Goal: Task Accomplishment & Management: Manage account settings

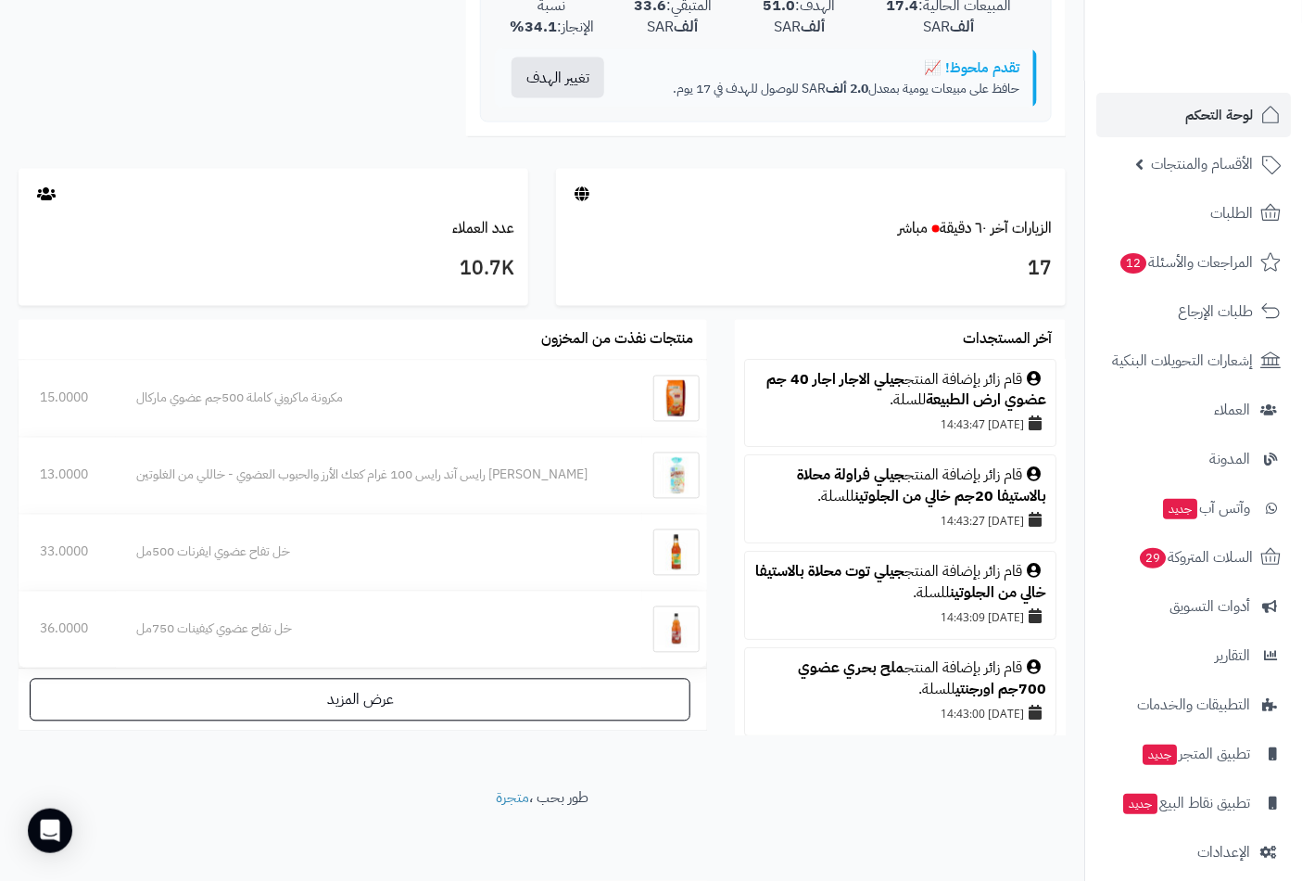
scroll to position [206, 0]
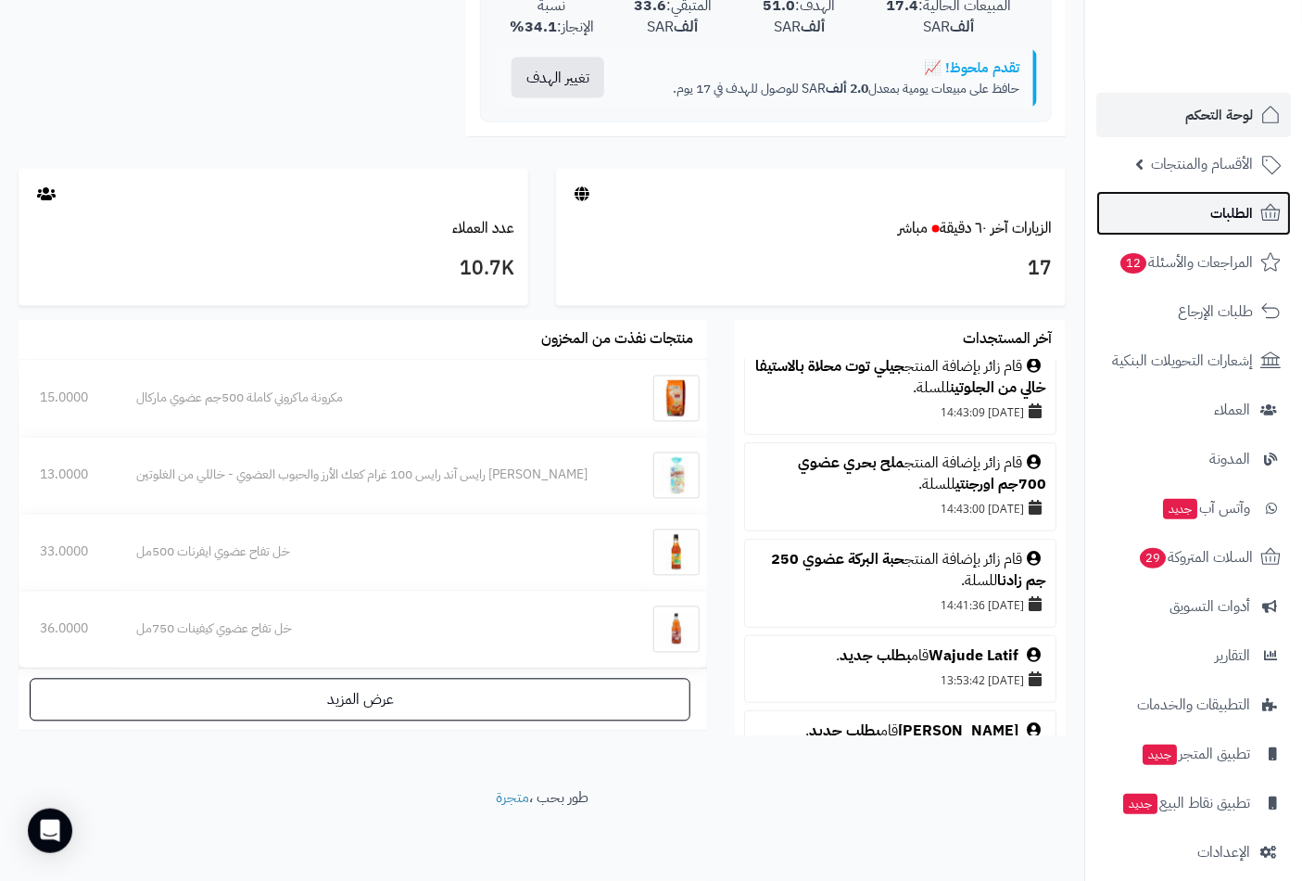
click at [1226, 200] on span "الطلبات" at bounding box center [1232, 213] width 43 height 26
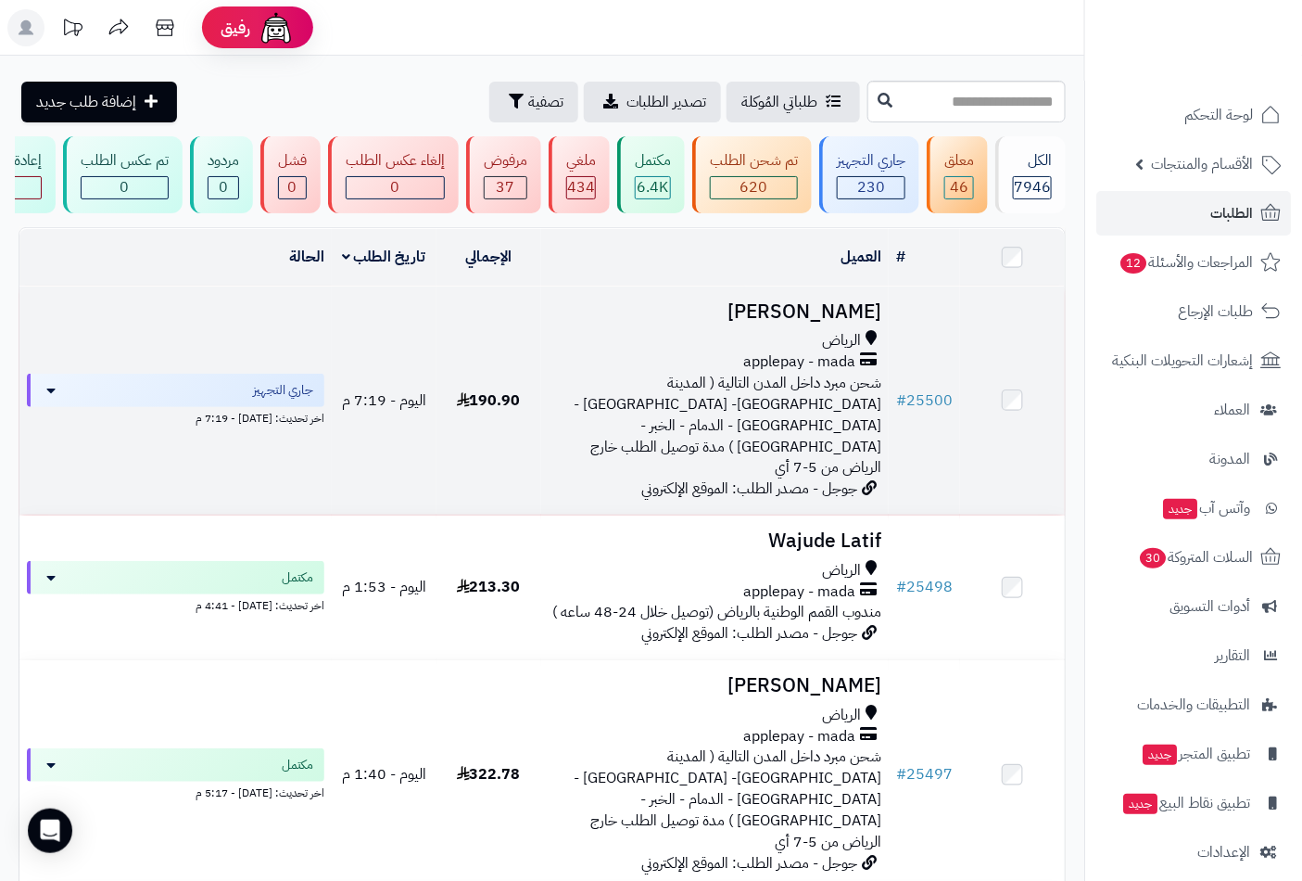
click at [845, 344] on span "الرياض" at bounding box center [841, 340] width 39 height 21
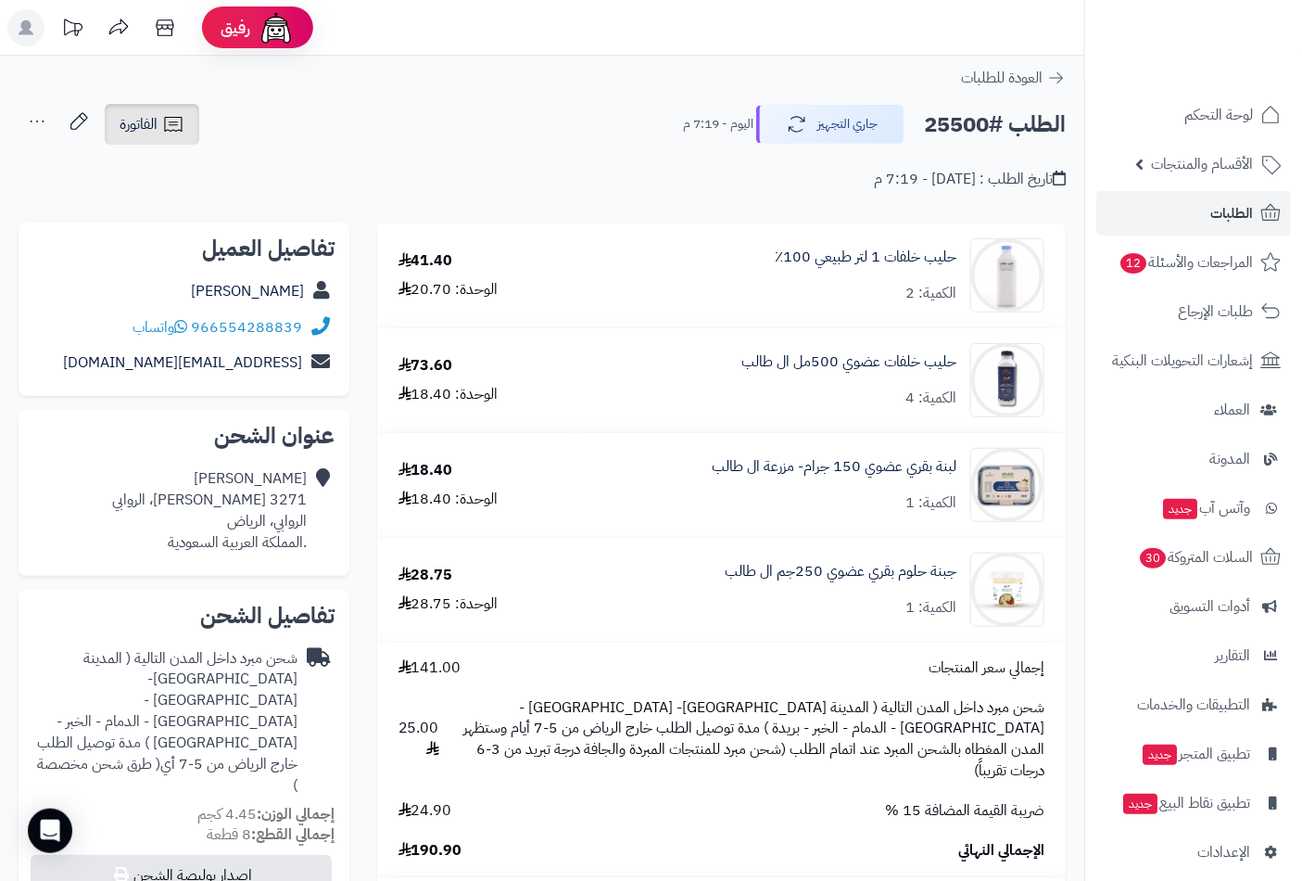
click at [152, 125] on span "الفاتورة" at bounding box center [139, 124] width 38 height 22
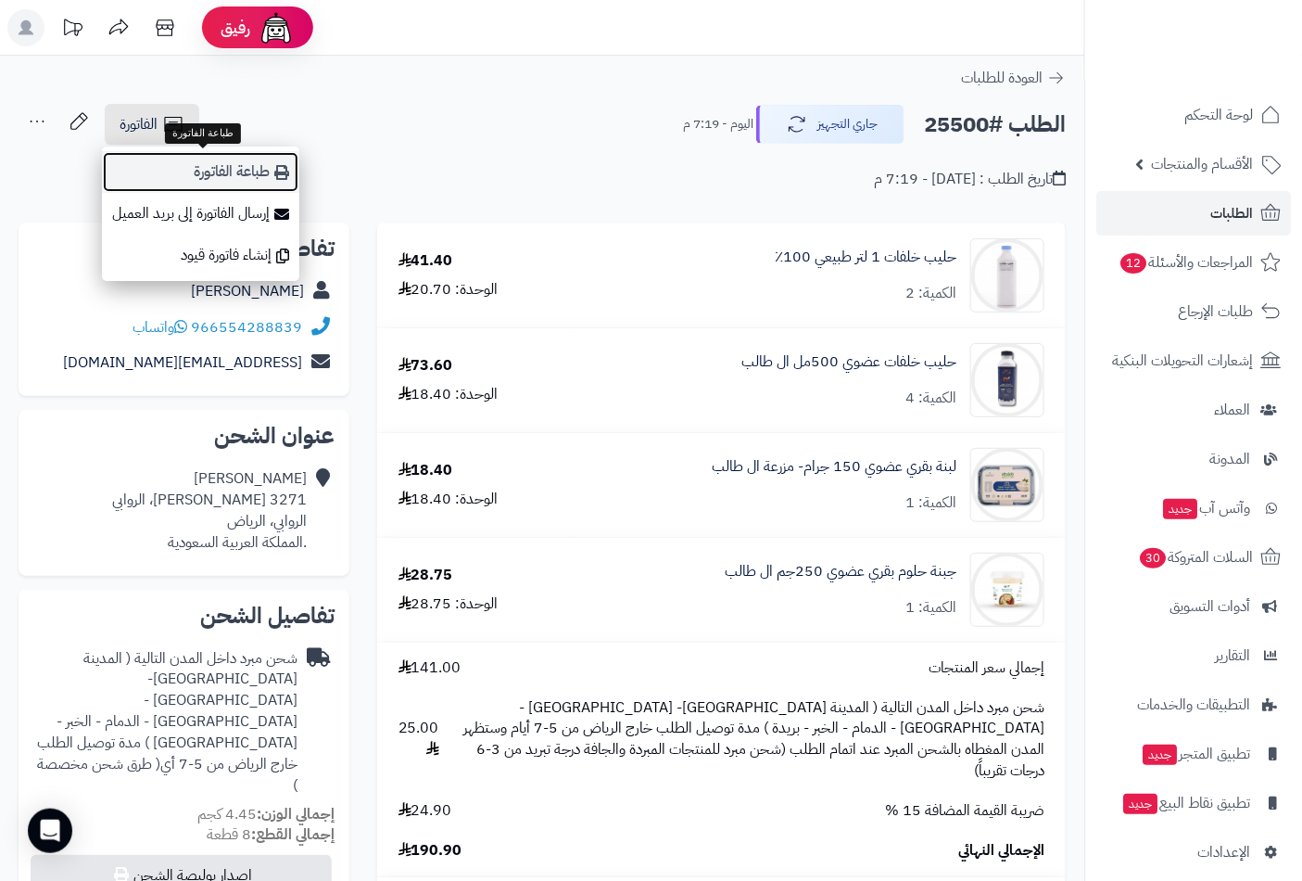
click at [254, 173] on link "طباعة الفاتورة" at bounding box center [200, 172] width 197 height 42
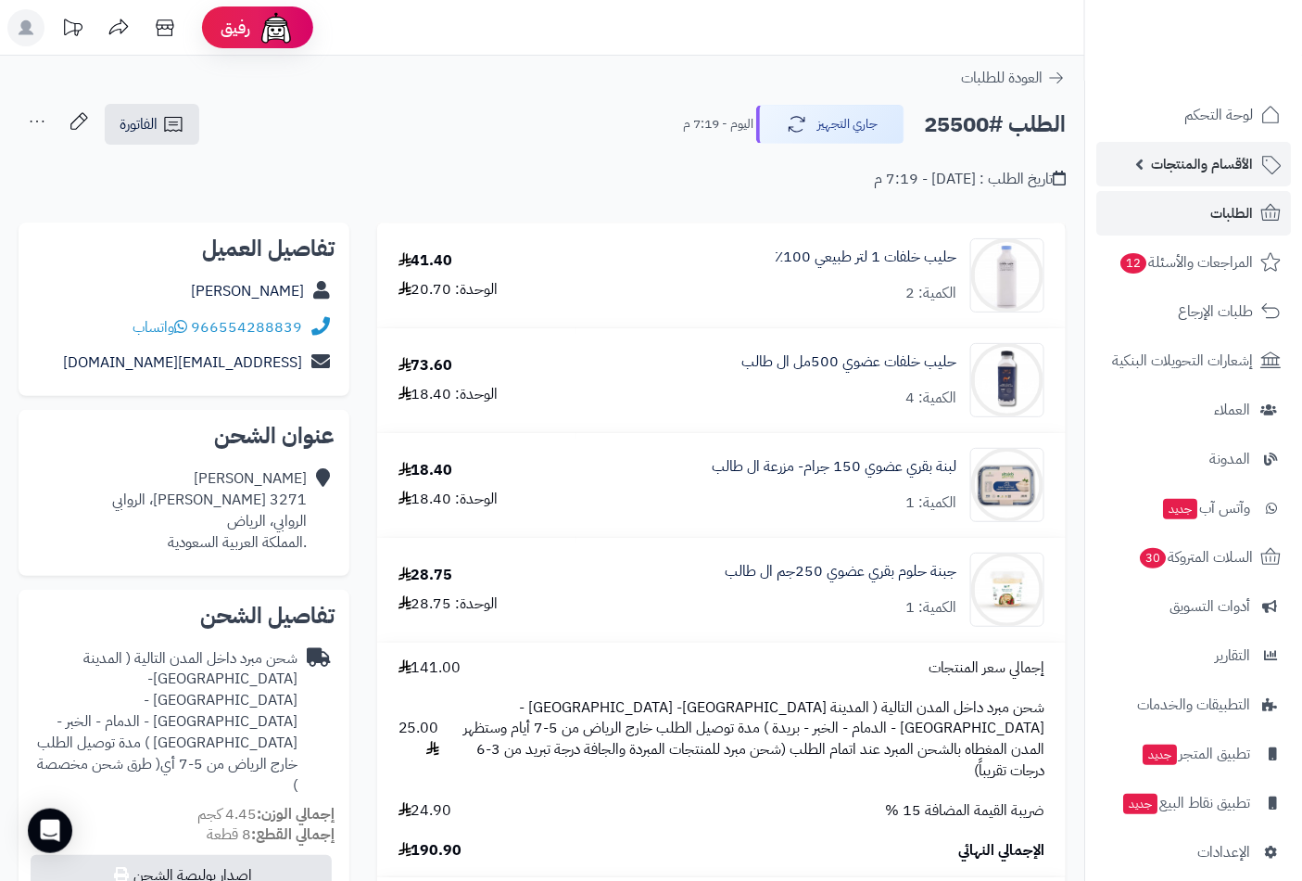
click at [1194, 160] on span "الأقسام والمنتجات" at bounding box center [1202, 164] width 102 height 26
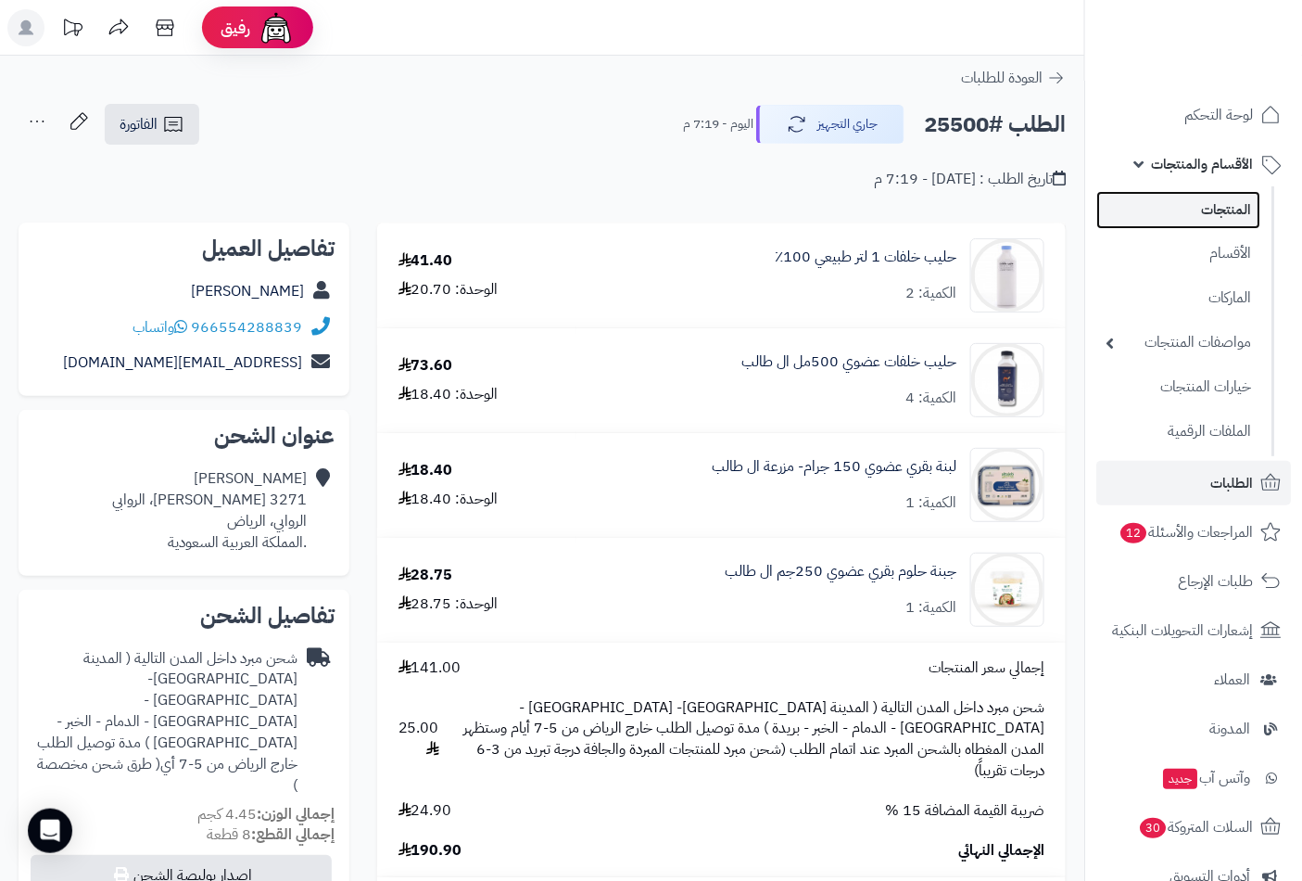
click at [1200, 202] on link "المنتجات" at bounding box center [1179, 210] width 164 height 38
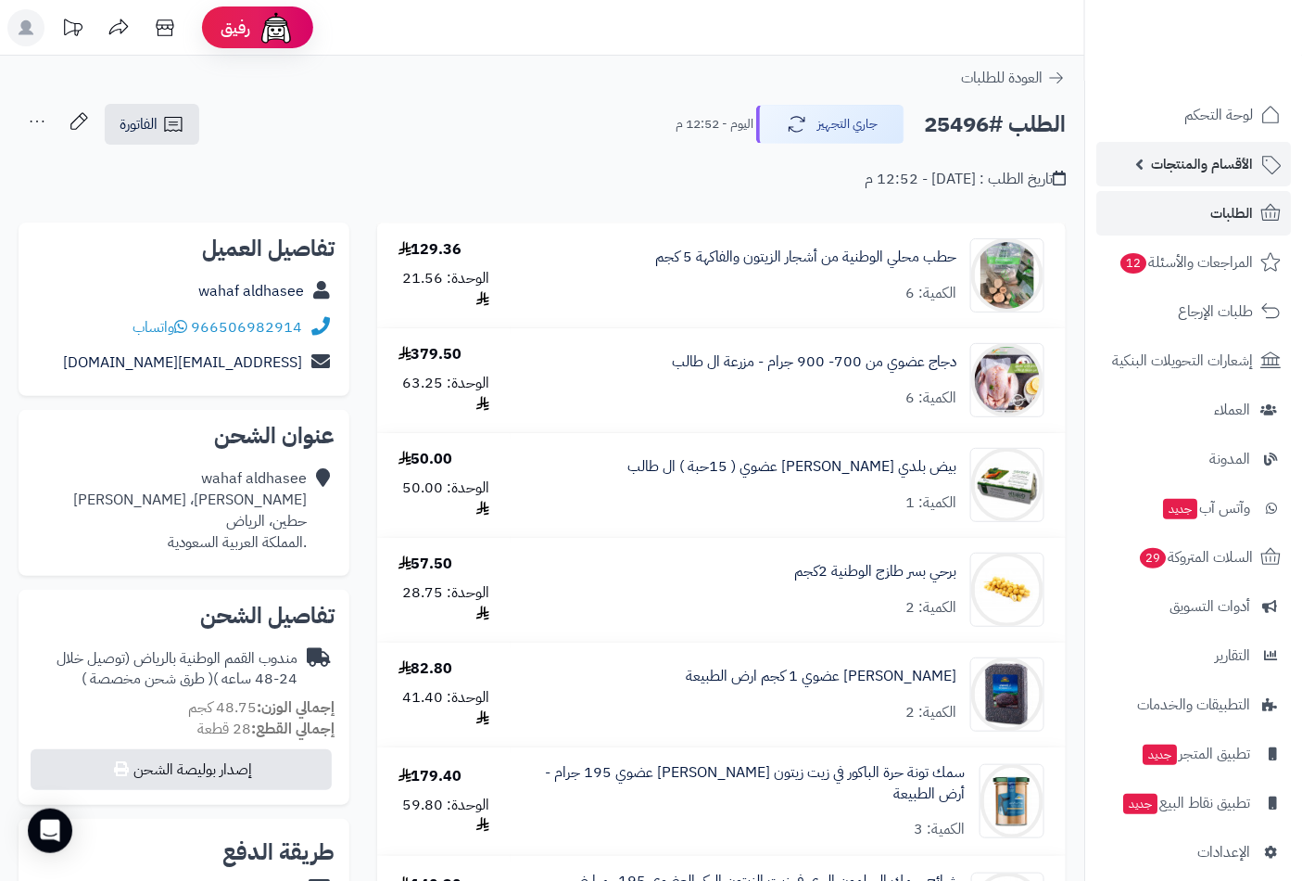
drag, startPoint x: 0, startPoint y: 0, endPoint x: 1184, endPoint y: 165, distance: 1195.2
click at [1184, 165] on span "الأقسام والمنتجات" at bounding box center [1202, 164] width 102 height 26
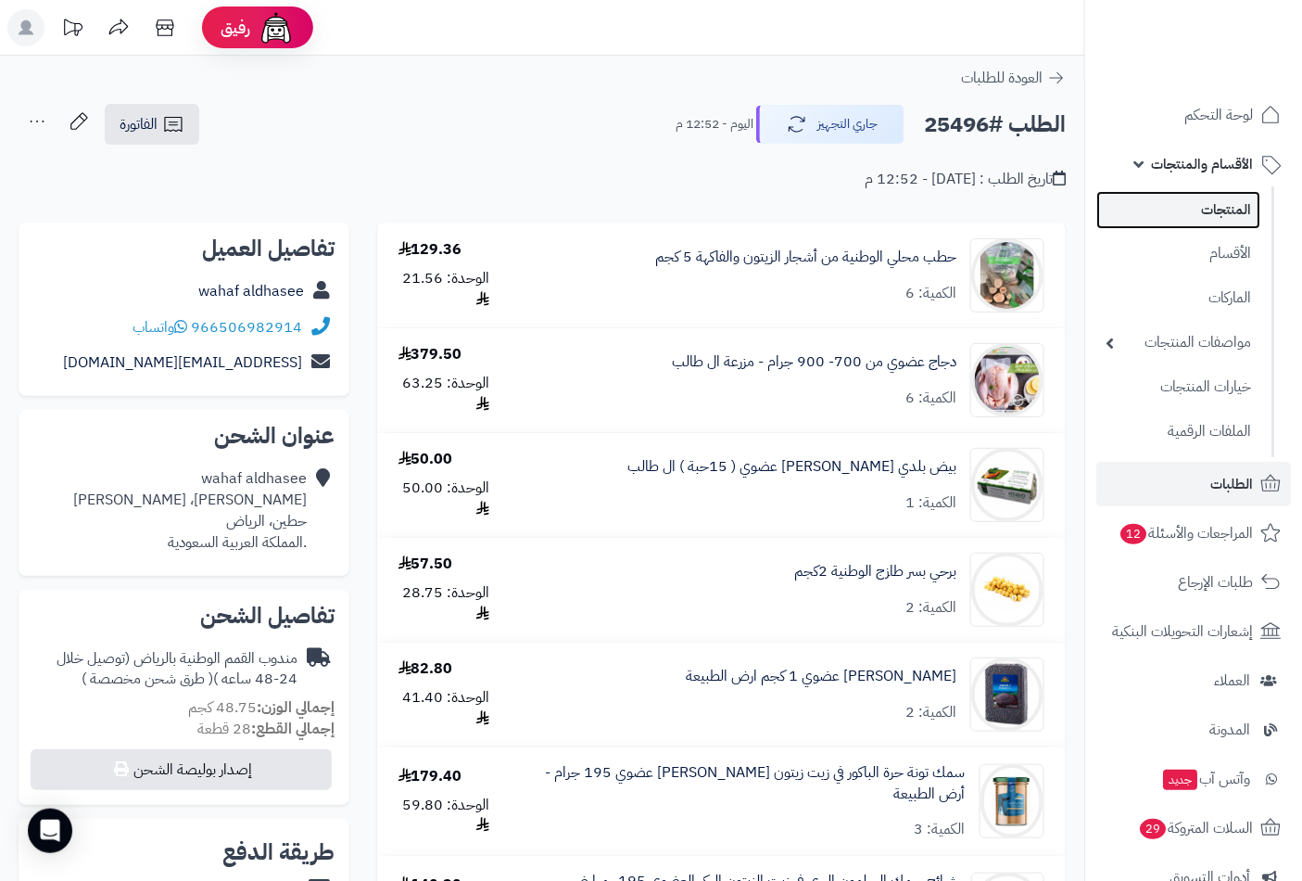
click at [1196, 205] on link "المنتجات" at bounding box center [1179, 210] width 164 height 38
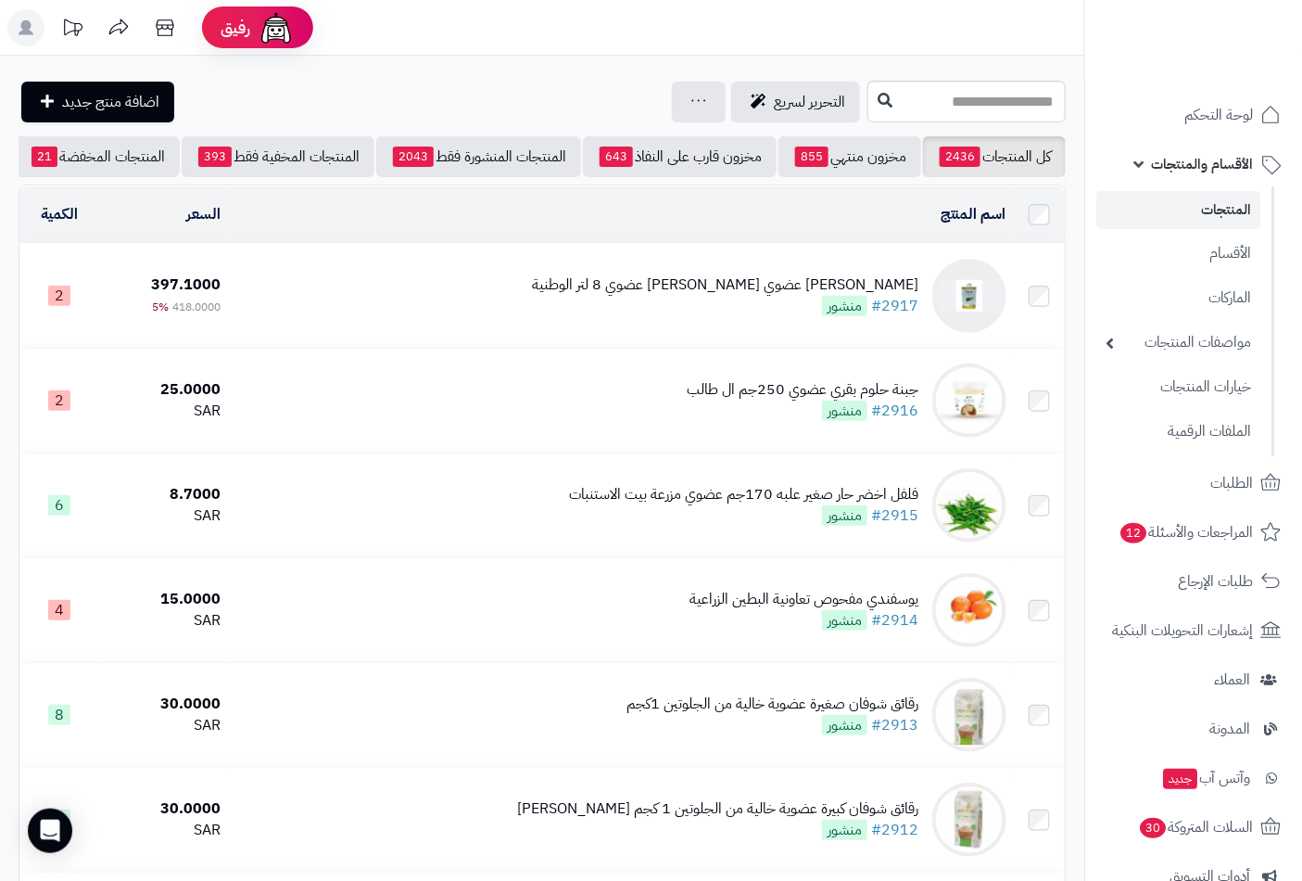
scroll to position [0, -174]
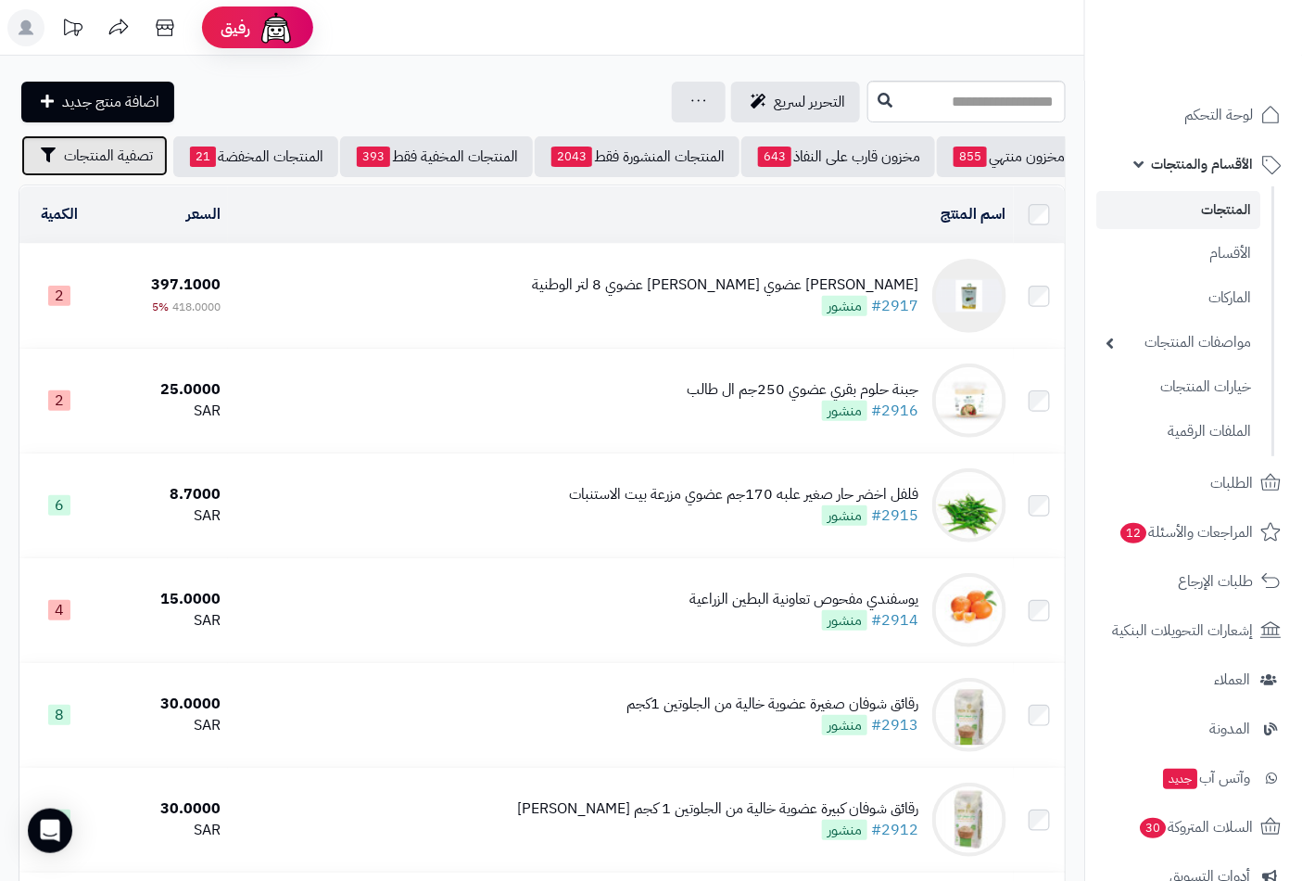
click at [106, 159] on span "تصفية المنتجات" at bounding box center [108, 156] width 89 height 22
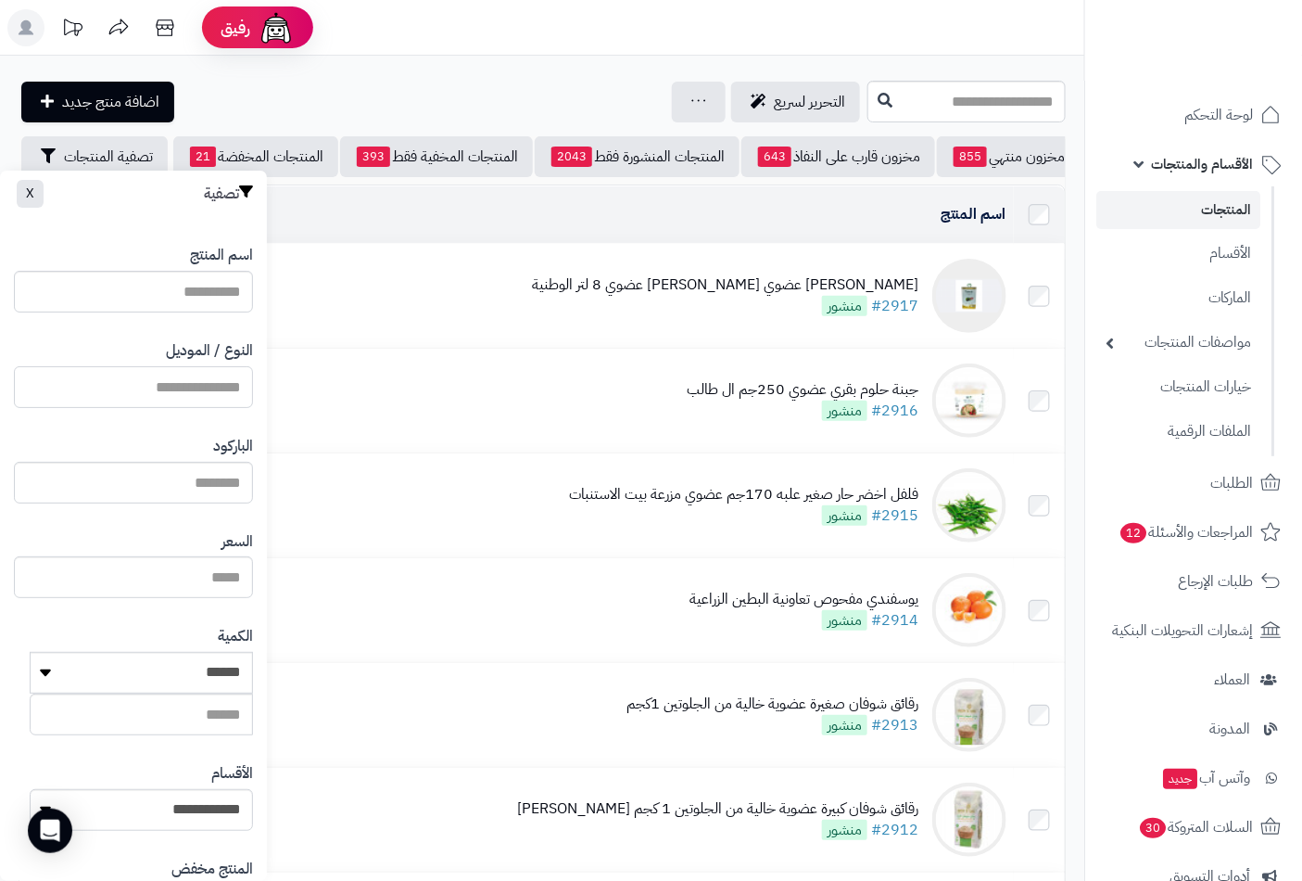
click at [215, 392] on input "النوع / الموديل" at bounding box center [133, 387] width 239 height 42
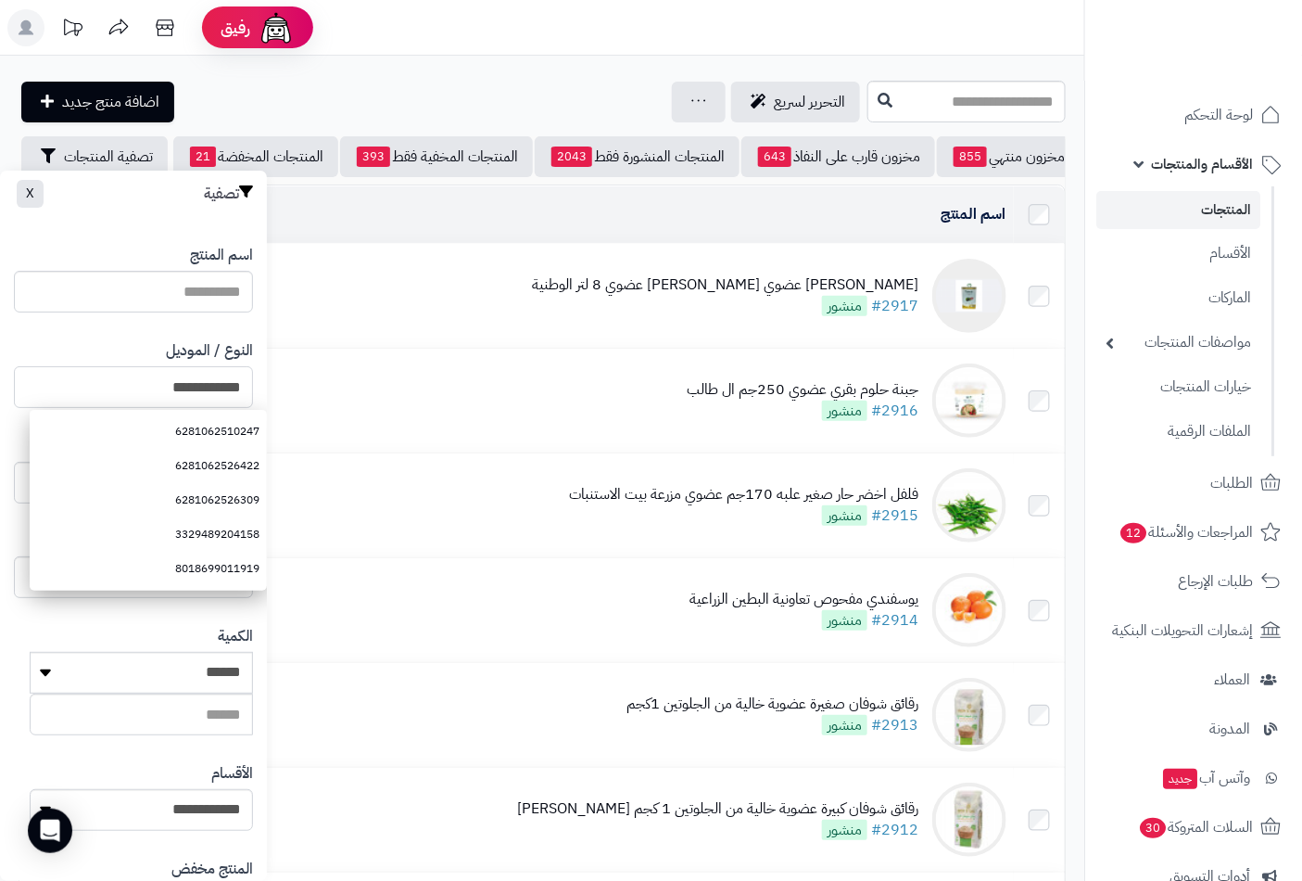
type input "**********"
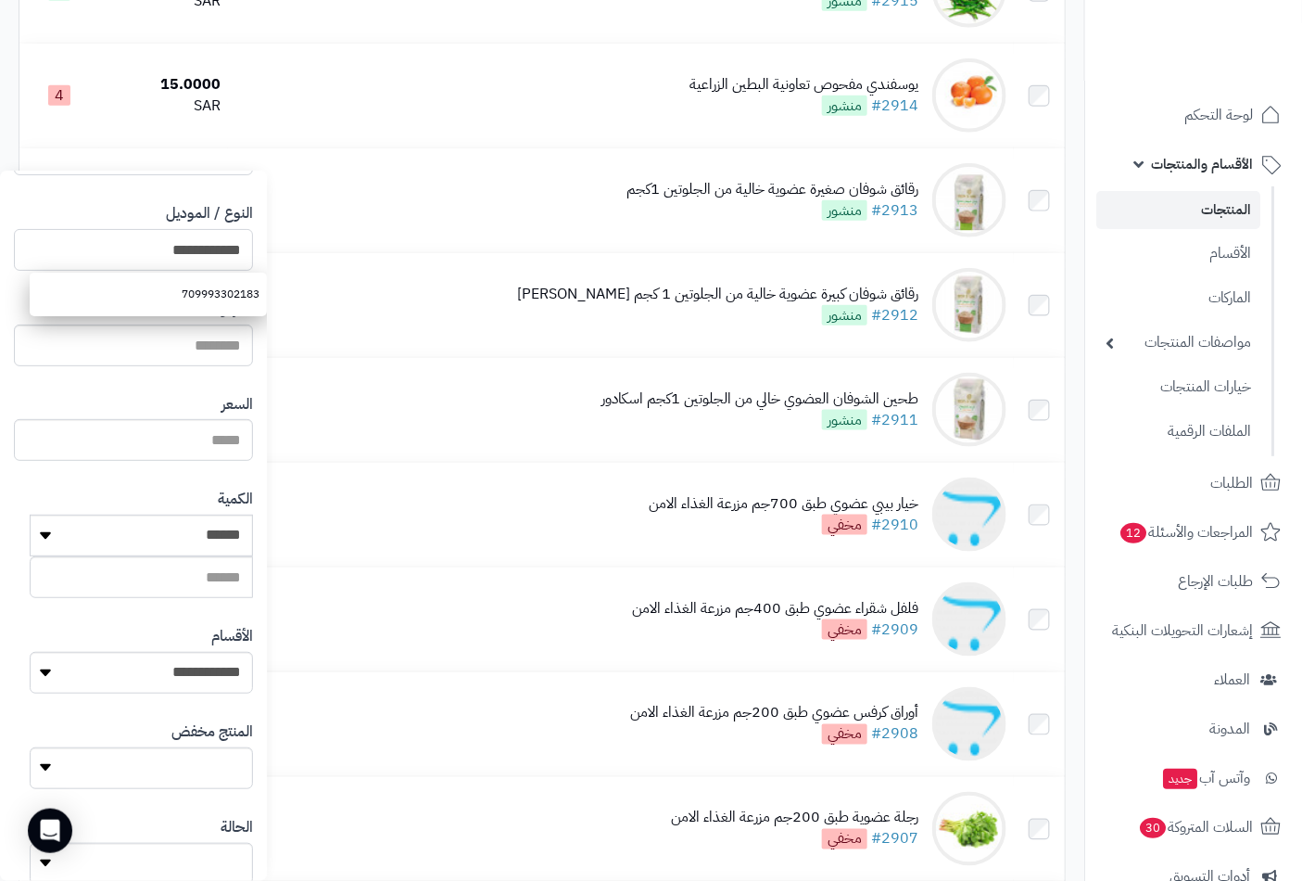
scroll to position [253, 0]
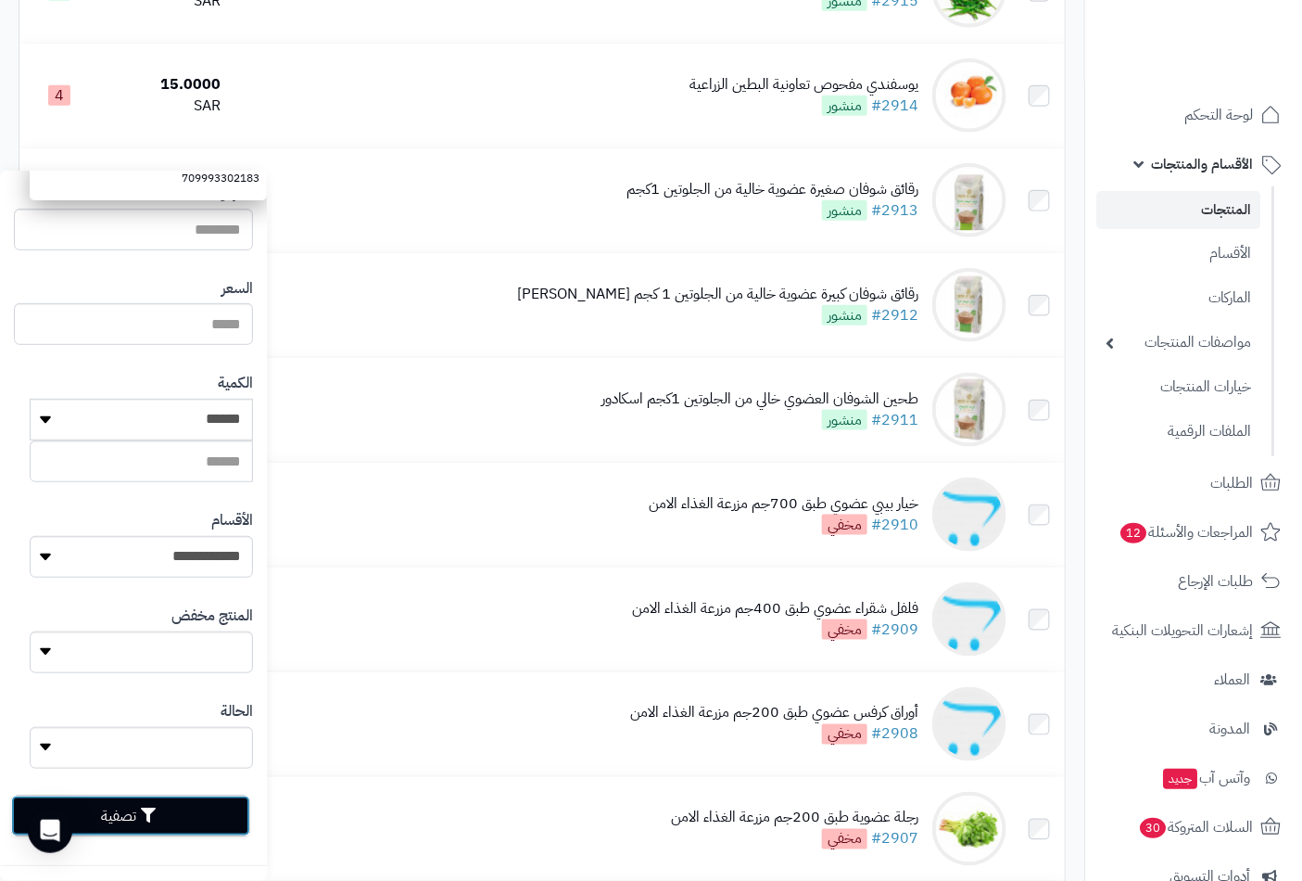
click at [156, 814] on icon "button" at bounding box center [148, 814] width 15 height 15
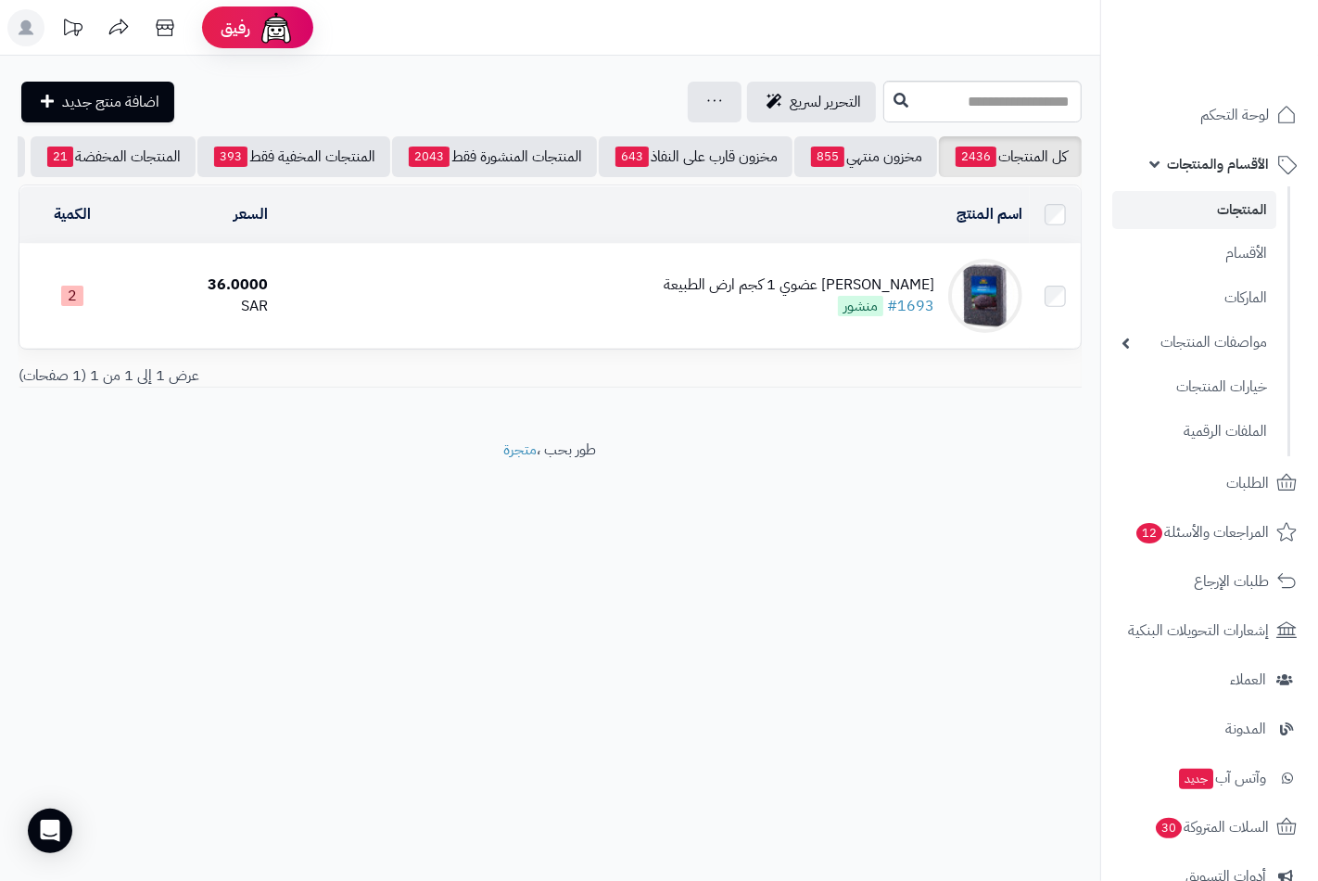
click at [814, 296] on div "[PERSON_NAME] عضوي 1 كجم ارض الطبيعة" at bounding box center [799, 284] width 271 height 21
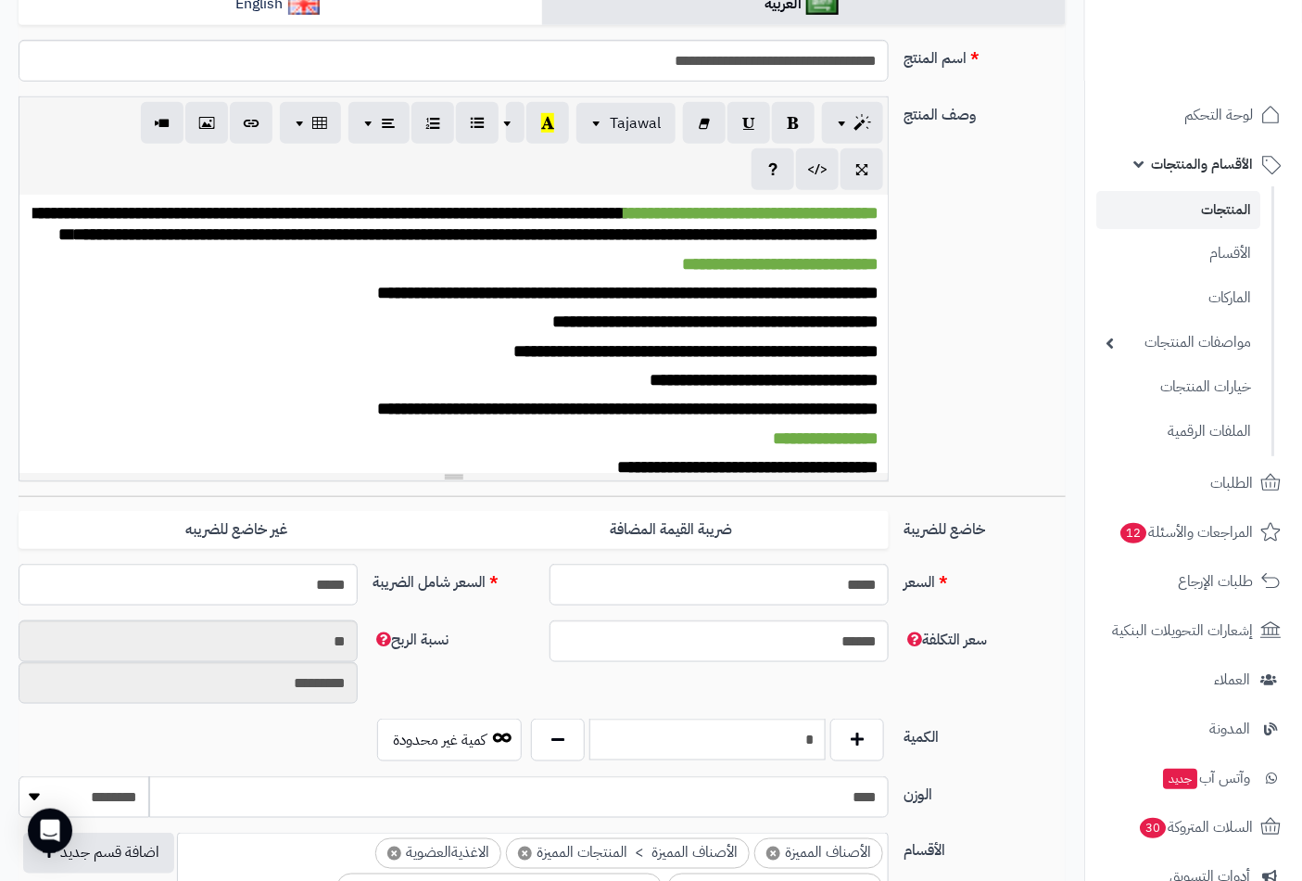
scroll to position [514, 0]
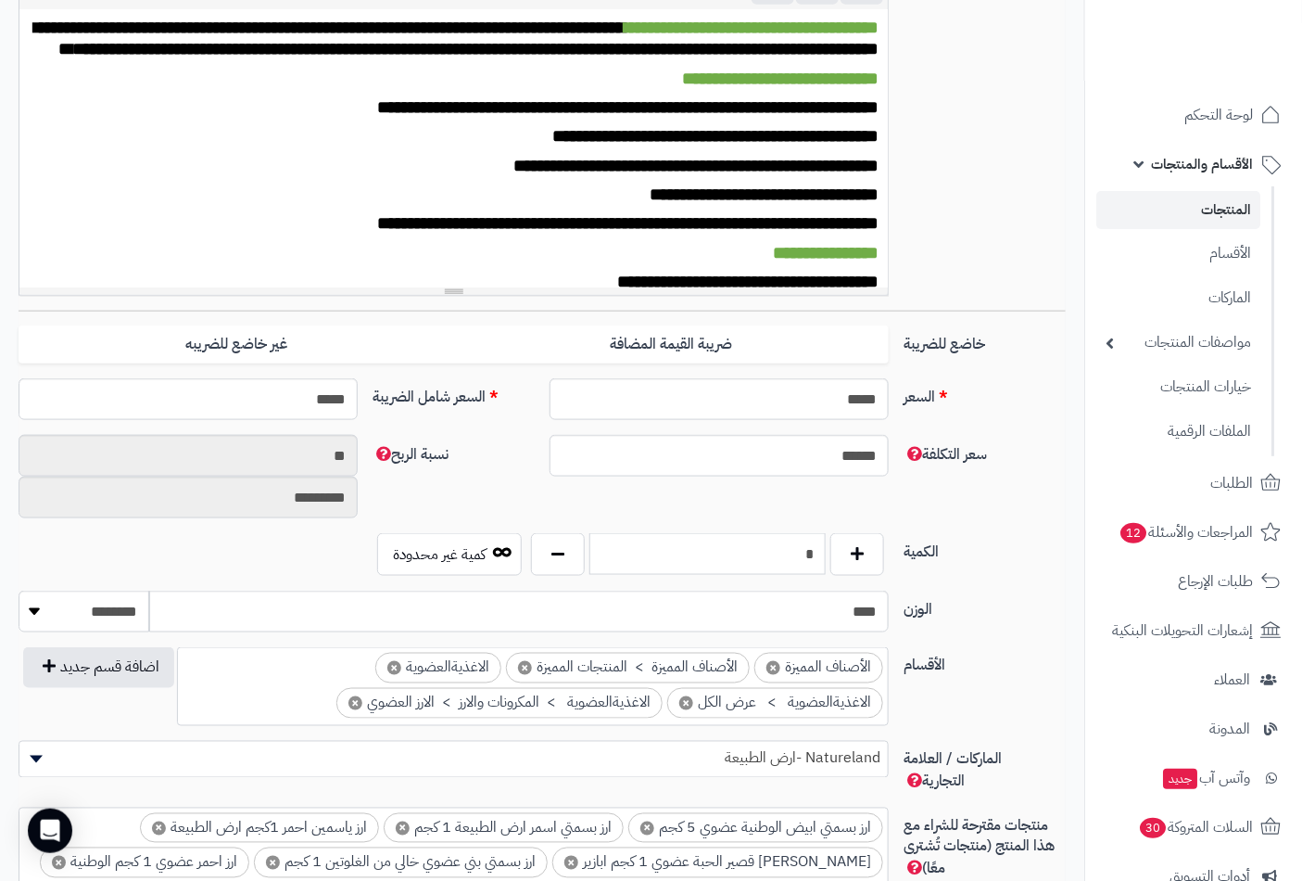
click at [822, 556] on input "*" at bounding box center [708, 554] width 236 height 42
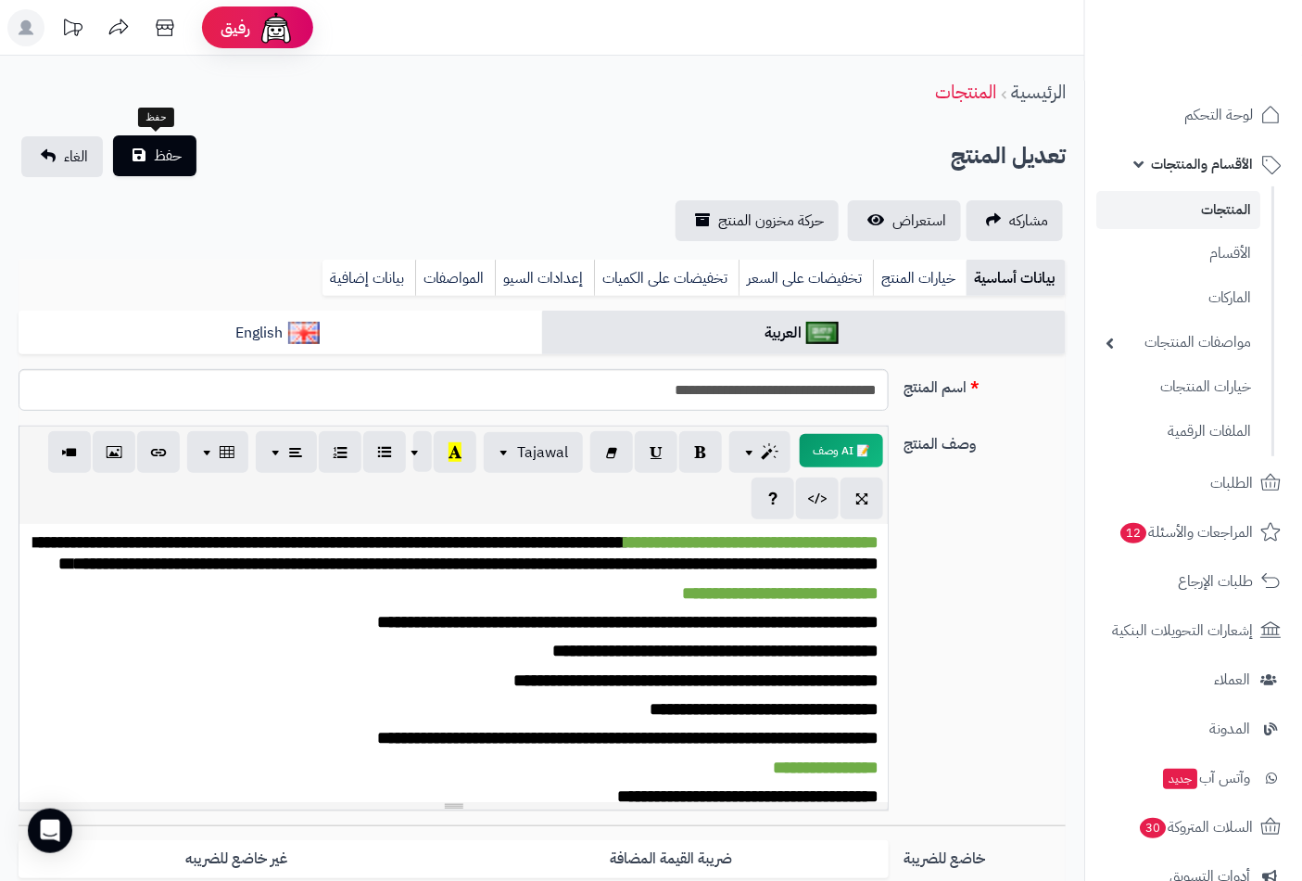
type input "*"
click at [164, 156] on span "حفظ" at bounding box center [168, 156] width 28 height 22
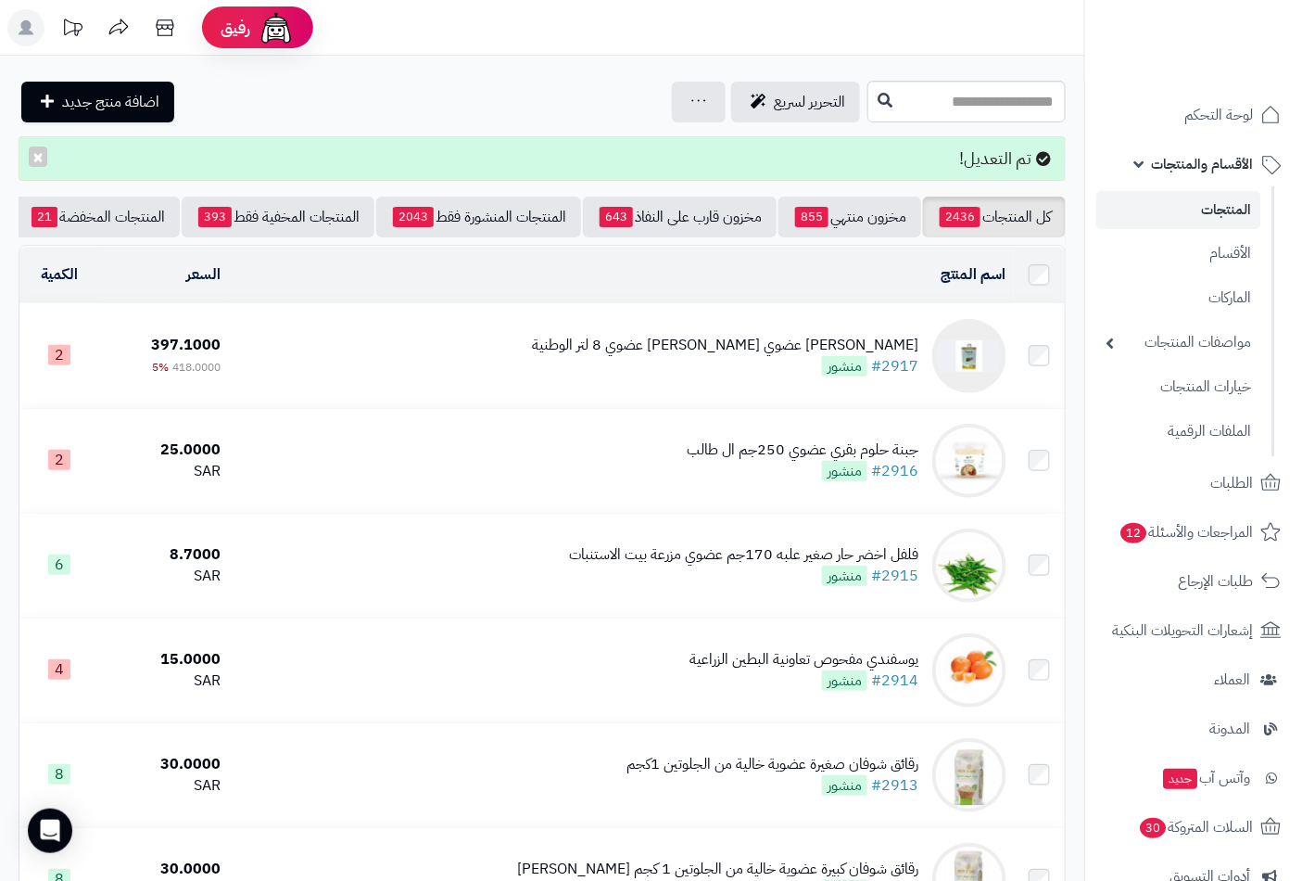
scroll to position [0, -174]
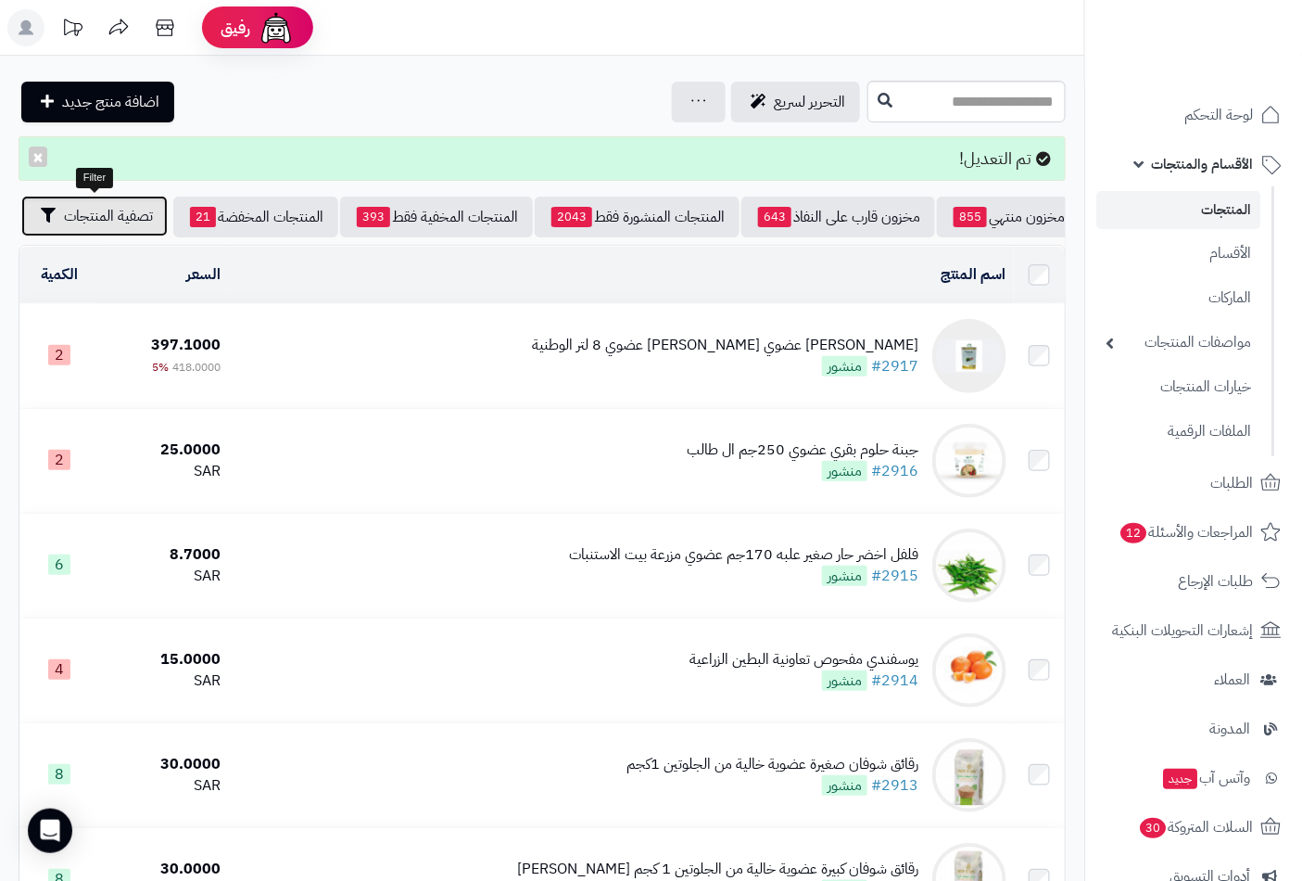
click at [121, 209] on span "تصفية المنتجات" at bounding box center [108, 216] width 89 height 22
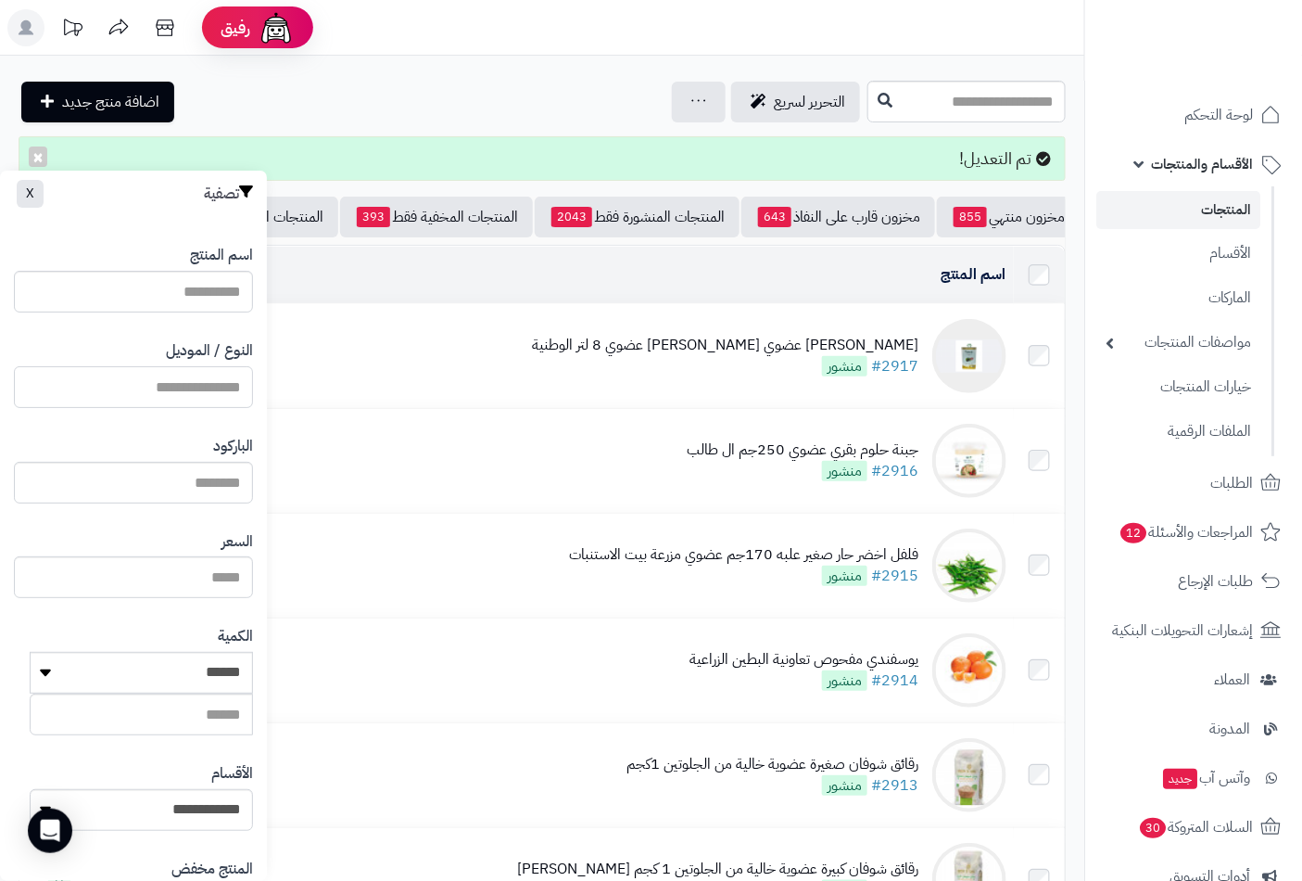
click at [215, 393] on input "النوع / الموديل" at bounding box center [133, 387] width 239 height 42
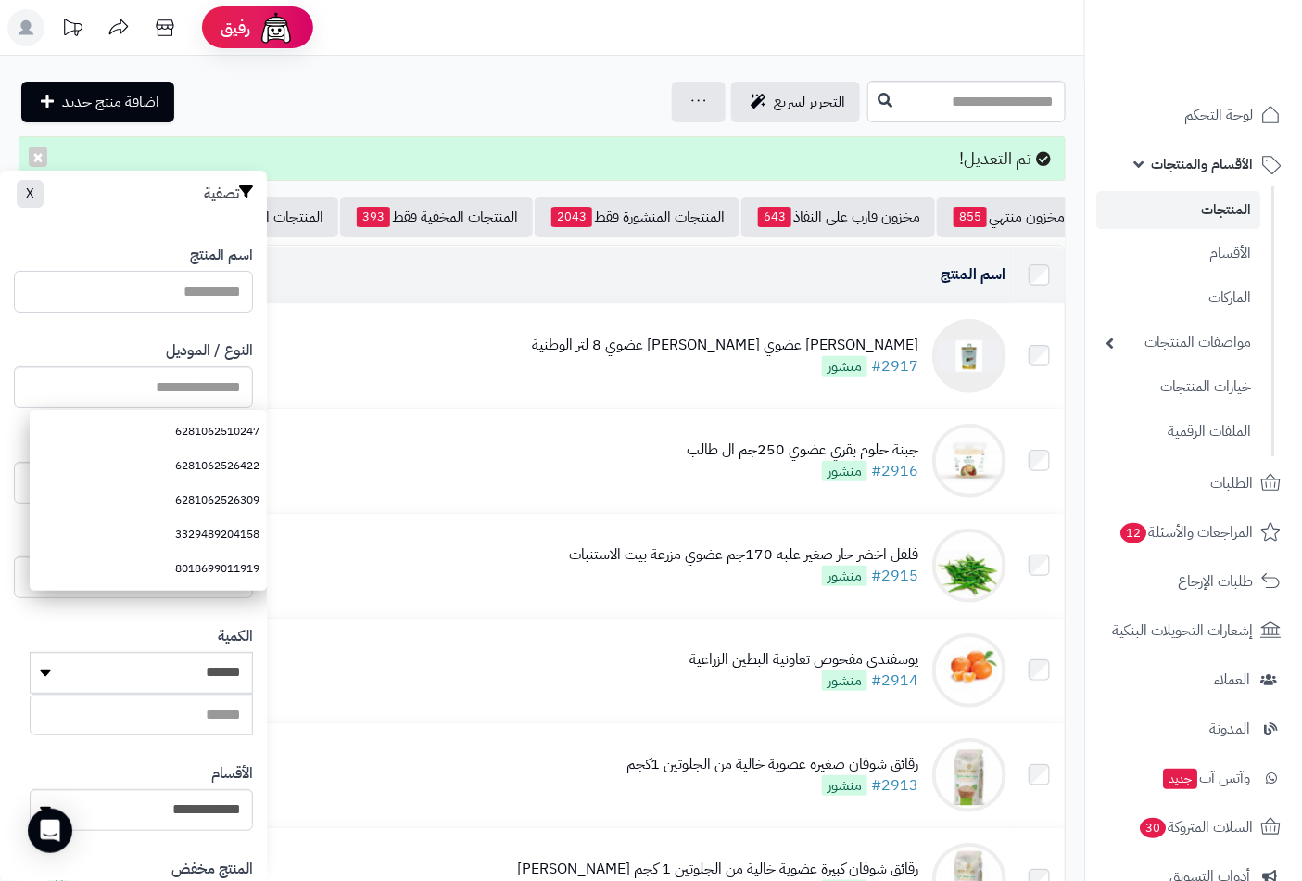
click at [218, 289] on input "اسم المنتج" at bounding box center [133, 292] width 239 height 42
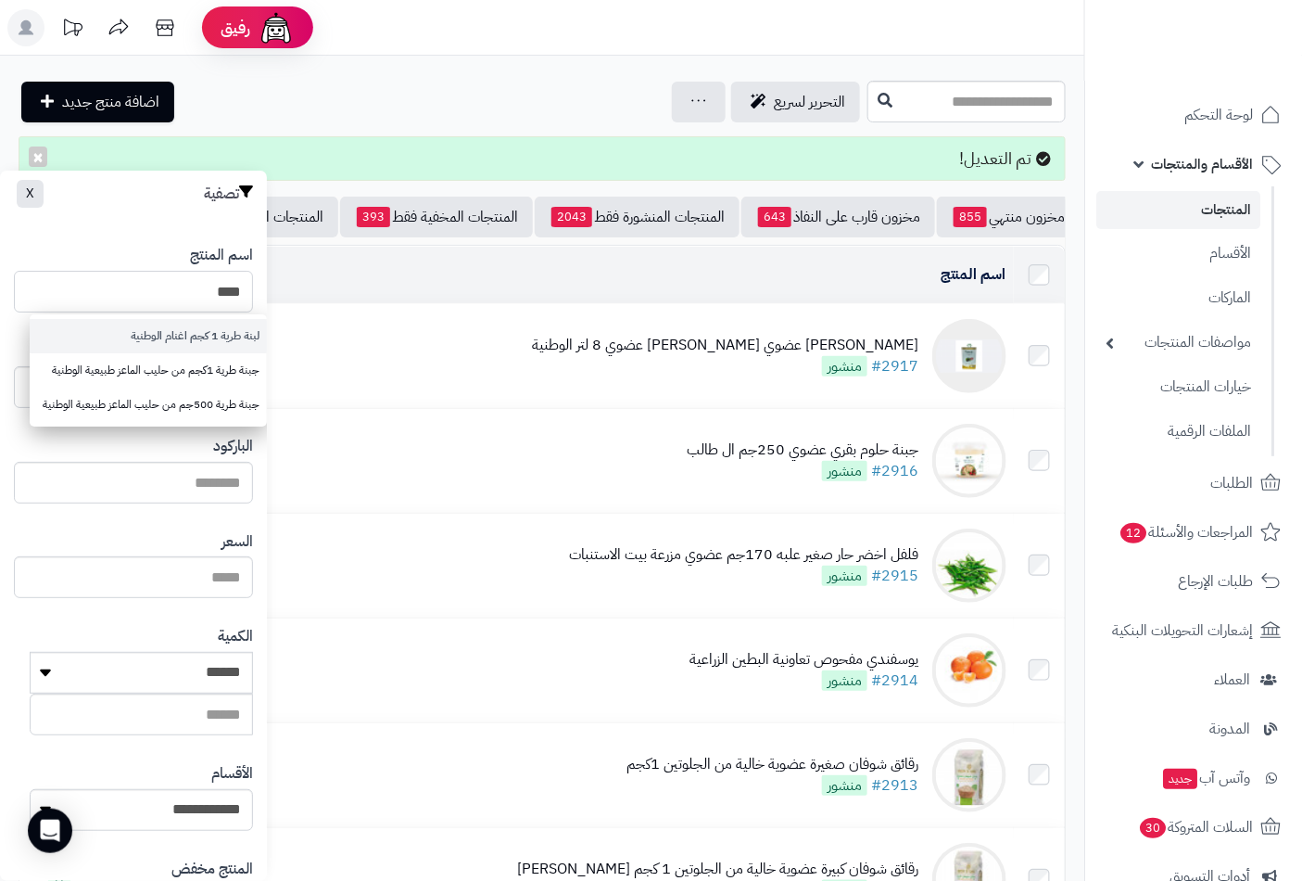
type input "****"
click at [230, 338] on link "لبنة طرية 1 كجم اغنام الوطنية" at bounding box center [148, 336] width 237 height 34
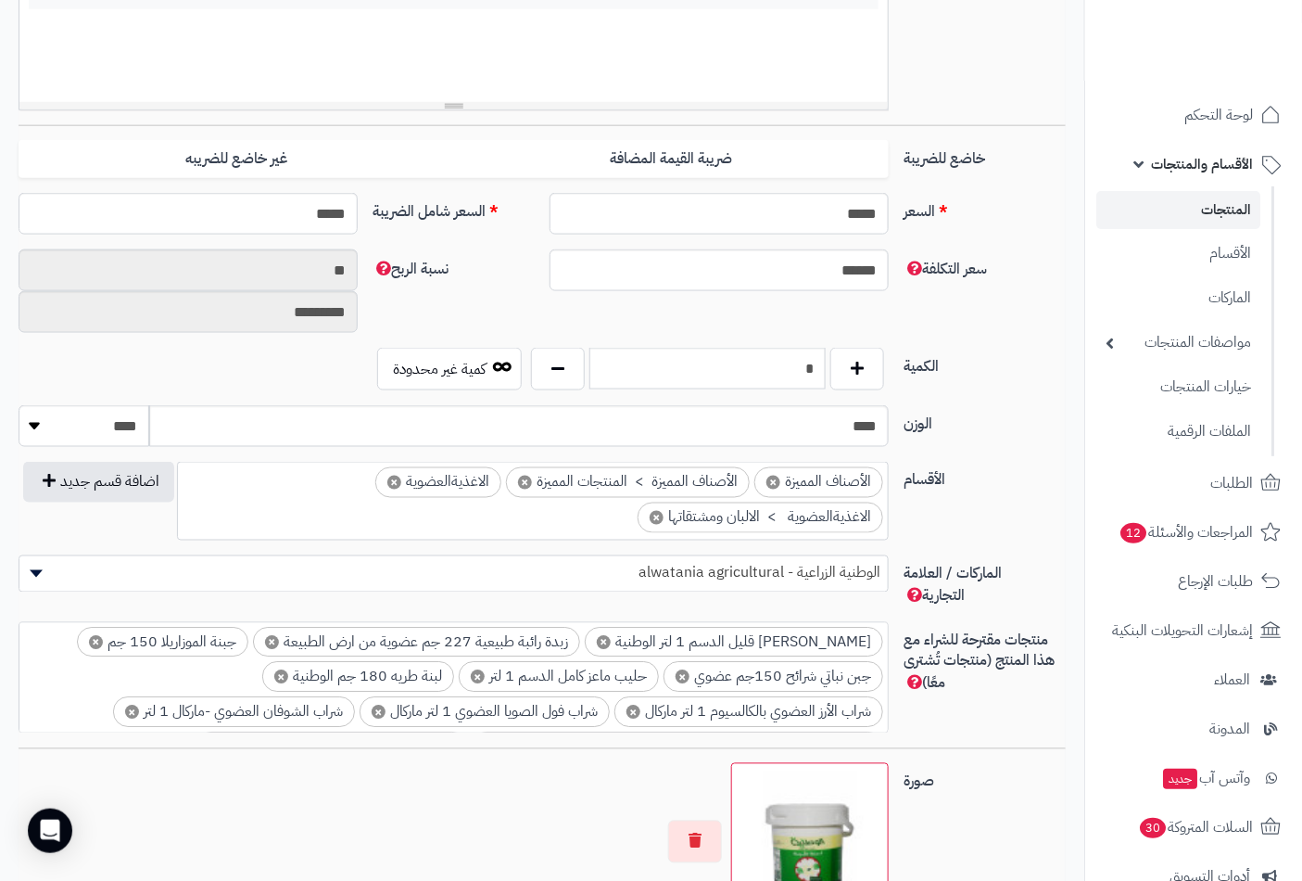
scroll to position [720, 0]
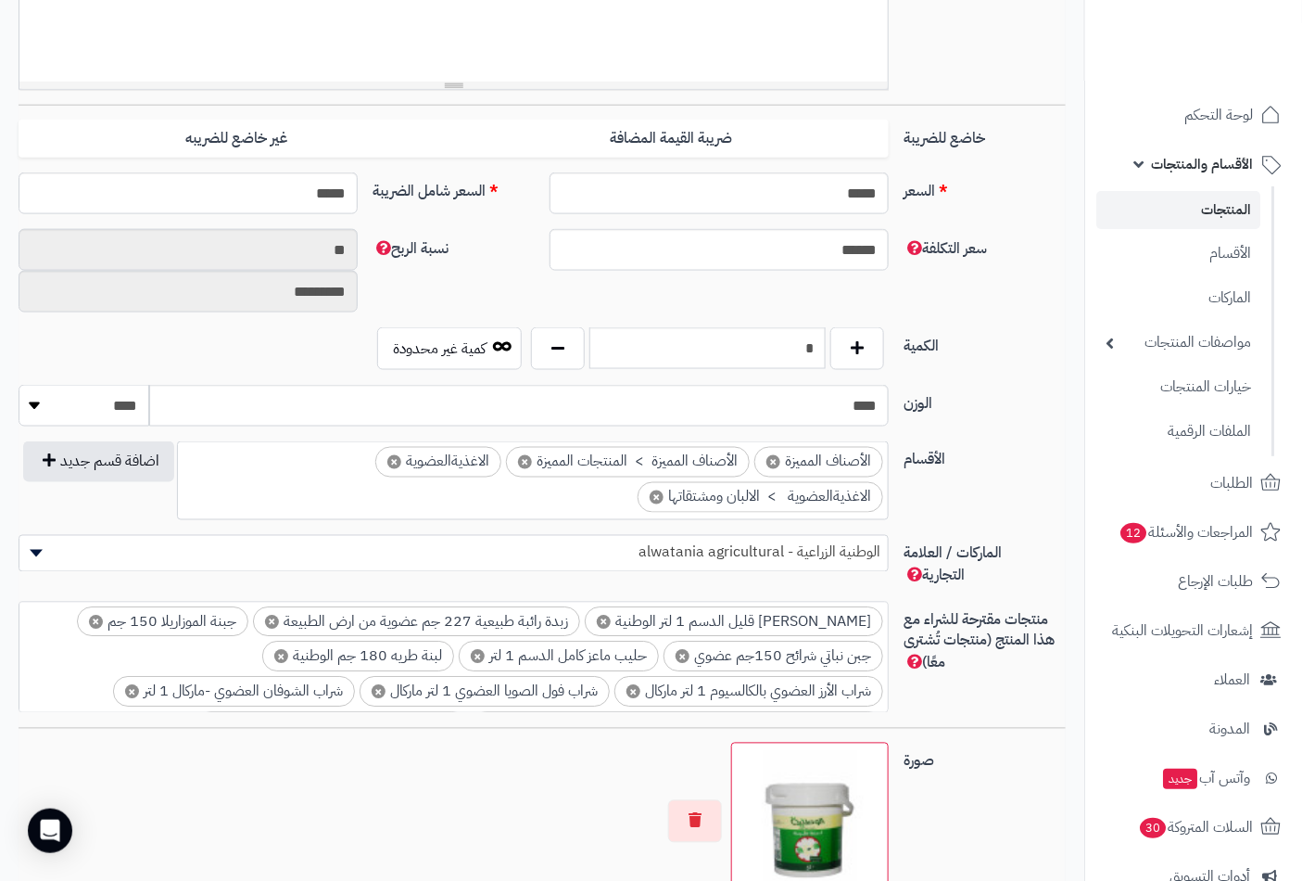
click at [118, 413] on select "******** **** ***** *****" at bounding box center [84, 406] width 131 height 42
select select "*"
click at [19, 385] on select "******** **** ***** *****" at bounding box center [84, 406] width 131 height 42
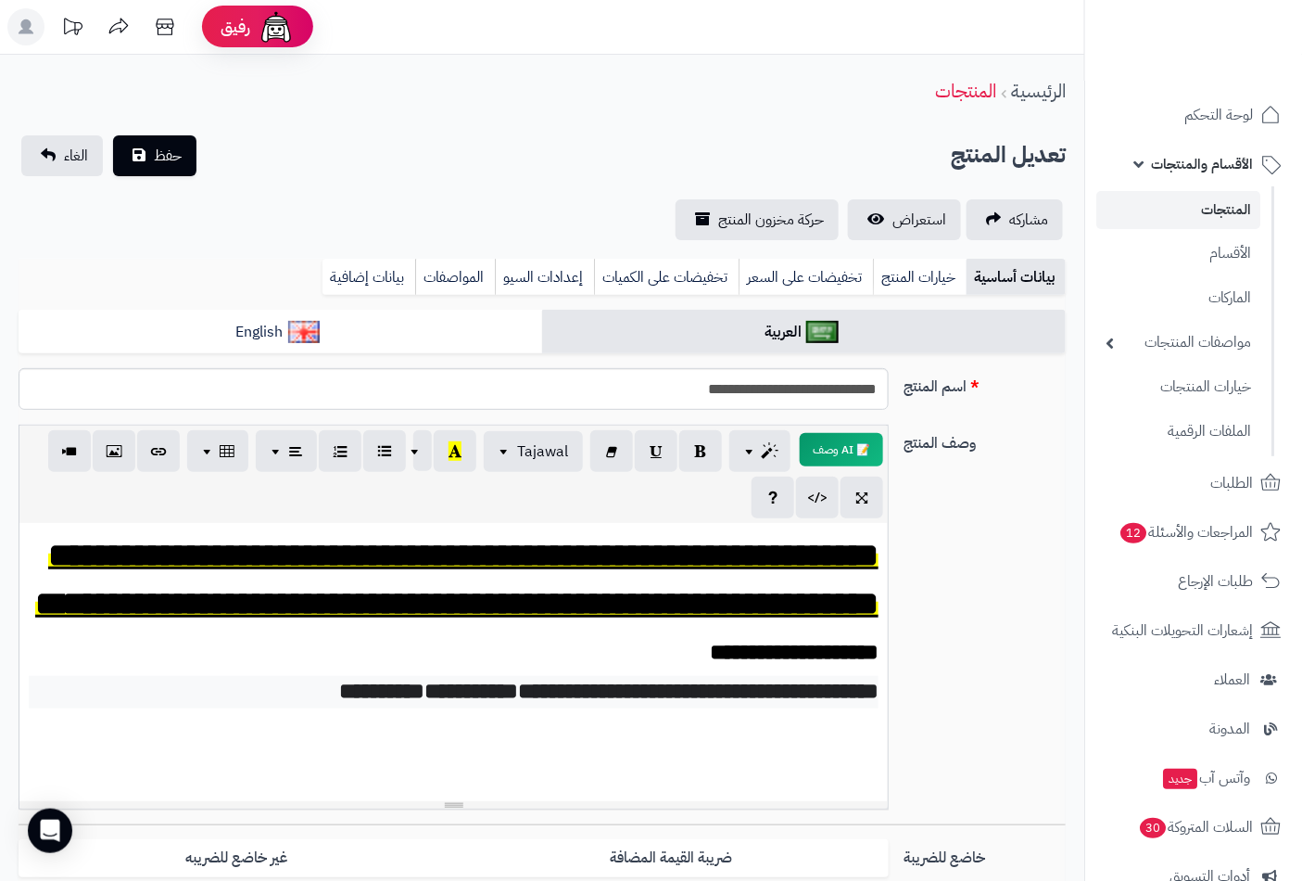
scroll to position [0, 0]
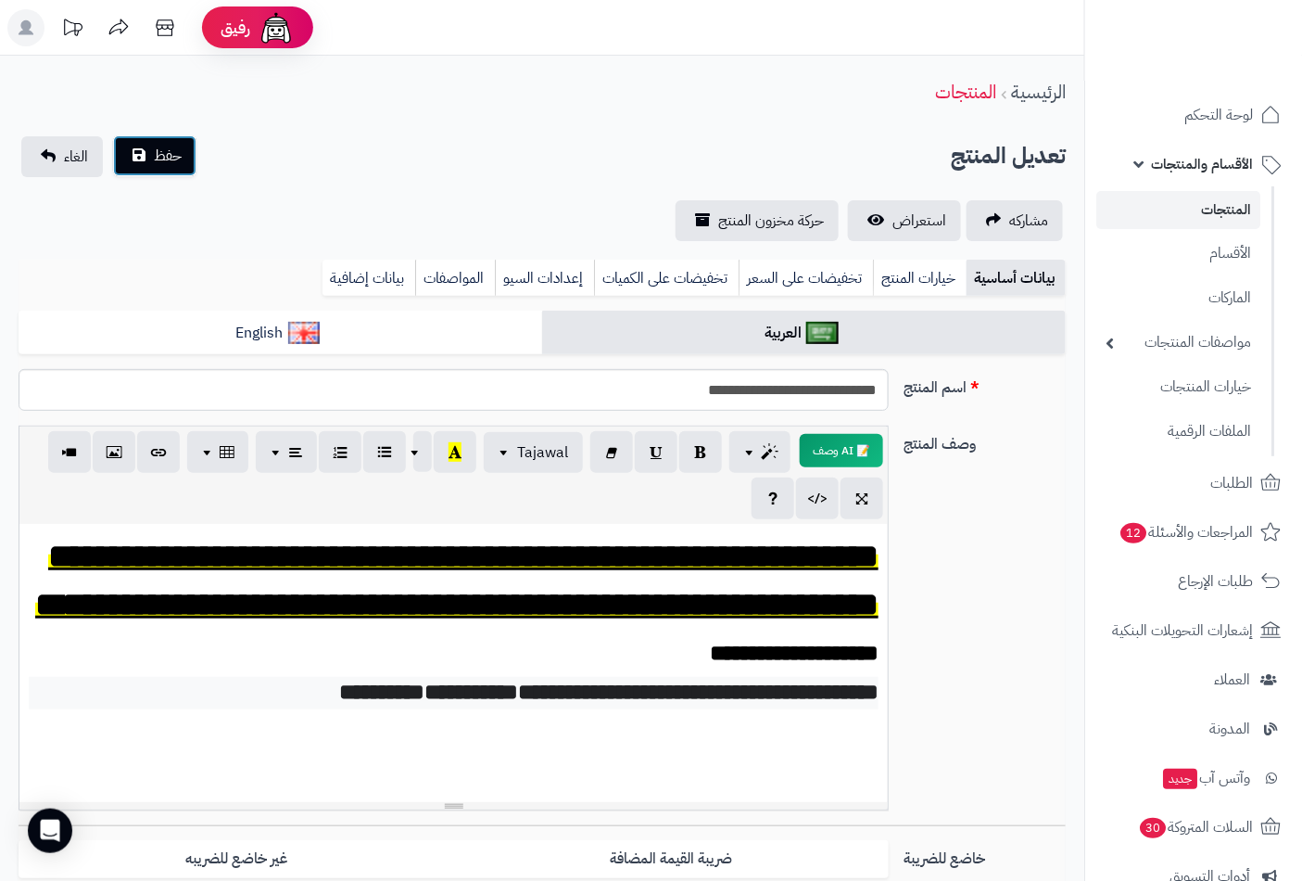
click at [149, 156] on button "حفظ" at bounding box center [154, 155] width 83 height 41
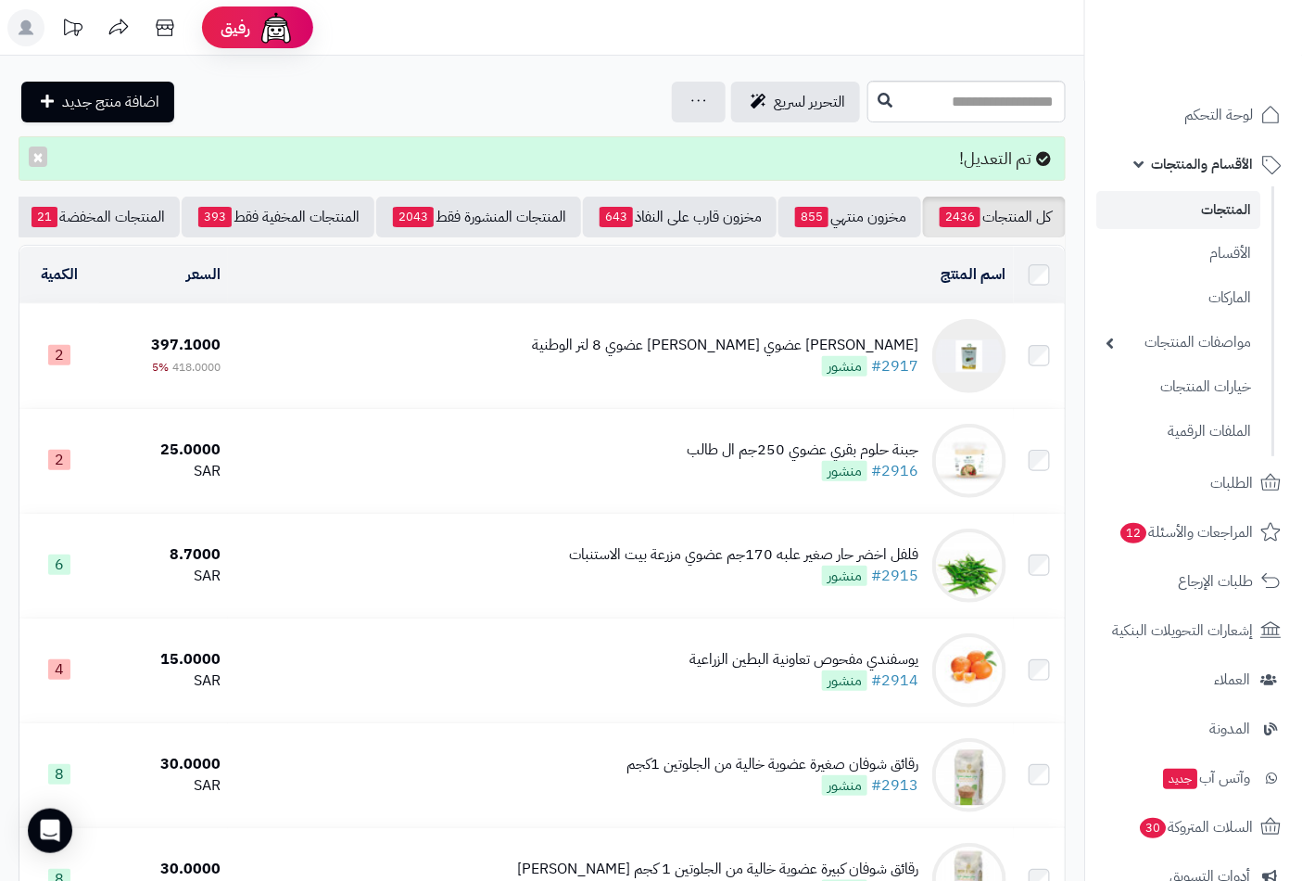
scroll to position [0, -174]
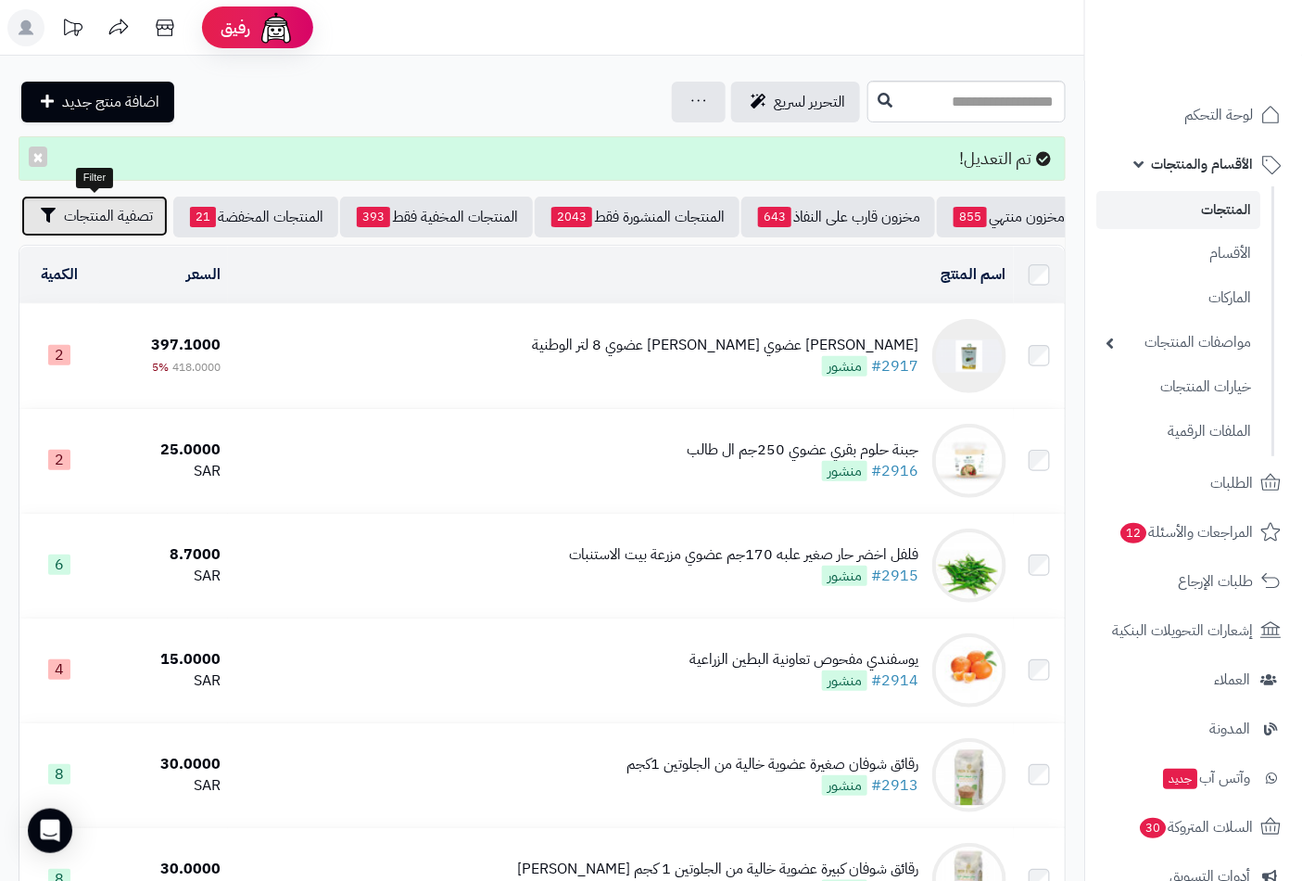
click at [83, 216] on span "تصفية المنتجات" at bounding box center [108, 216] width 89 height 22
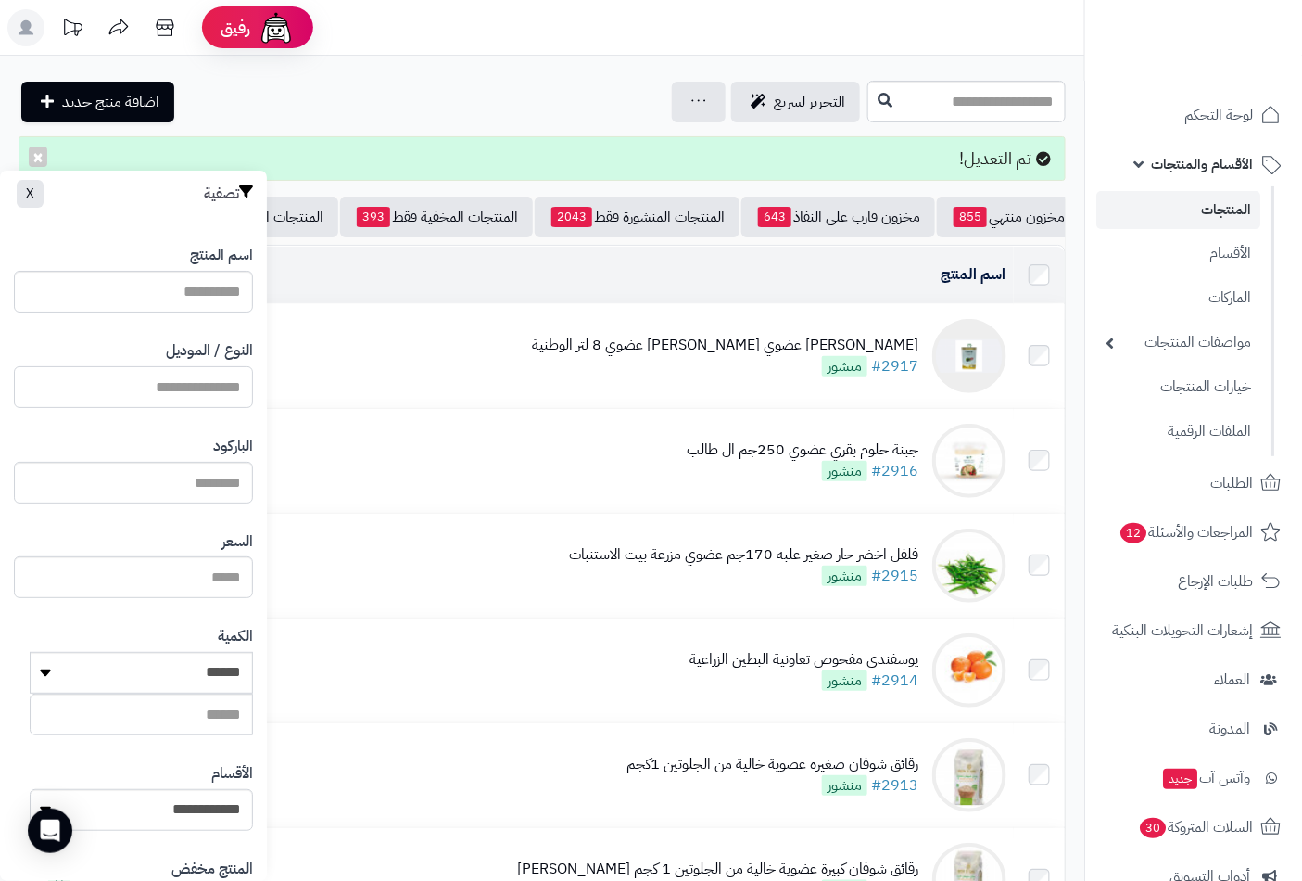
click at [191, 378] on input "النوع / الموديل" at bounding box center [133, 387] width 239 height 42
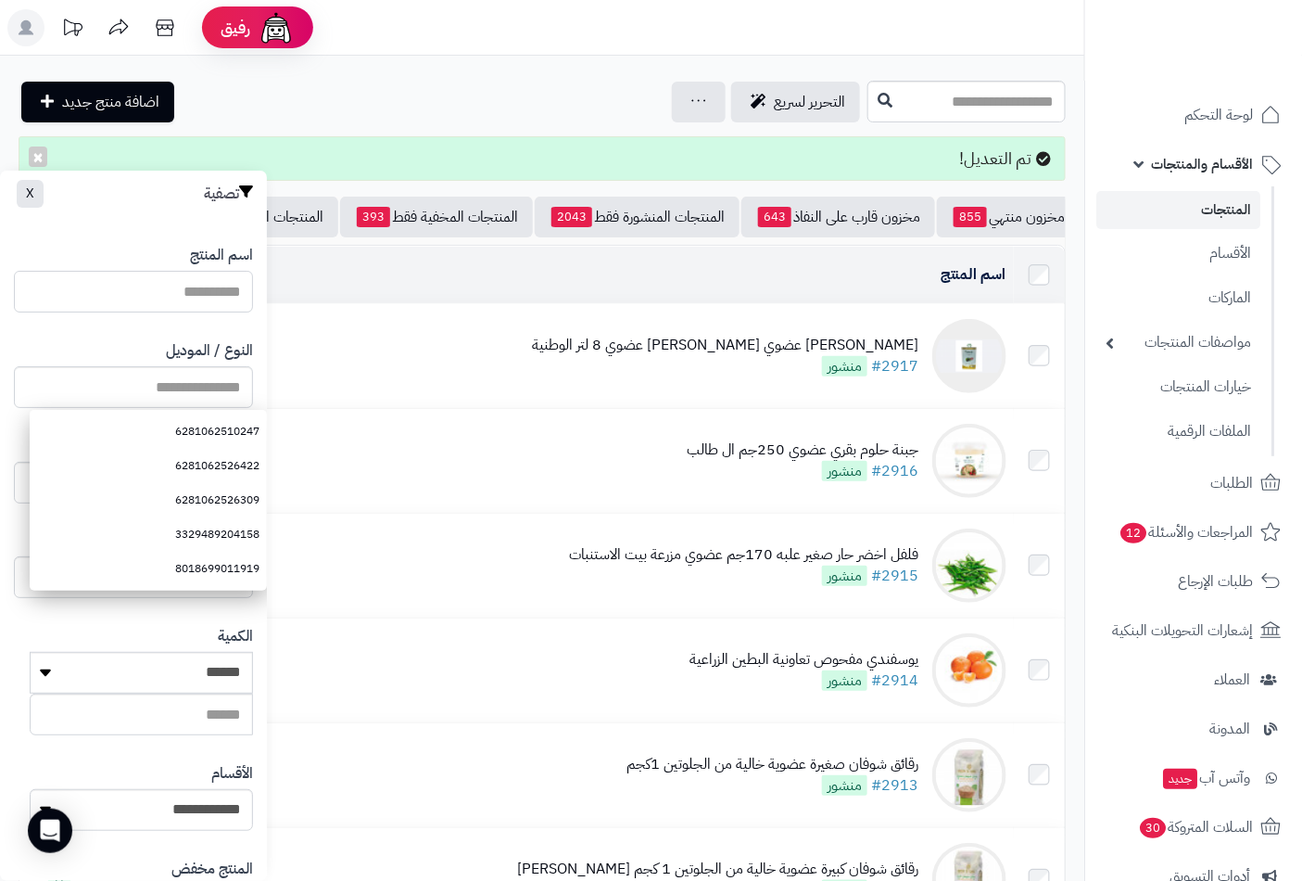
click at [213, 290] on input "اسم المنتج" at bounding box center [133, 292] width 239 height 42
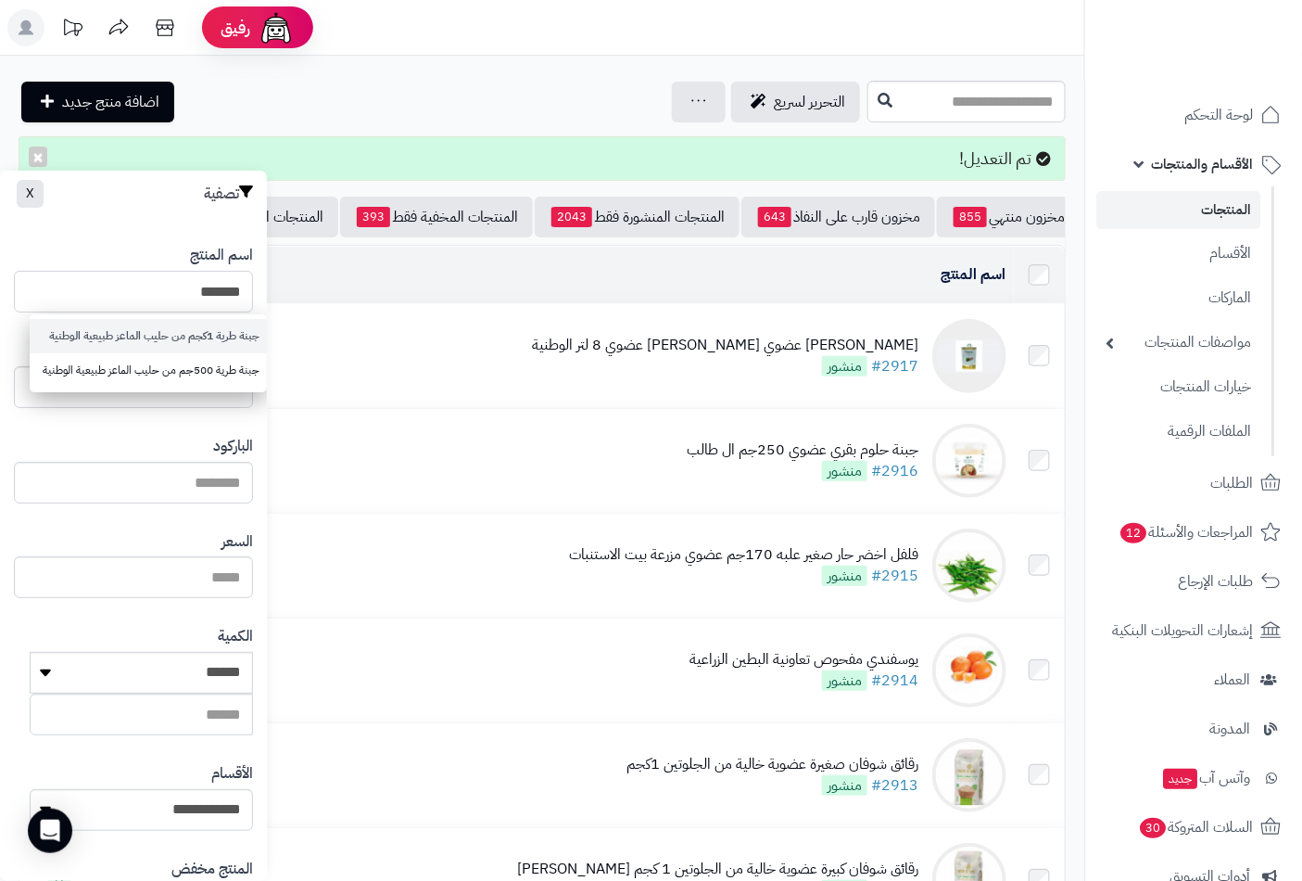
type input "*******"
click at [213, 339] on link "جبنة طرية 1كجم من حليب الماعز طبيعية الوطنية" at bounding box center [148, 336] width 237 height 34
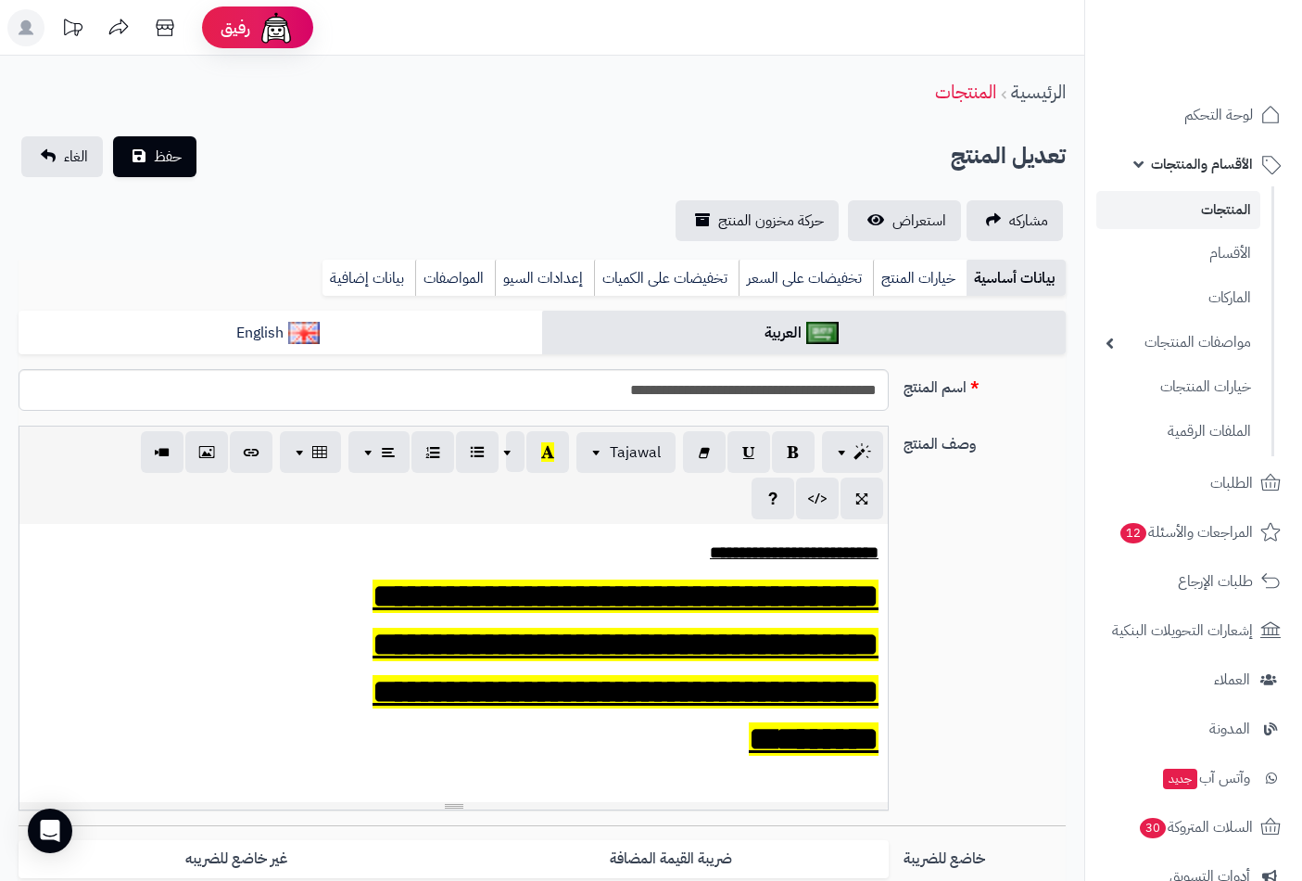
scroll to position [412, 0]
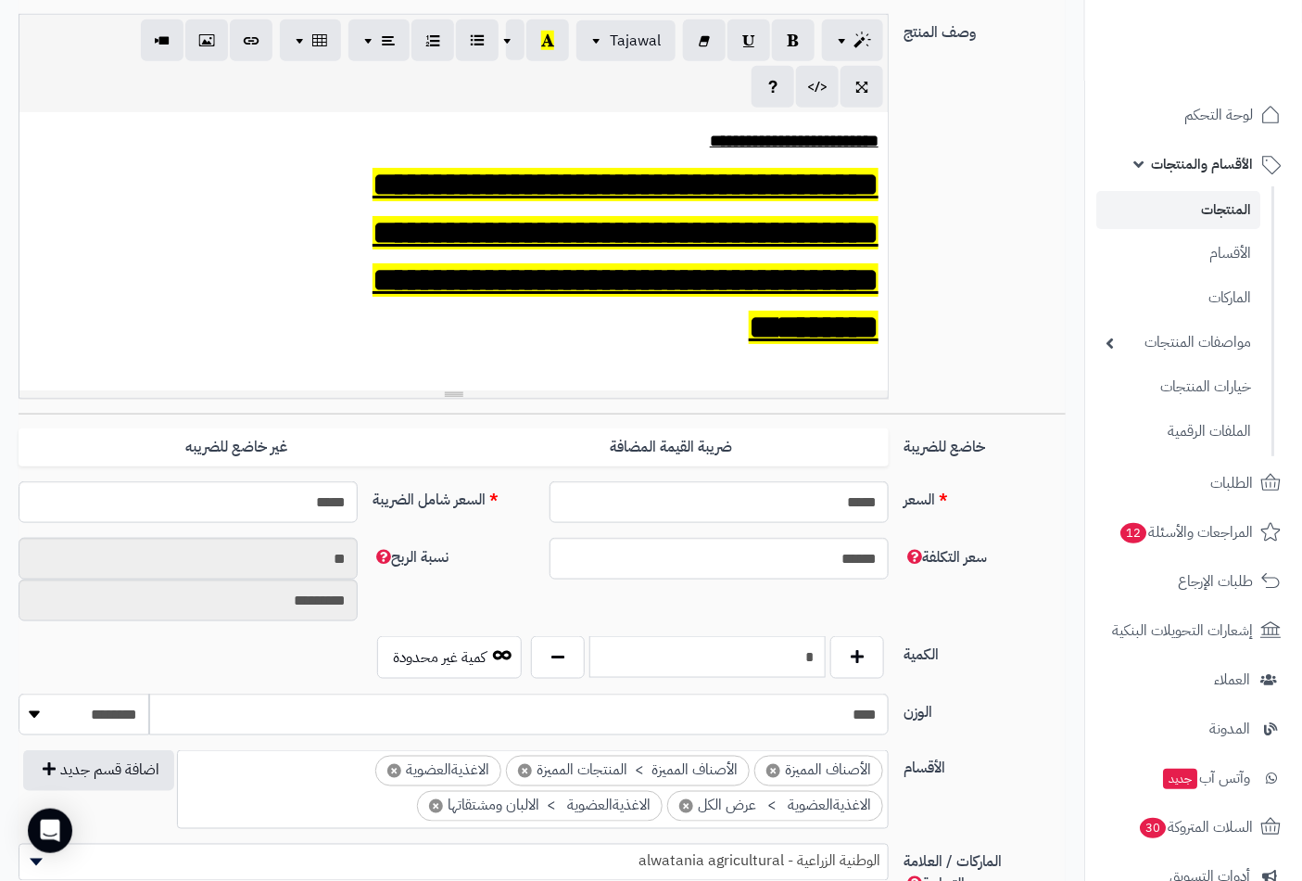
drag, startPoint x: 769, startPoint y: 652, endPoint x: 915, endPoint y: 656, distance: 145.6
click at [915, 656] on div "الكمية * كمية غير محدودة" at bounding box center [542, 664] width 1062 height 57
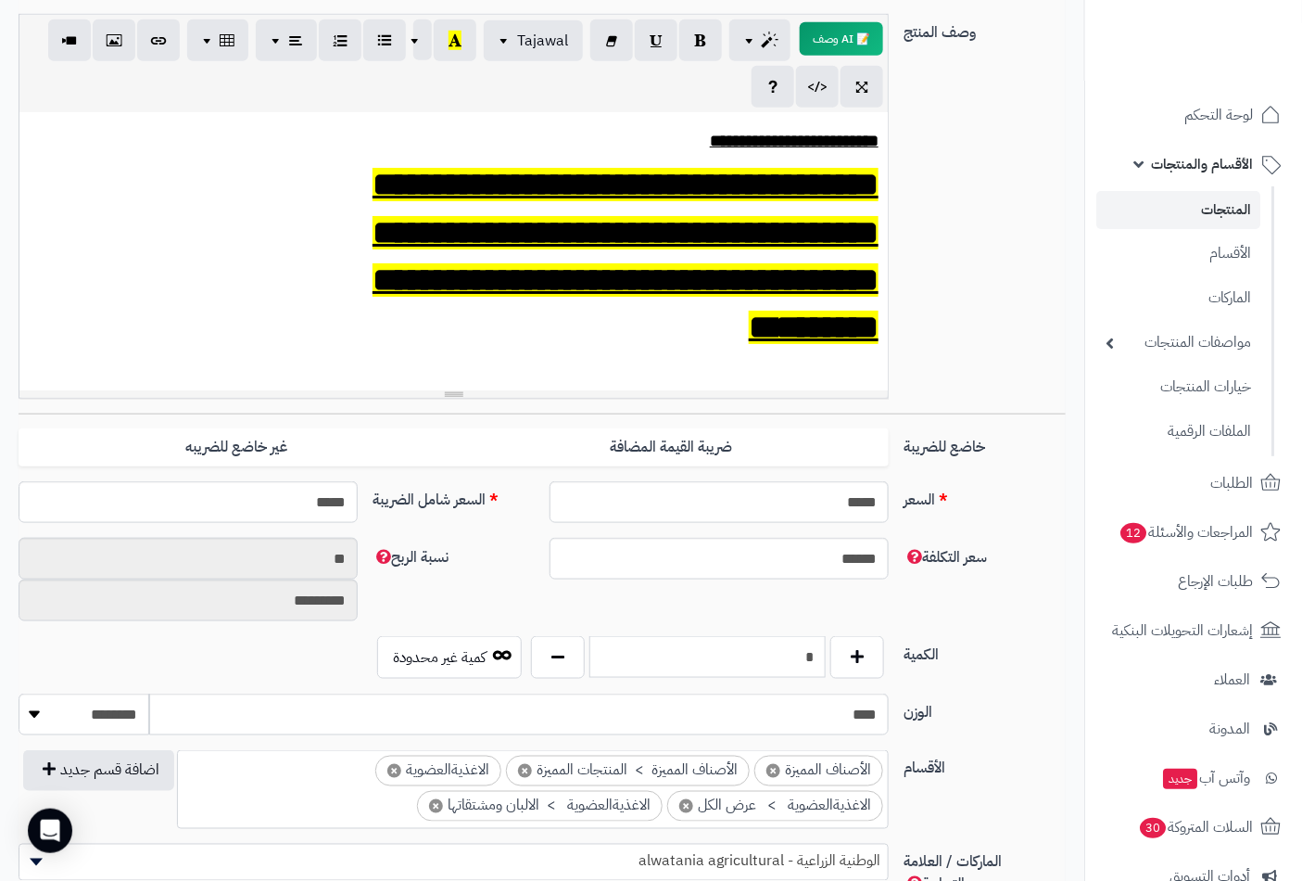
scroll to position [0, 0]
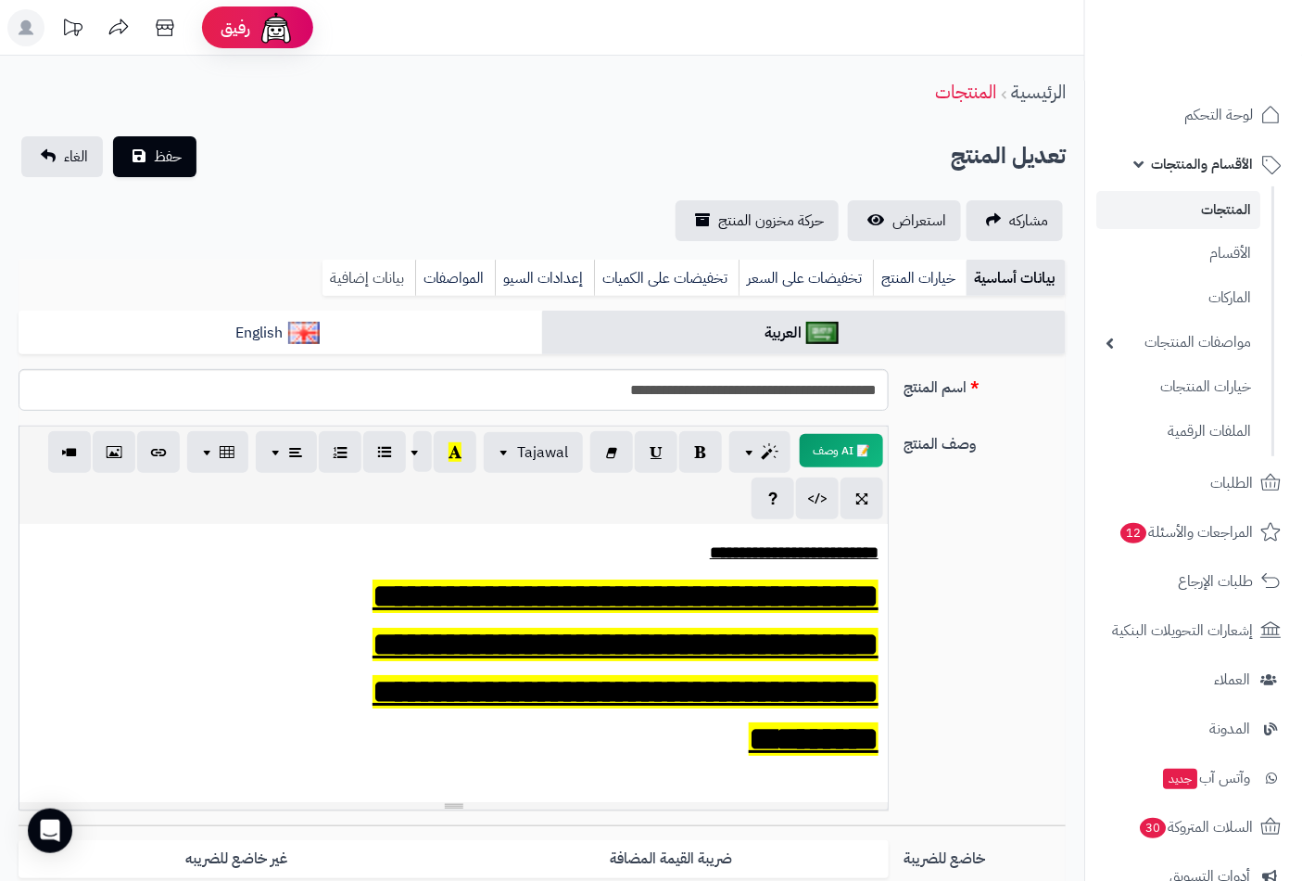
type input "*"
click at [356, 263] on link "بيانات إضافية" at bounding box center [369, 278] width 93 height 37
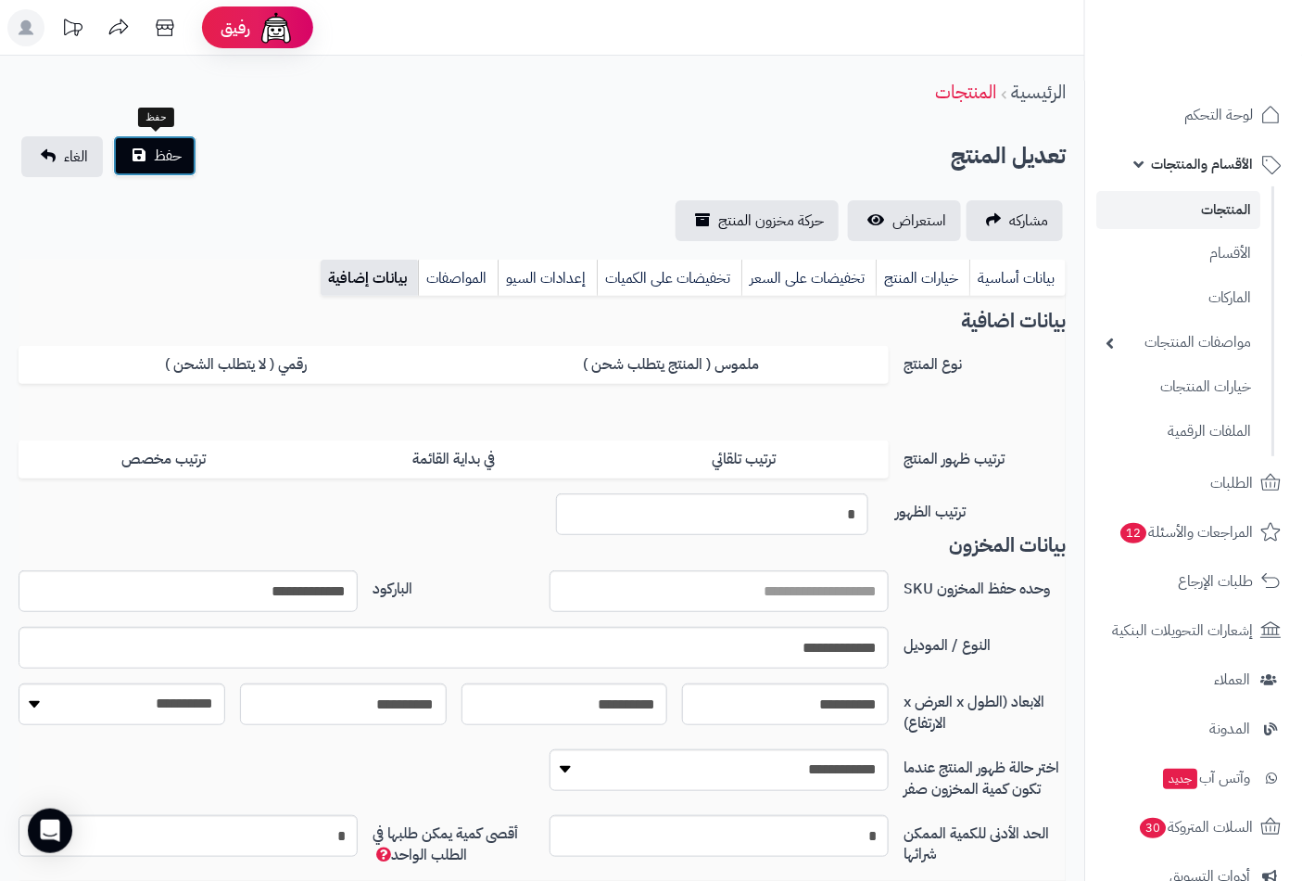
click at [155, 152] on span "حفظ" at bounding box center [168, 156] width 28 height 22
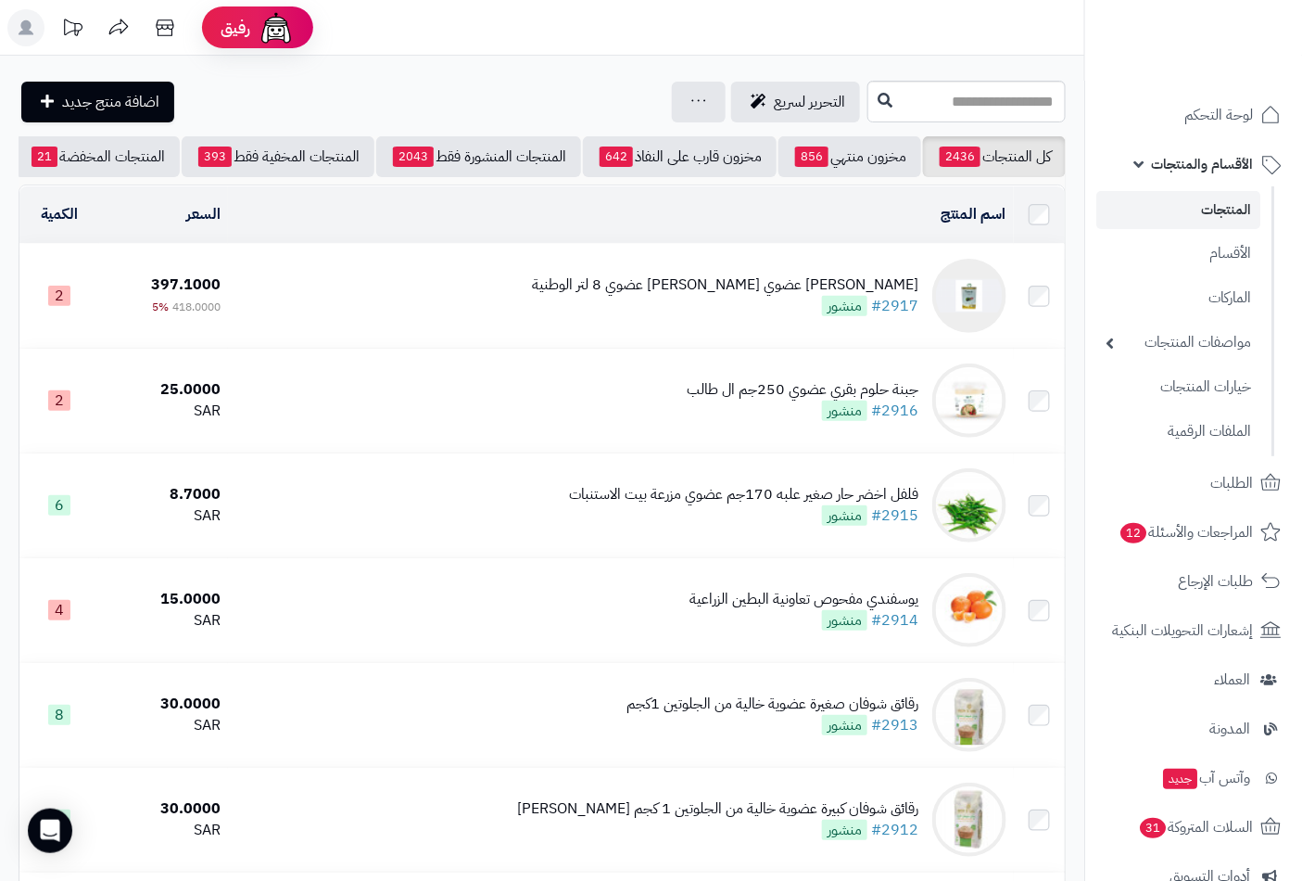
scroll to position [0, -174]
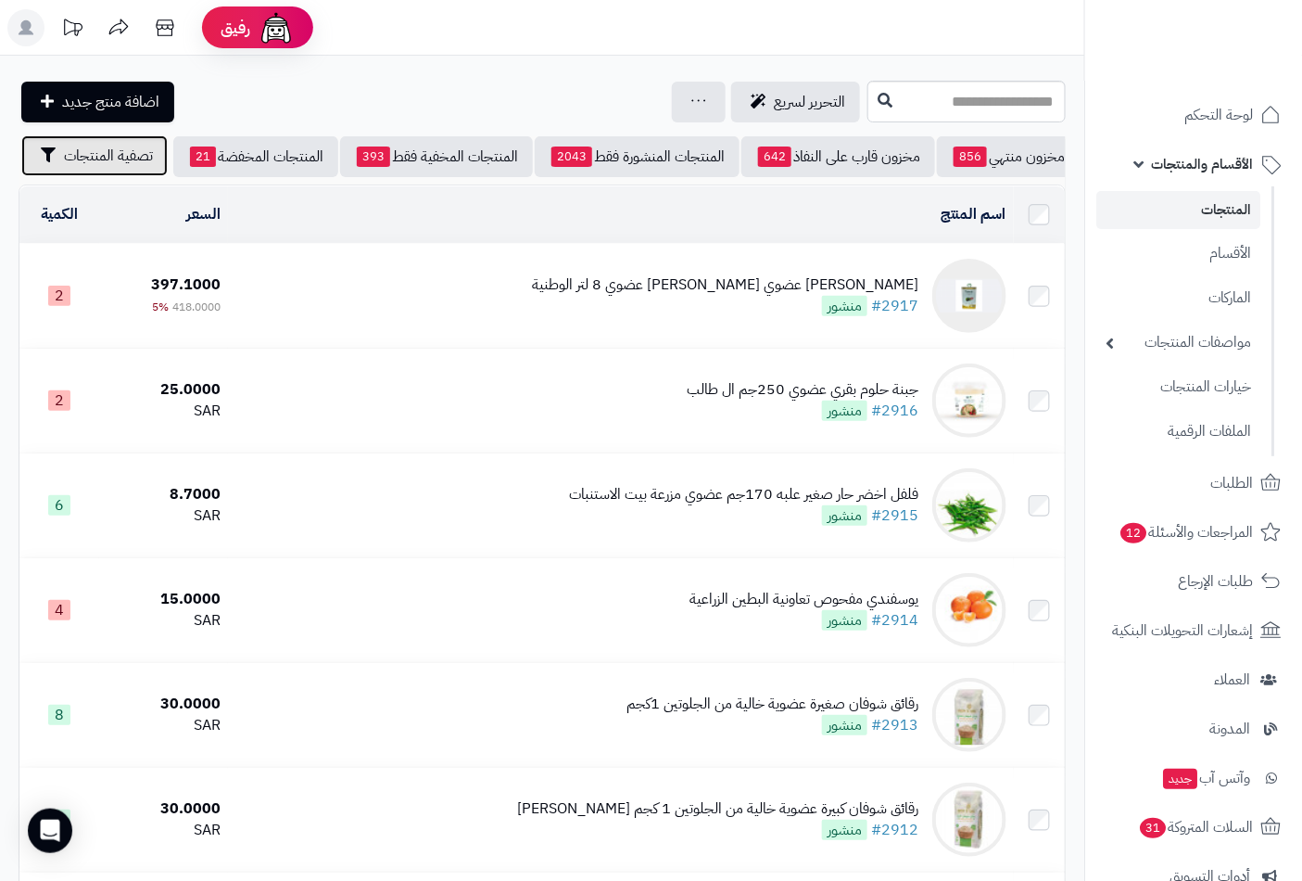
click at [112, 164] on span "تصفية المنتجات" at bounding box center [108, 156] width 89 height 22
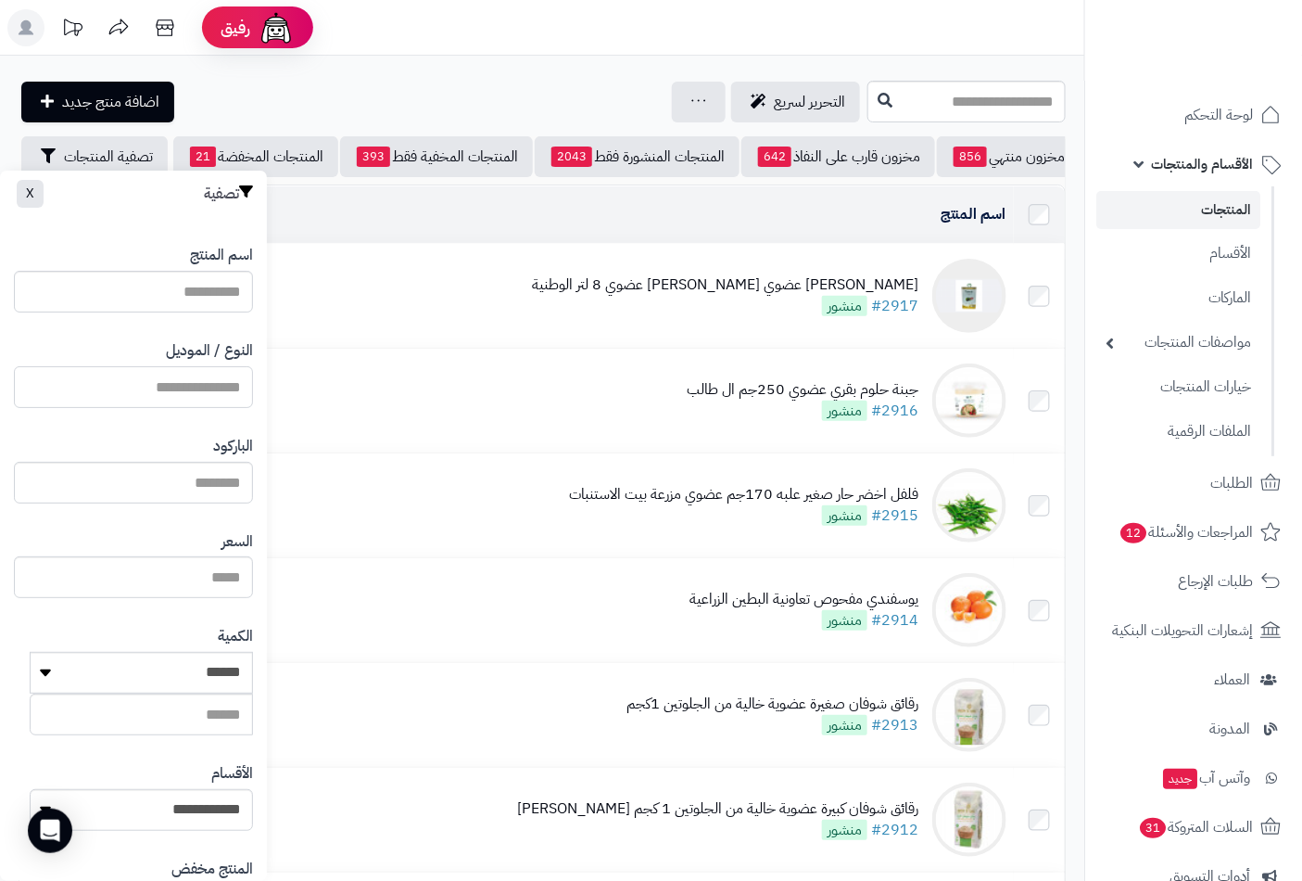
click at [197, 399] on input "النوع / الموديل" at bounding box center [133, 387] width 239 height 42
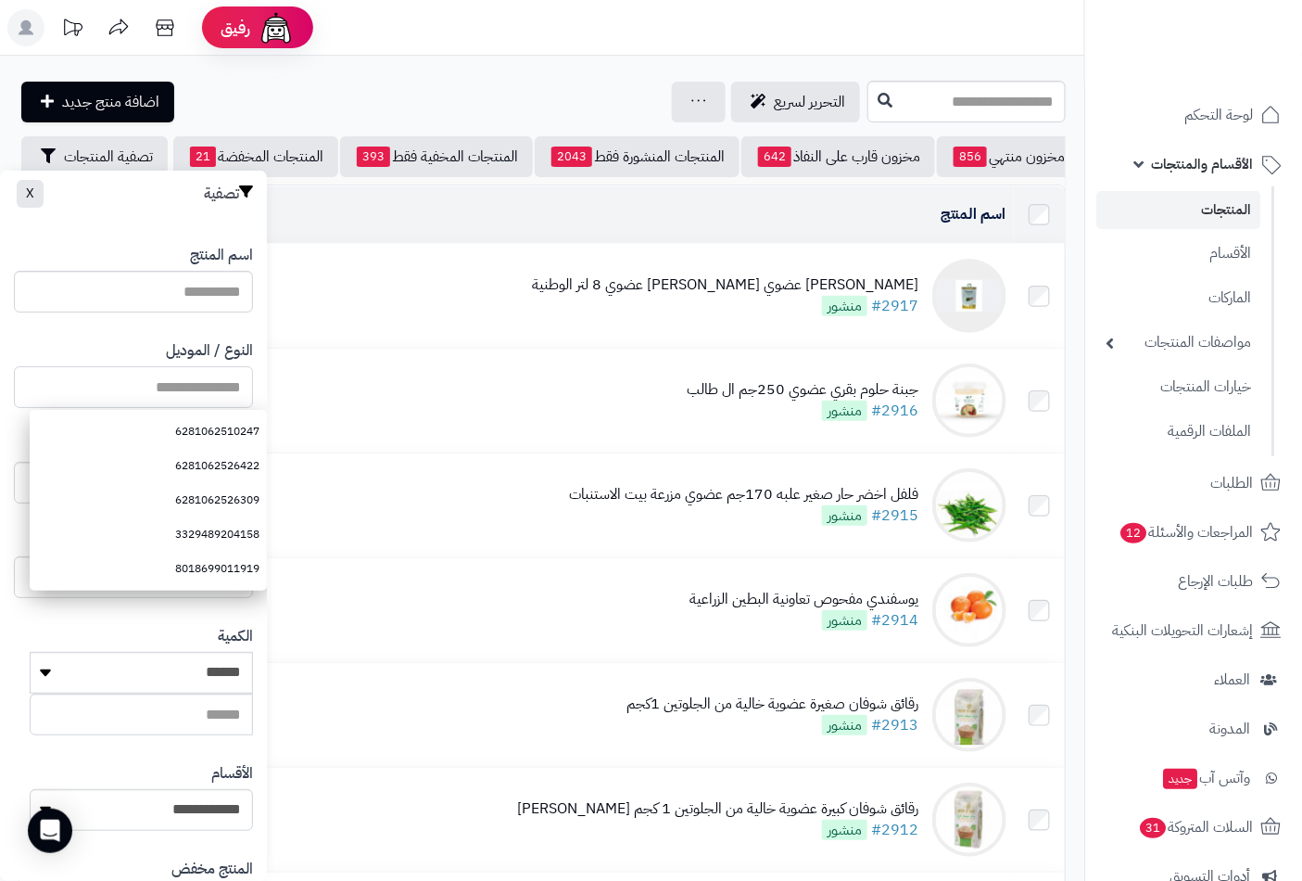
paste input "**********"
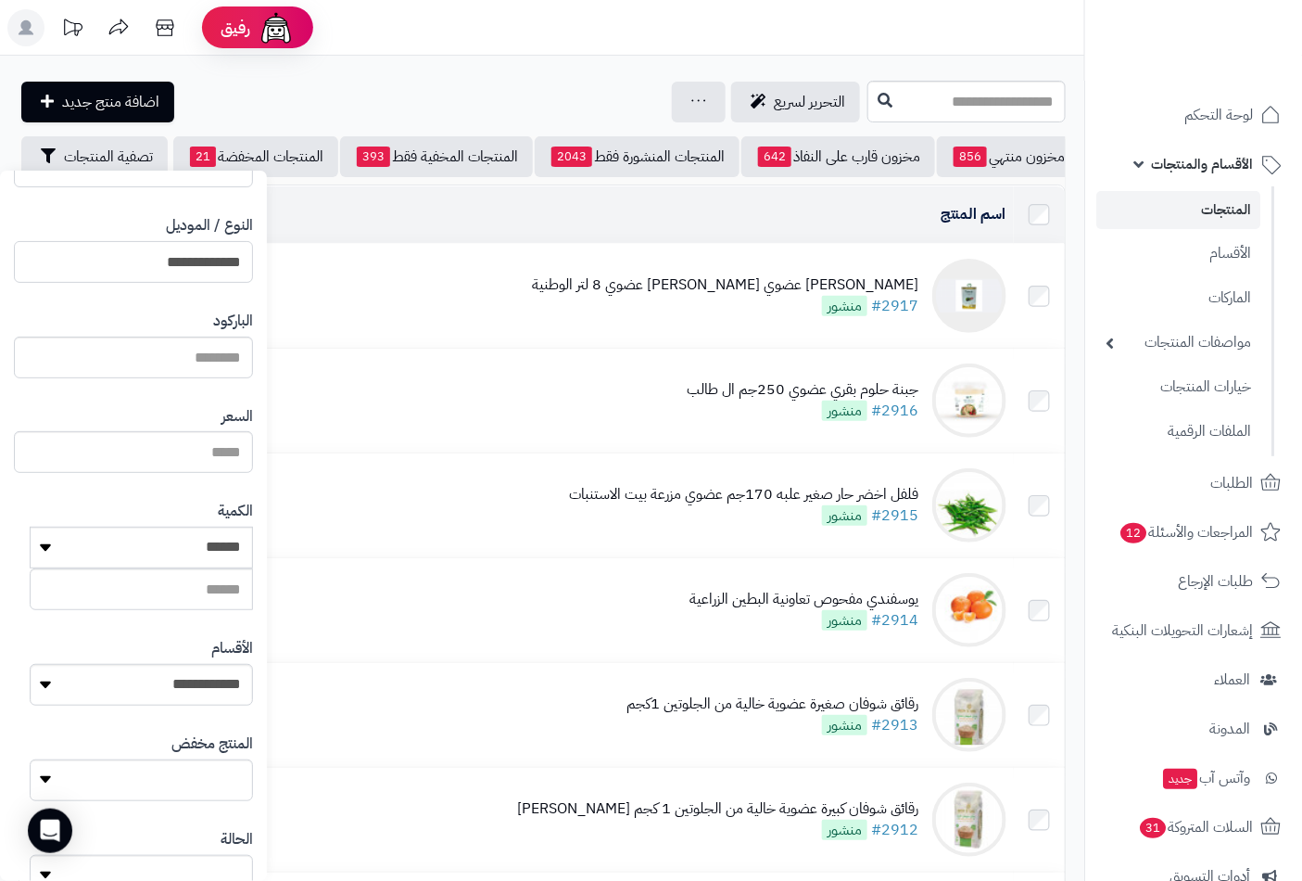
scroll to position [0, 0]
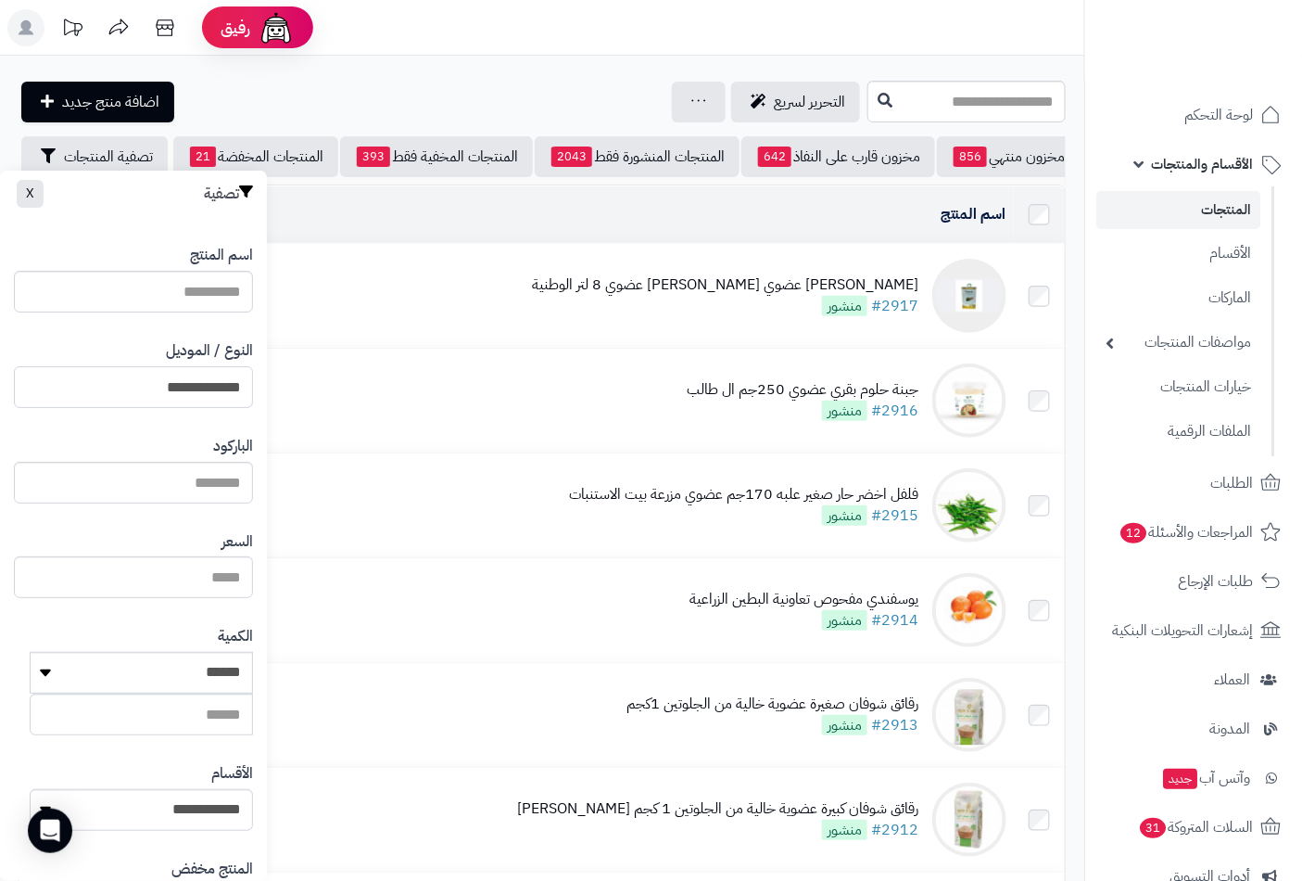
click at [198, 368] on input "**********" at bounding box center [133, 387] width 239 height 42
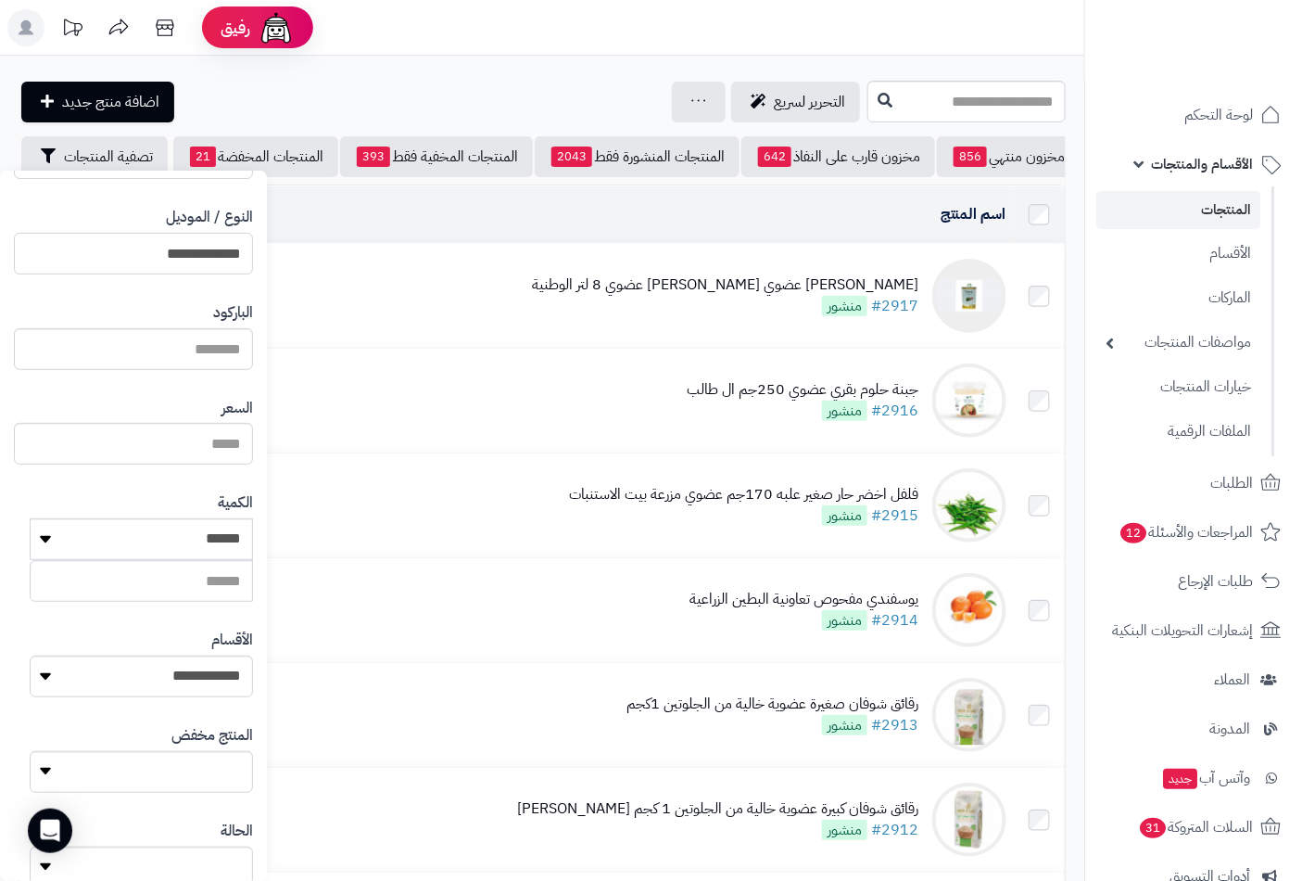
scroll to position [253, 0]
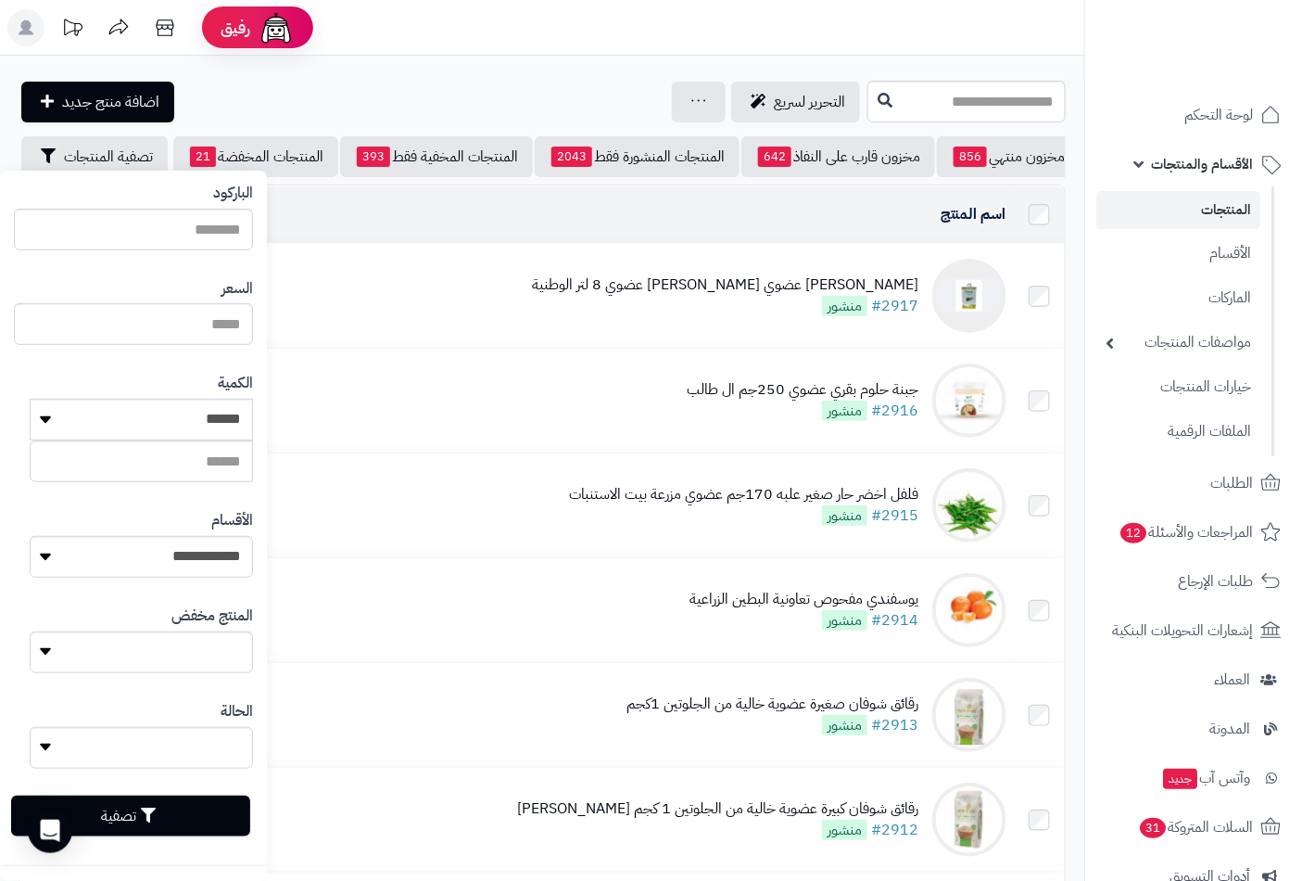
type input "**********"
click at [133, 808] on button "تصفية" at bounding box center [130, 815] width 239 height 41
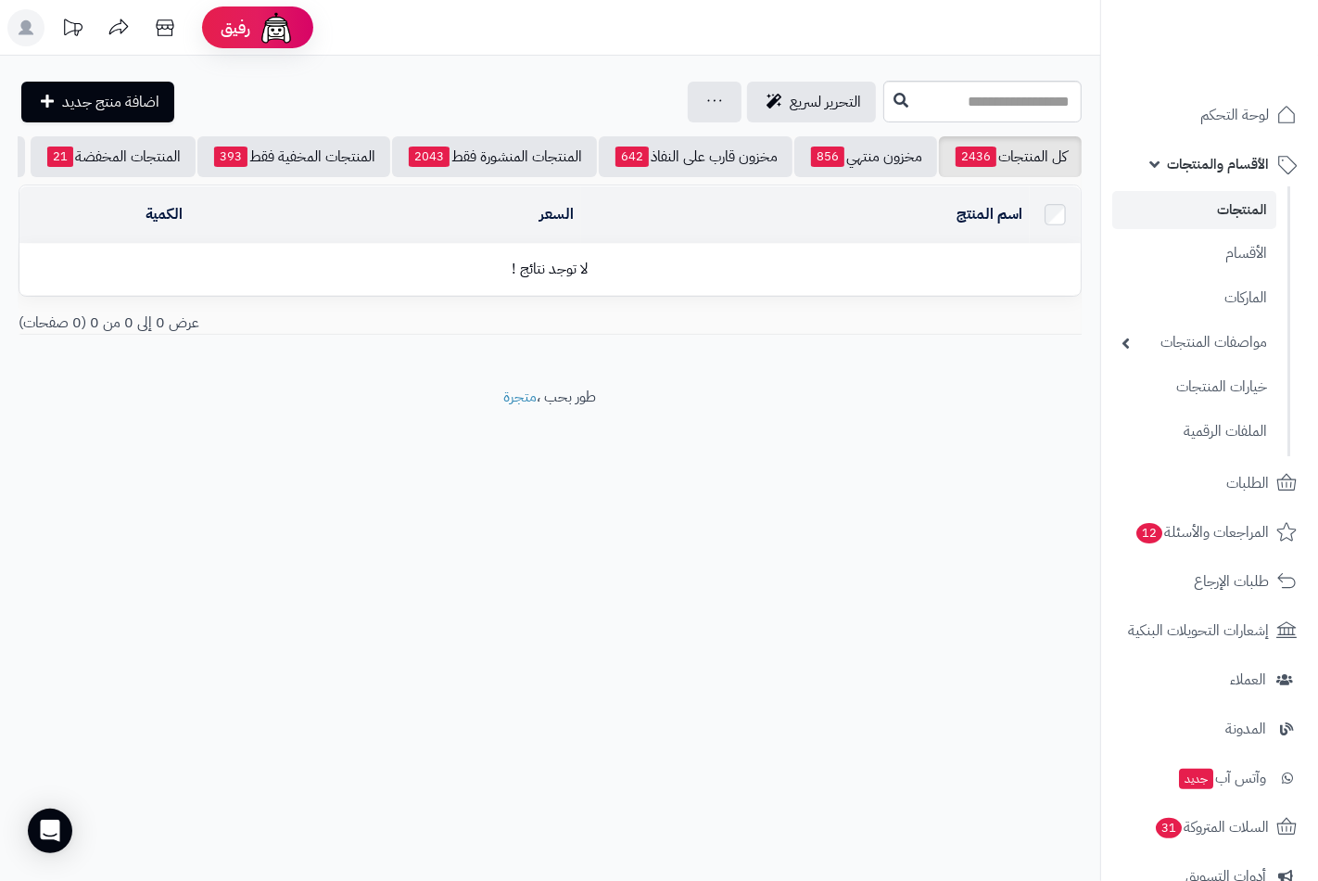
scroll to position [0, -159]
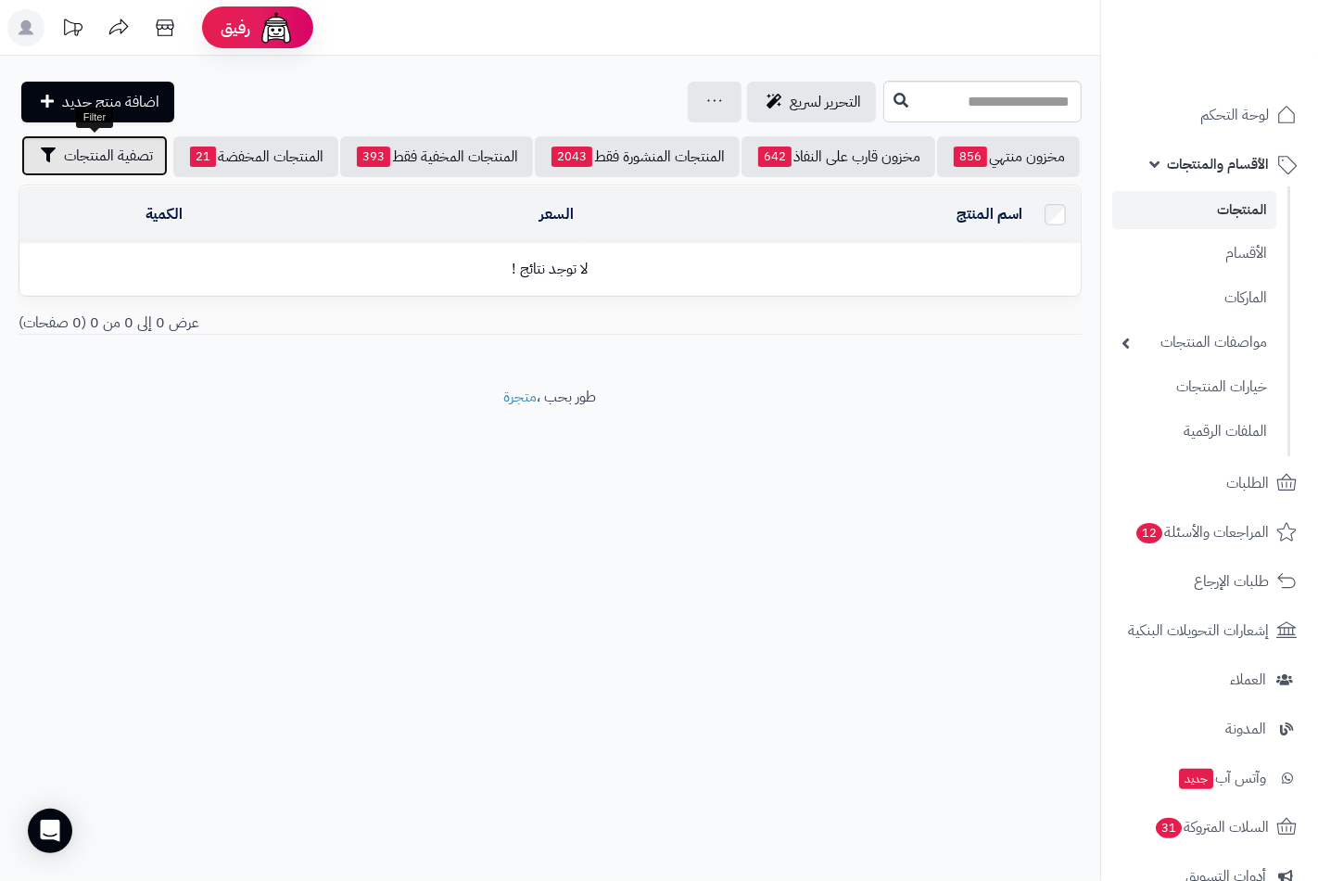
click at [141, 155] on span "تصفية المنتجات" at bounding box center [108, 156] width 89 height 22
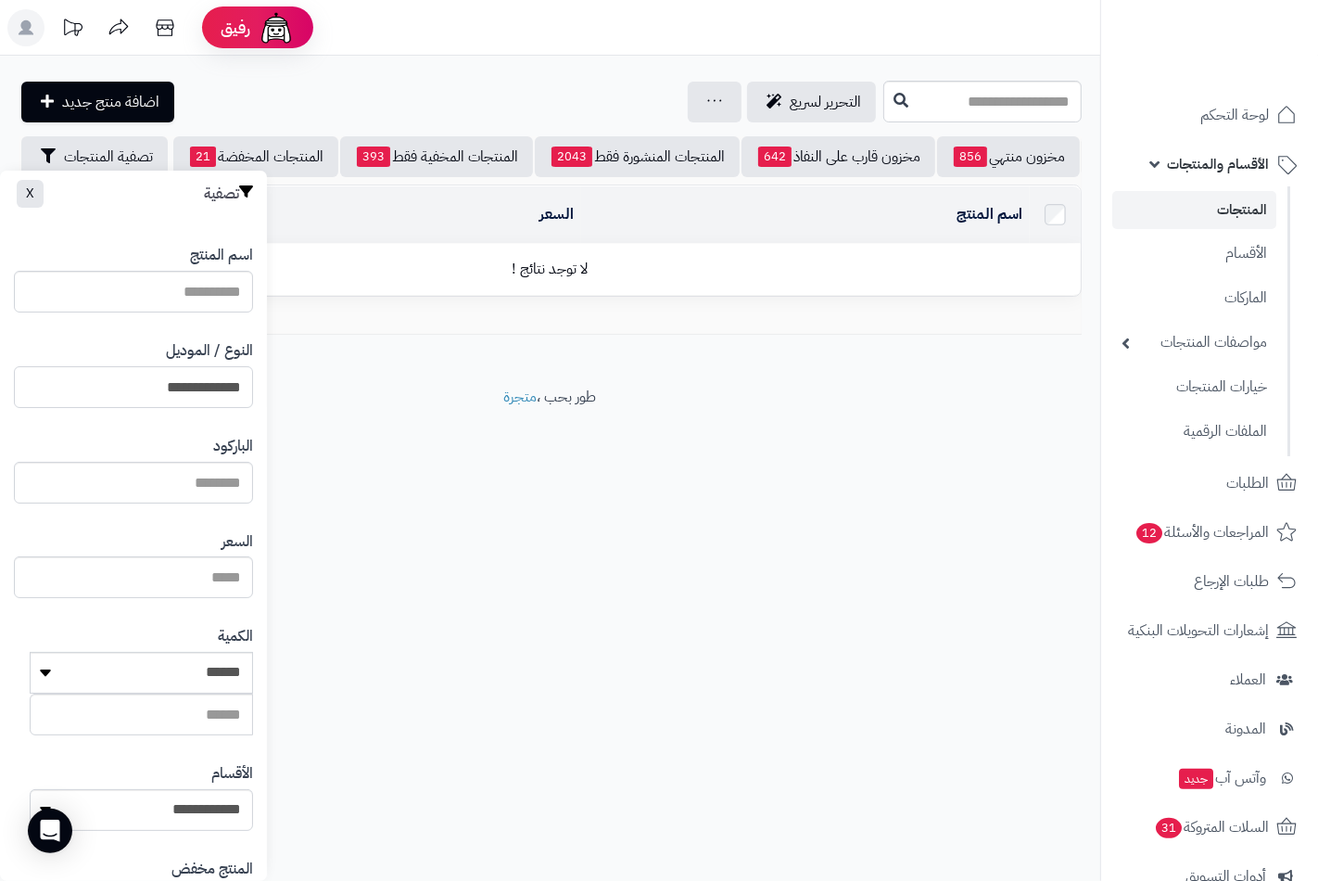
click at [191, 376] on input "**********" at bounding box center [133, 387] width 239 height 42
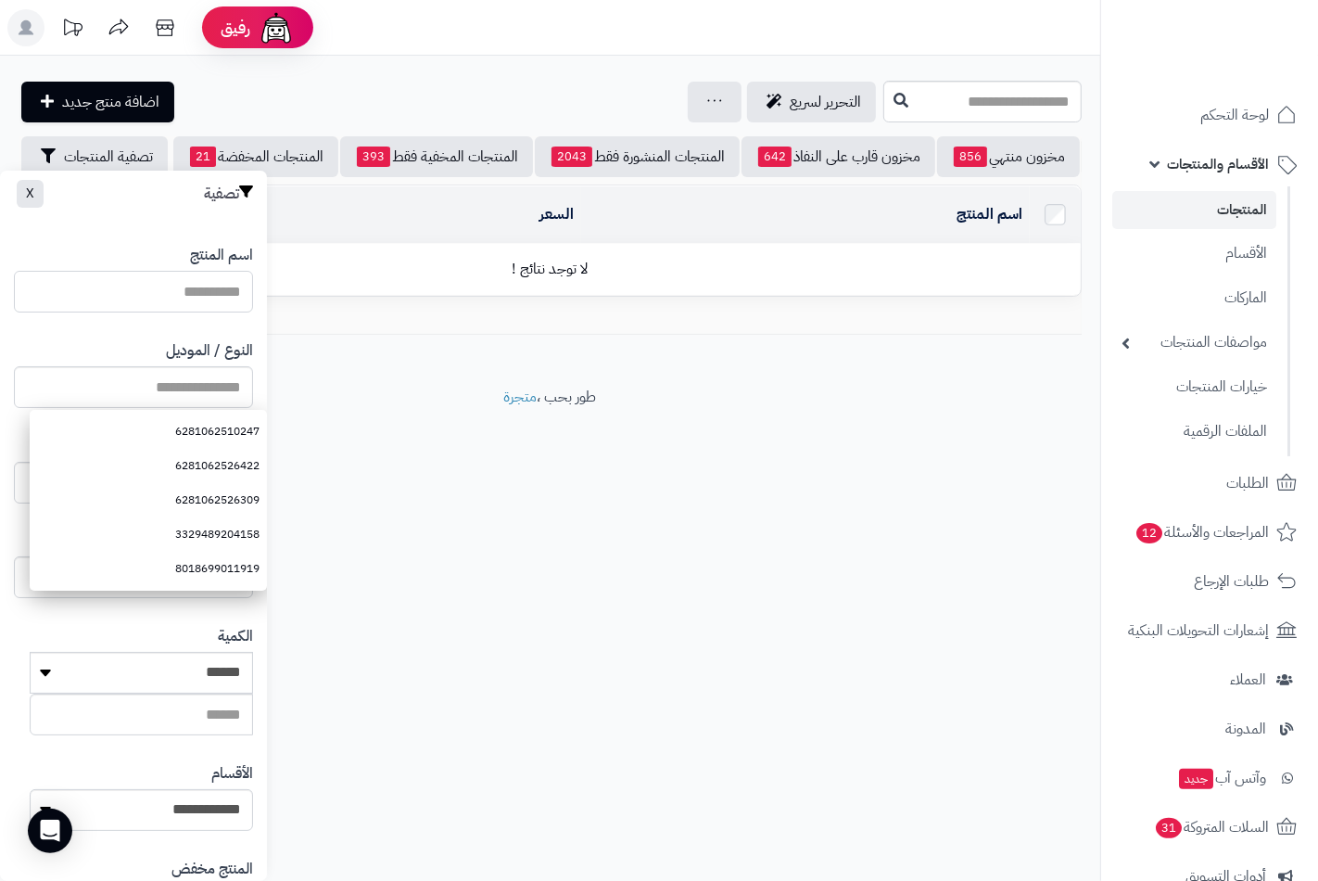
click at [229, 292] on input "اسم المنتج" at bounding box center [133, 292] width 239 height 42
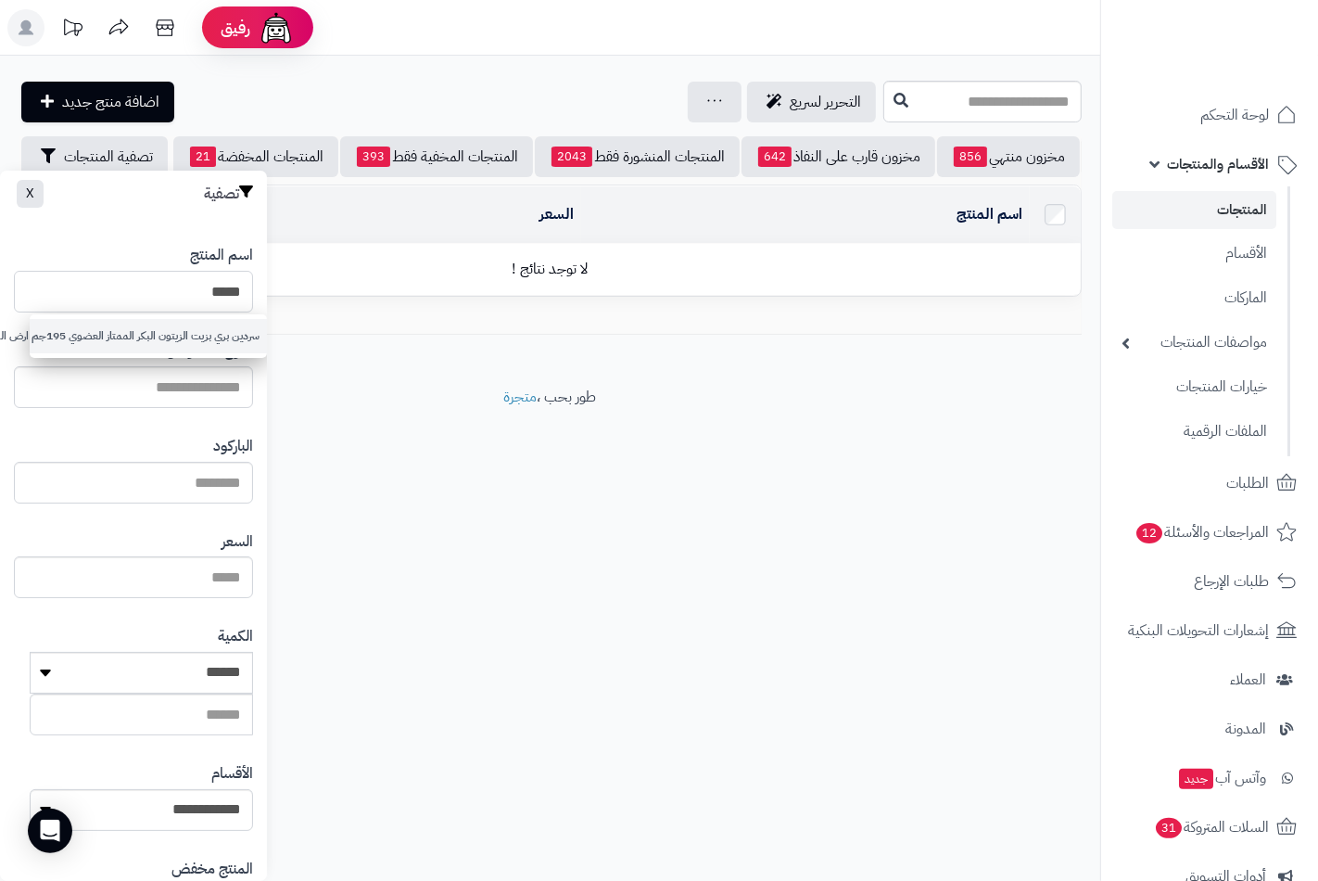
type input "*****"
click at [205, 339] on link "سردين بري بزيت الزيتون البكر الممتاز العضوي 195جم ارض الطبيعة" at bounding box center [148, 336] width 237 height 34
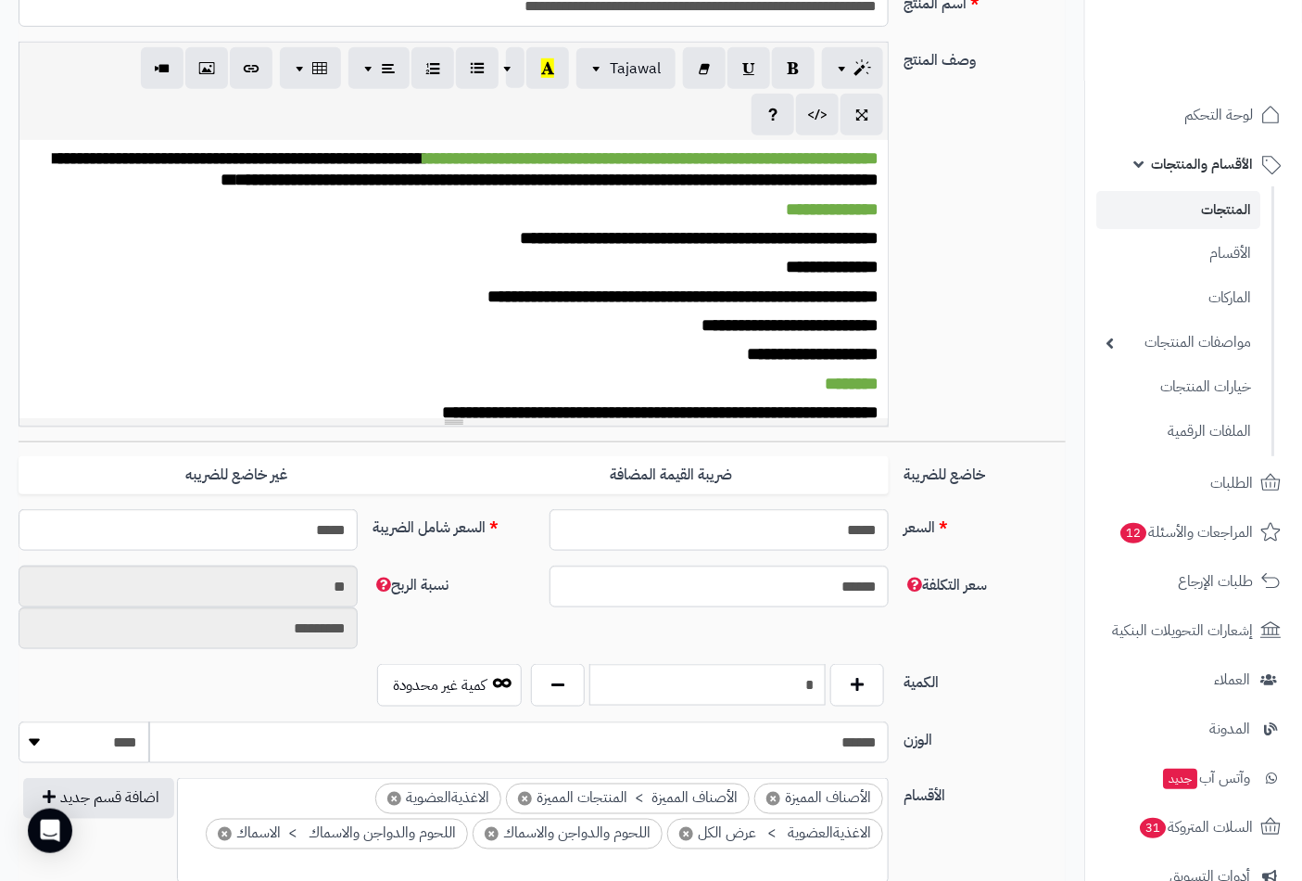
scroll to position [412, 0]
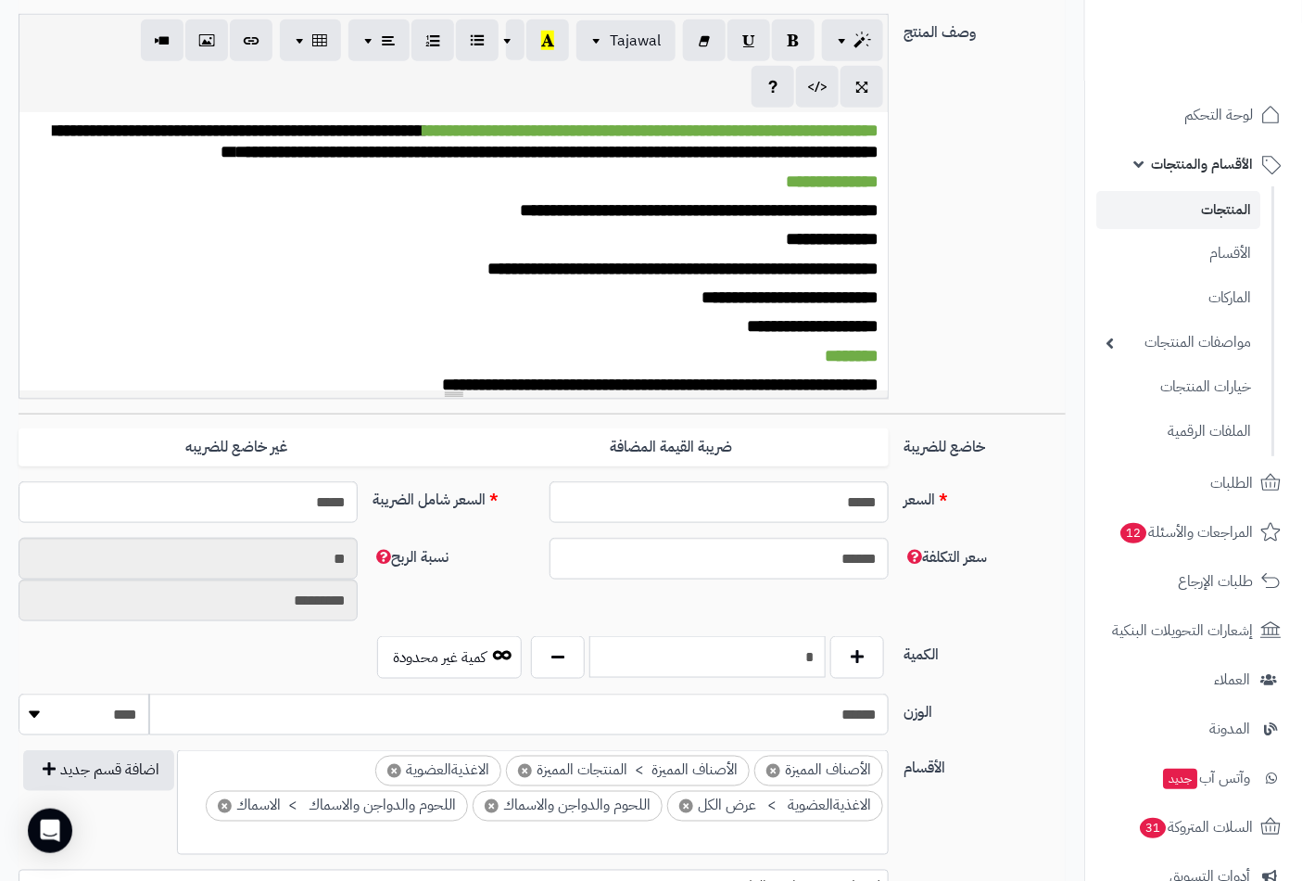
drag, startPoint x: 802, startPoint y: 652, endPoint x: 912, endPoint y: 659, distance: 110.6
click at [912, 659] on div "الكمية * كمية غير محدودة" at bounding box center [542, 664] width 1062 height 57
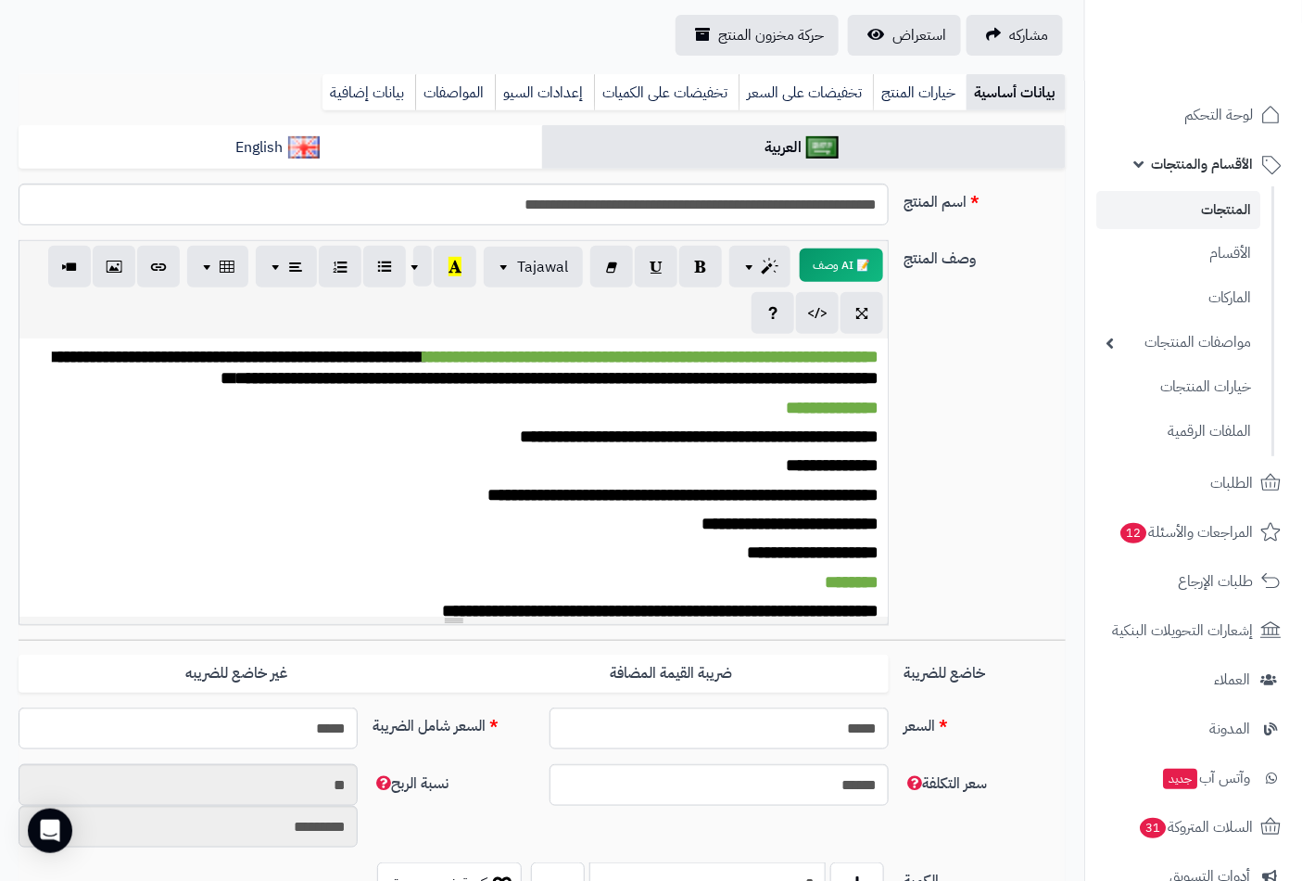
scroll to position [0, 0]
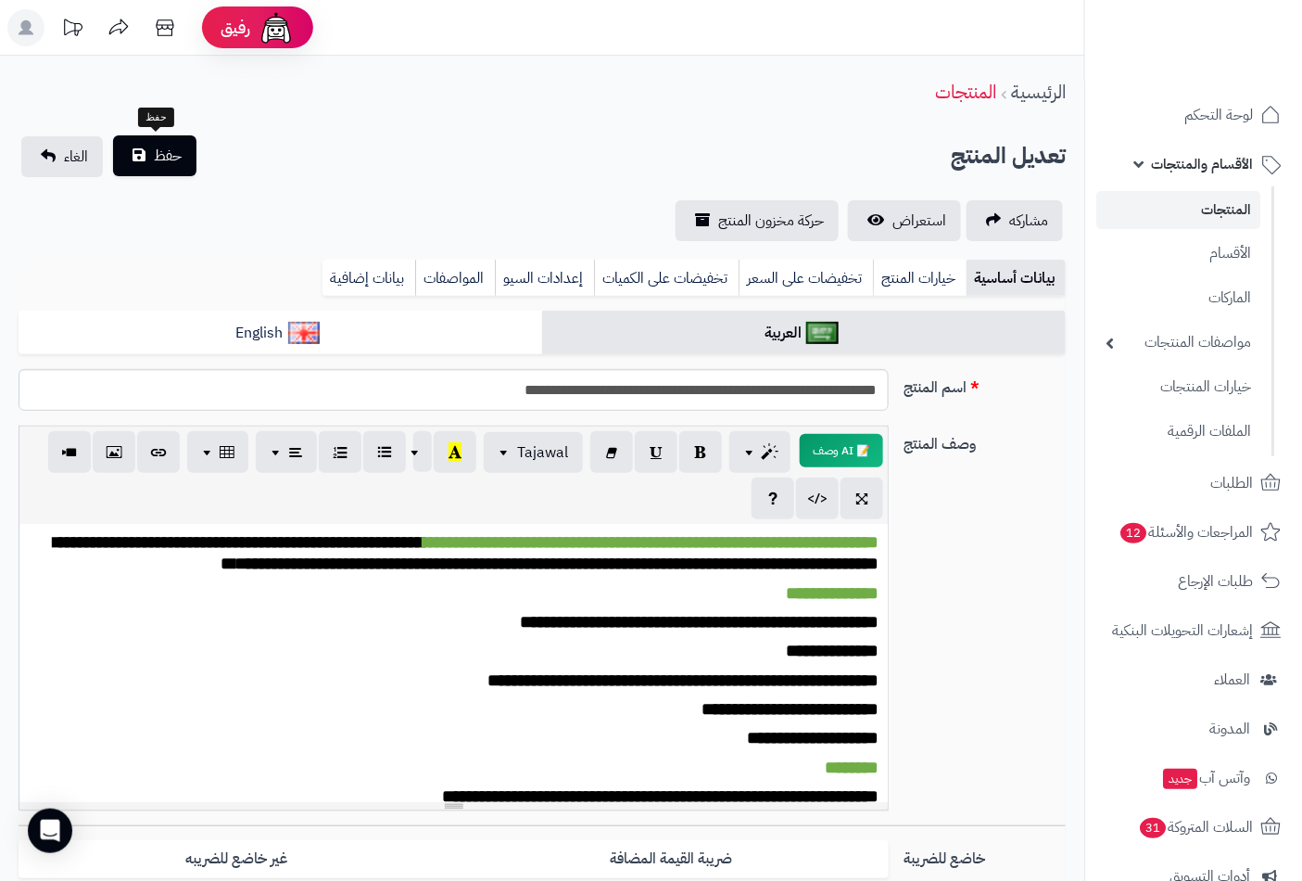
type input "*"
click at [159, 151] on span "حفظ" at bounding box center [168, 156] width 28 height 22
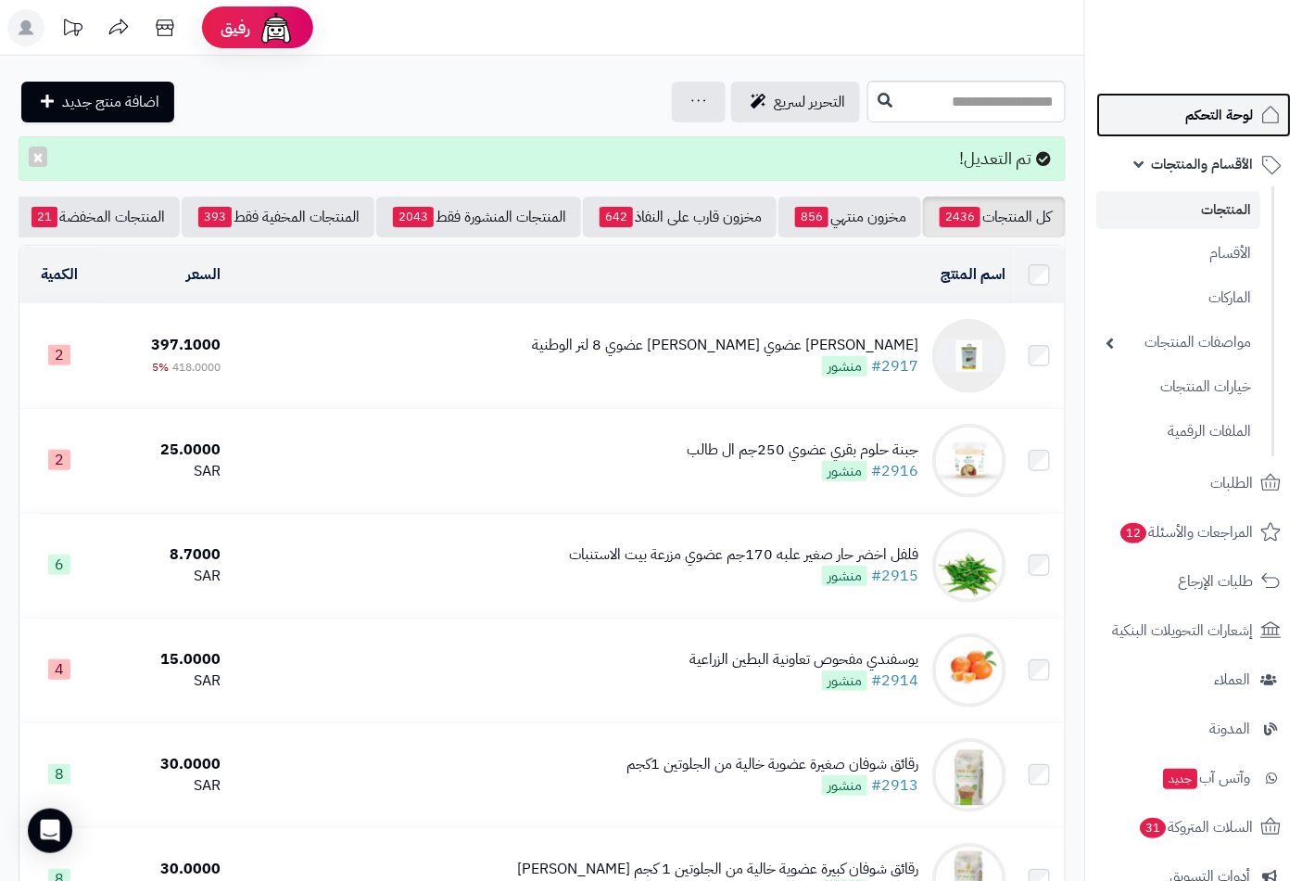
click at [1205, 116] on span "لوحة التحكم" at bounding box center [1220, 115] width 68 height 26
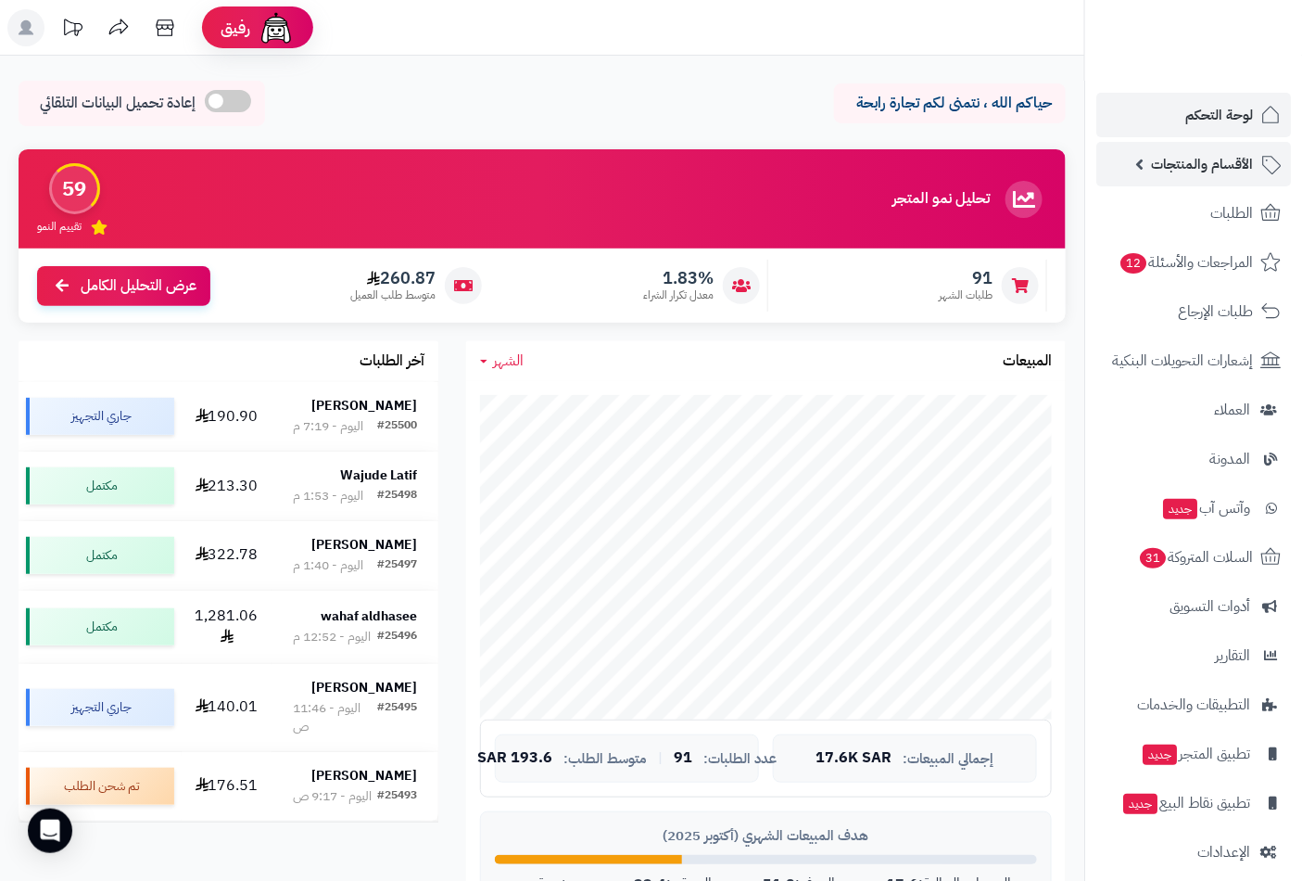
click at [1199, 168] on span "الأقسام والمنتجات" at bounding box center [1202, 164] width 102 height 26
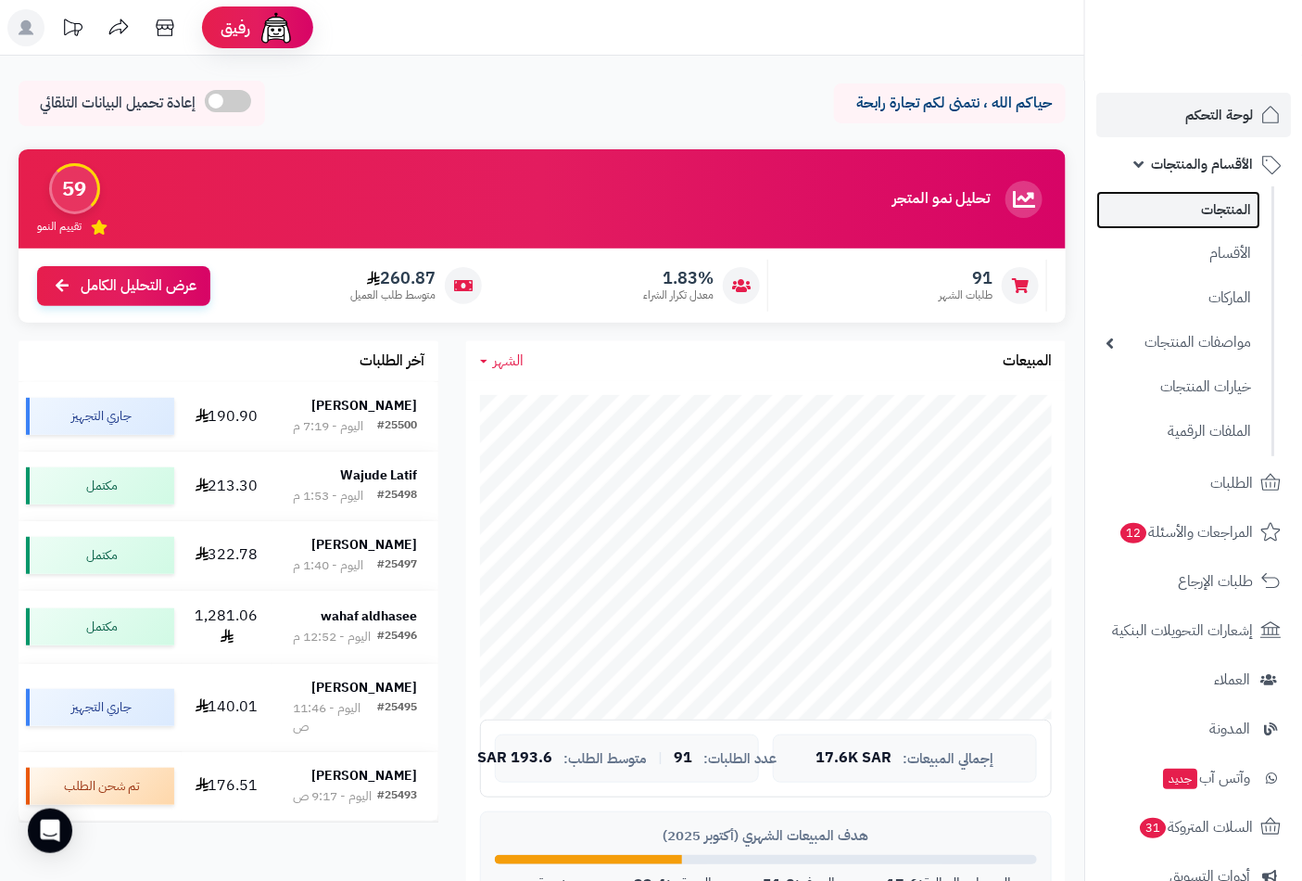
click at [1194, 211] on link "المنتجات" at bounding box center [1179, 210] width 164 height 38
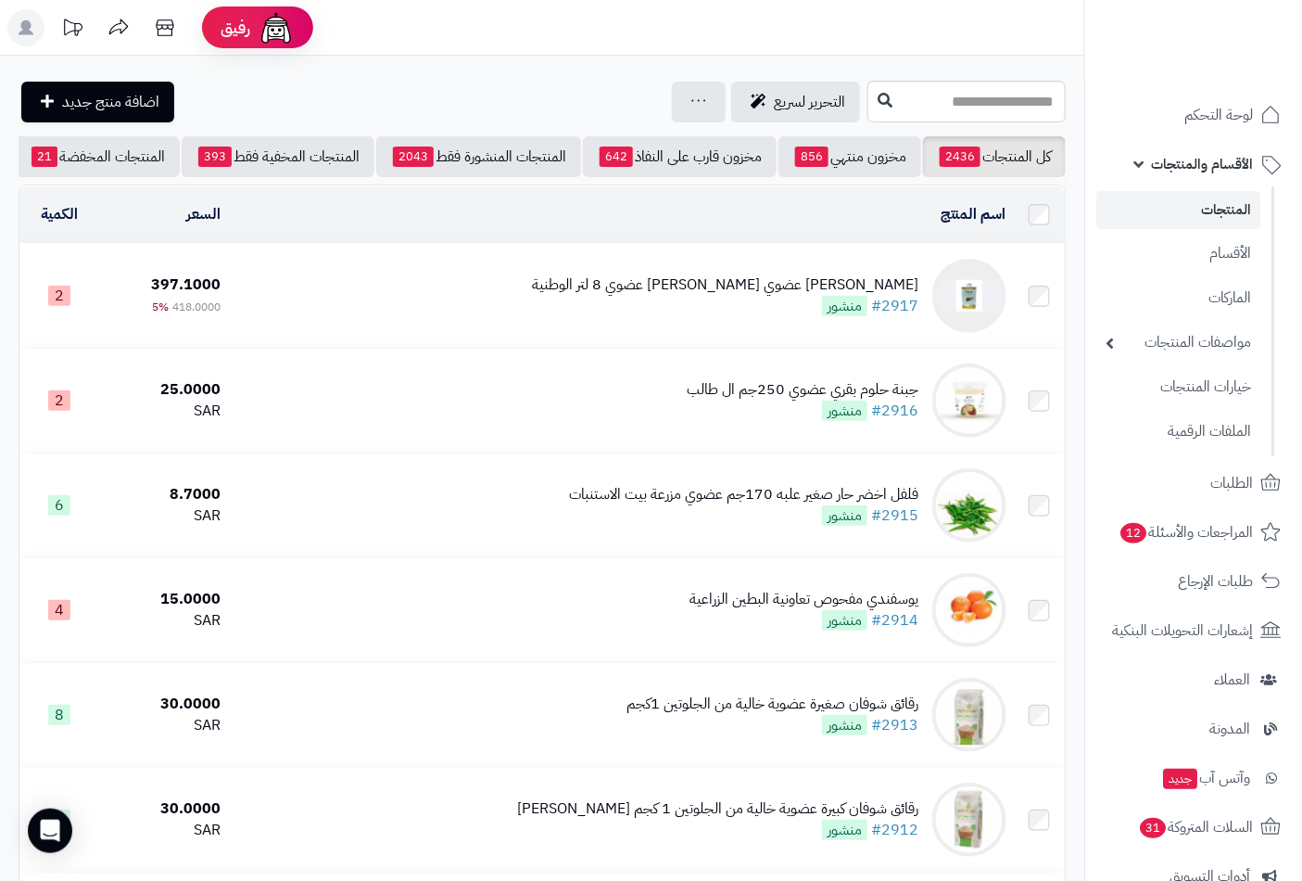
scroll to position [0, -174]
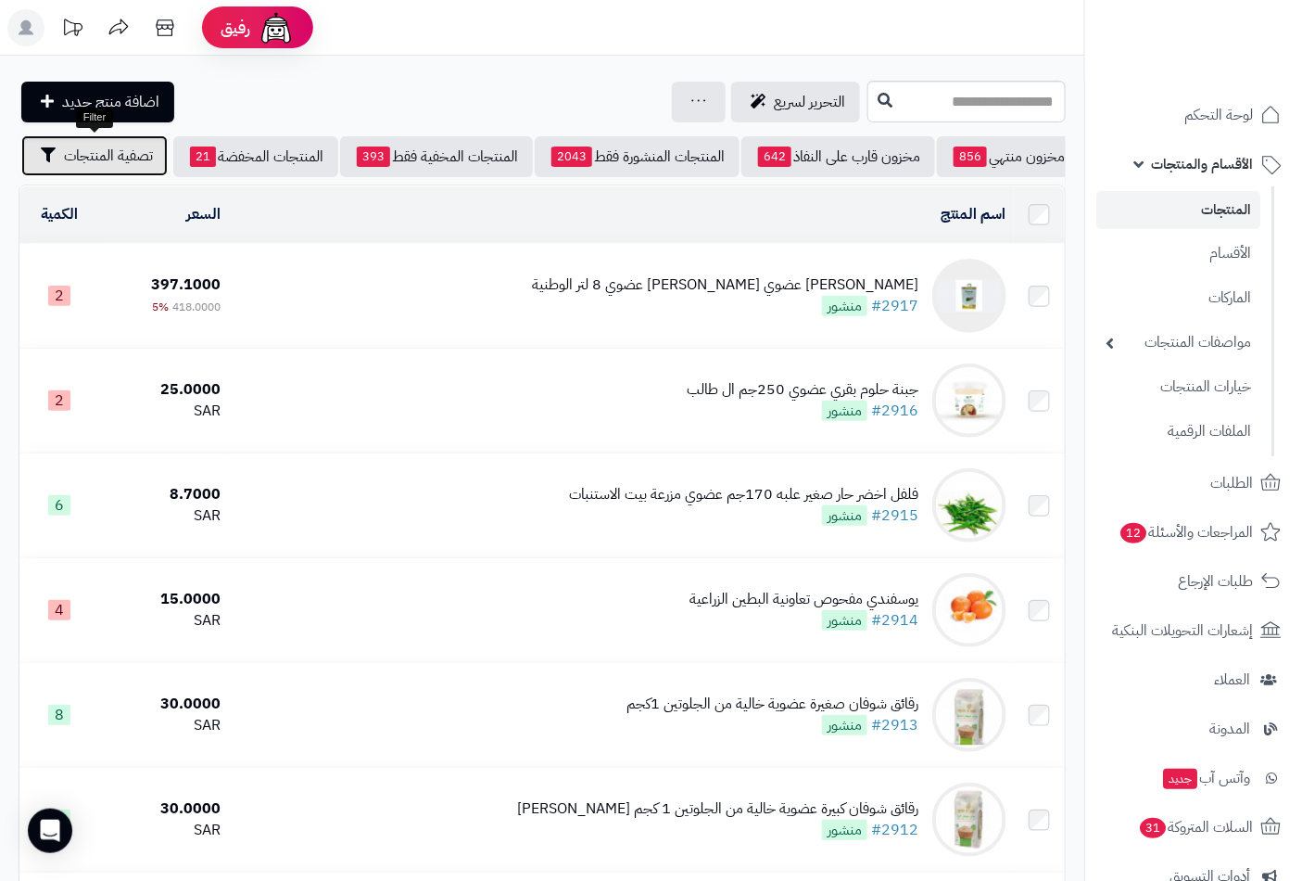
click at [65, 140] on button "تصفية المنتجات" at bounding box center [94, 155] width 146 height 41
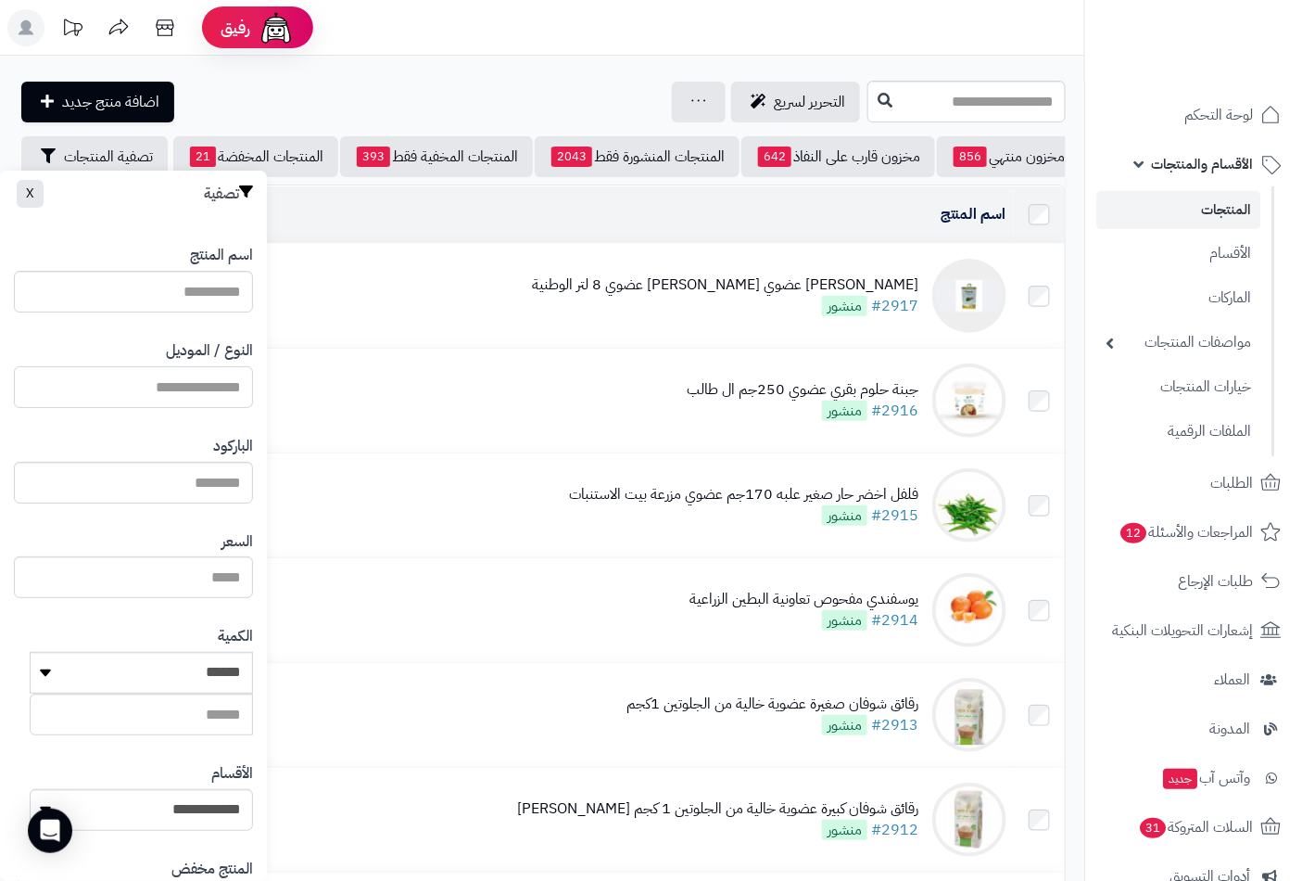
click at [186, 394] on input "النوع / الموديل" at bounding box center [133, 387] width 239 height 42
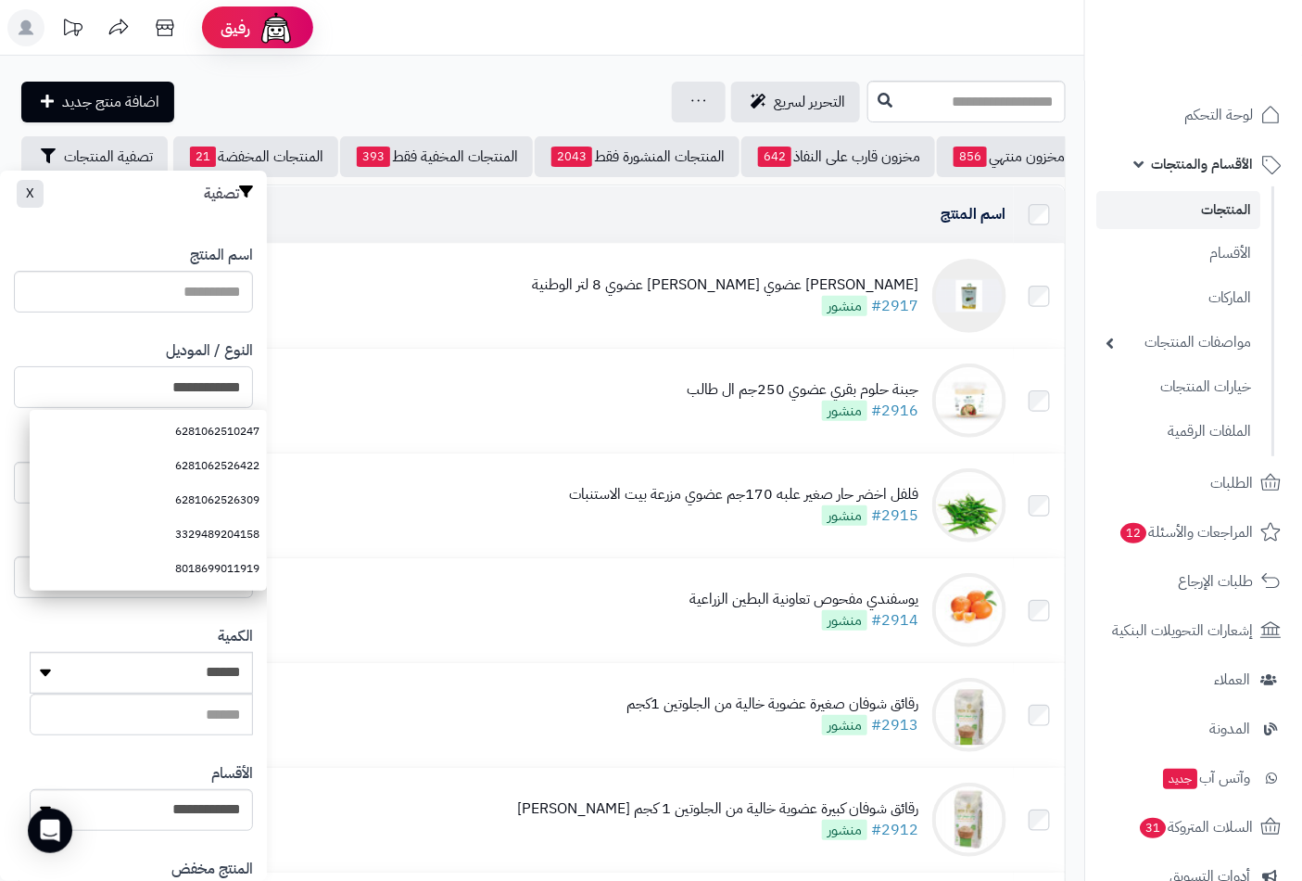
type input "**********"
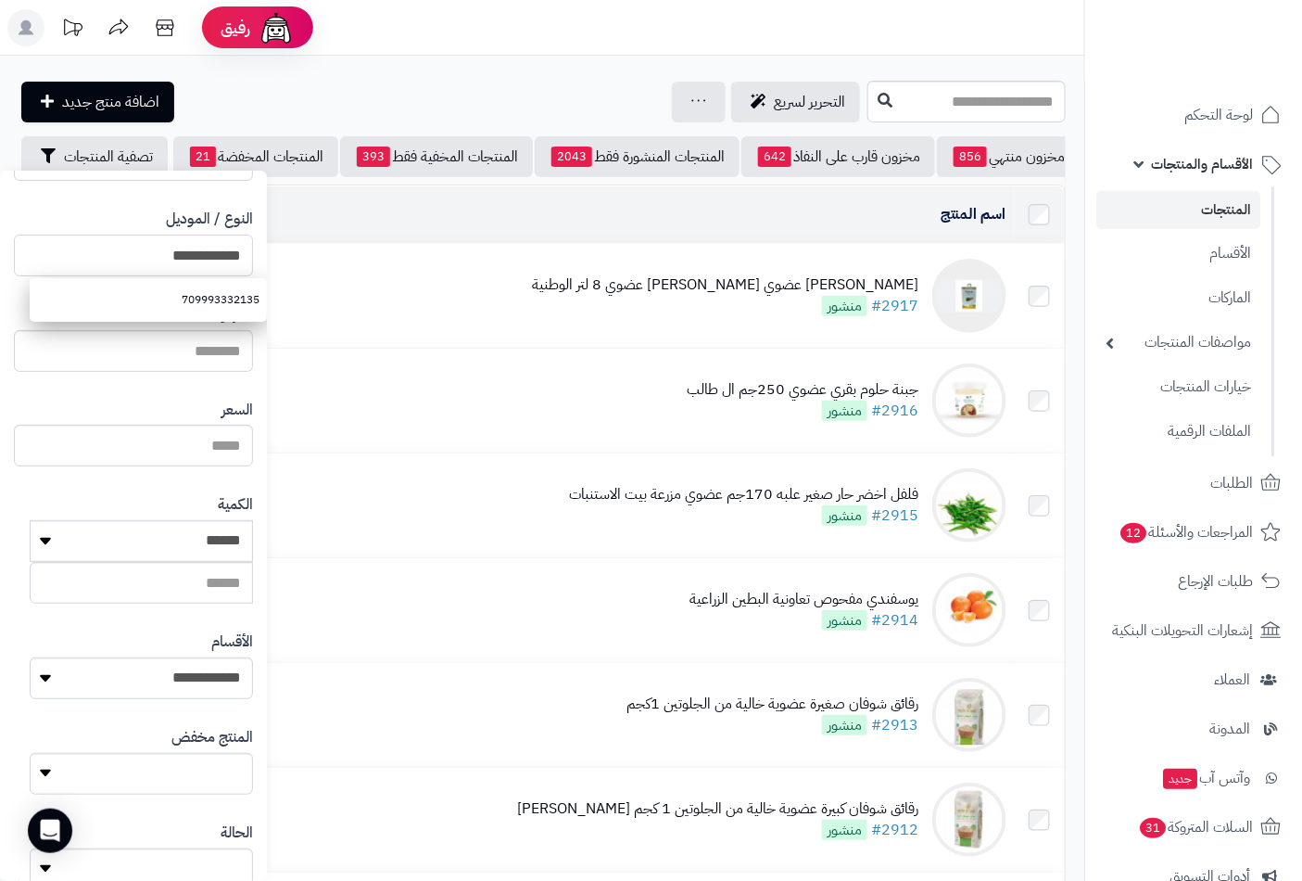
scroll to position [253, 0]
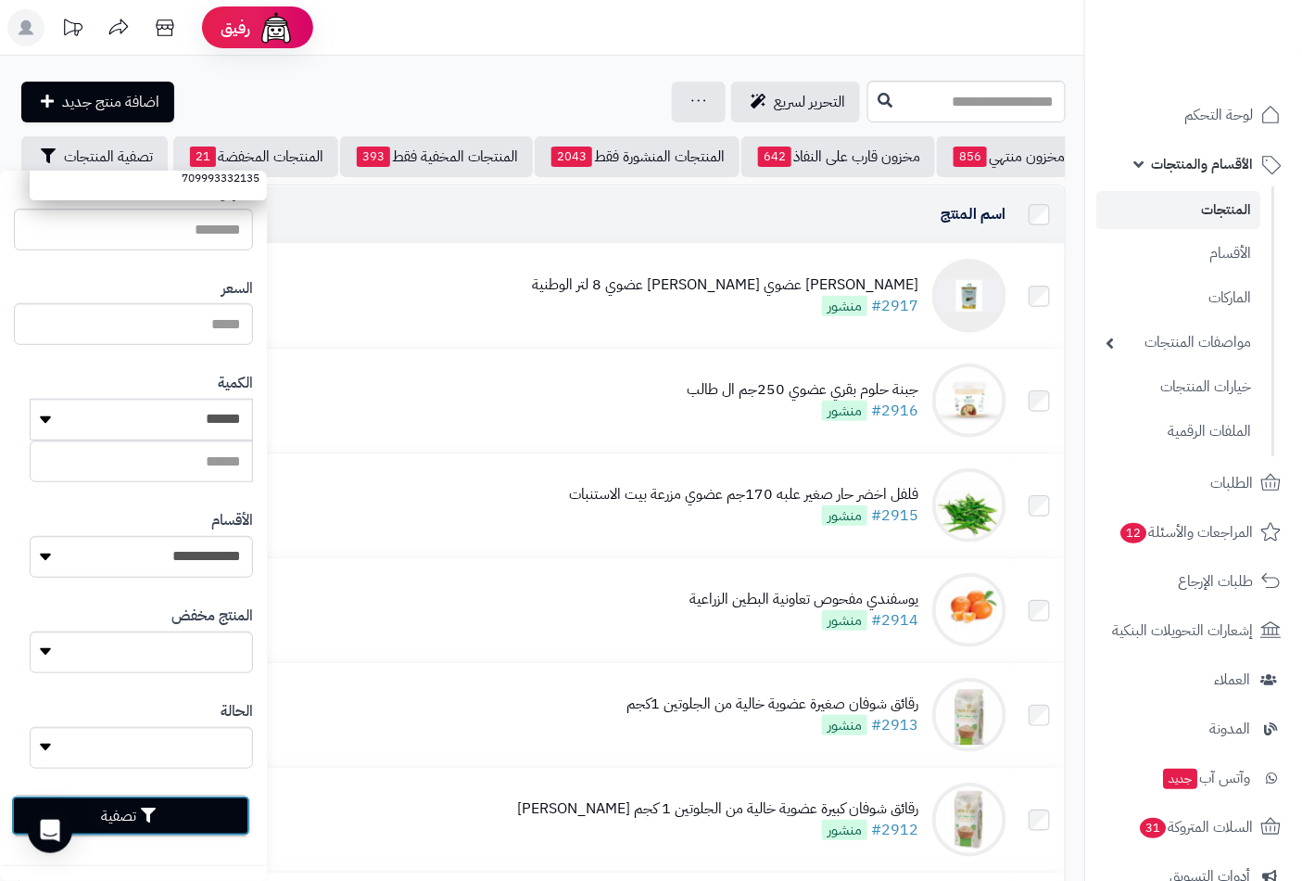
click at [146, 812] on button "تصفية" at bounding box center [130, 815] width 239 height 41
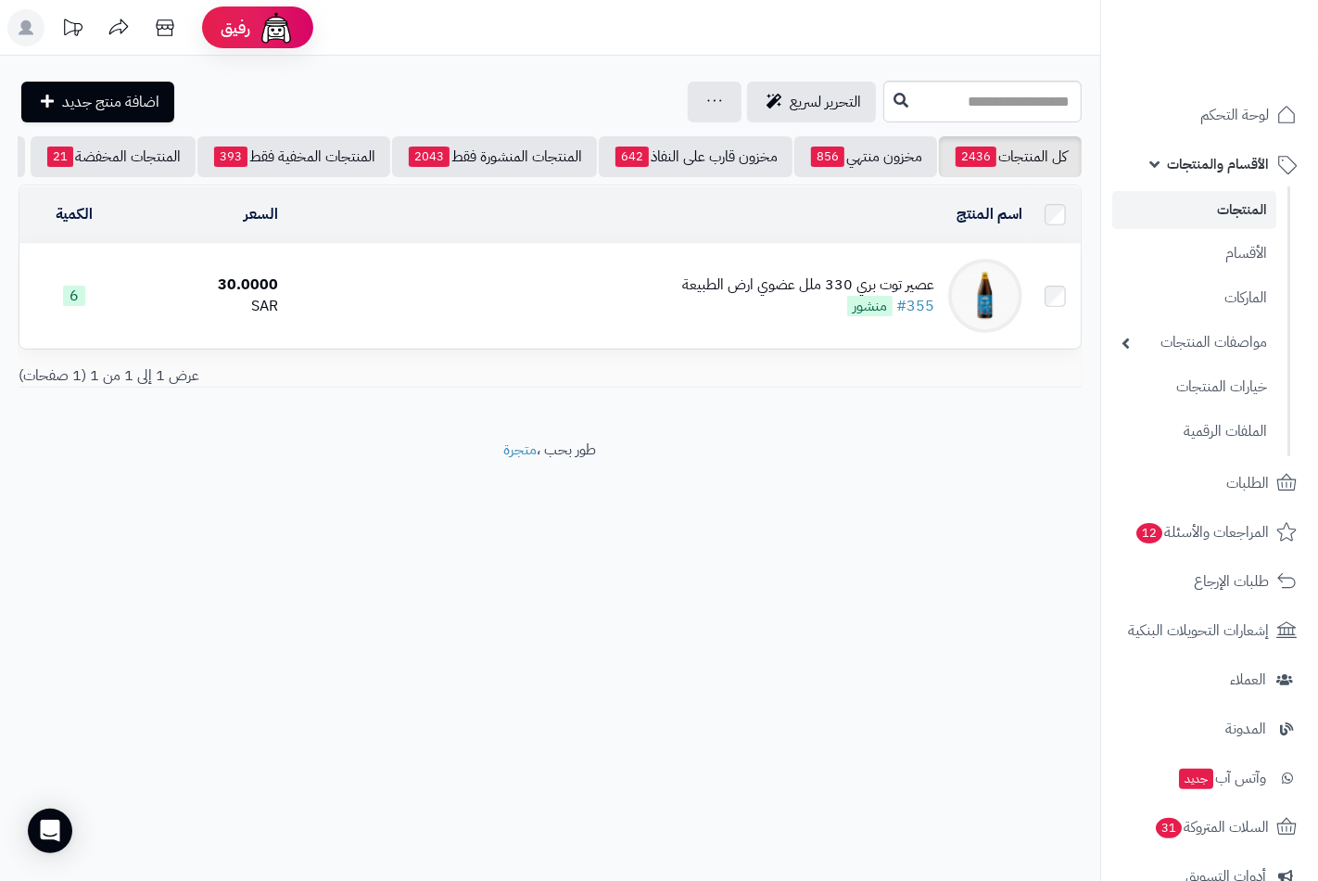
scroll to position [0, -159]
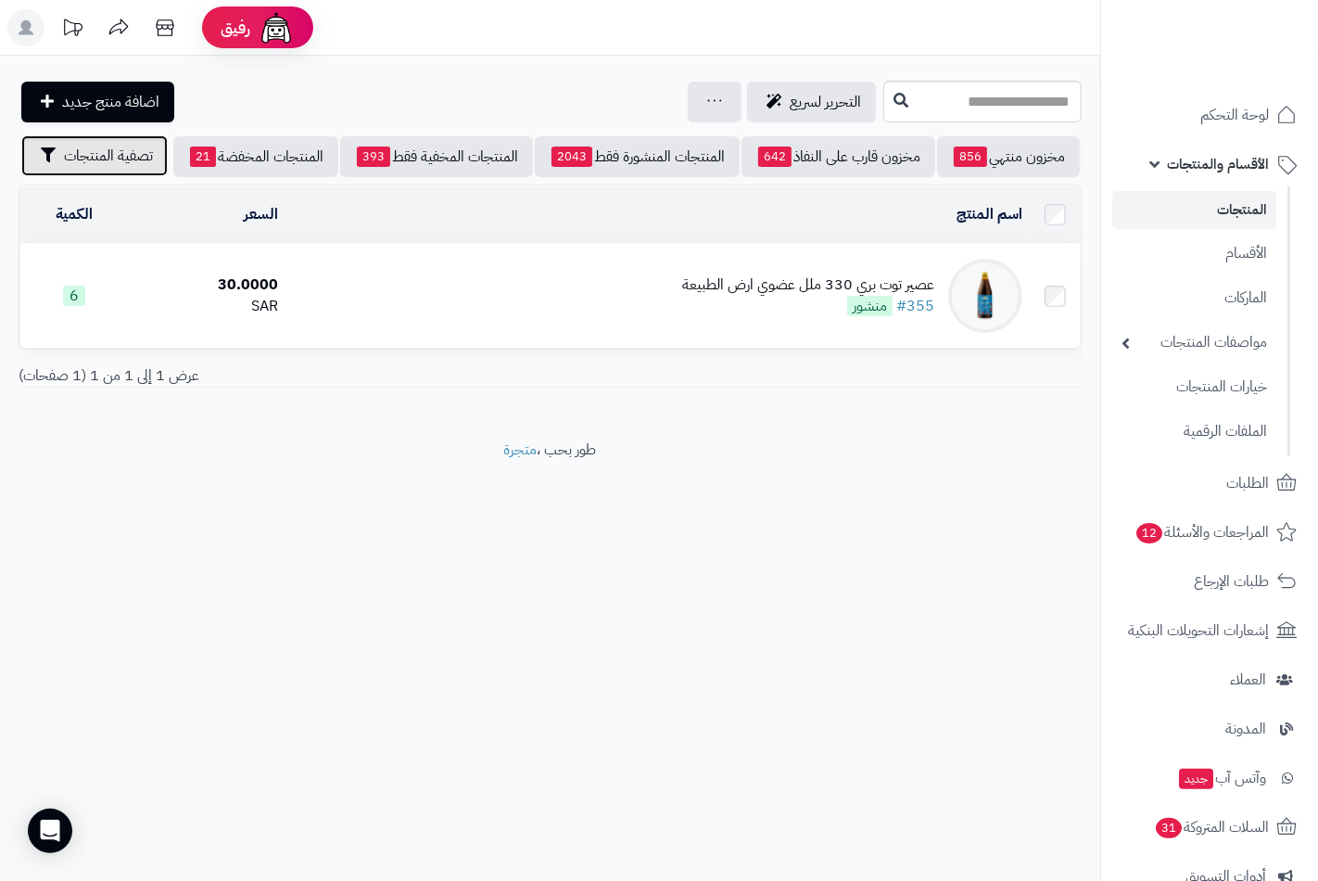
click at [78, 152] on span "تصفية المنتجات" at bounding box center [108, 156] width 89 height 22
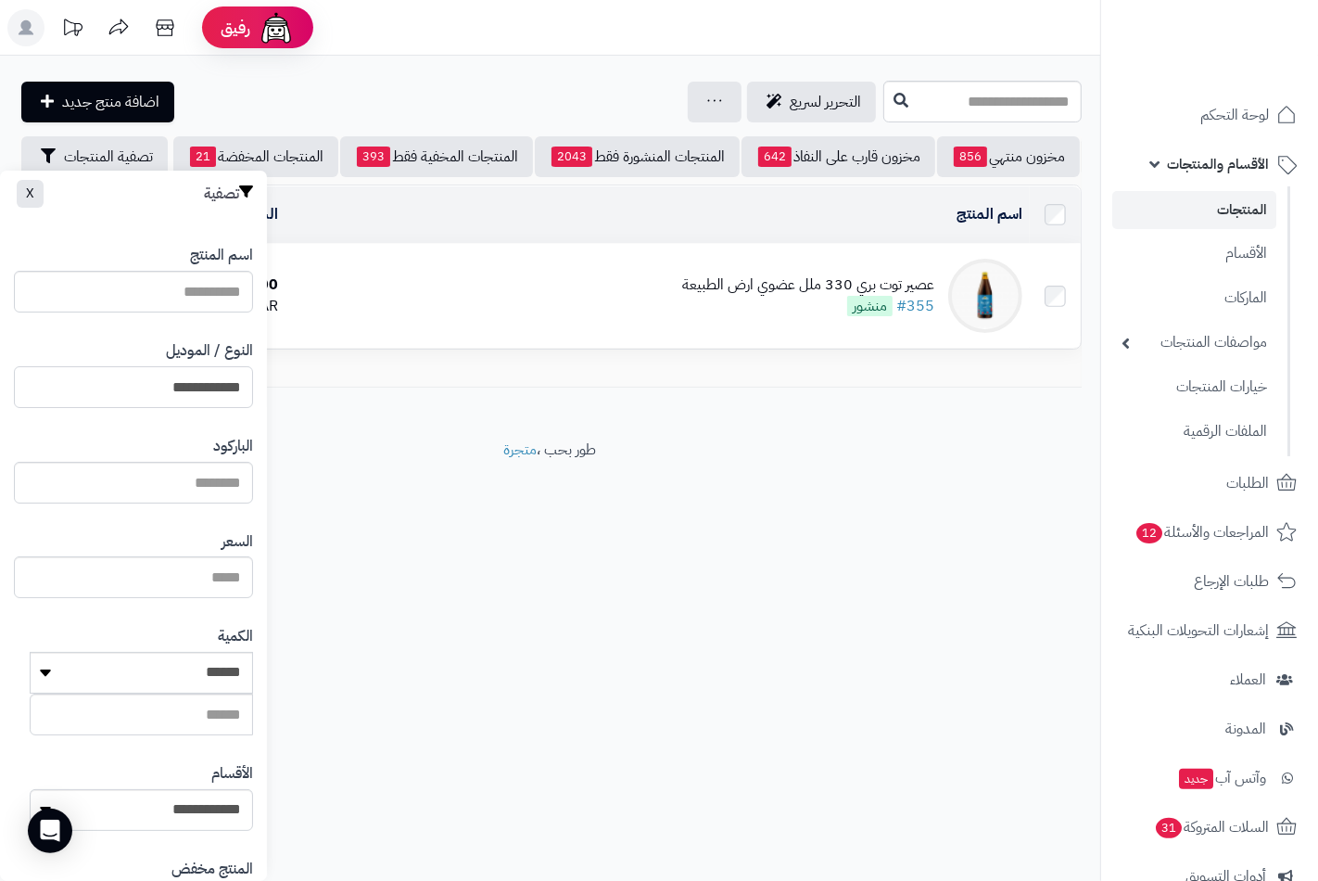
click at [165, 377] on input "**********" at bounding box center [133, 387] width 239 height 42
type input "**********"
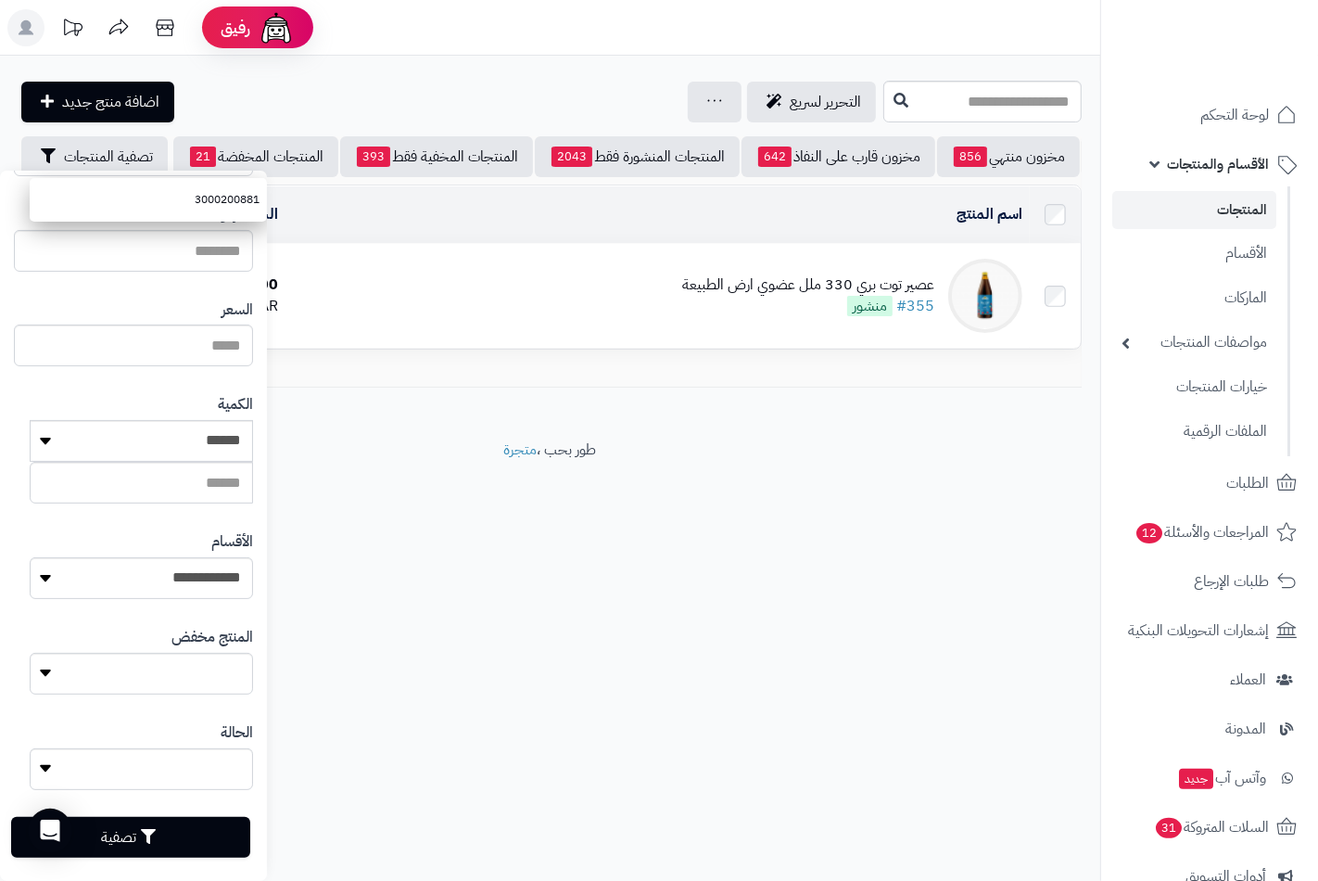
scroll to position [253, 0]
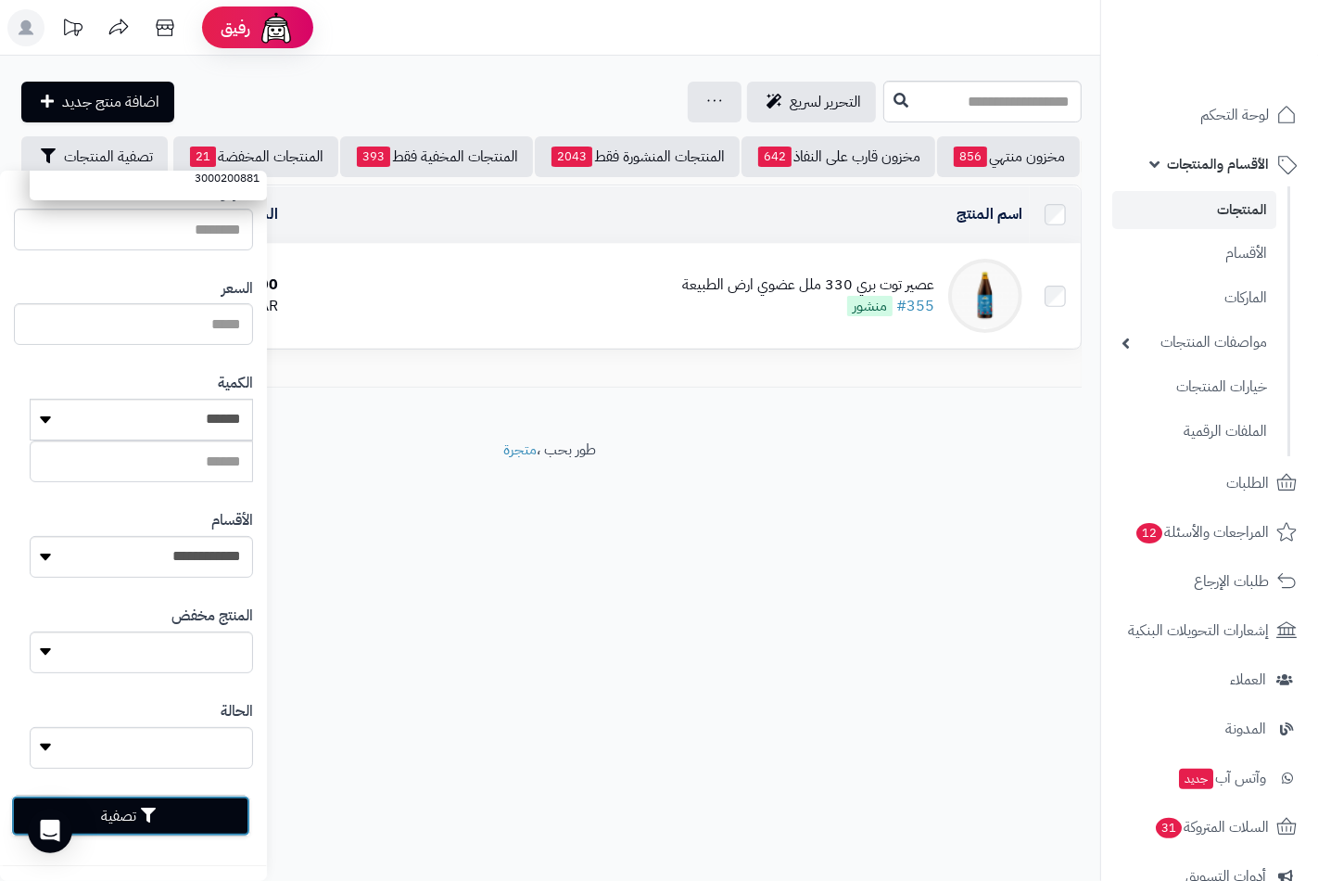
click at [132, 808] on button "تصفية" at bounding box center [130, 815] width 239 height 41
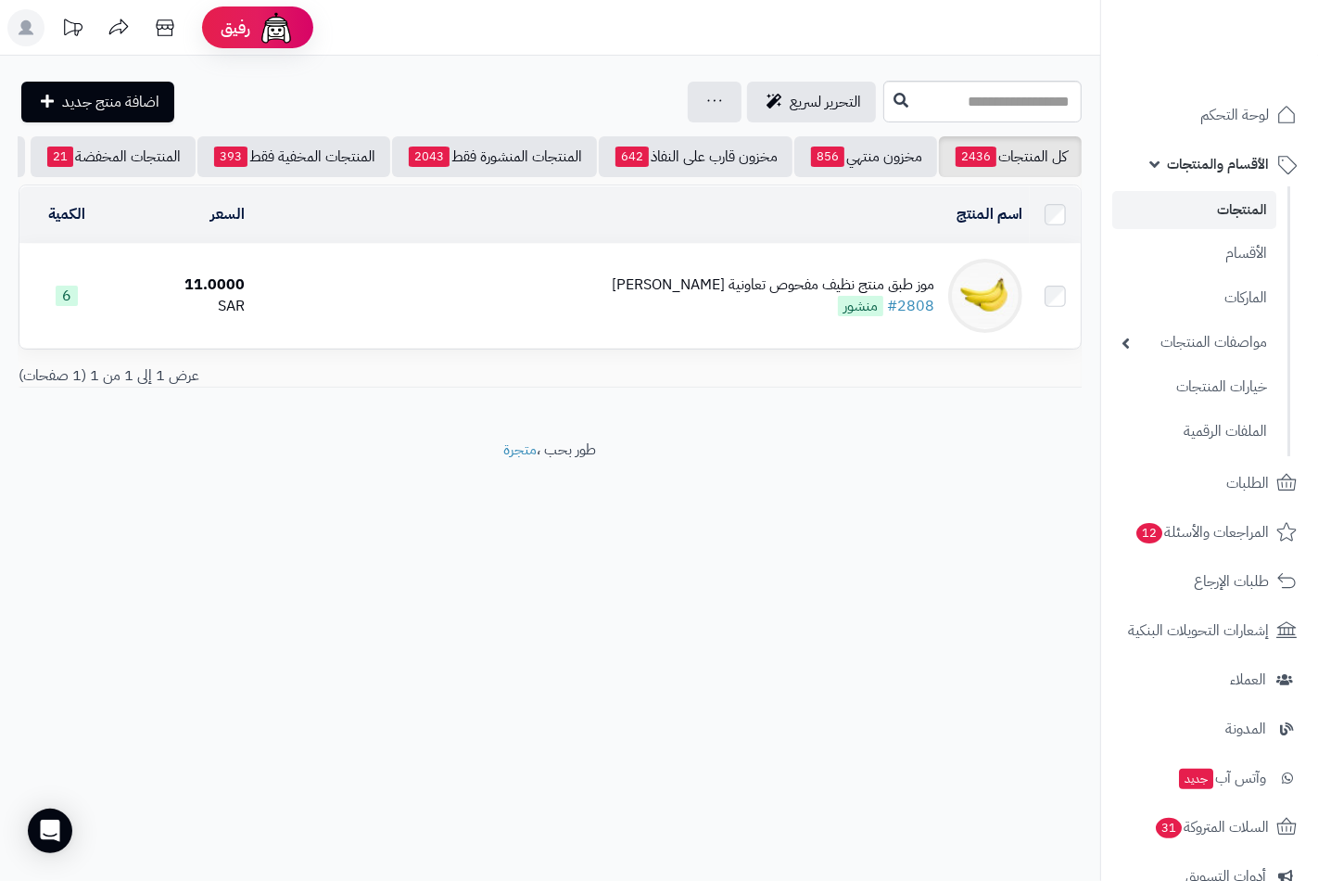
click at [818, 296] on div "موز طبق منتج نظيف مفحوص تعاونية [PERSON_NAME]" at bounding box center [773, 284] width 323 height 21
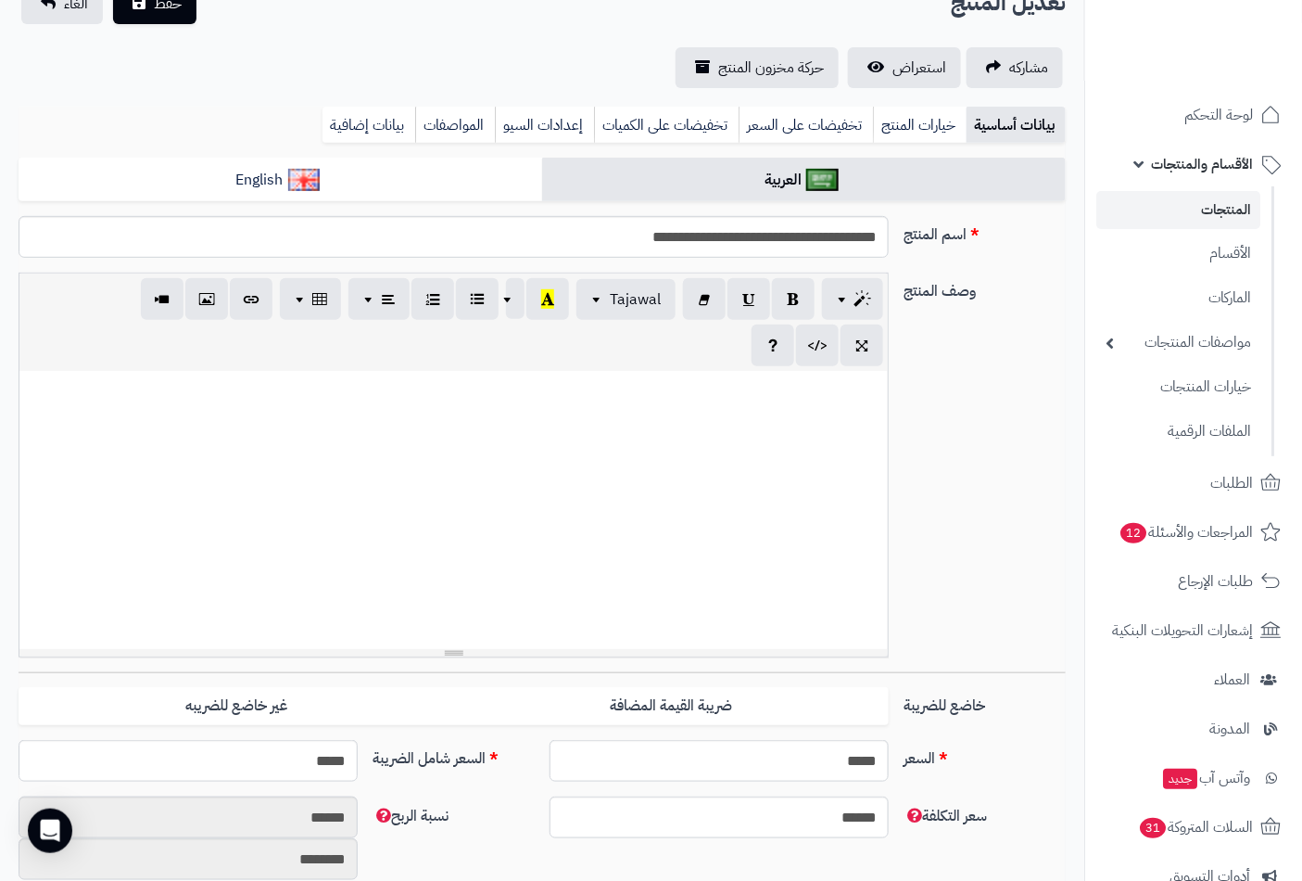
scroll to position [514, 0]
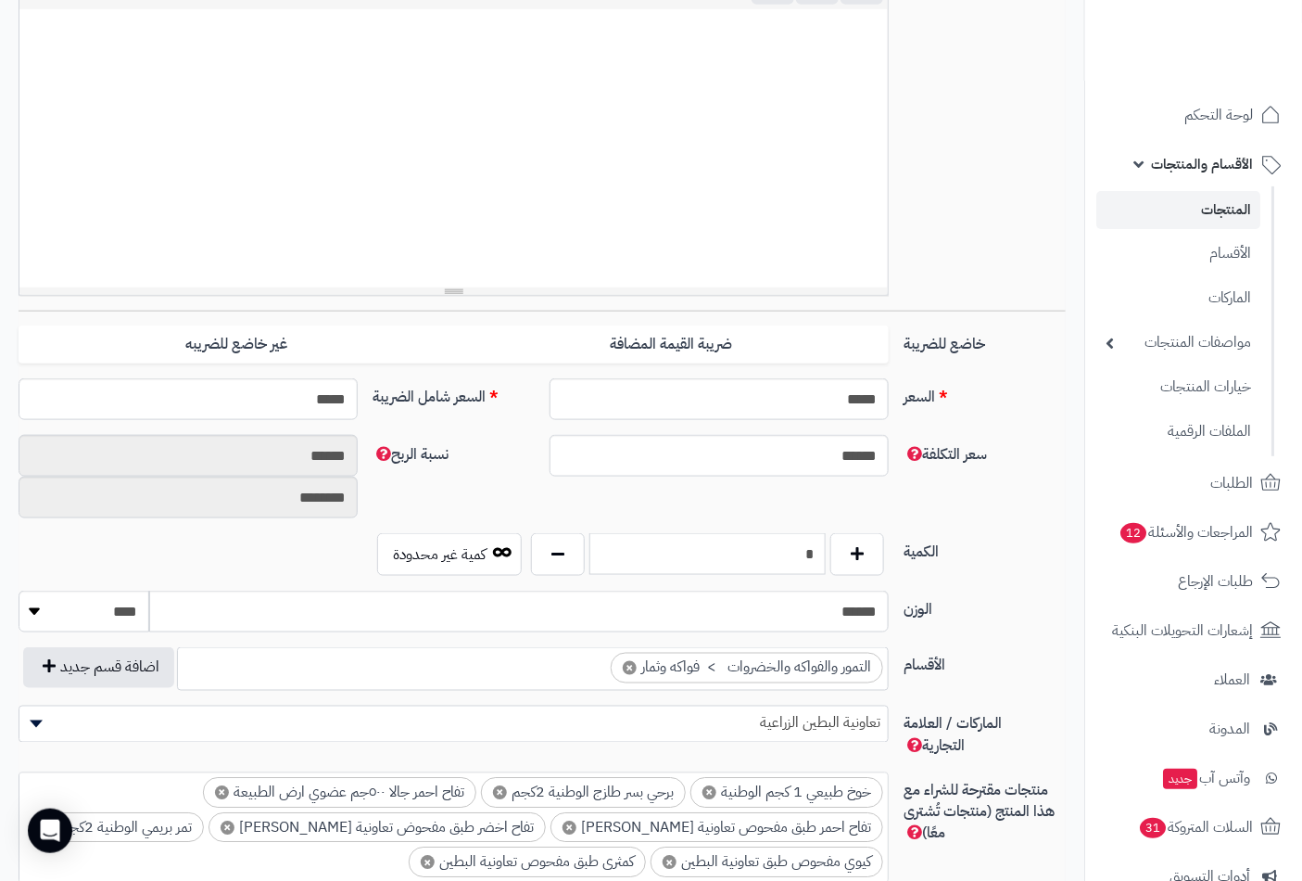
drag, startPoint x: 794, startPoint y: 554, endPoint x: 897, endPoint y: 549, distance: 103.0
click at [895, 551] on div "* كمية غير محدودة" at bounding box center [630, 554] width 531 height 43
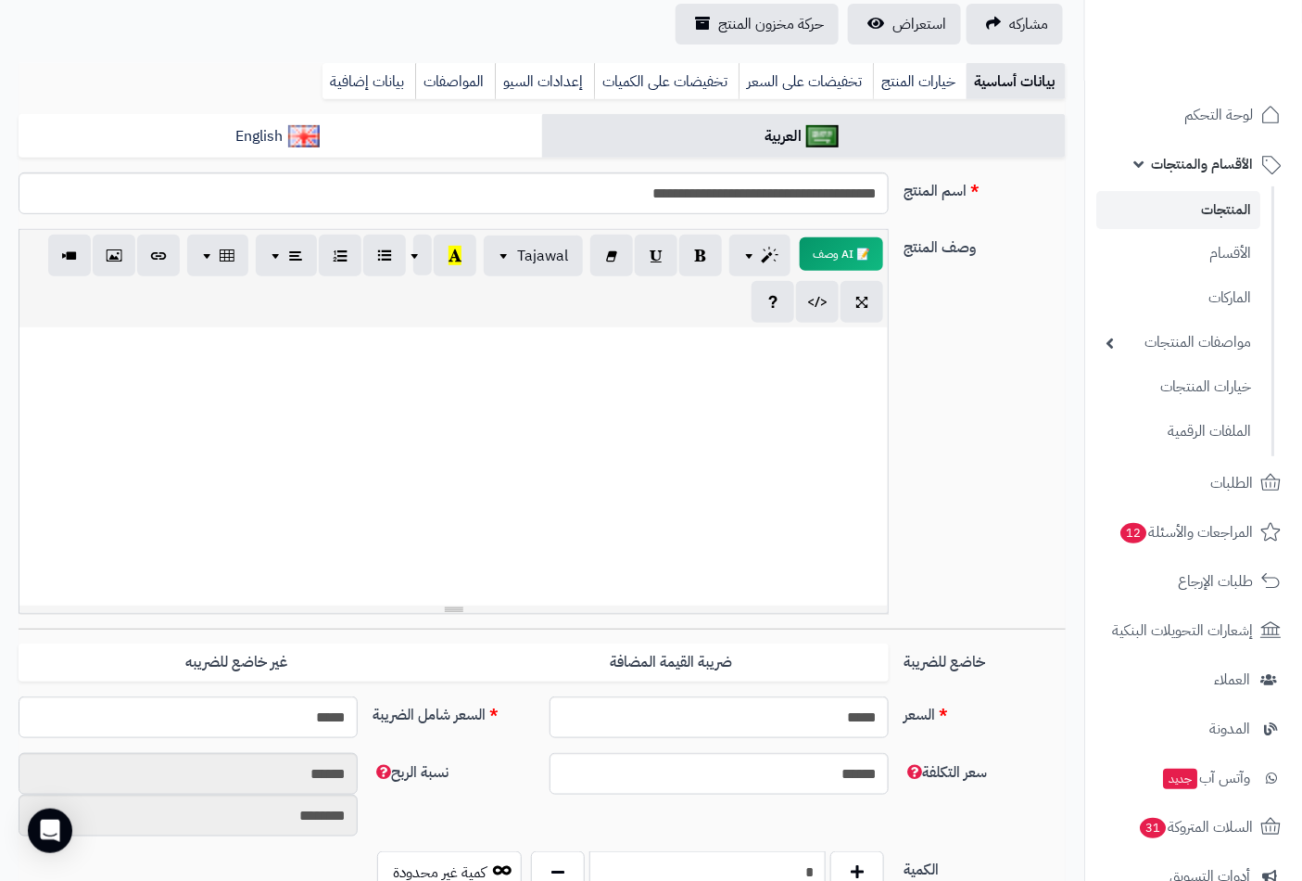
scroll to position [0, 0]
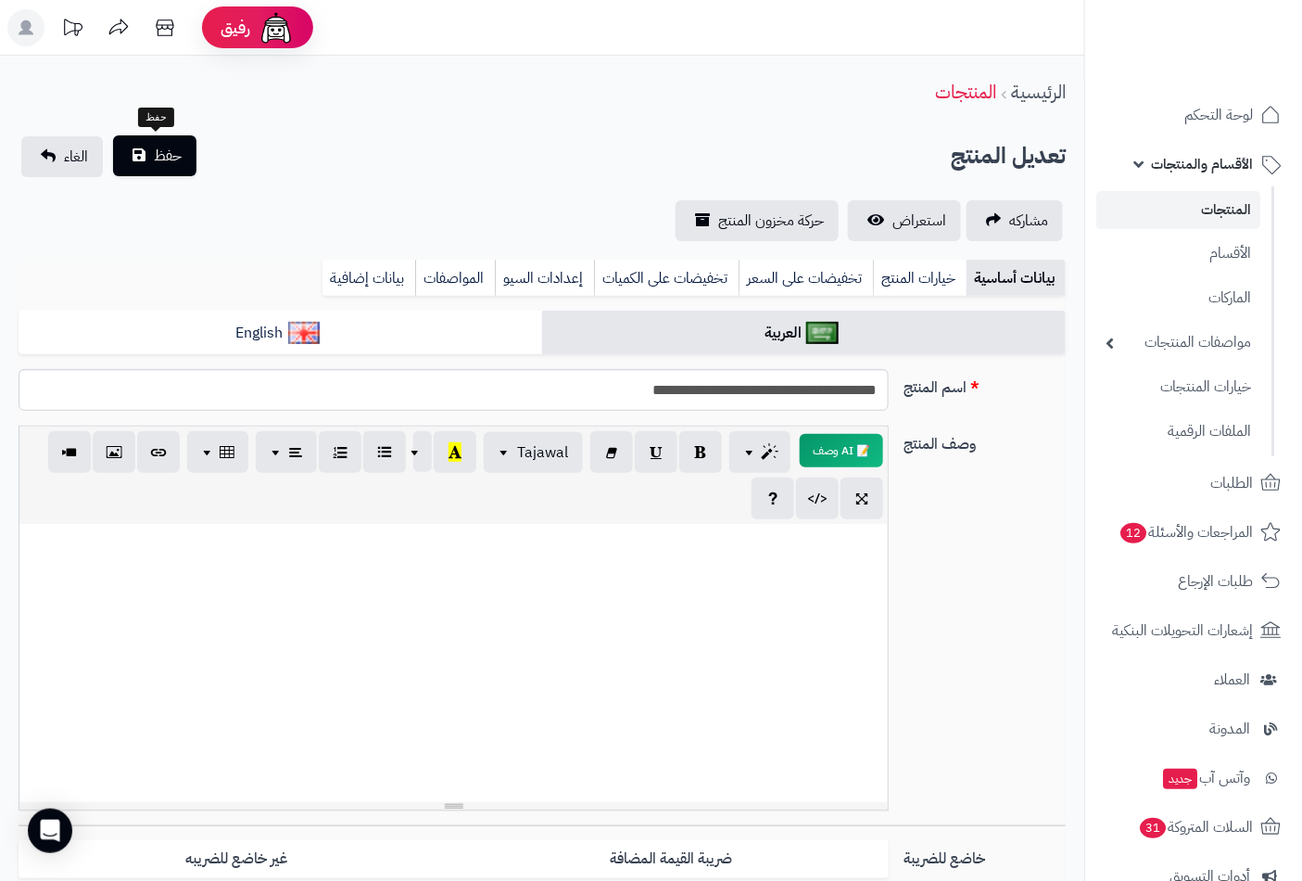
type input "*"
click at [181, 158] on button "حفظ" at bounding box center [154, 155] width 83 height 41
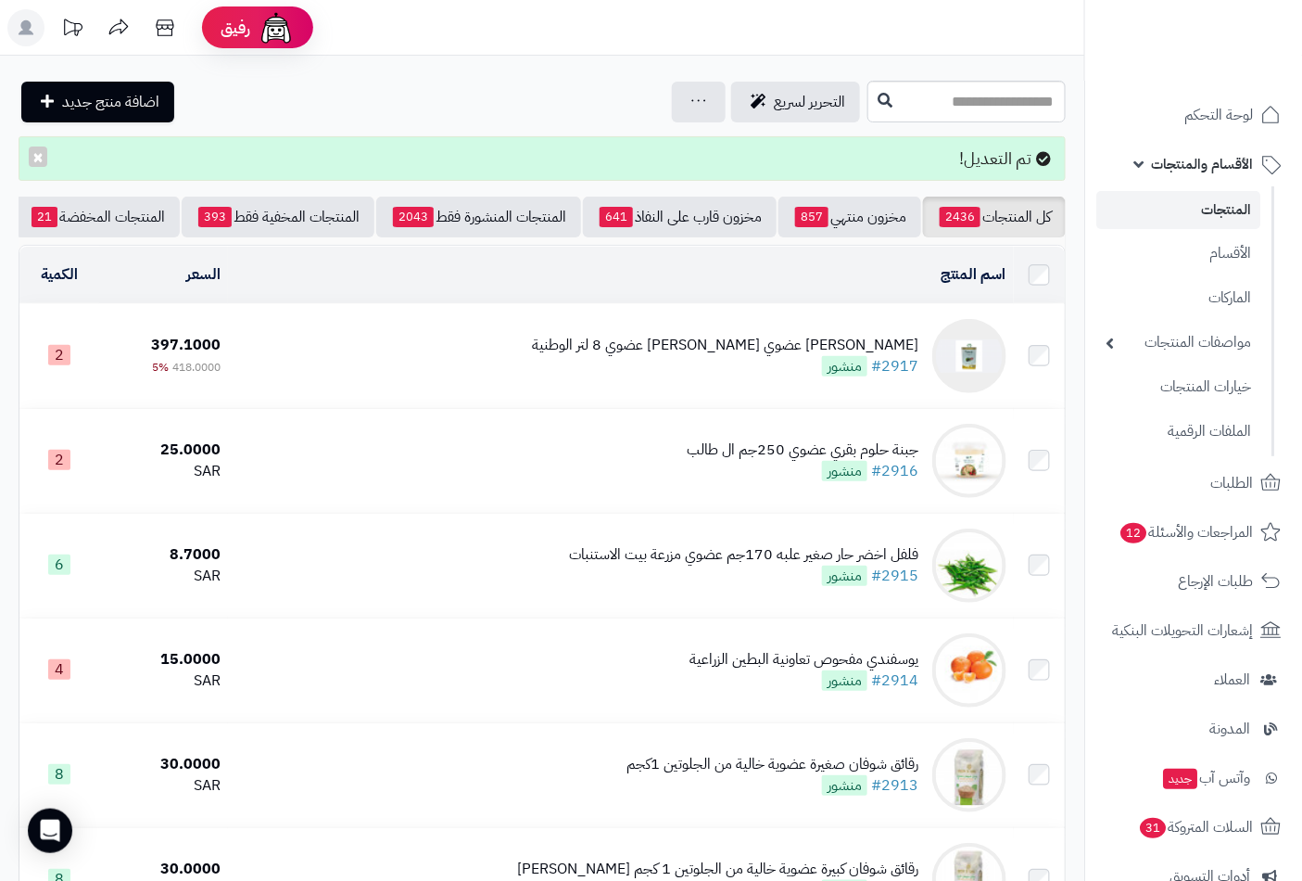
scroll to position [0, -174]
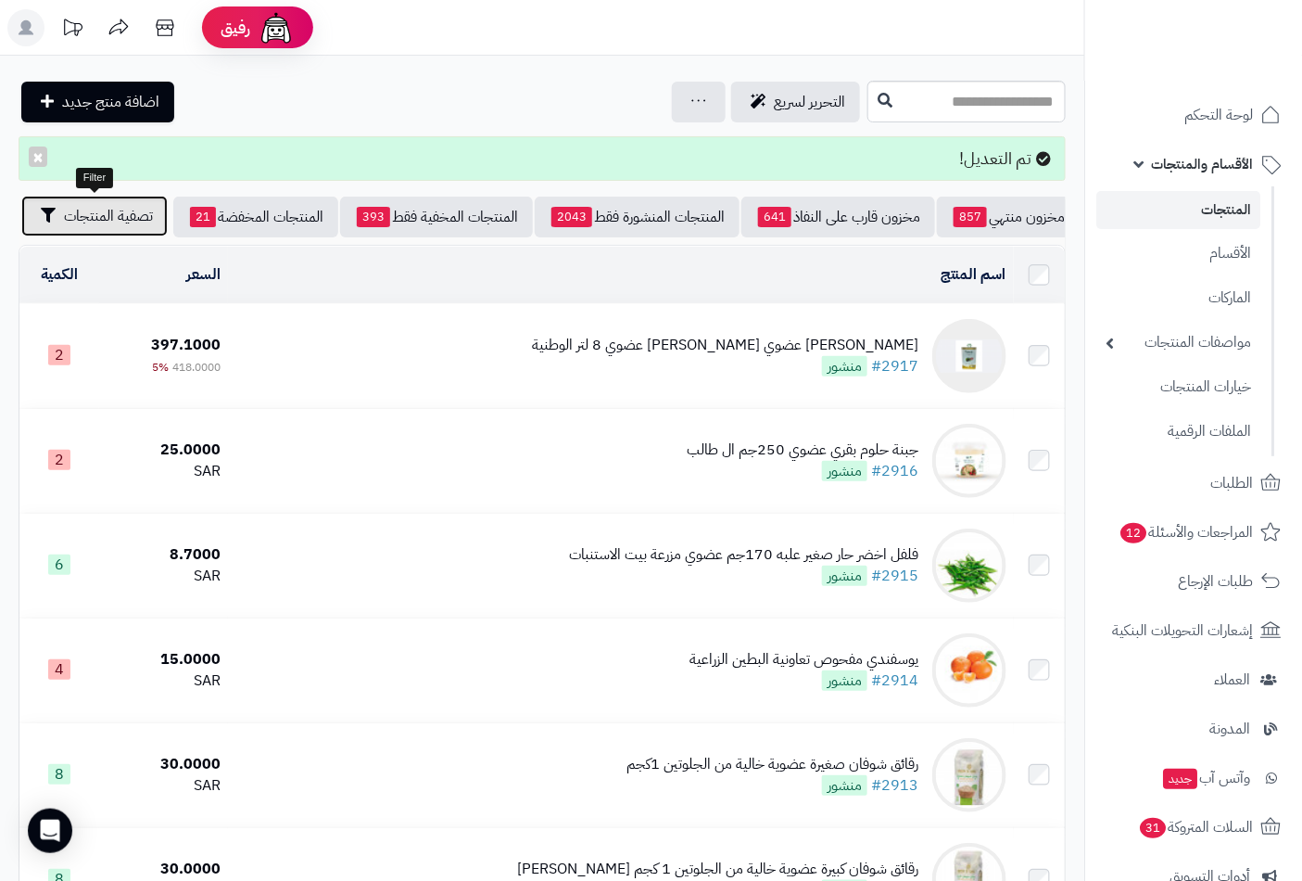
click at [135, 213] on span "تصفية المنتجات" at bounding box center [108, 216] width 89 height 22
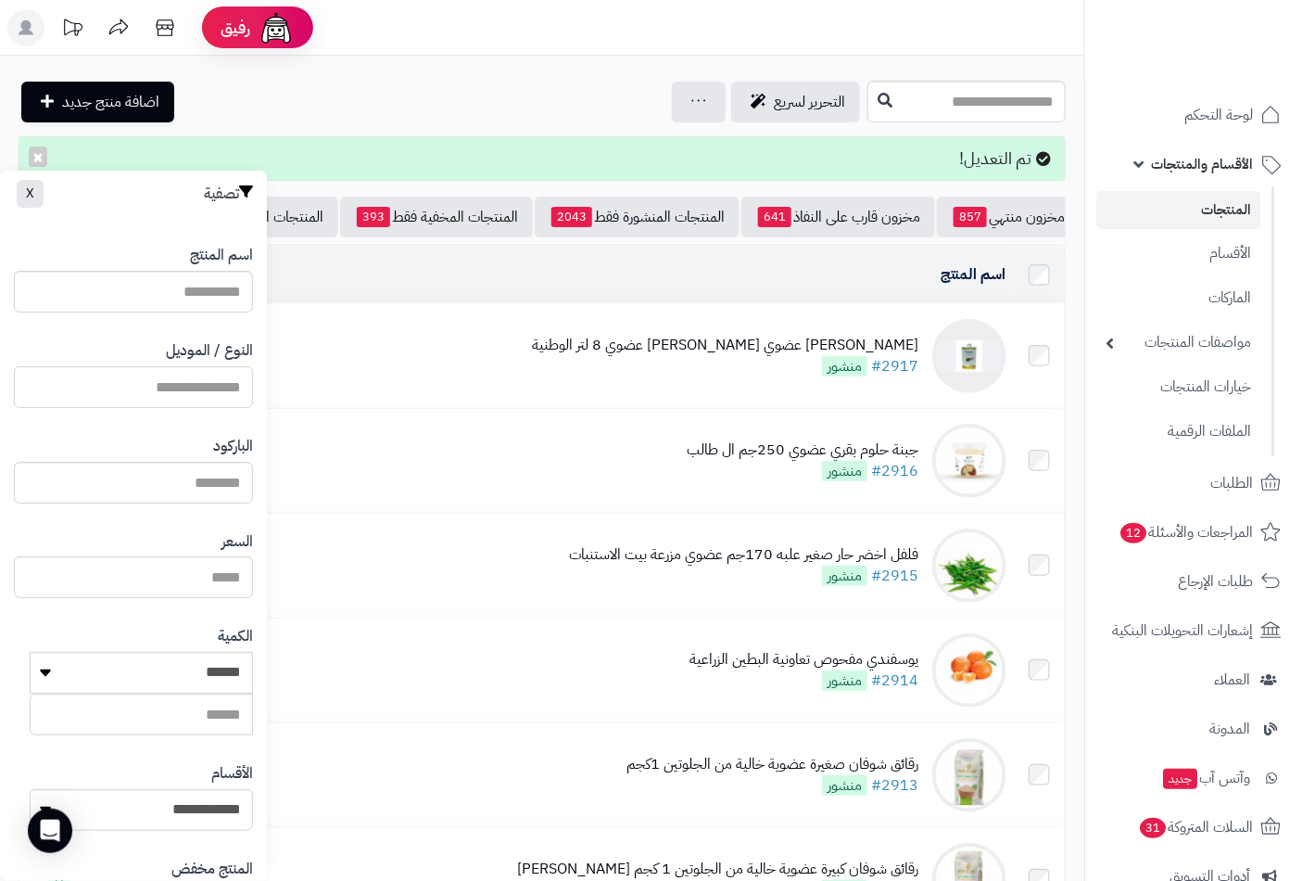
click at [197, 382] on input "النوع / الموديل" at bounding box center [133, 387] width 239 height 42
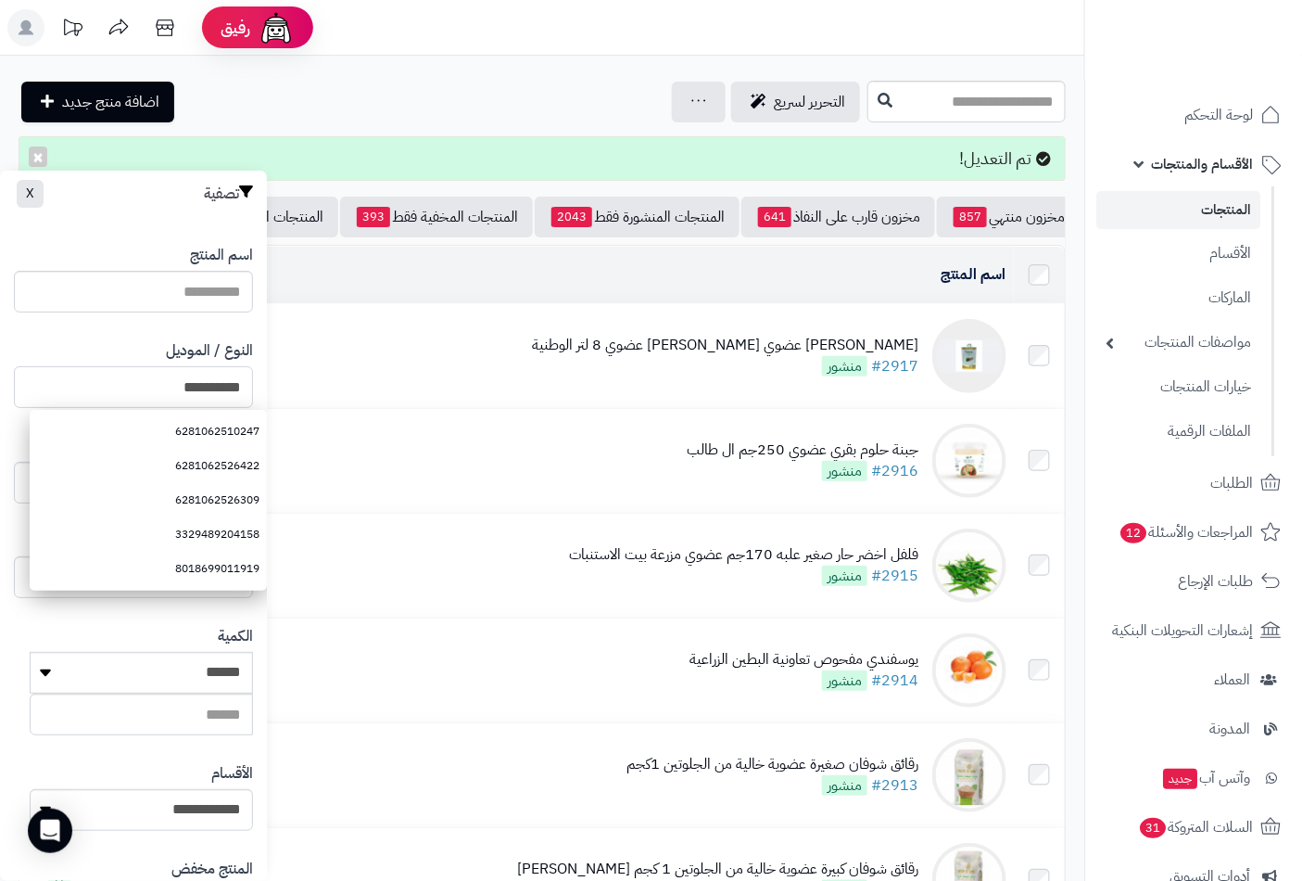
type input "**********"
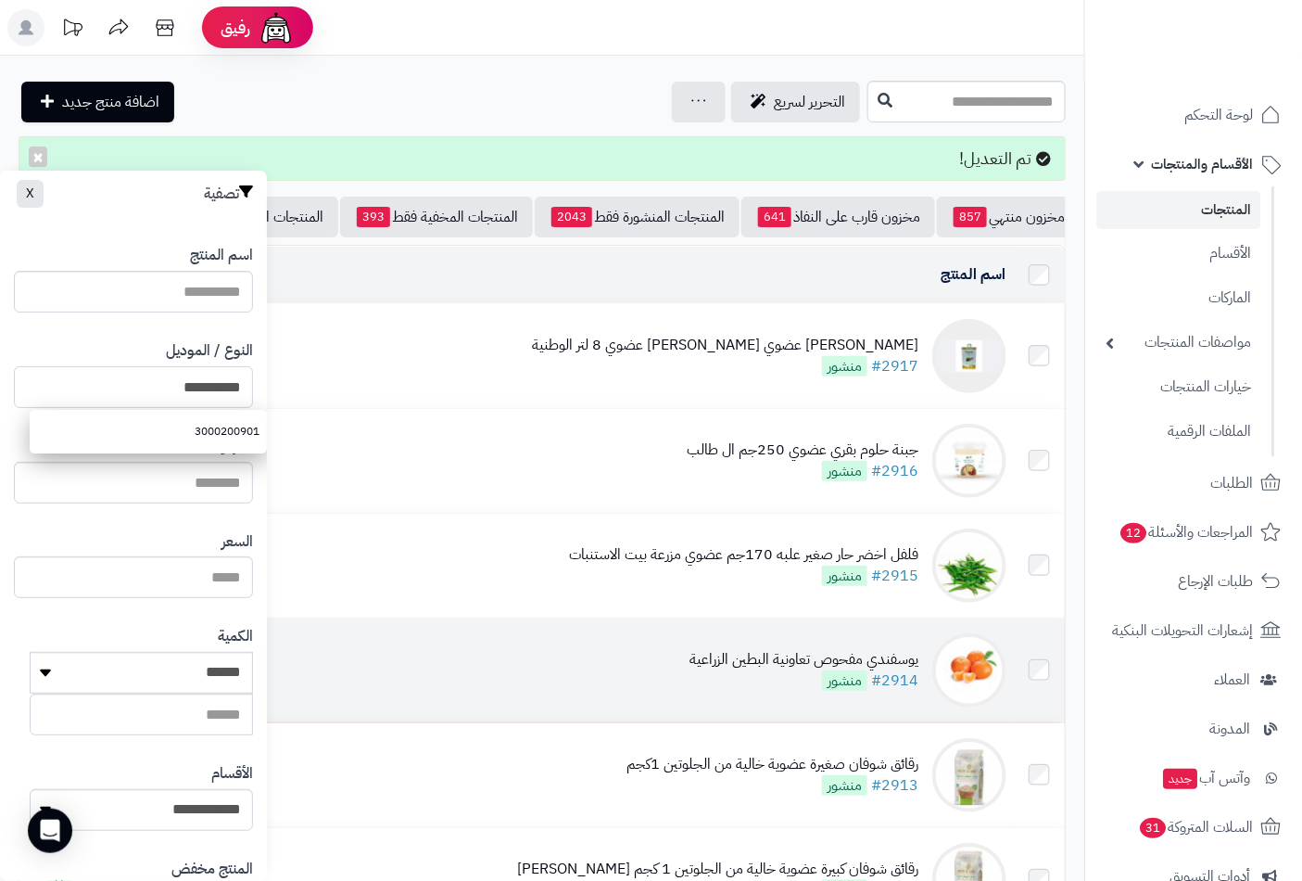
scroll to position [253, 0]
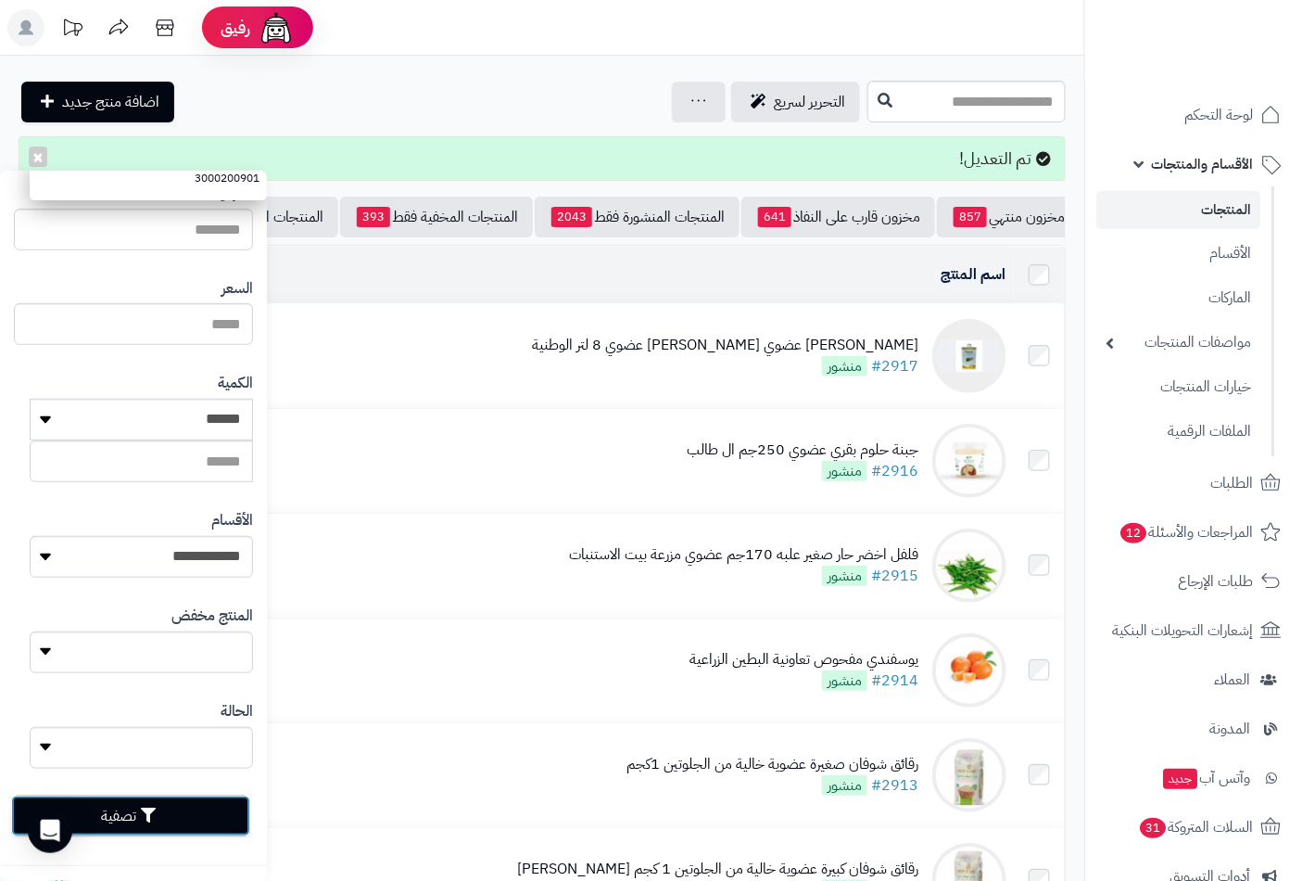
click at [132, 814] on button "تصفية" at bounding box center [130, 815] width 239 height 41
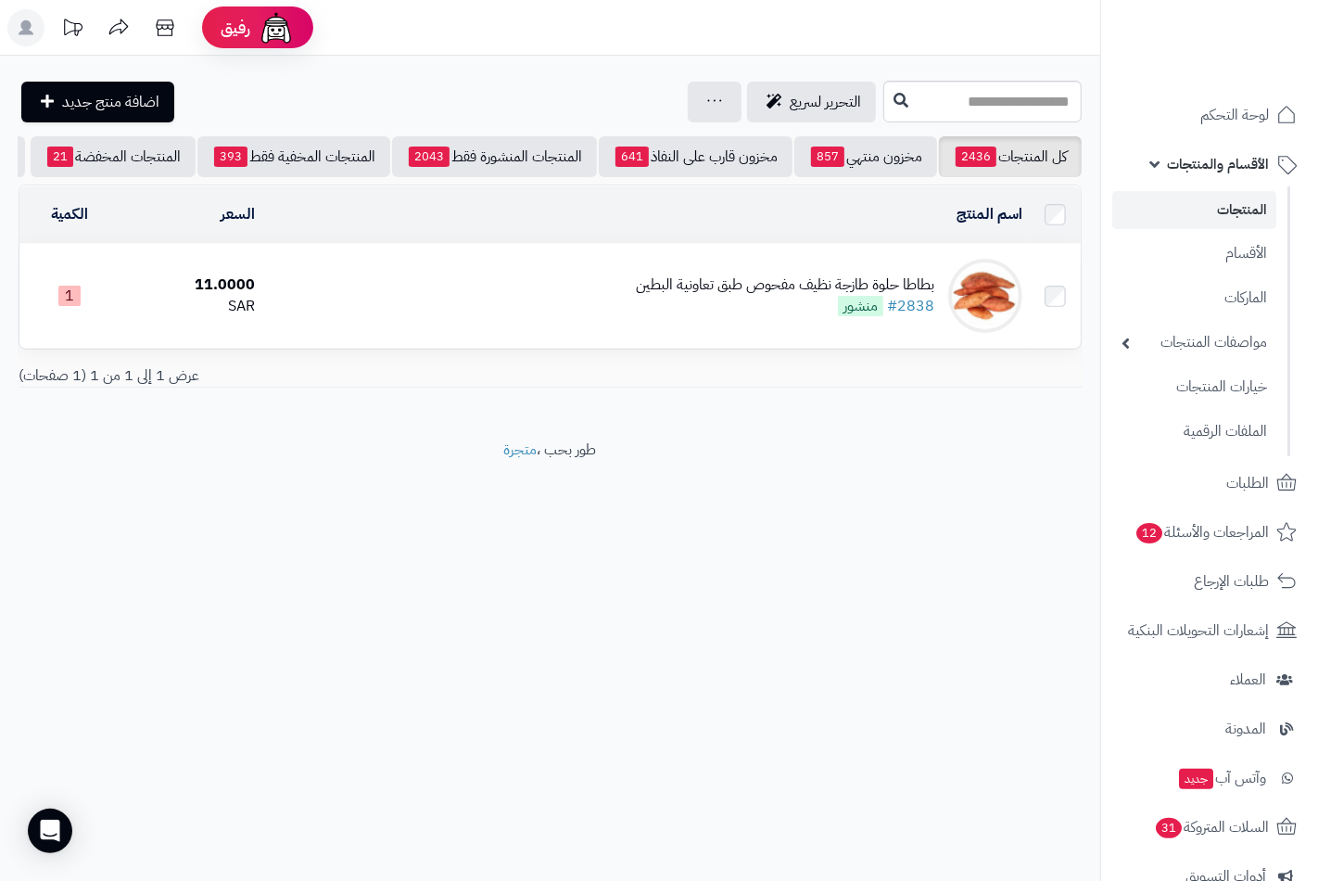
click at [780, 296] on div "بطاطا حلوة طازجة نظيف مفحوص طبق تعاونية البطين" at bounding box center [785, 284] width 298 height 21
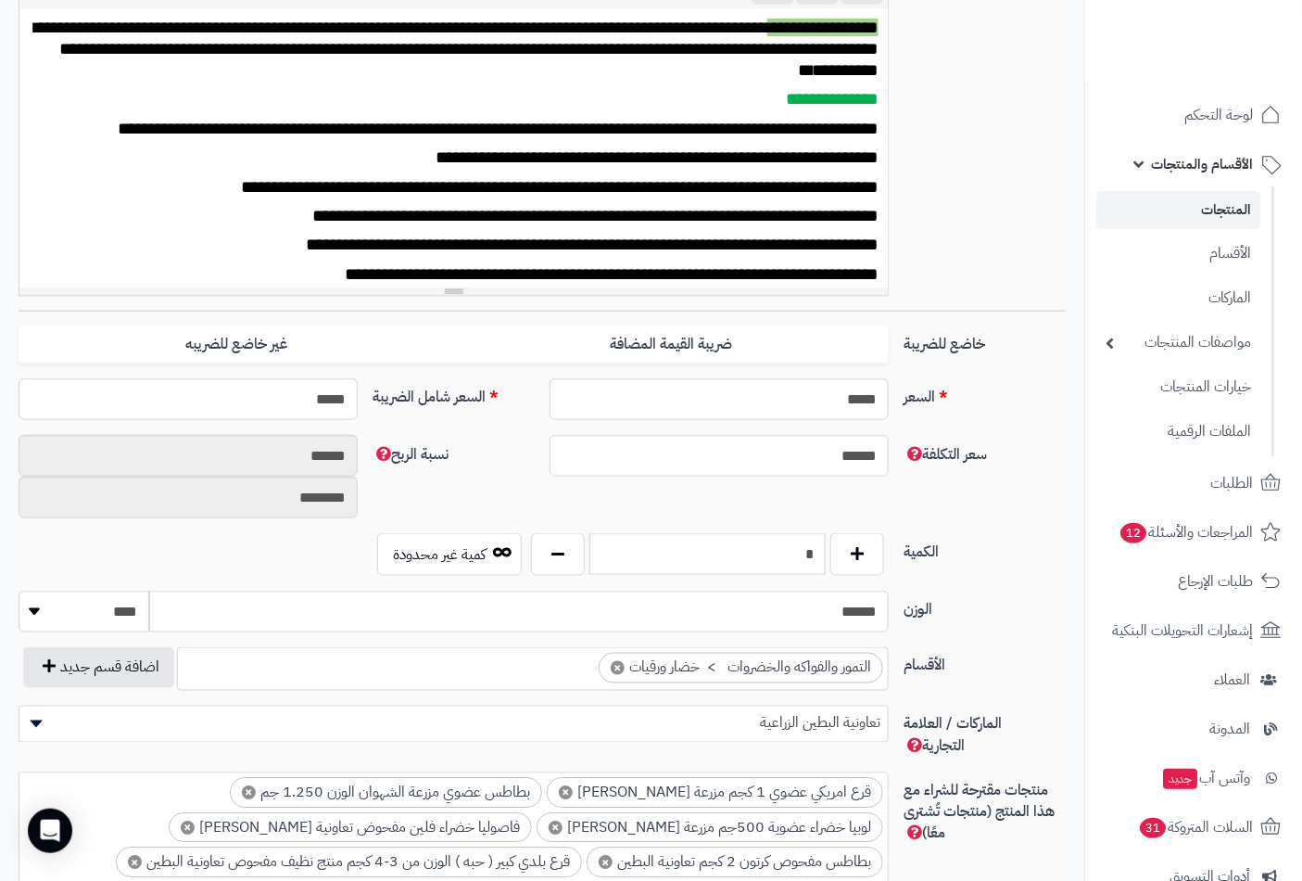
scroll to position [840, 0]
drag, startPoint x: 783, startPoint y: 559, endPoint x: 831, endPoint y: 551, distance: 48.0
click at [831, 551] on div "*" at bounding box center [708, 554] width 362 height 43
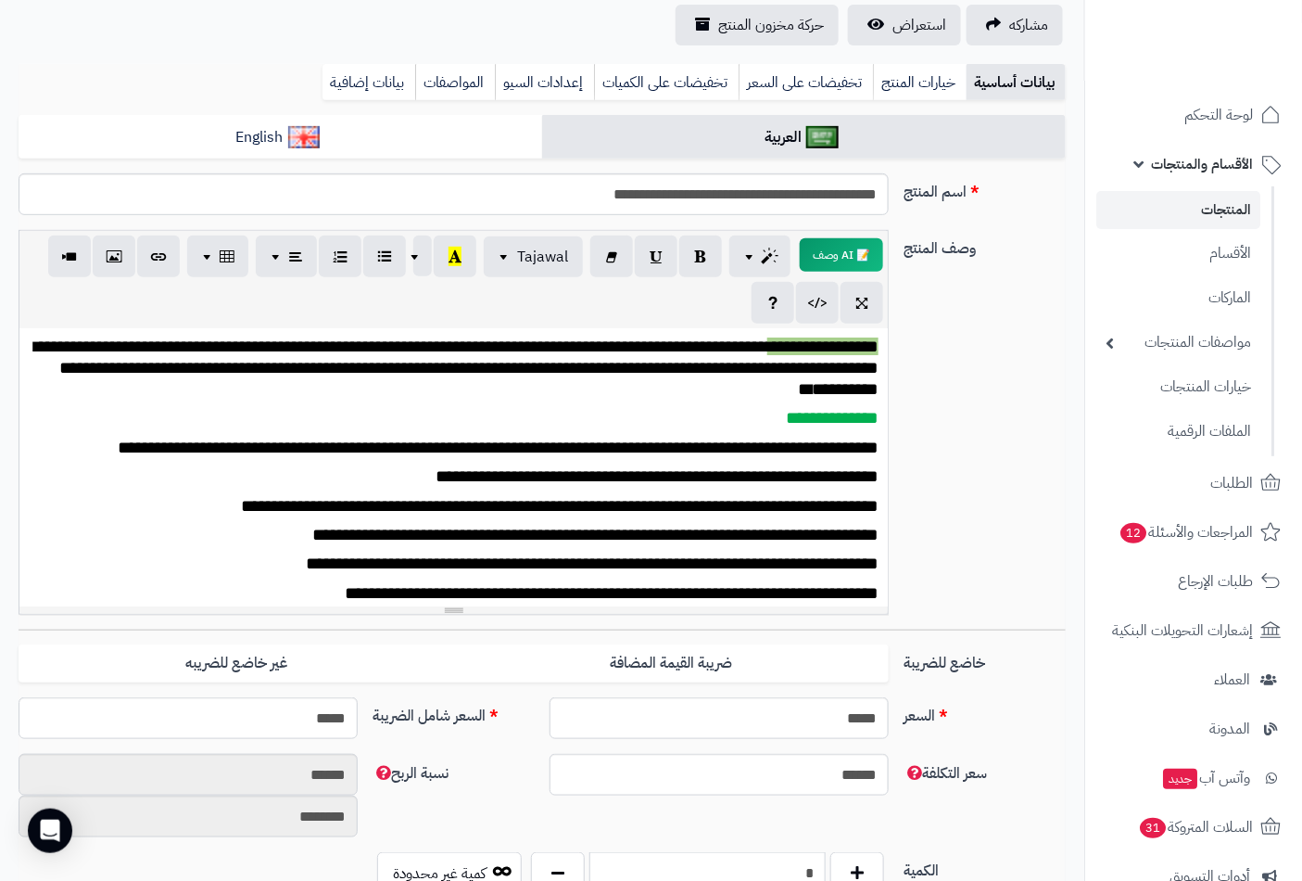
scroll to position [0, 0]
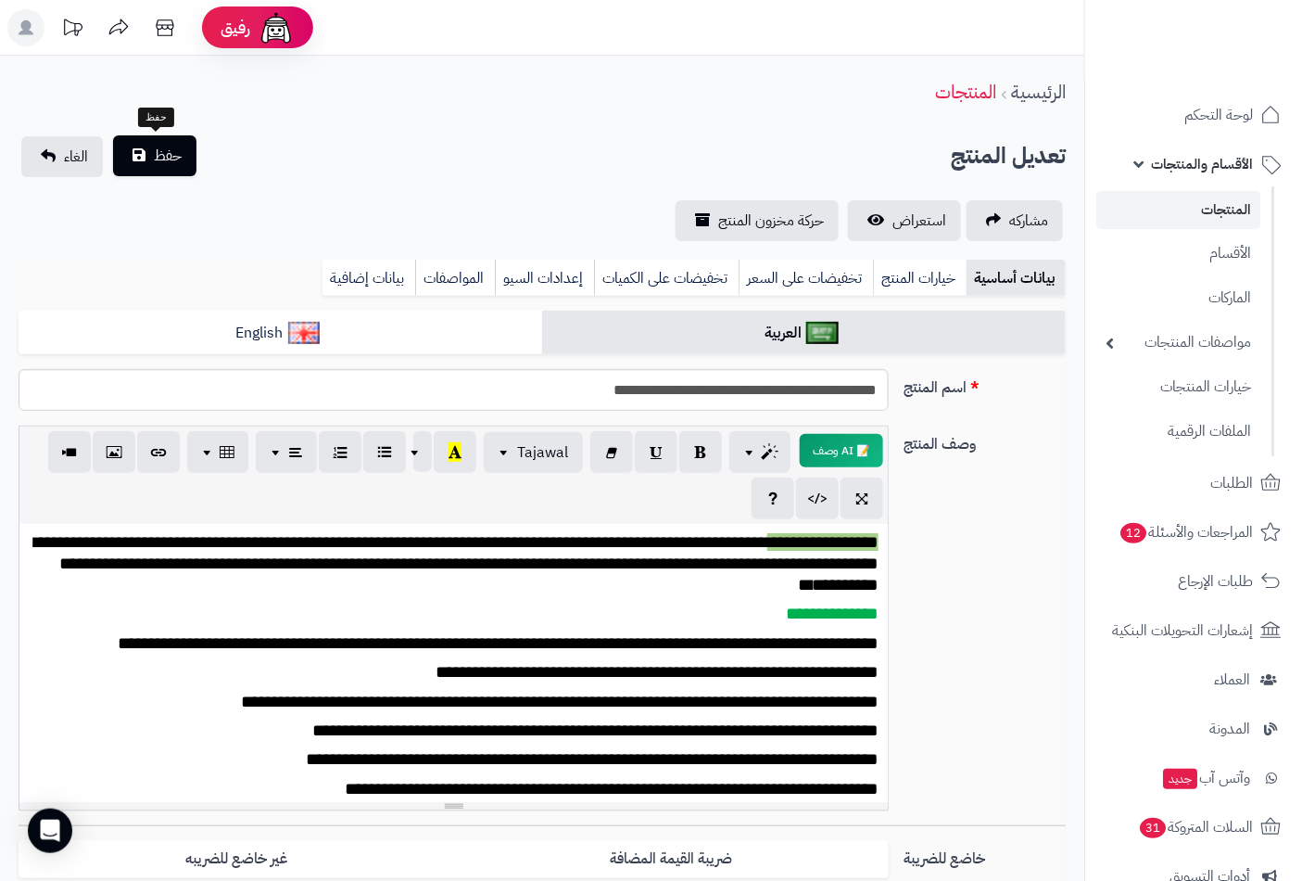
type input "*"
click at [155, 162] on span "حفظ" at bounding box center [168, 156] width 28 height 22
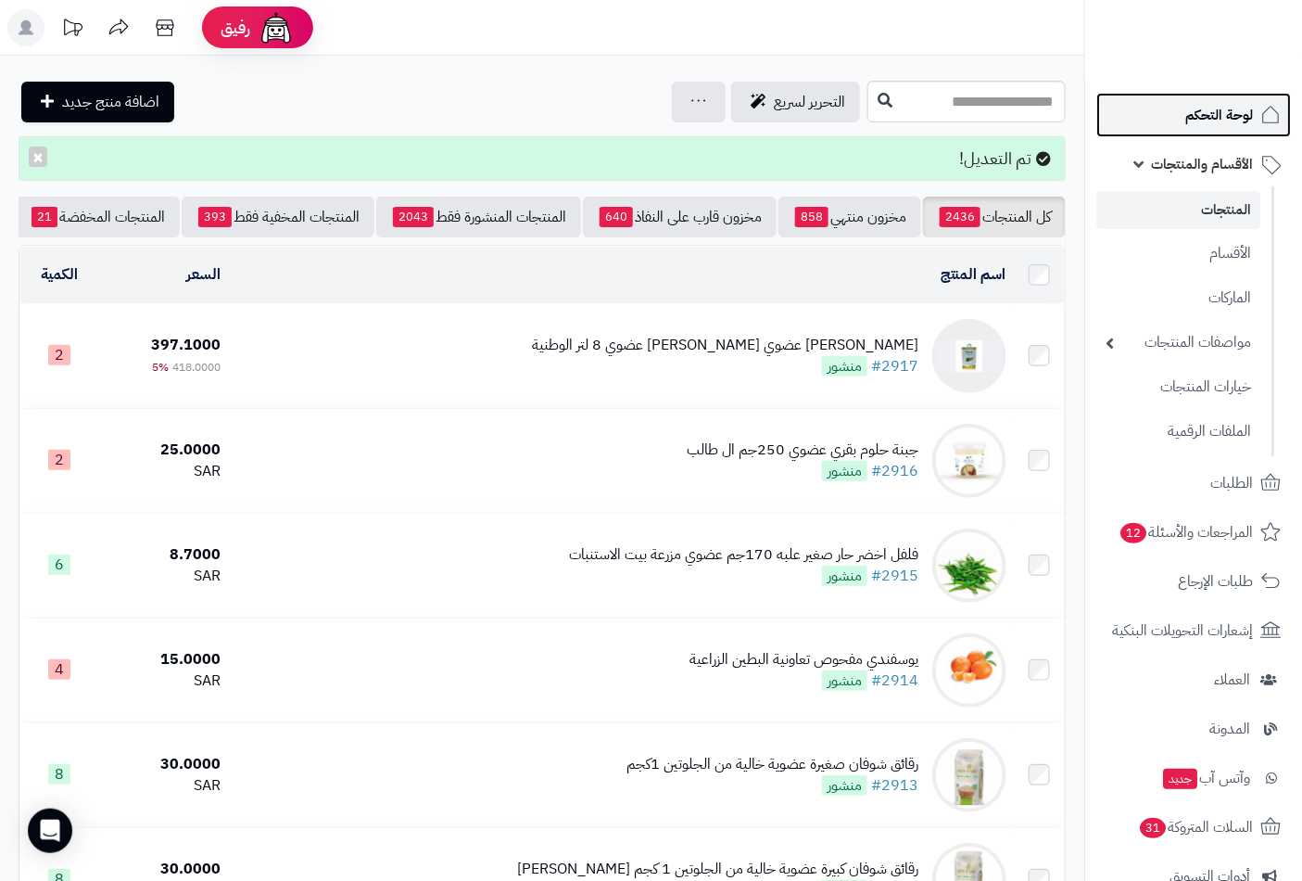
click at [1229, 128] on link "لوحة التحكم" at bounding box center [1194, 115] width 195 height 44
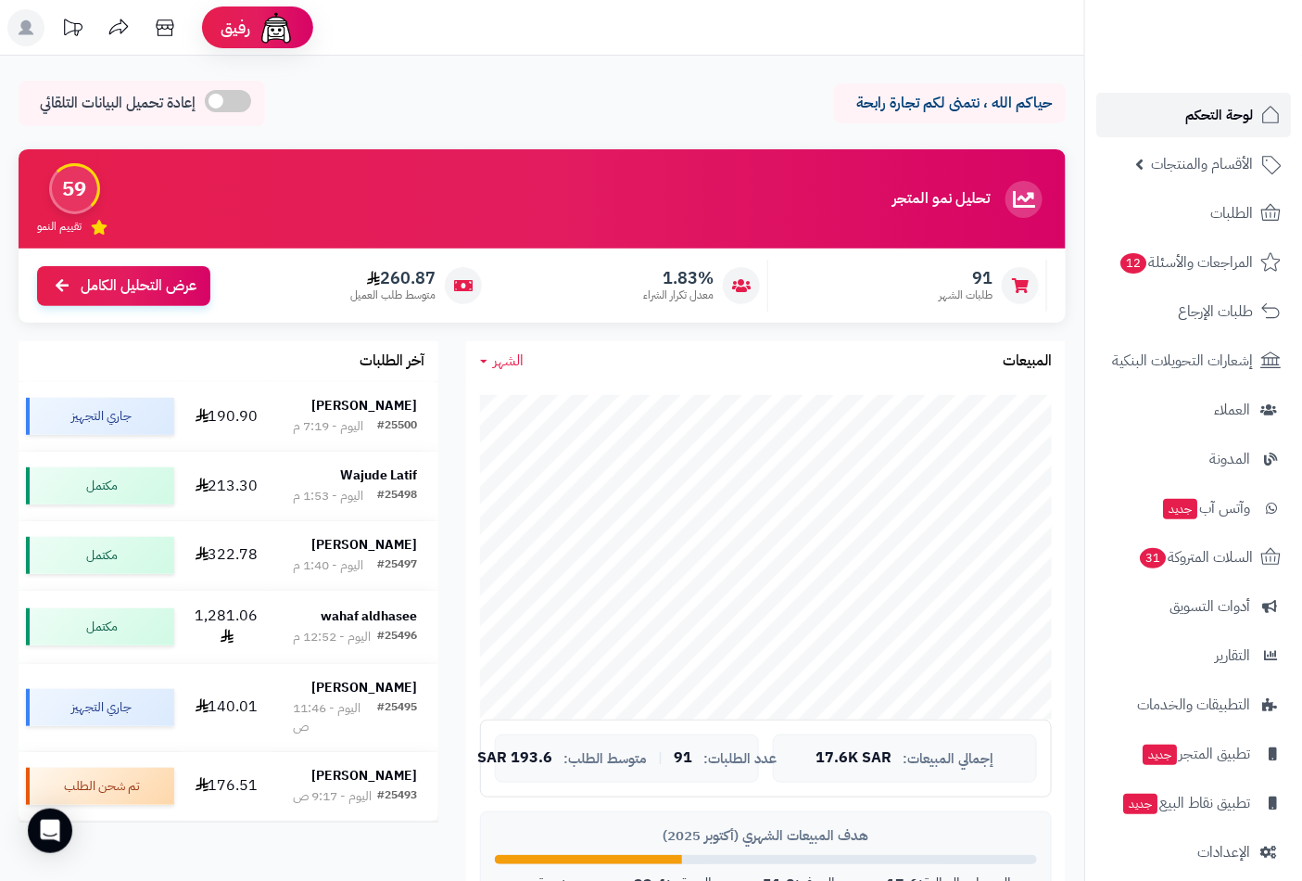
click at [1216, 117] on span "لوحة التحكم" at bounding box center [1220, 115] width 68 height 26
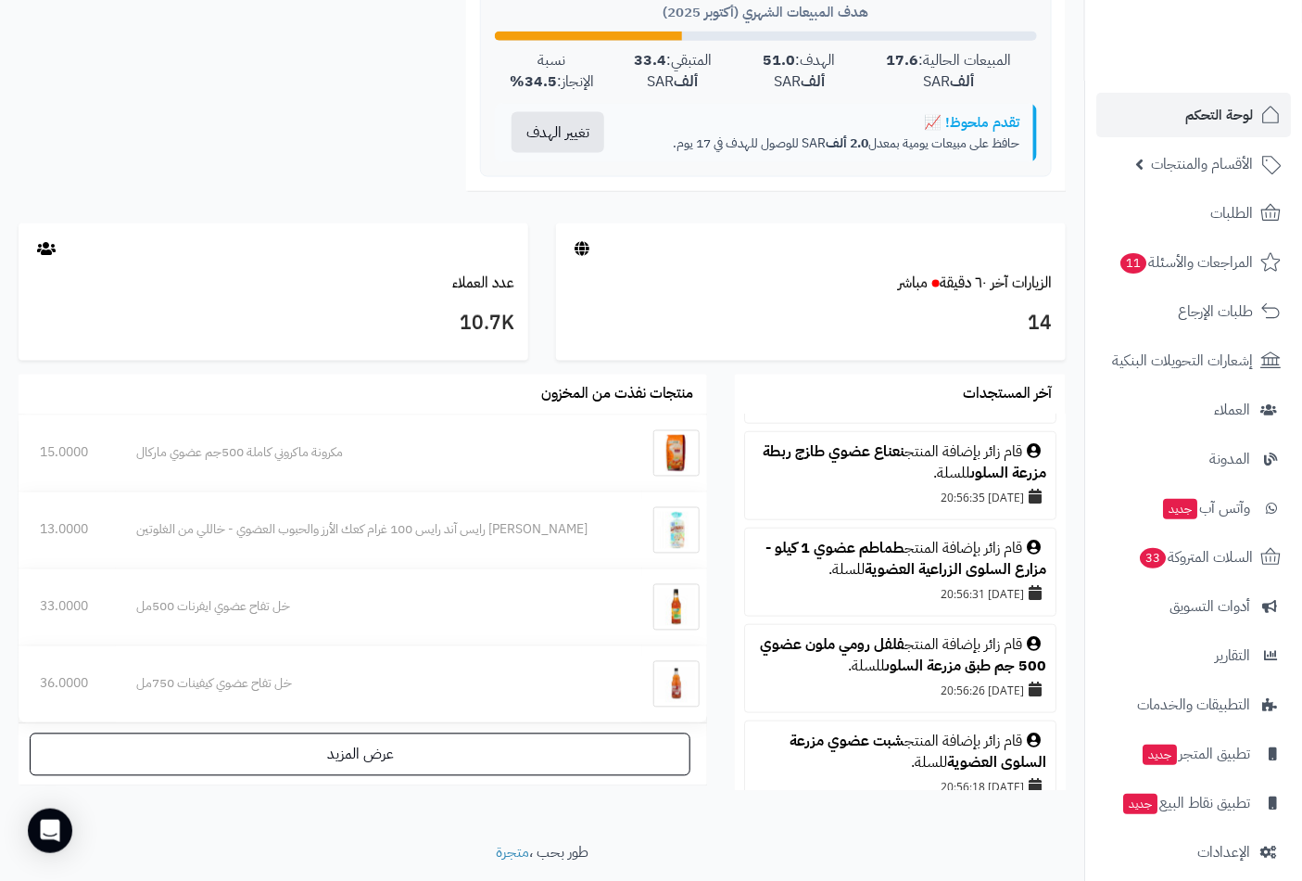
scroll to position [617, 0]
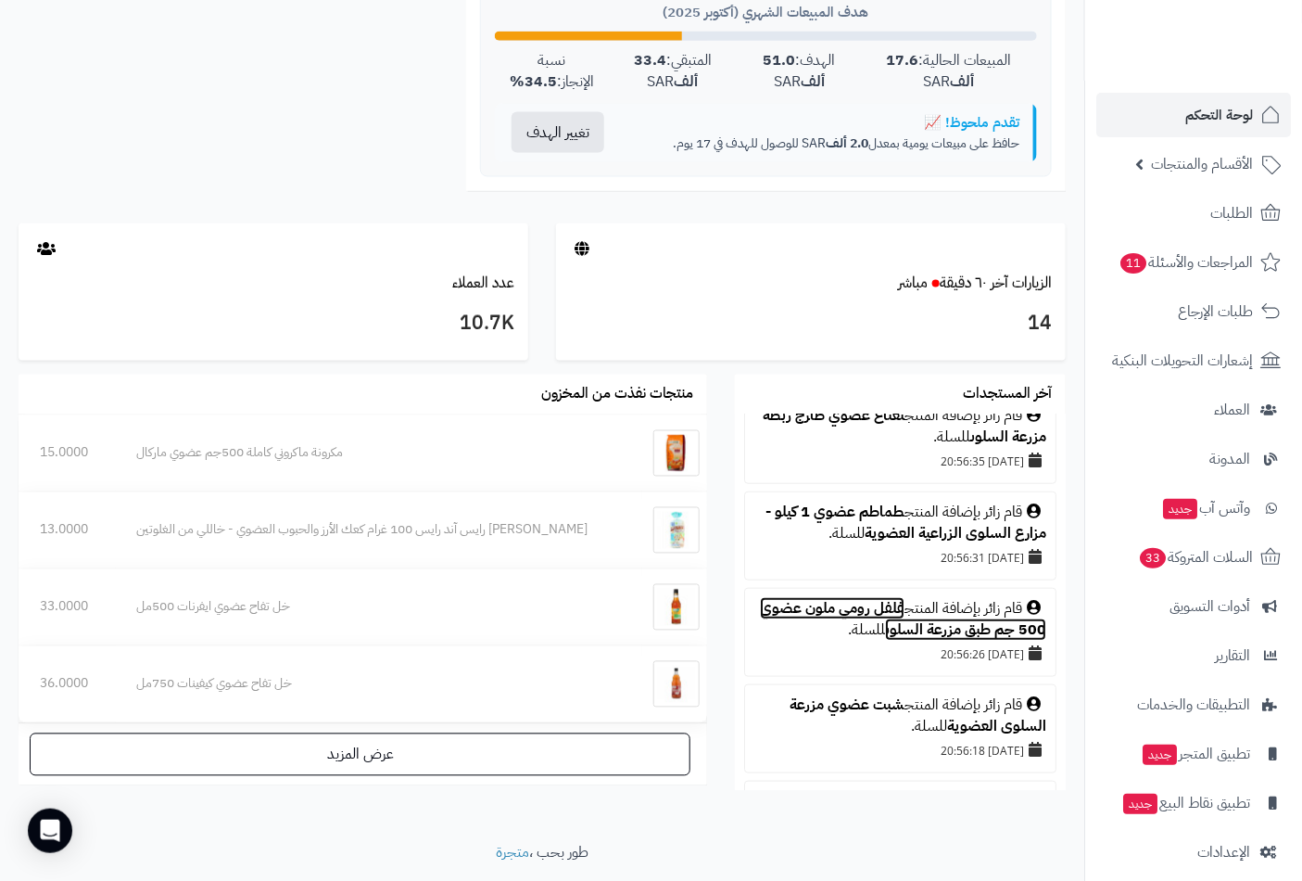
click at [872, 597] on link "فلفل رومي ملون عضوي 500 جم طبق مزرعة السلوى" at bounding box center [903, 619] width 286 height 44
click at [1199, 116] on span "لوحة التحكم" at bounding box center [1220, 115] width 68 height 26
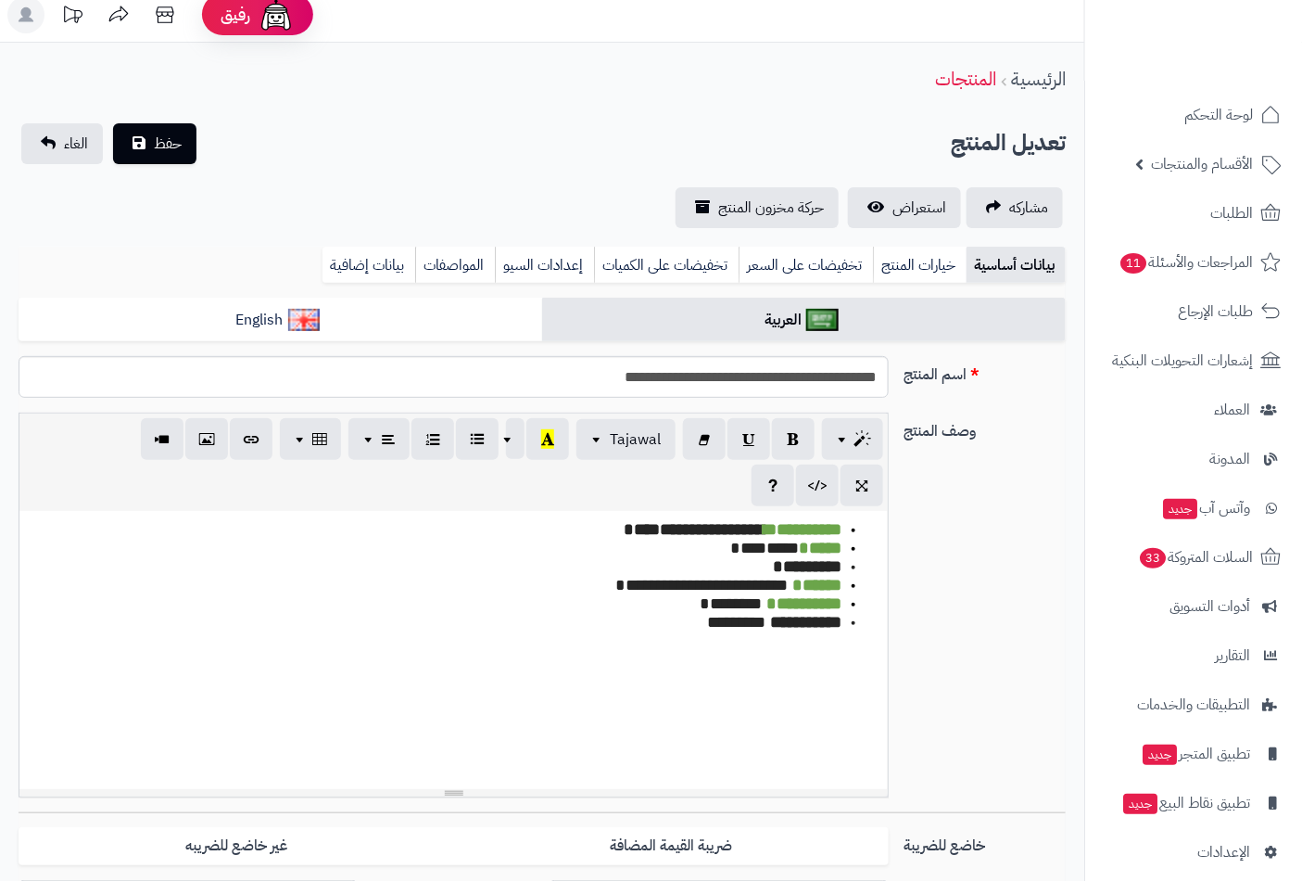
scroll to position [840, 0]
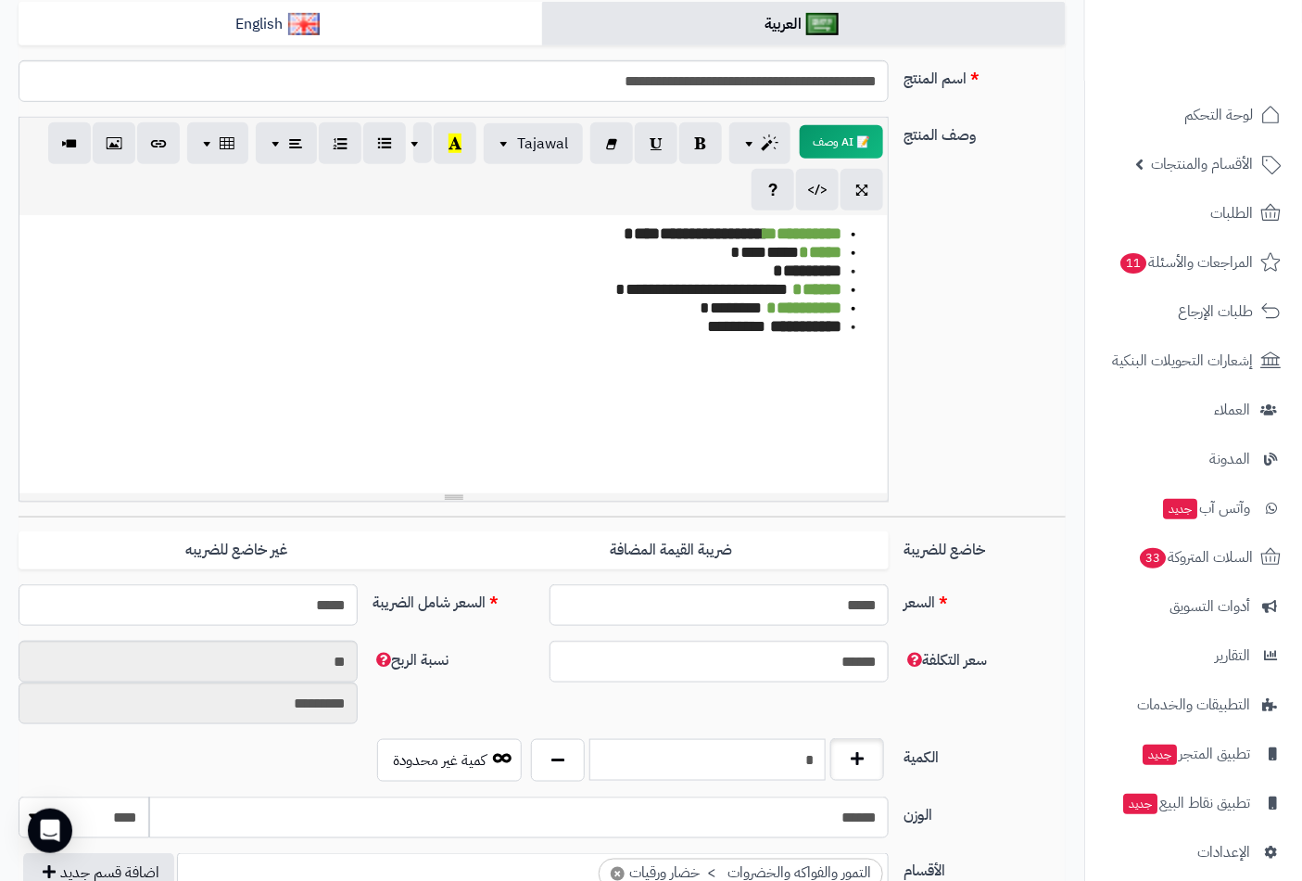
drag, startPoint x: 790, startPoint y: 743, endPoint x: 849, endPoint y: 755, distance: 60.4
click at [849, 755] on div "*" at bounding box center [708, 760] width 362 height 43
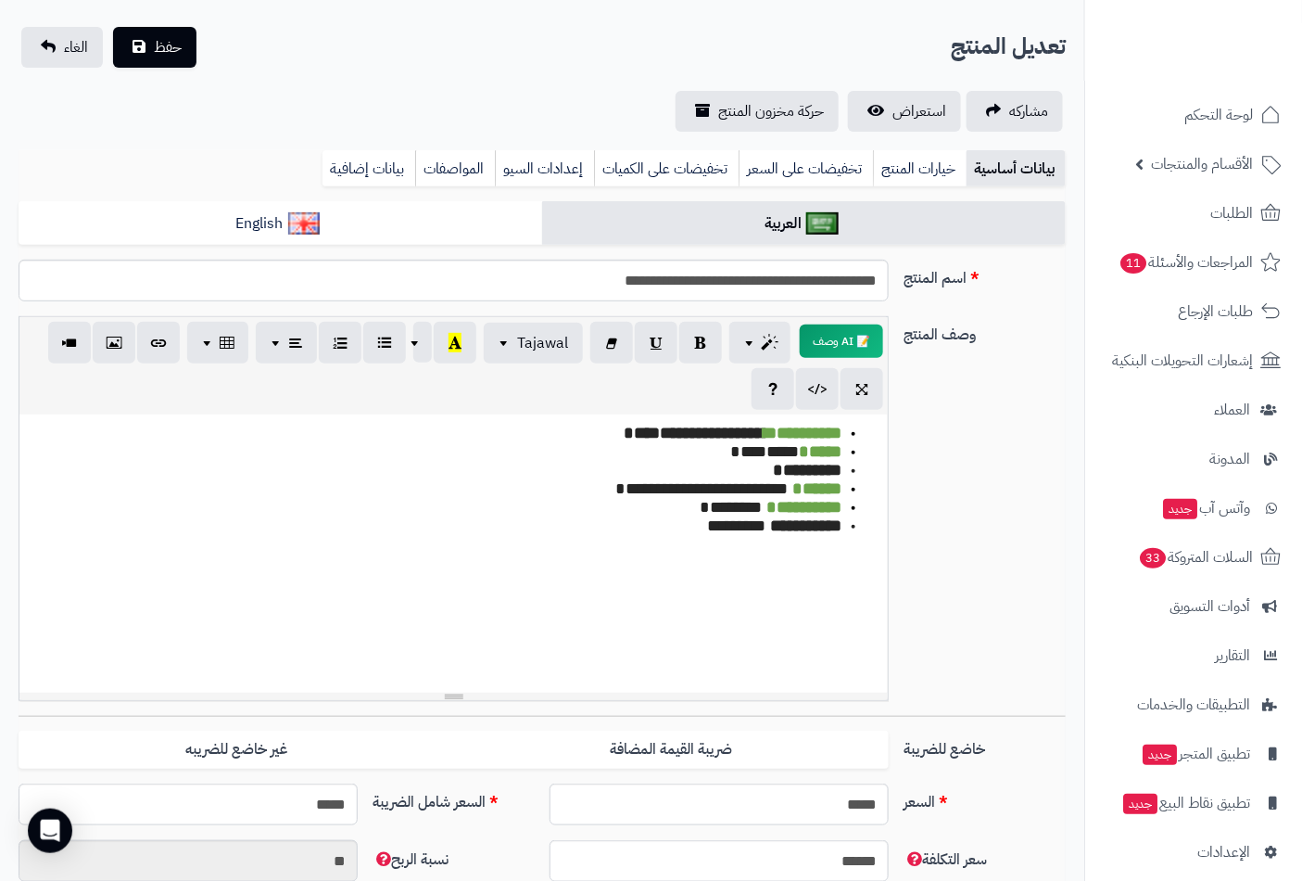
scroll to position [0, 0]
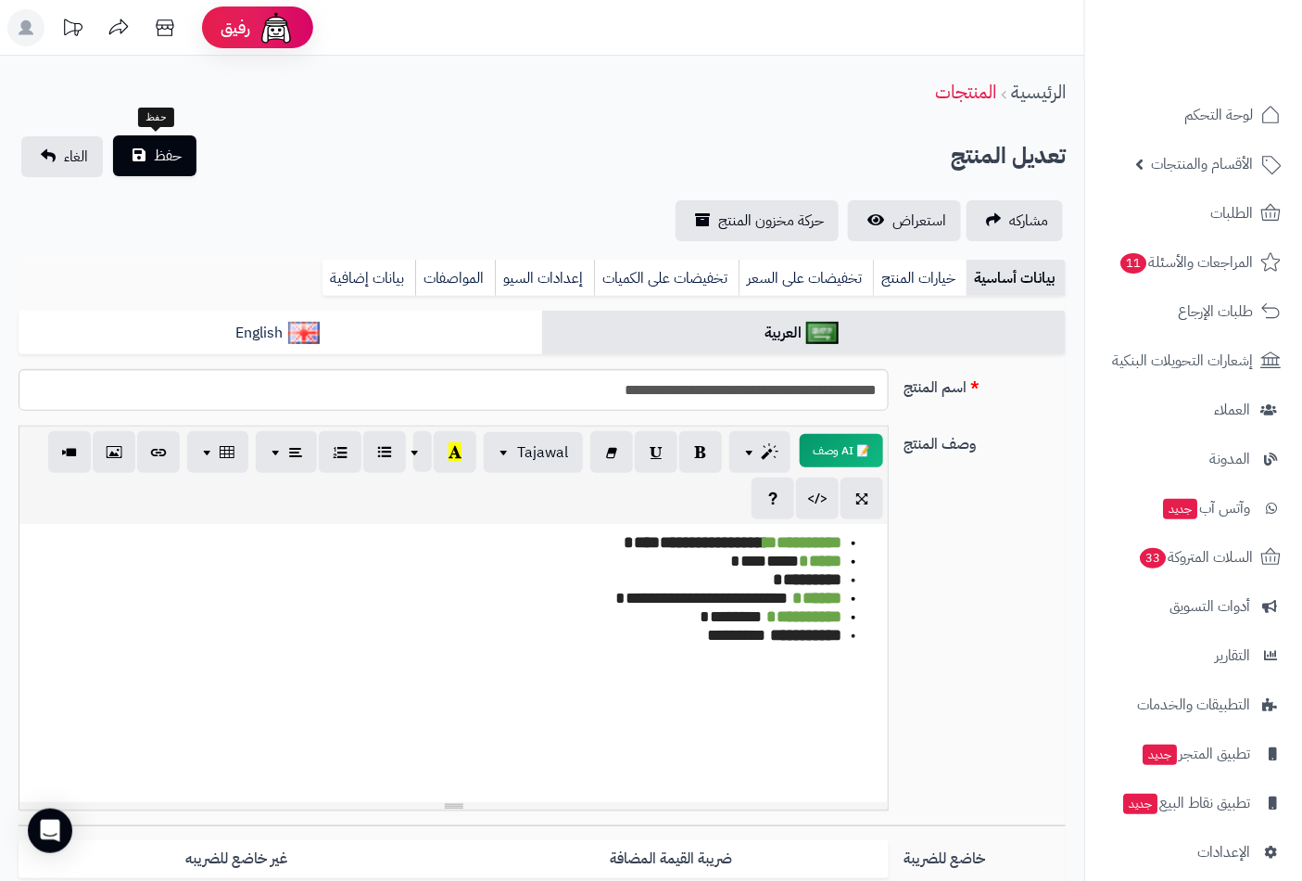
type input "*"
click at [176, 159] on span "حفظ" at bounding box center [168, 156] width 28 height 22
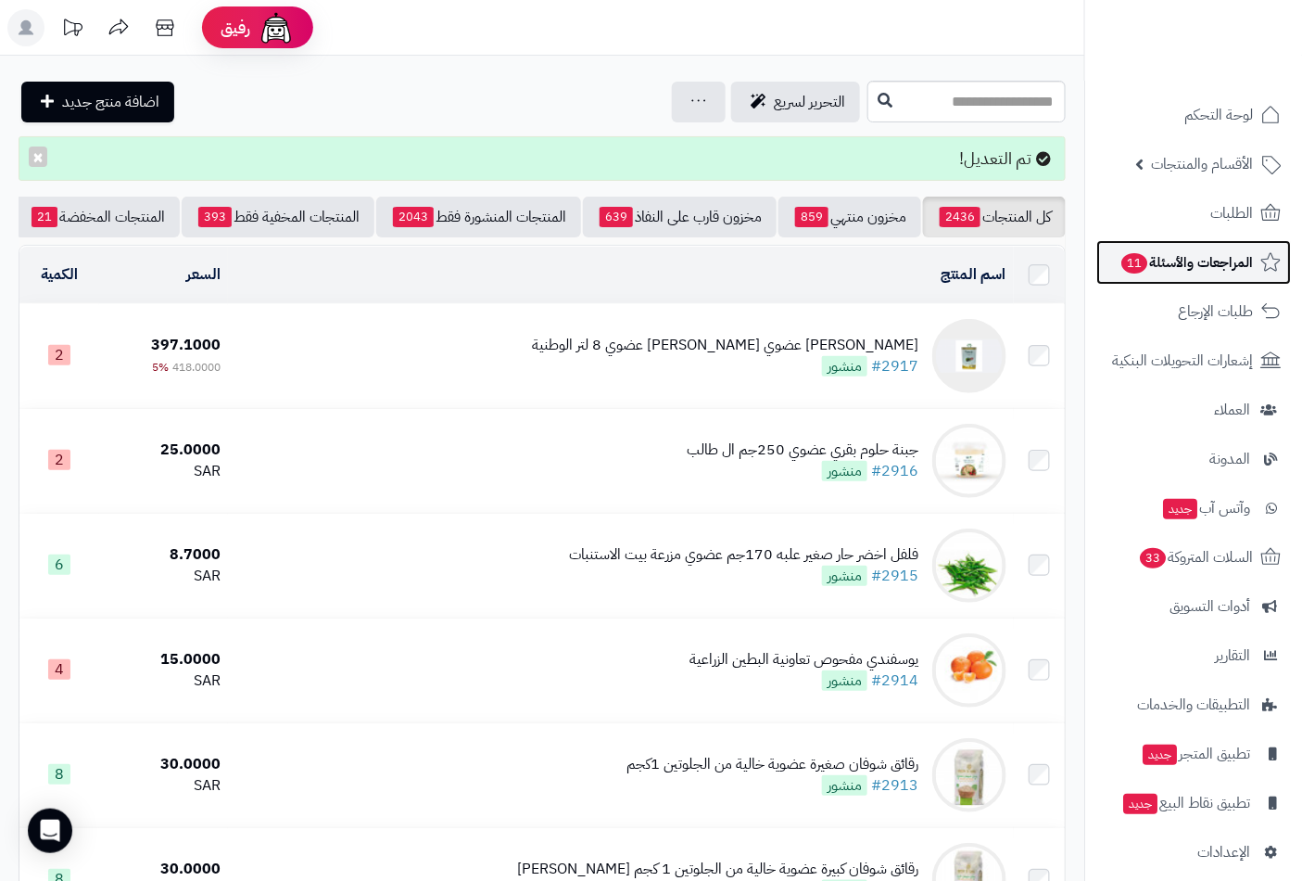
click at [1162, 264] on span "المراجعات والأسئلة 11" at bounding box center [1186, 262] width 133 height 26
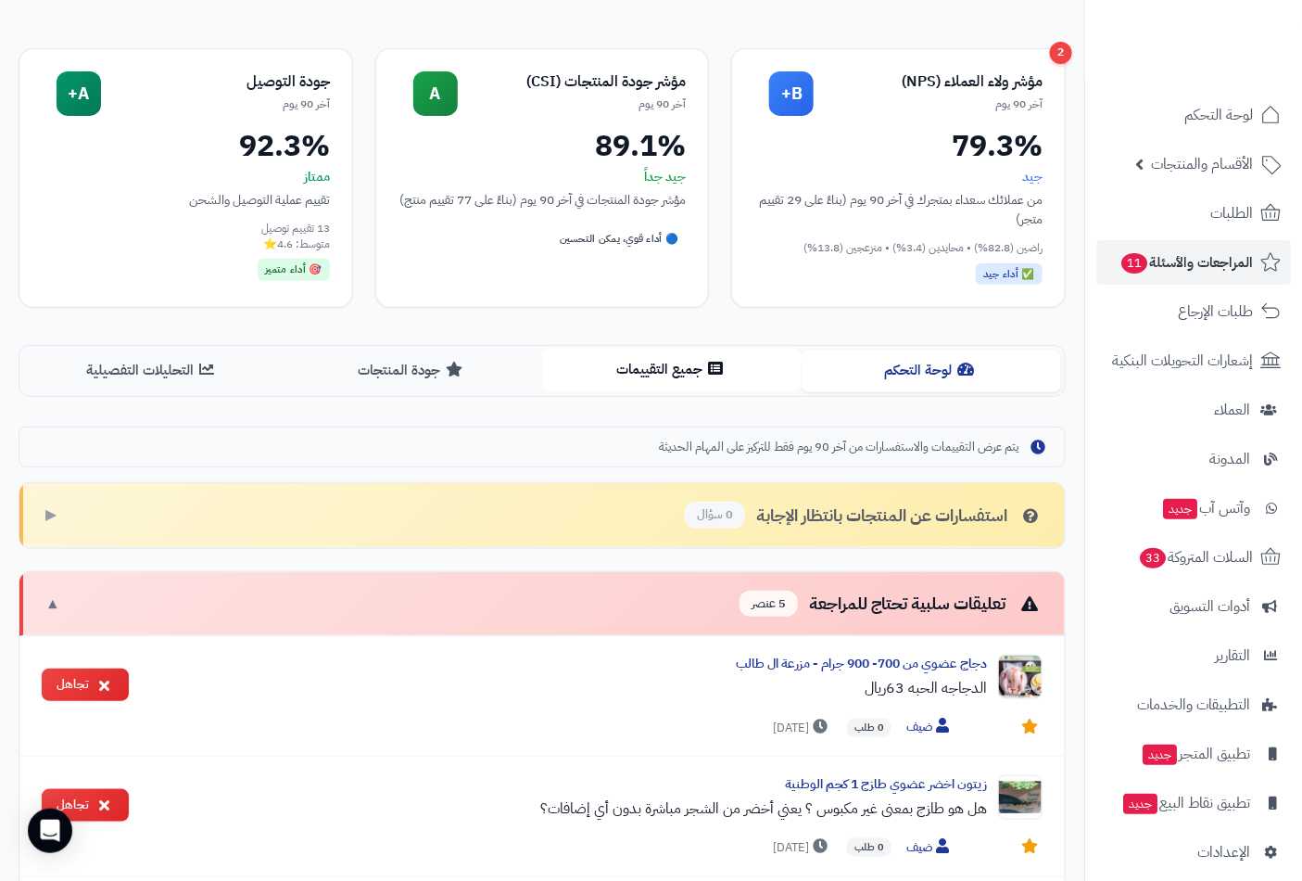
scroll to position [412, 0]
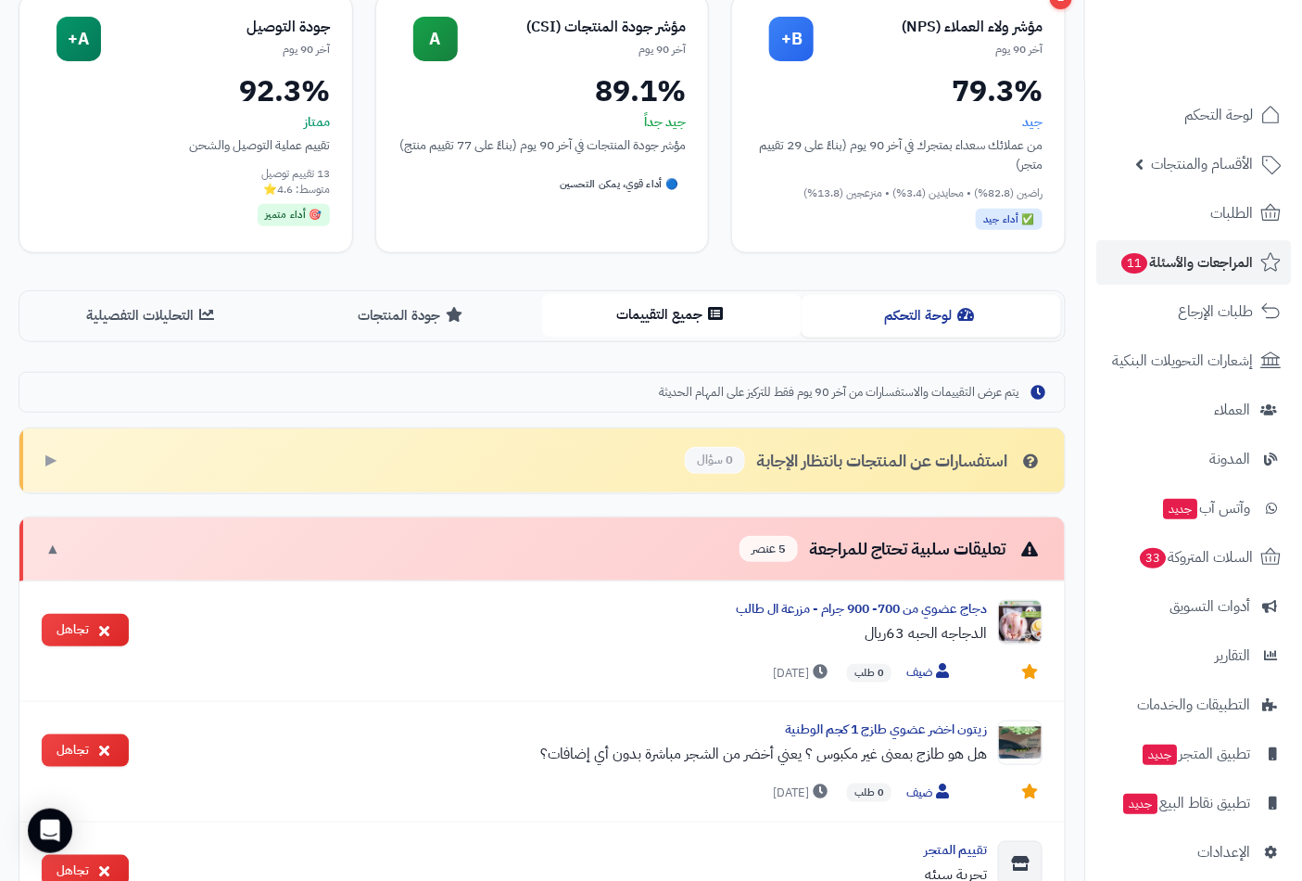
click at [698, 309] on button "جميع التقييمات" at bounding box center [672, 315] width 260 height 42
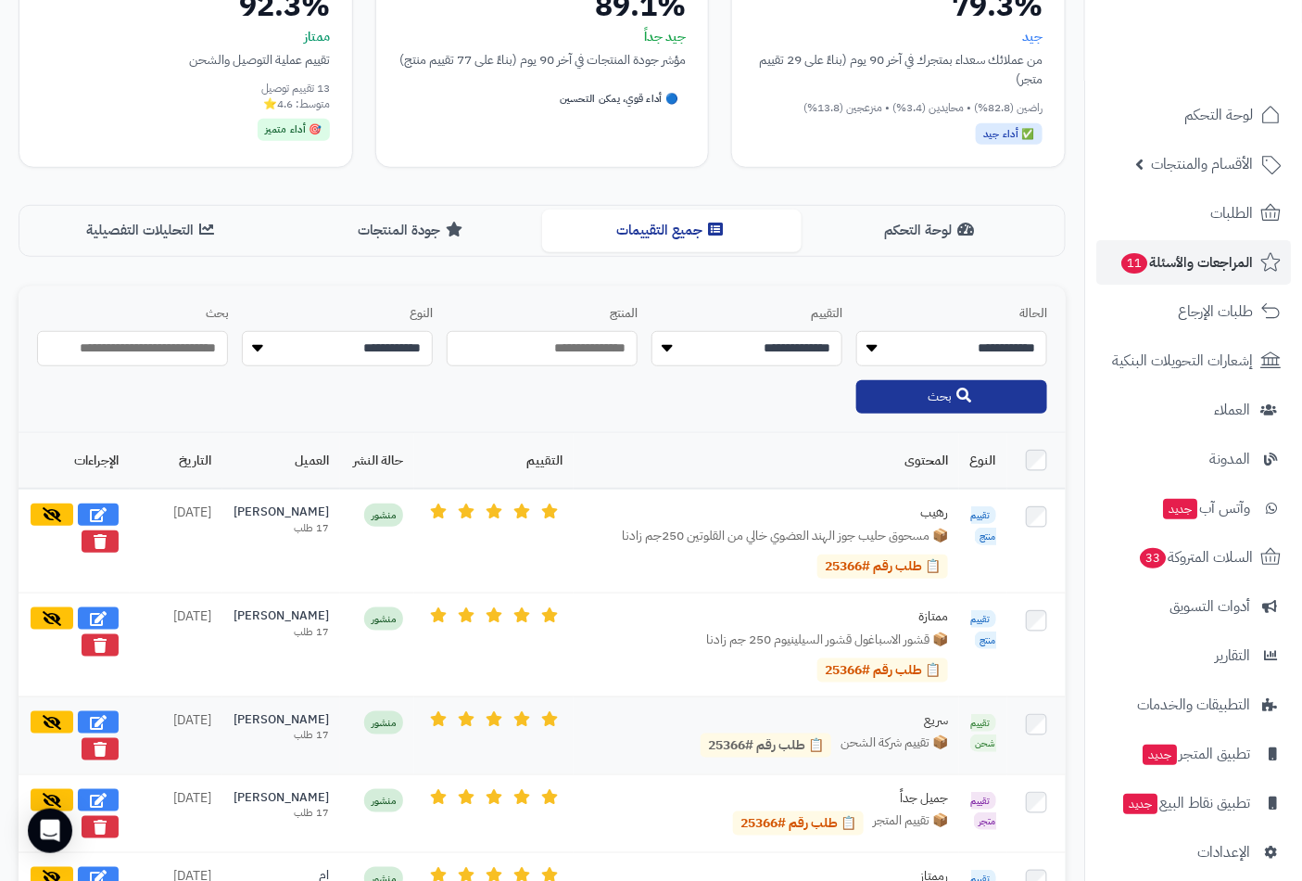
scroll to position [0, 0]
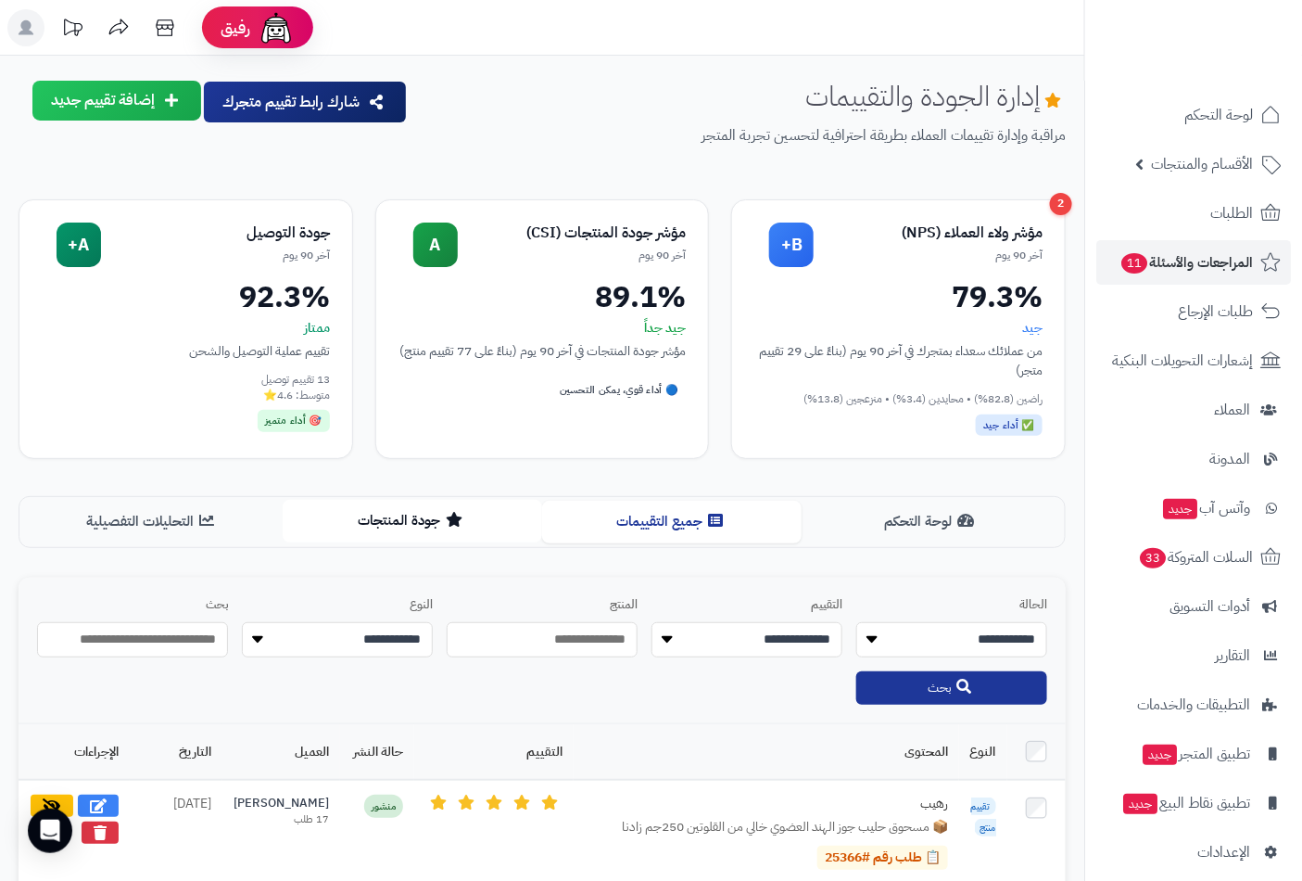
click at [395, 525] on button "جودة المنتجات" at bounding box center [413, 521] width 260 height 42
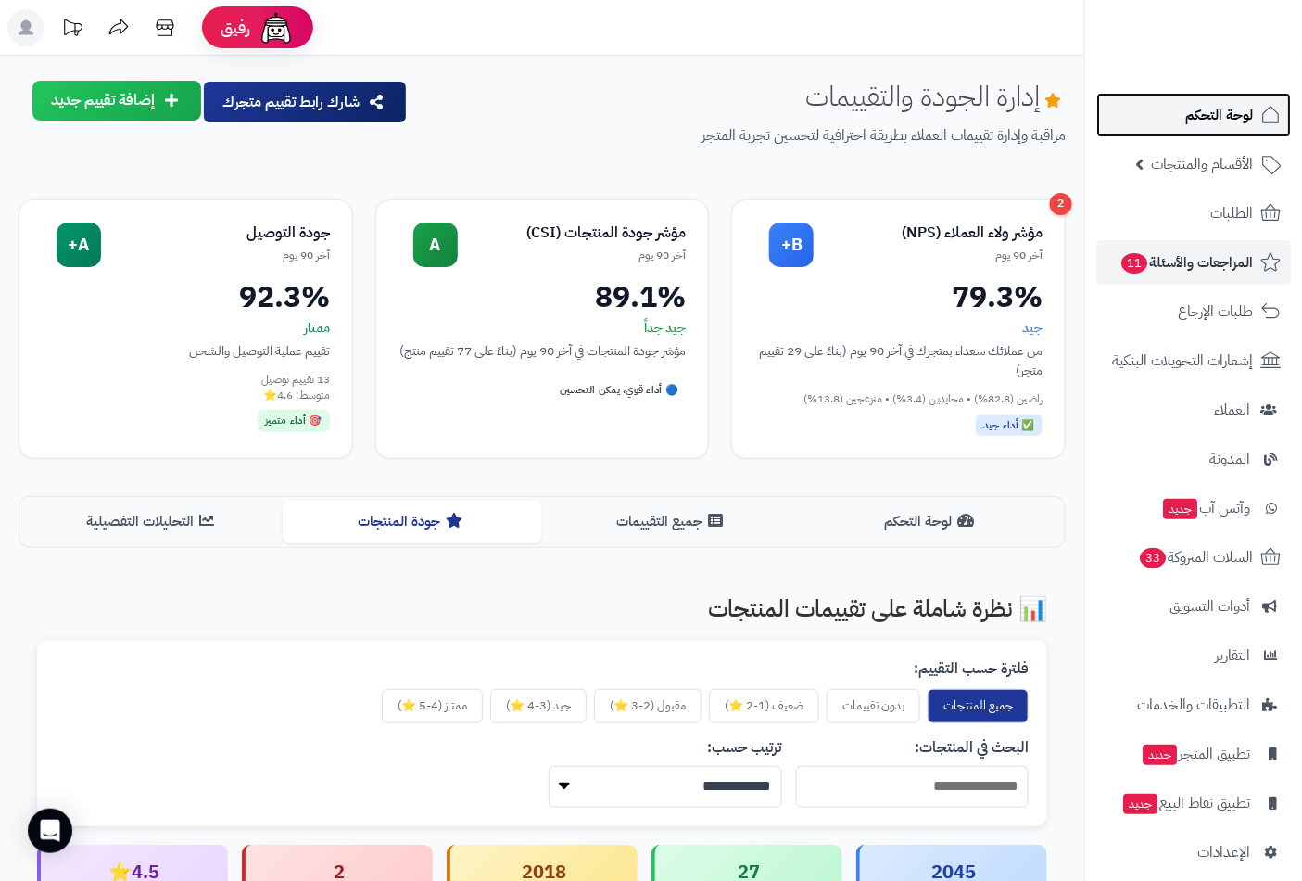
click at [1206, 117] on span "لوحة التحكم" at bounding box center [1220, 115] width 68 height 26
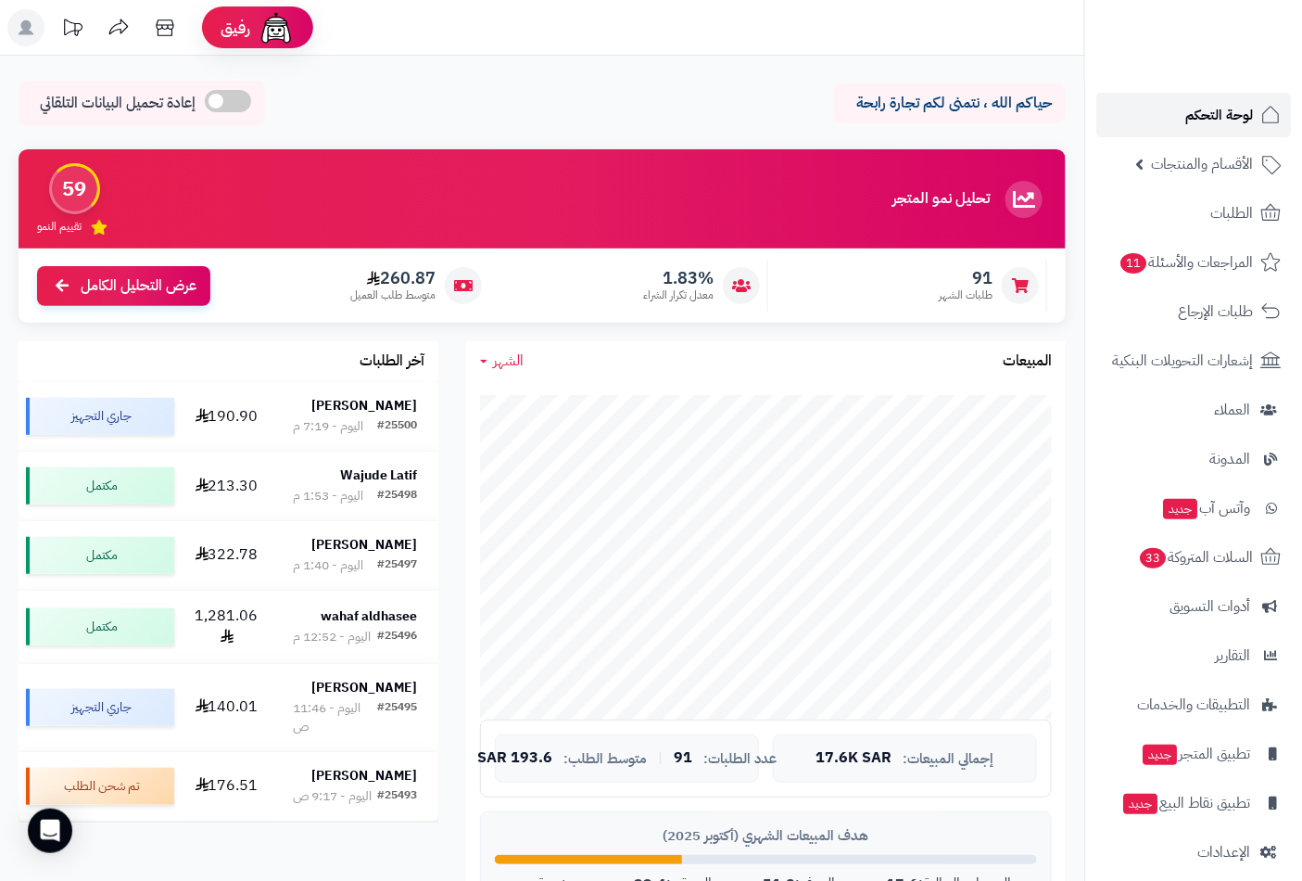
click at [1222, 108] on span "لوحة التحكم" at bounding box center [1220, 115] width 68 height 26
click at [1183, 168] on span "الأقسام والمنتجات" at bounding box center [1202, 164] width 102 height 26
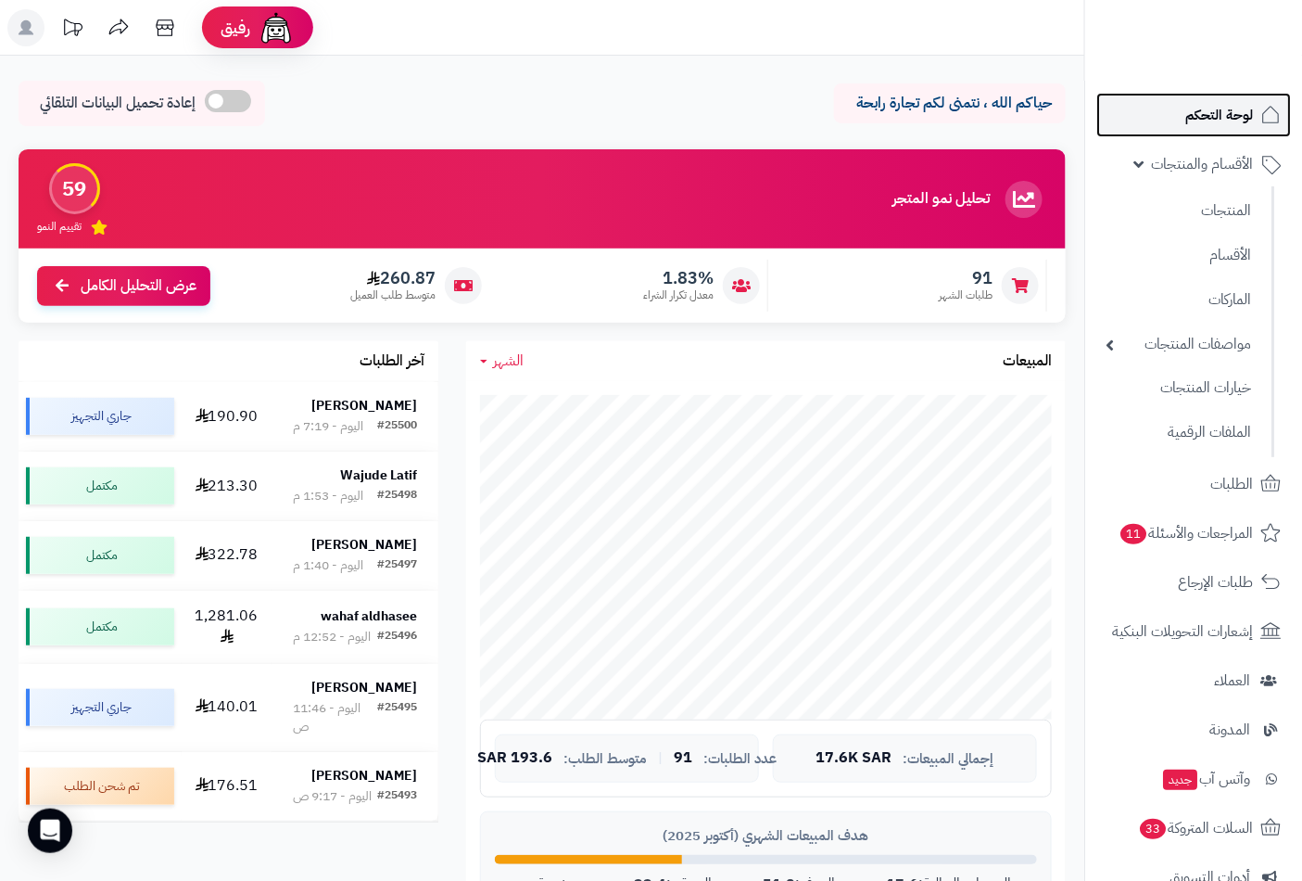
click at [1229, 114] on span "لوحة التحكم" at bounding box center [1220, 115] width 68 height 26
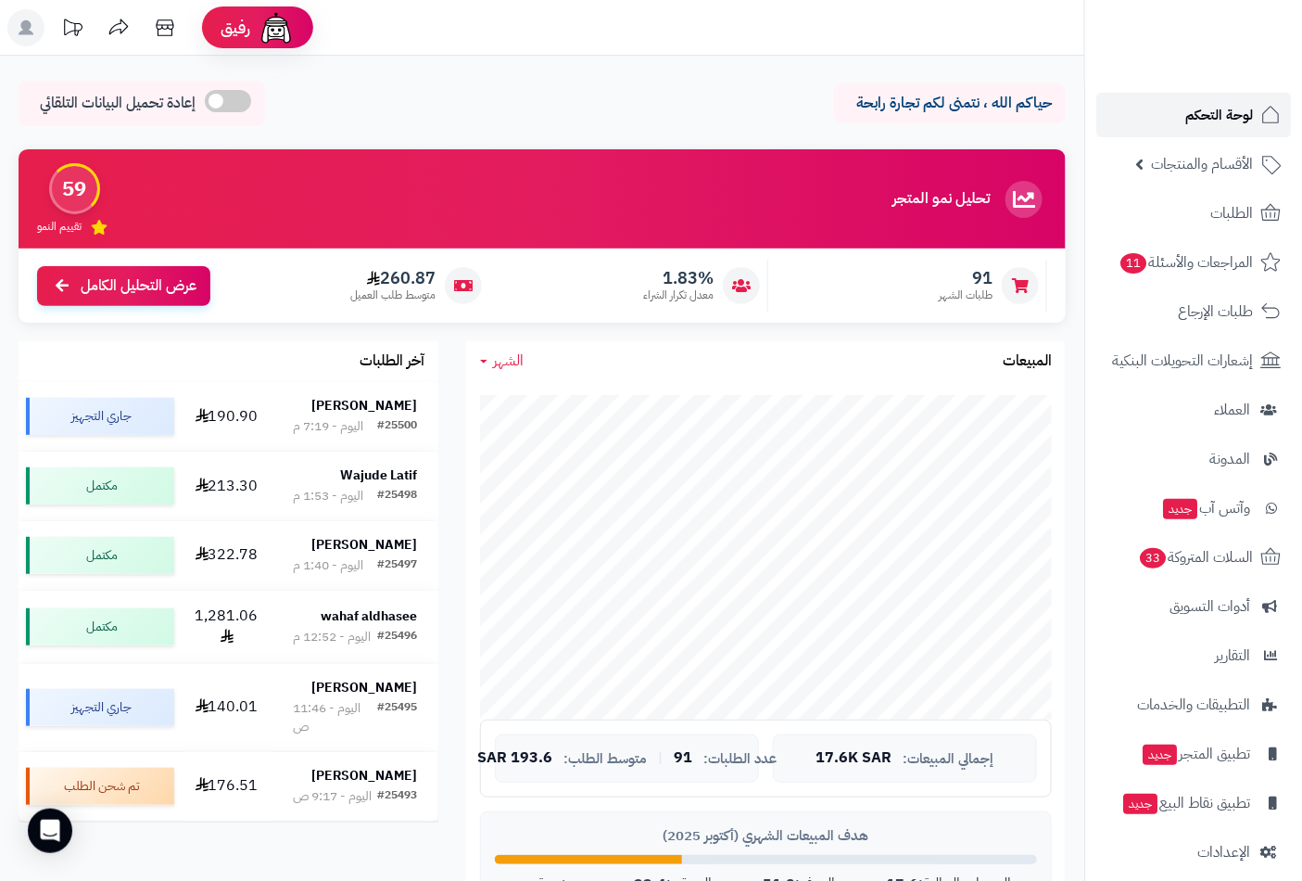
click at [1186, 108] on span "لوحة التحكم" at bounding box center [1220, 115] width 68 height 26
click at [1174, 553] on span "السلات المتروكة 33" at bounding box center [1195, 557] width 116 height 26
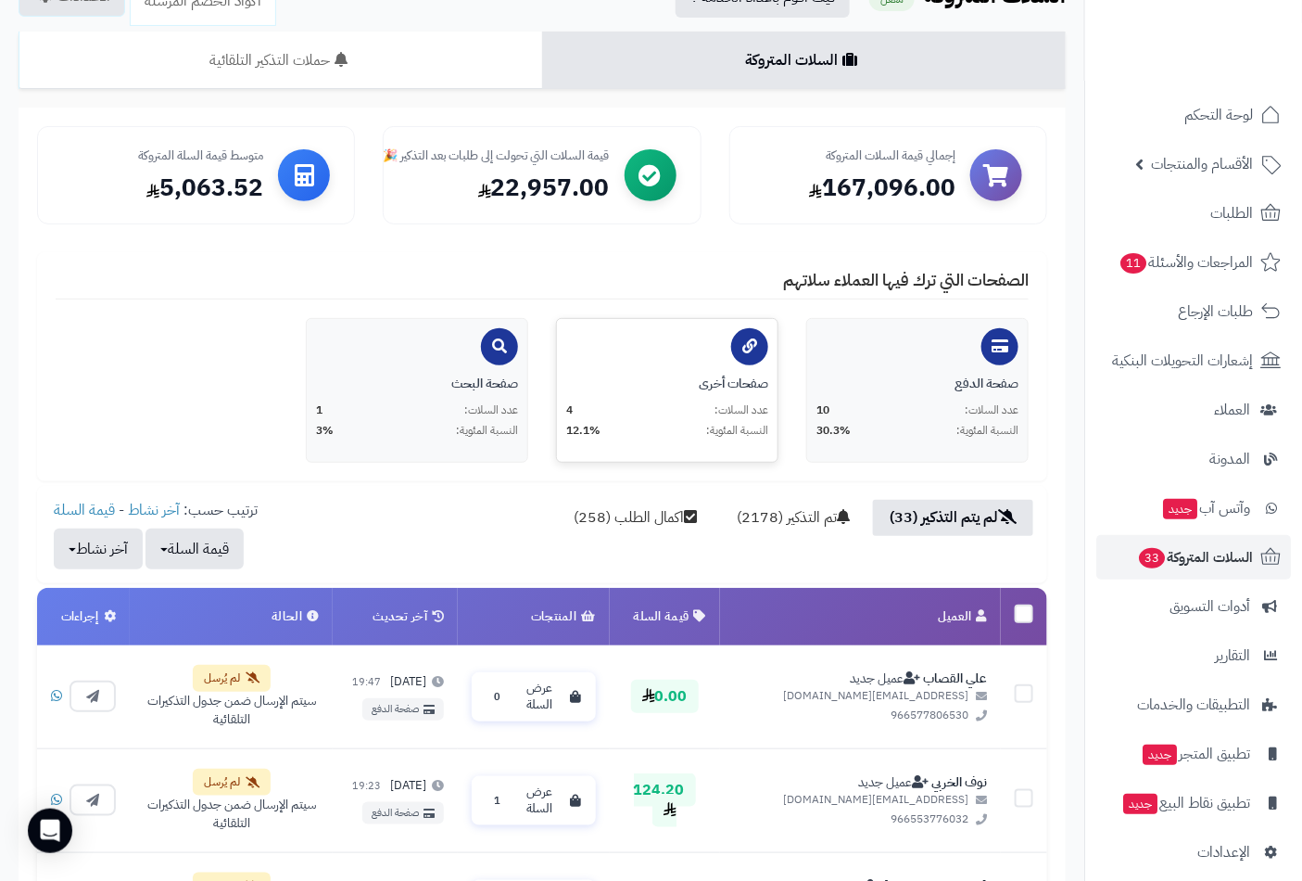
scroll to position [514, 0]
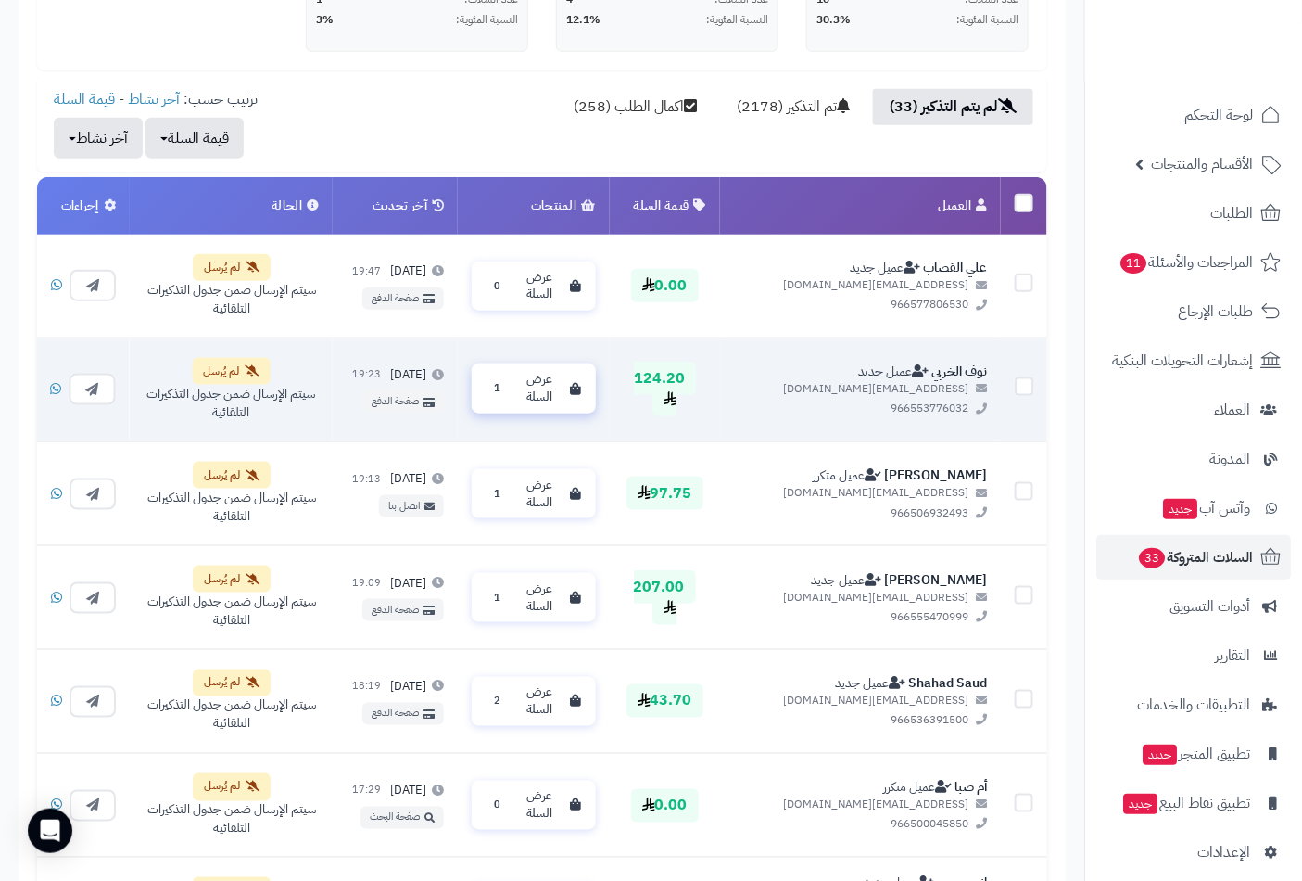
click at [563, 393] on span "عرض السلة" at bounding box center [538, 389] width 47 height 34
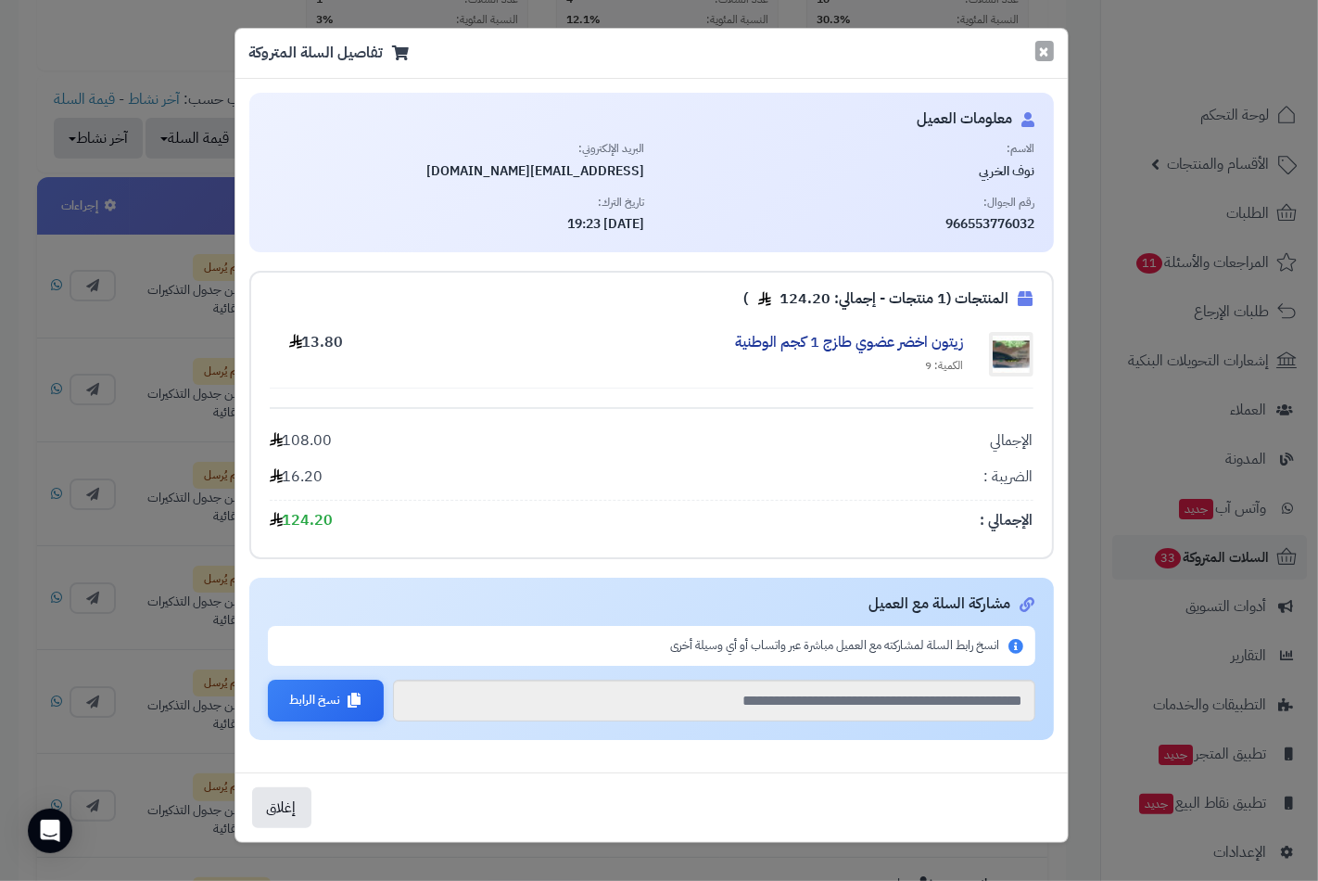
click at [1048, 50] on button "×" at bounding box center [1044, 51] width 19 height 20
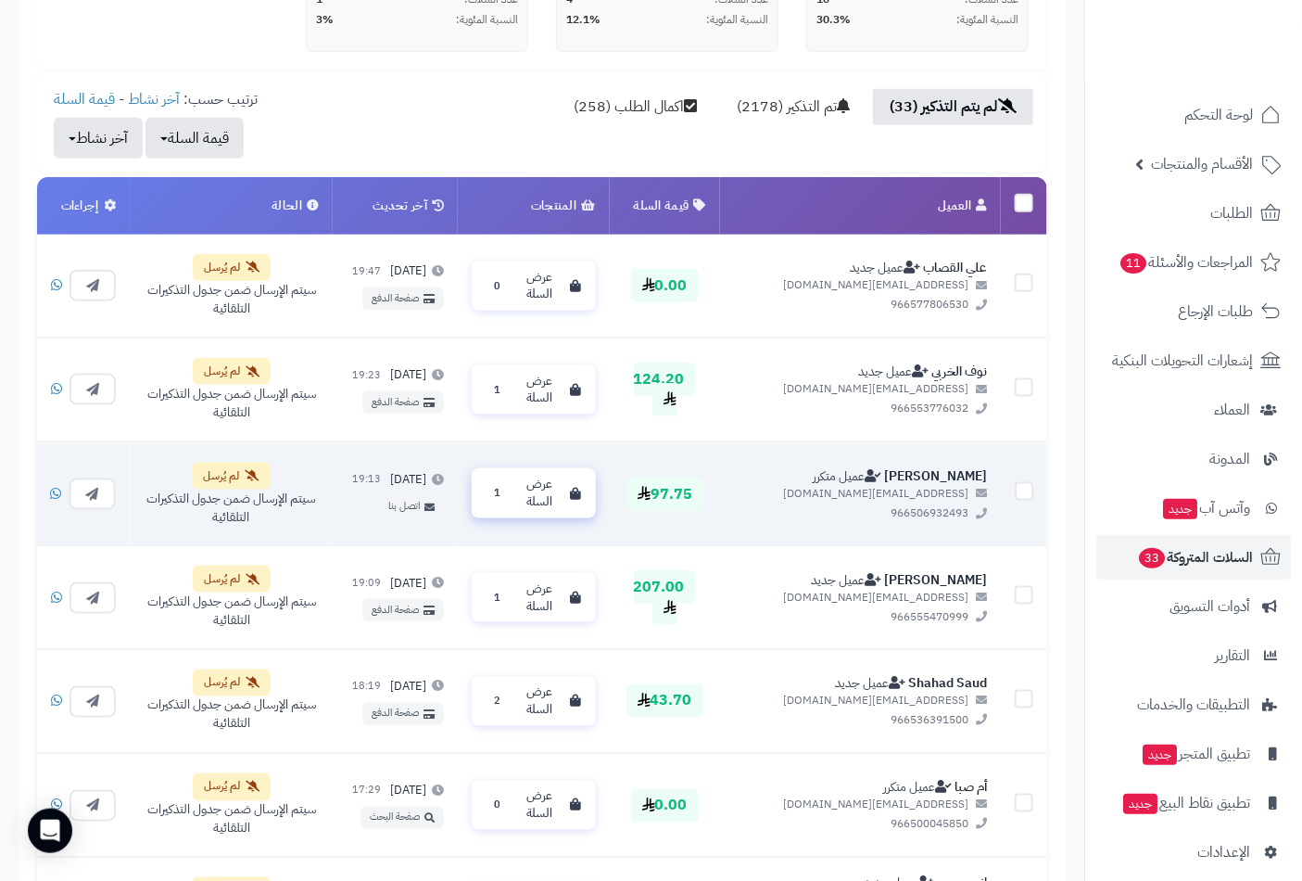
click at [563, 487] on span "عرض السلة" at bounding box center [538, 493] width 47 height 34
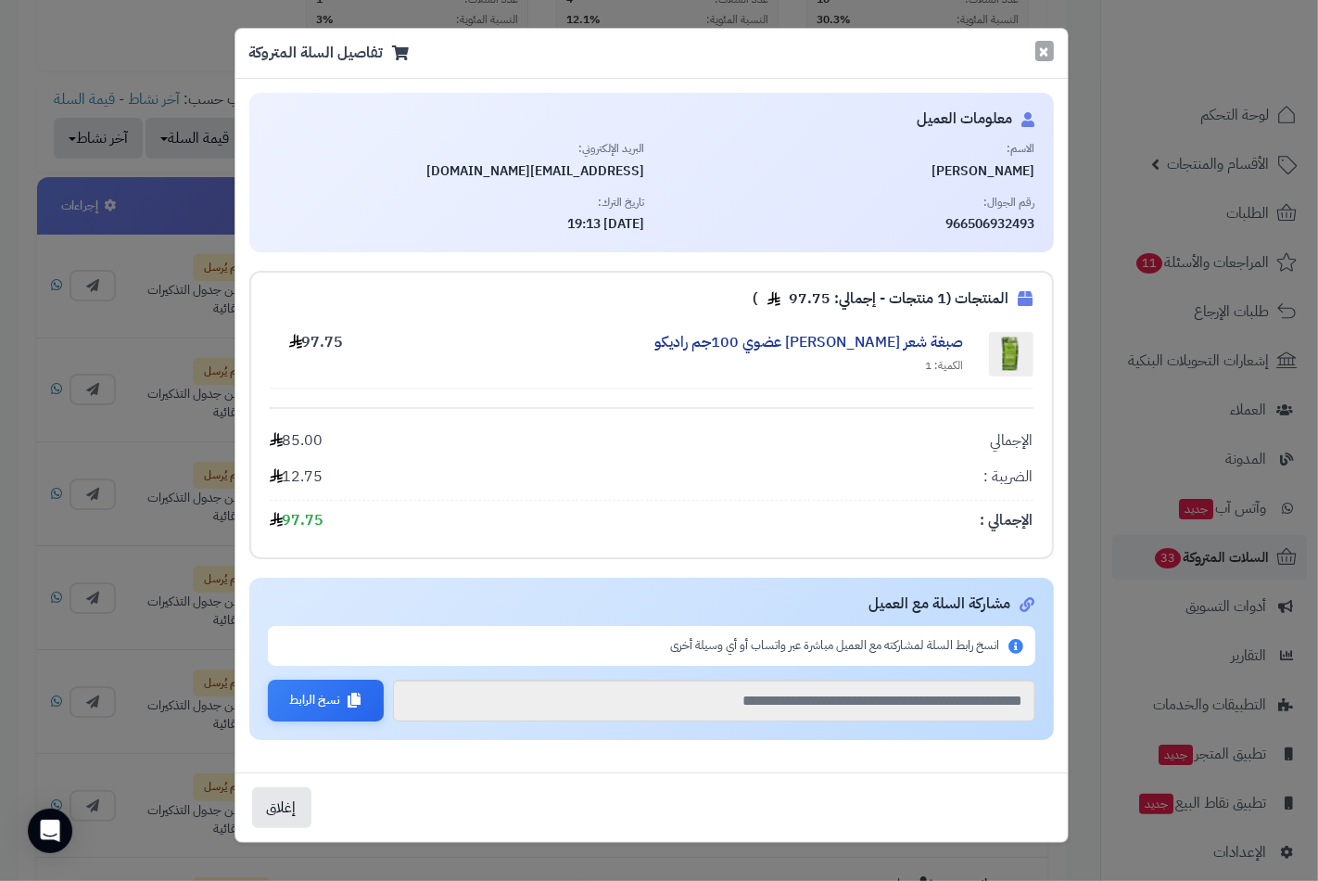
click at [1045, 51] on button "×" at bounding box center [1044, 51] width 19 height 20
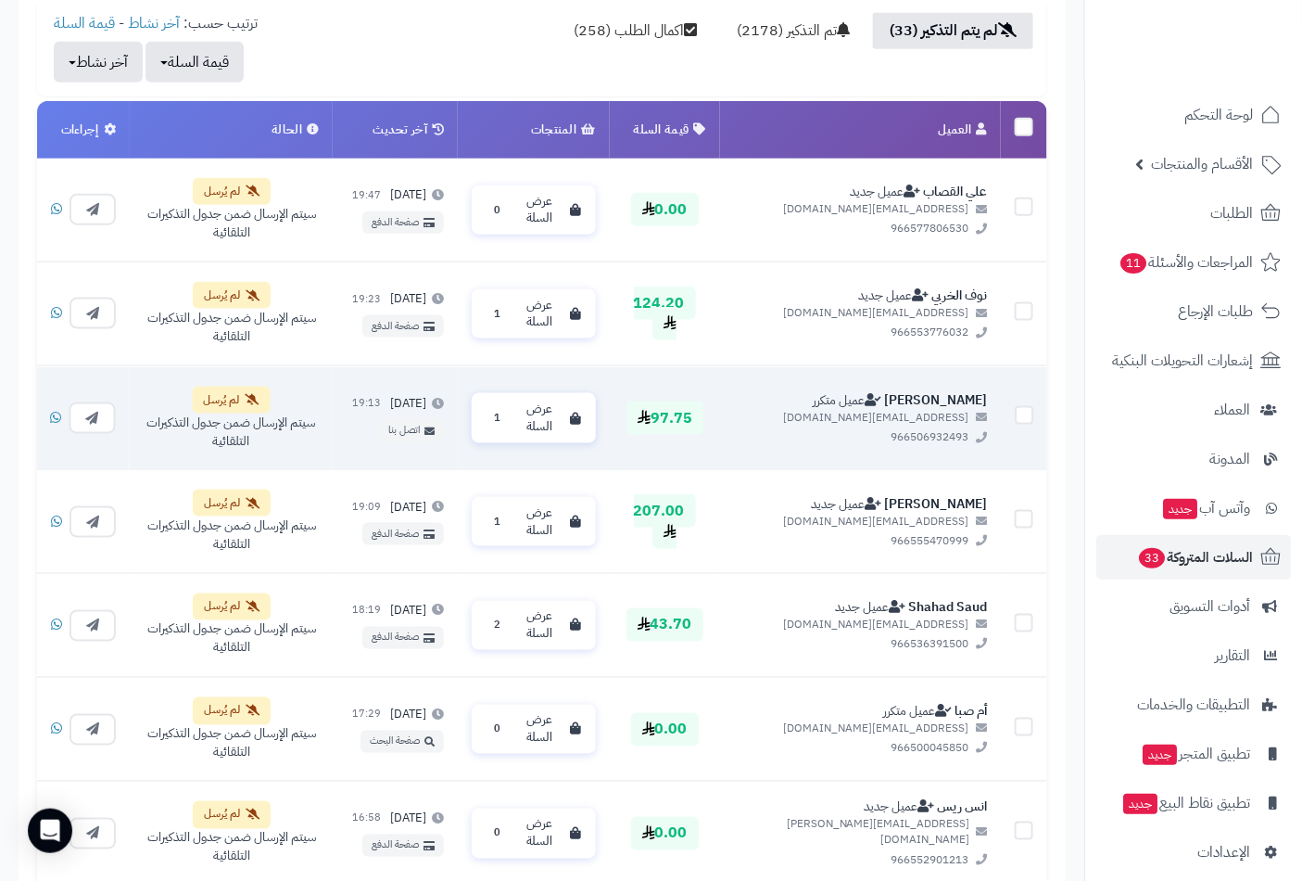
scroll to position [720, 0]
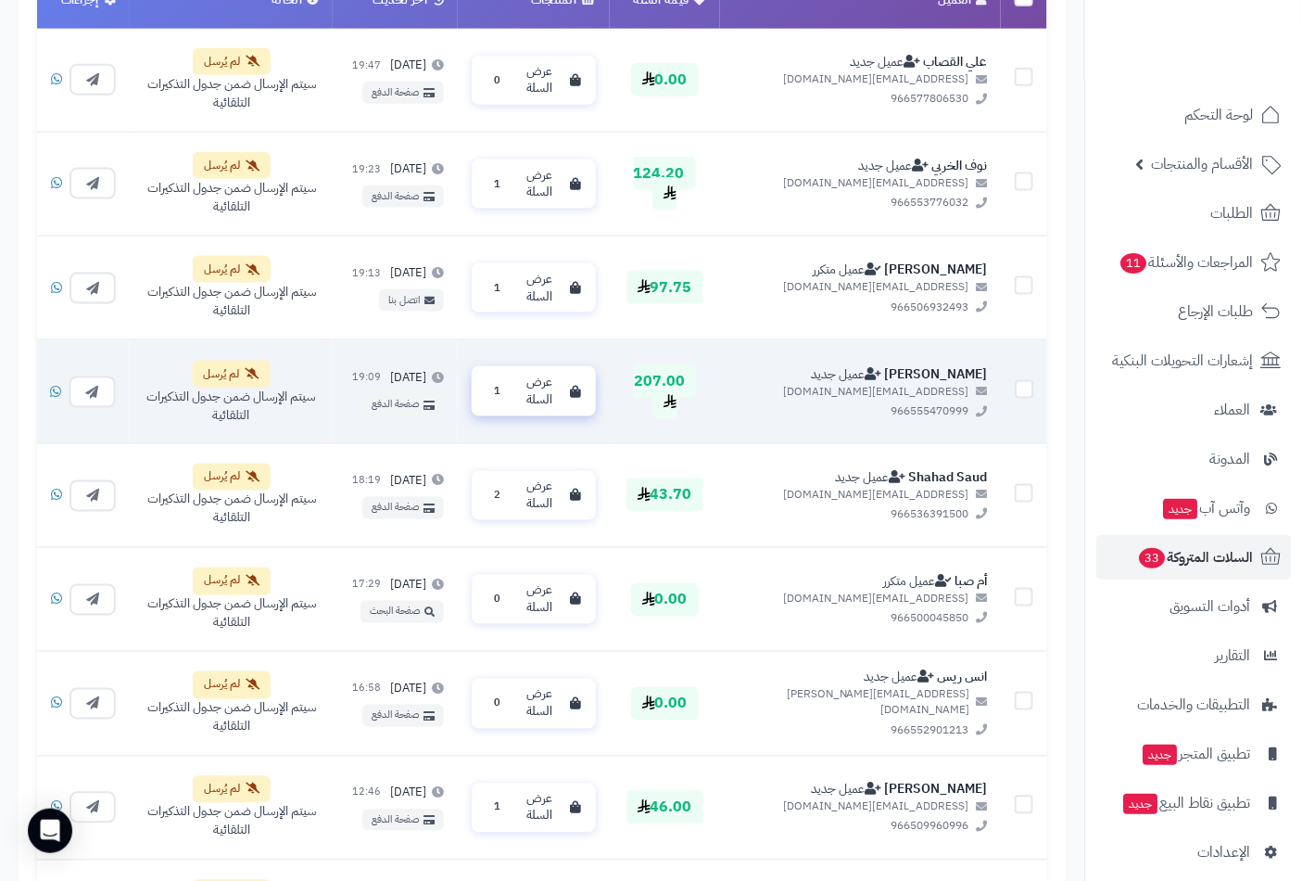
click at [563, 396] on span "عرض السلة" at bounding box center [538, 391] width 47 height 34
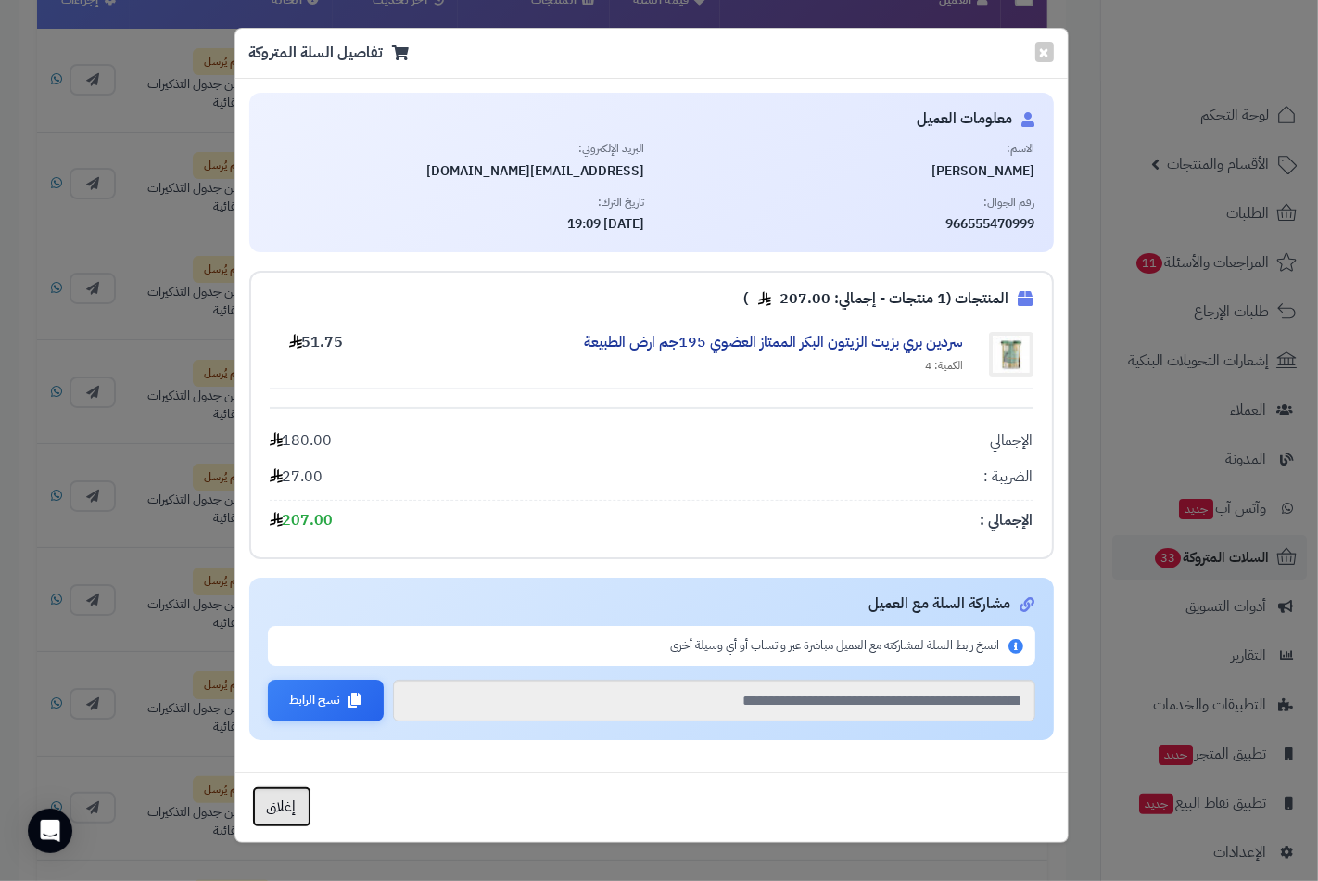
click at [279, 805] on button "إغلاق" at bounding box center [281, 806] width 59 height 41
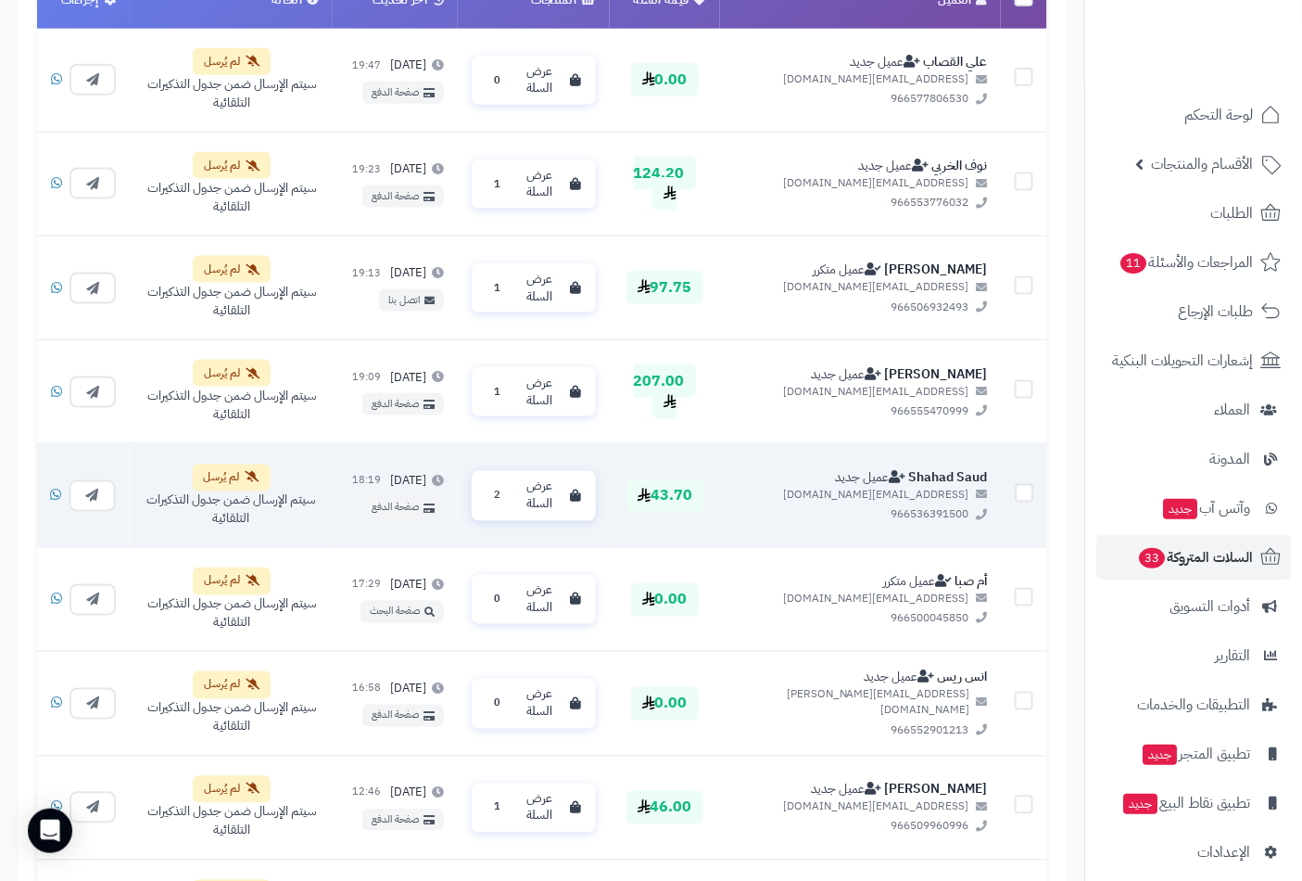
scroll to position [823, 0]
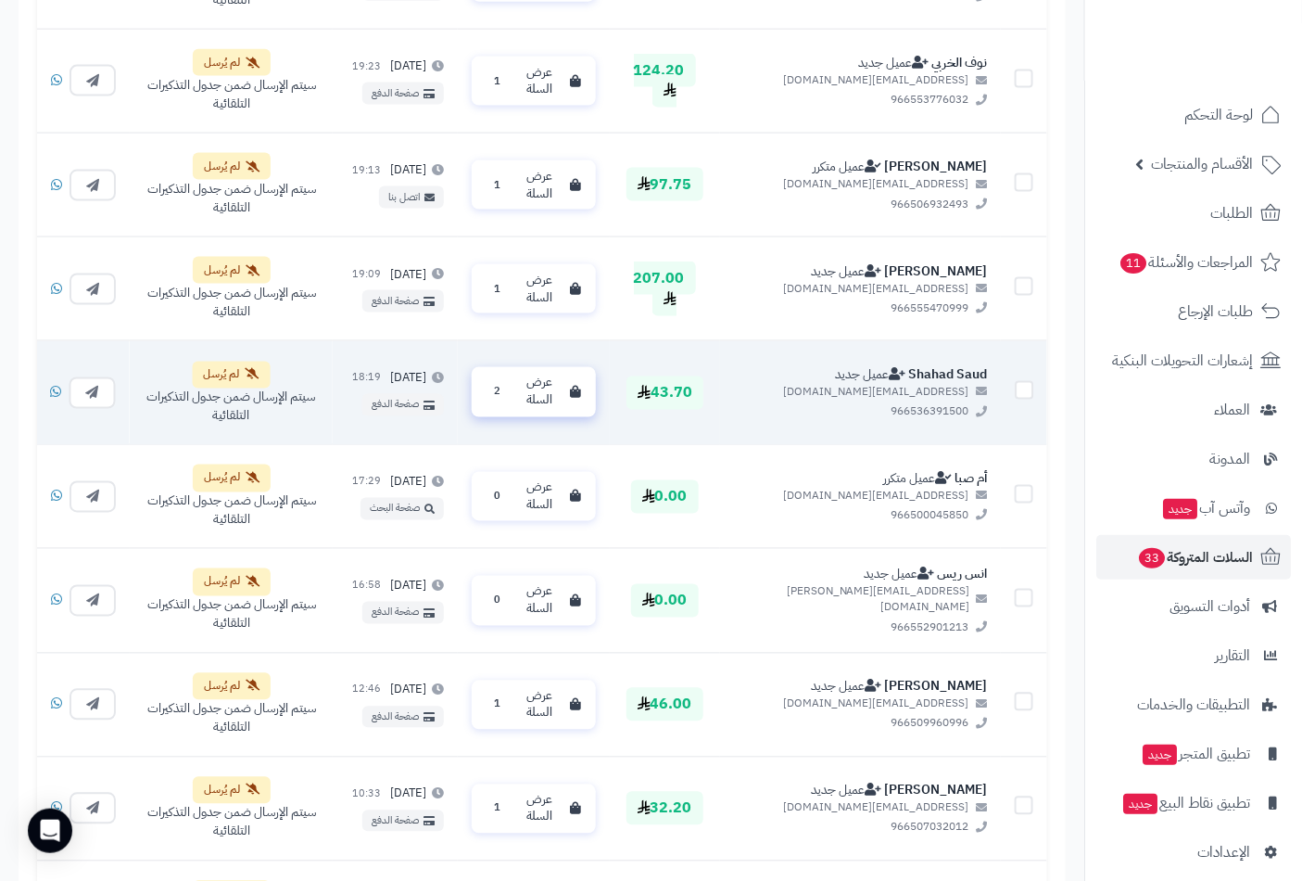
click at [563, 394] on span "عرض السلة" at bounding box center [538, 392] width 47 height 34
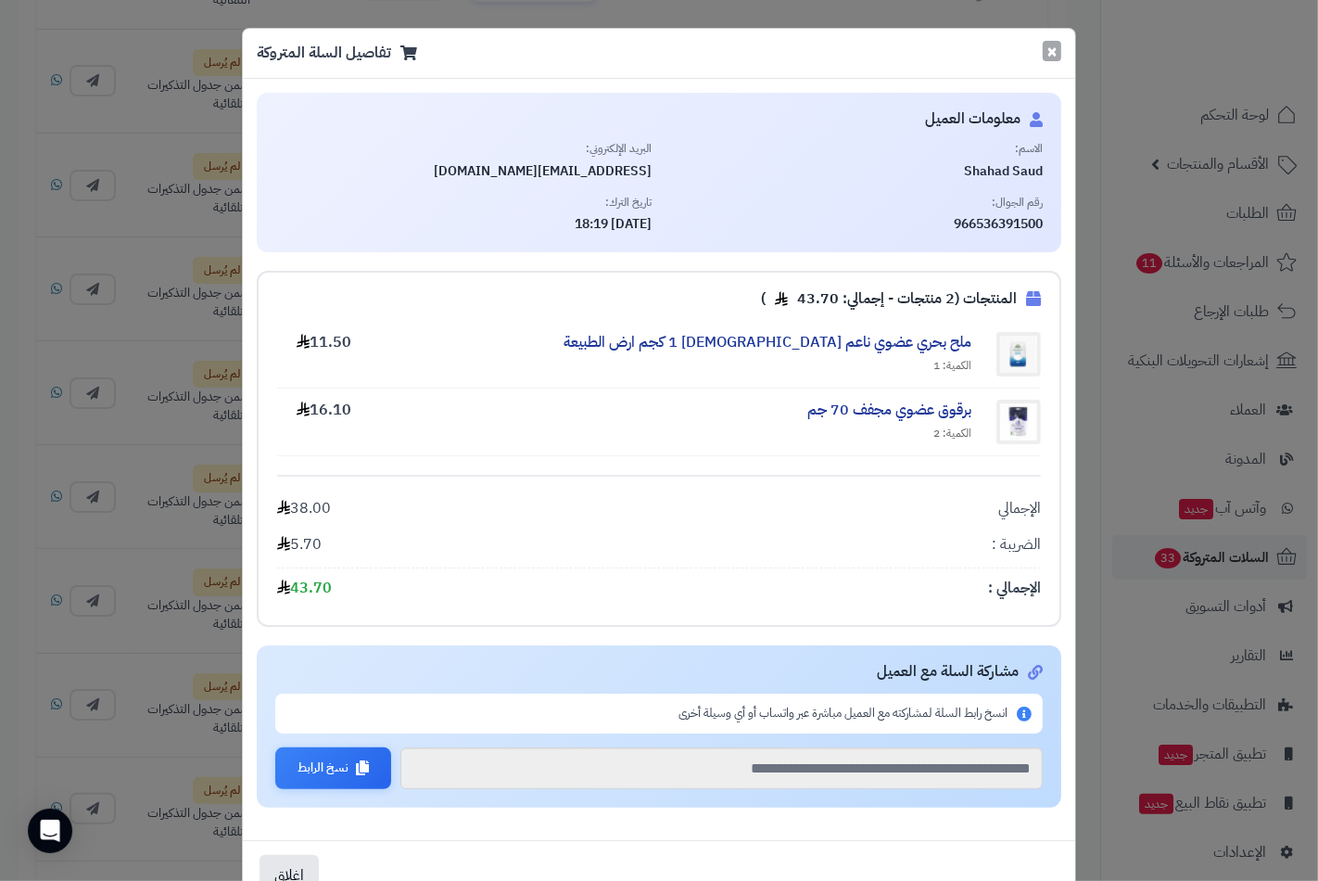
click at [1055, 53] on button "×" at bounding box center [1052, 51] width 19 height 20
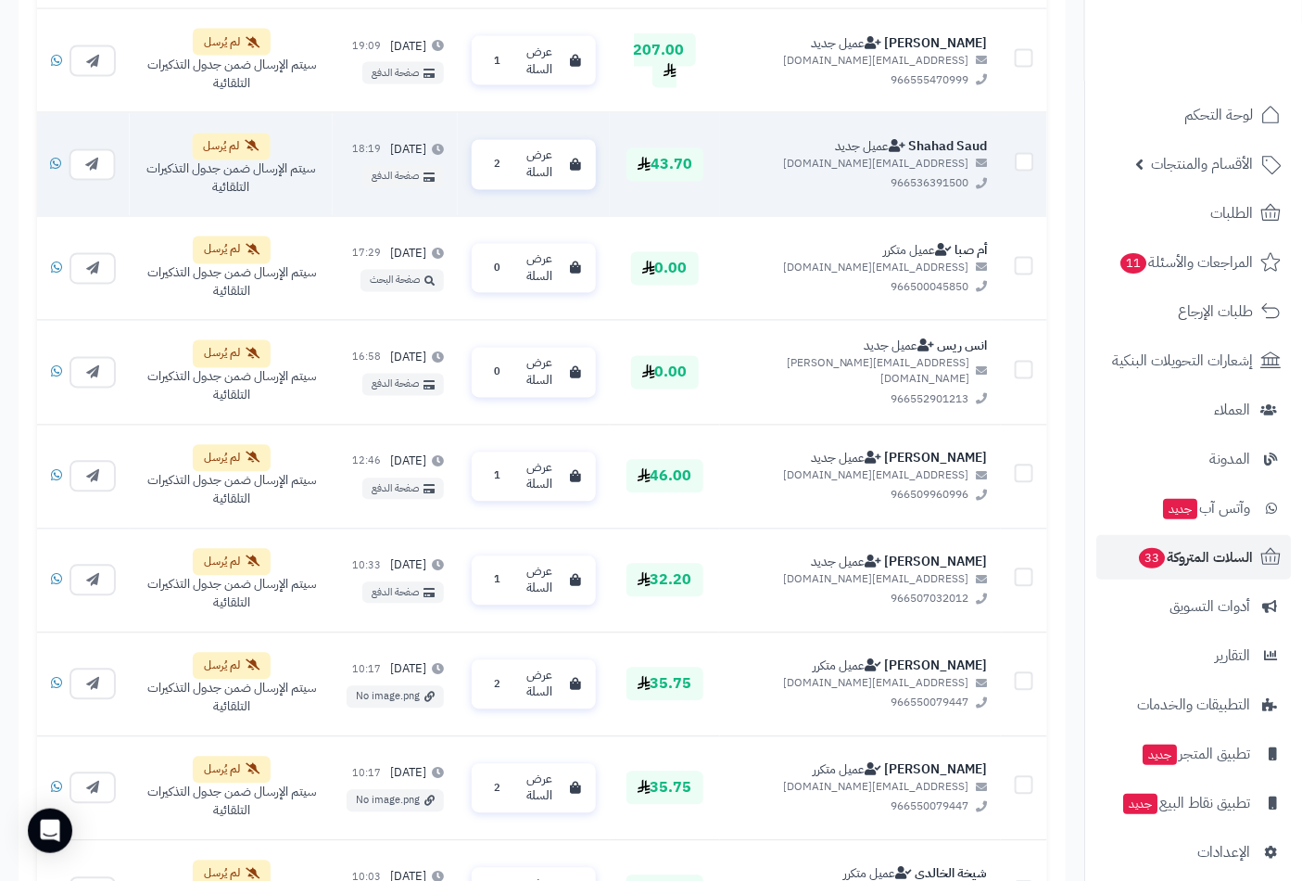
scroll to position [1133, 0]
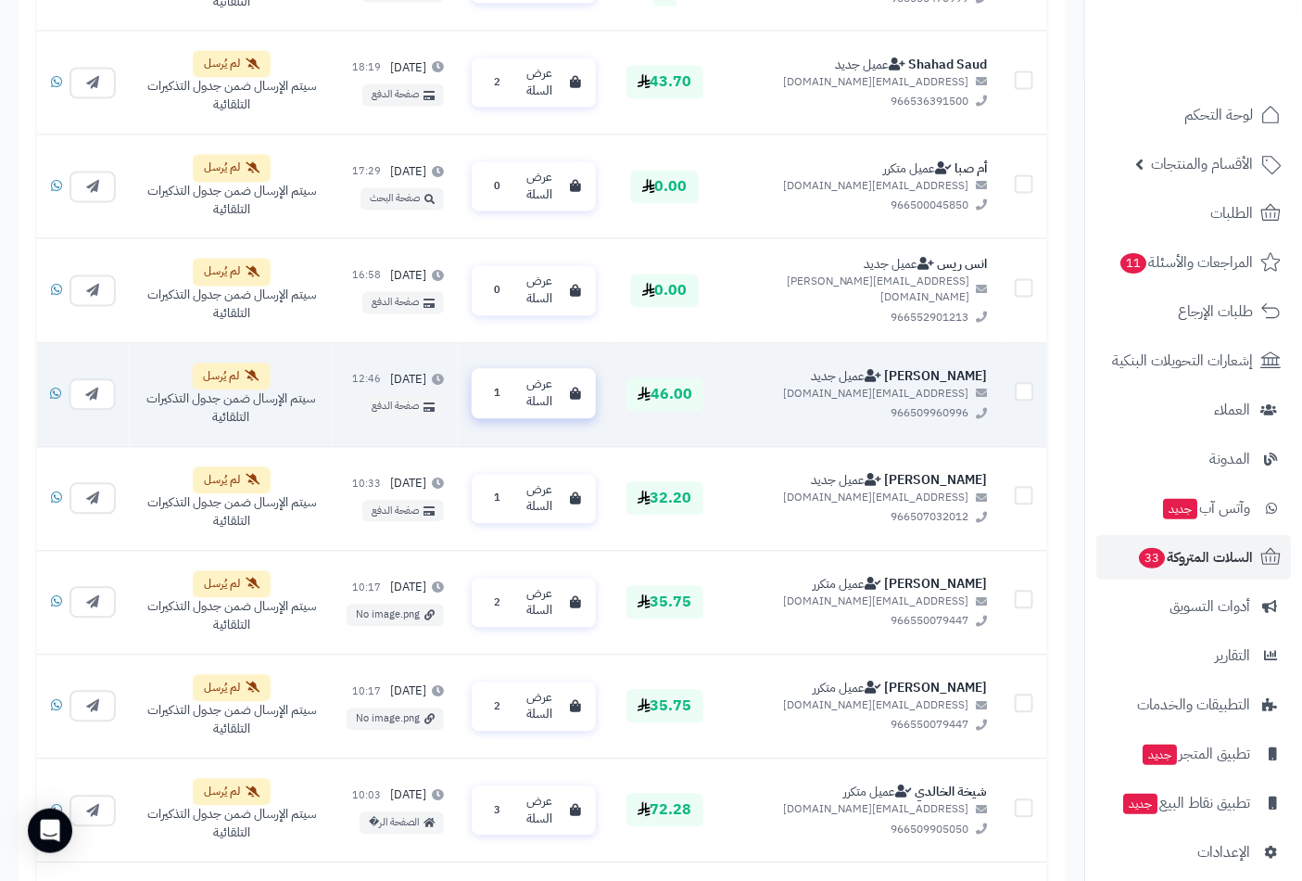
click at [563, 377] on span "عرض السلة" at bounding box center [538, 394] width 47 height 34
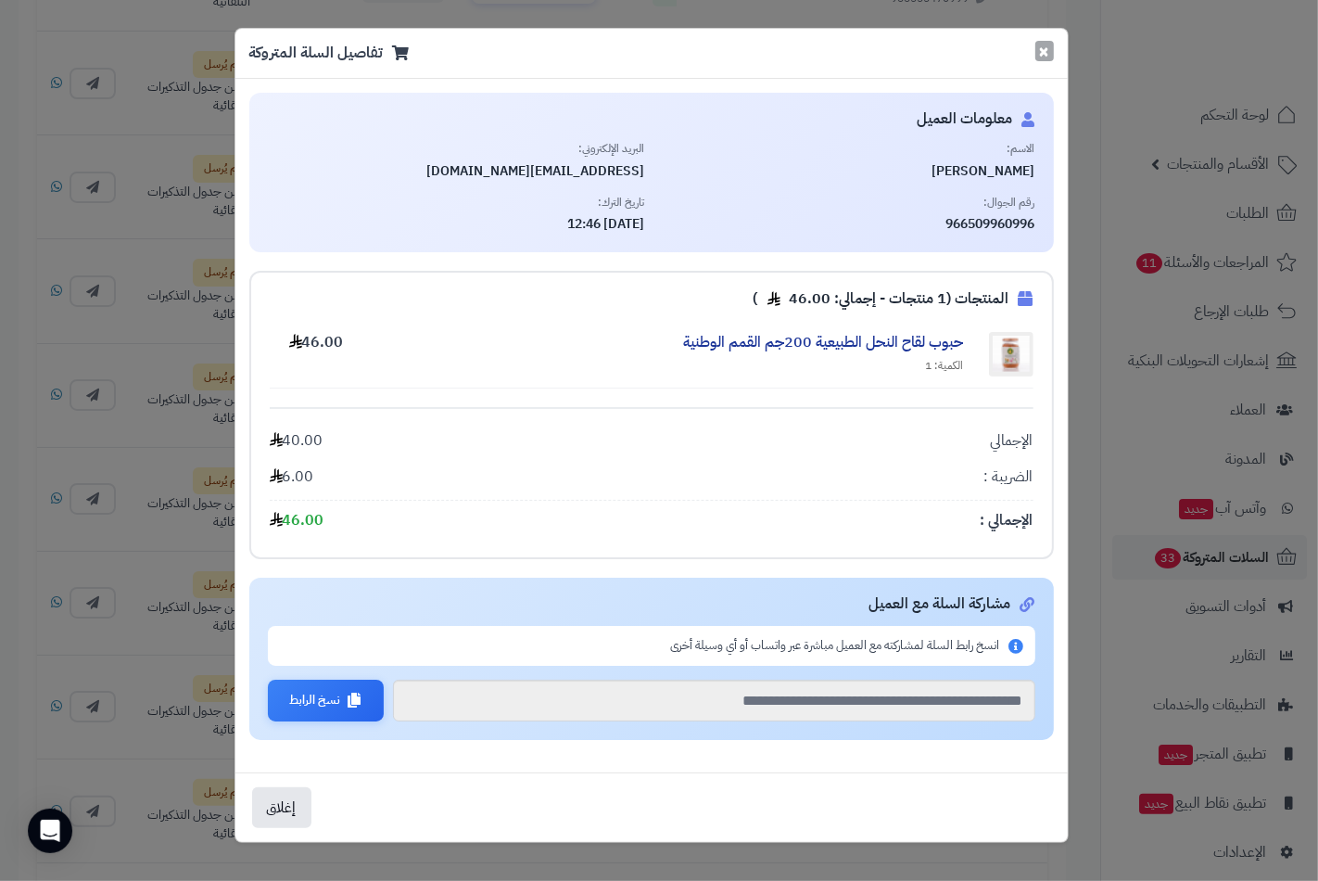
click at [1042, 52] on button "×" at bounding box center [1044, 51] width 19 height 20
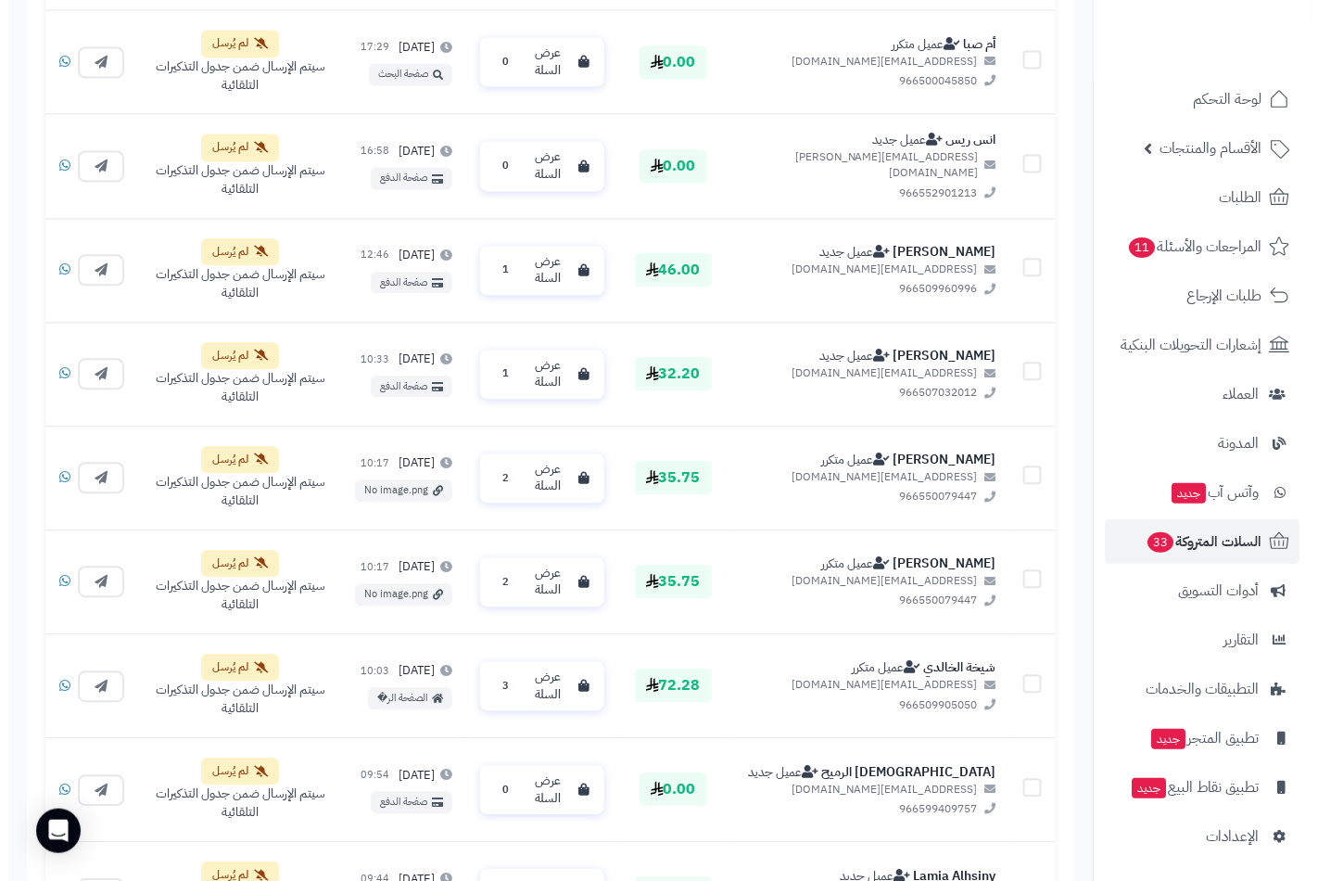
scroll to position [1441, 0]
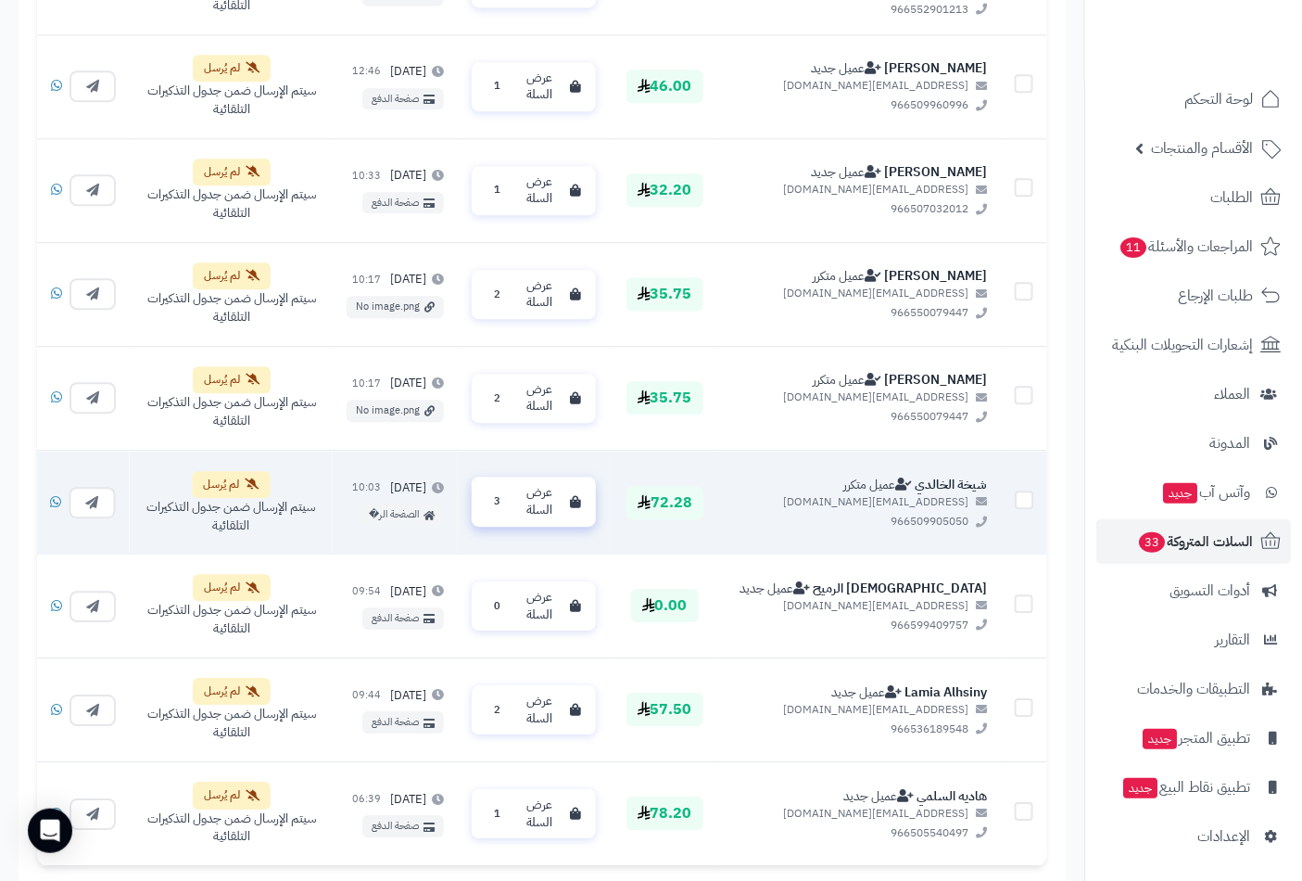
click at [563, 501] on span "عرض السلة" at bounding box center [538, 501] width 47 height 34
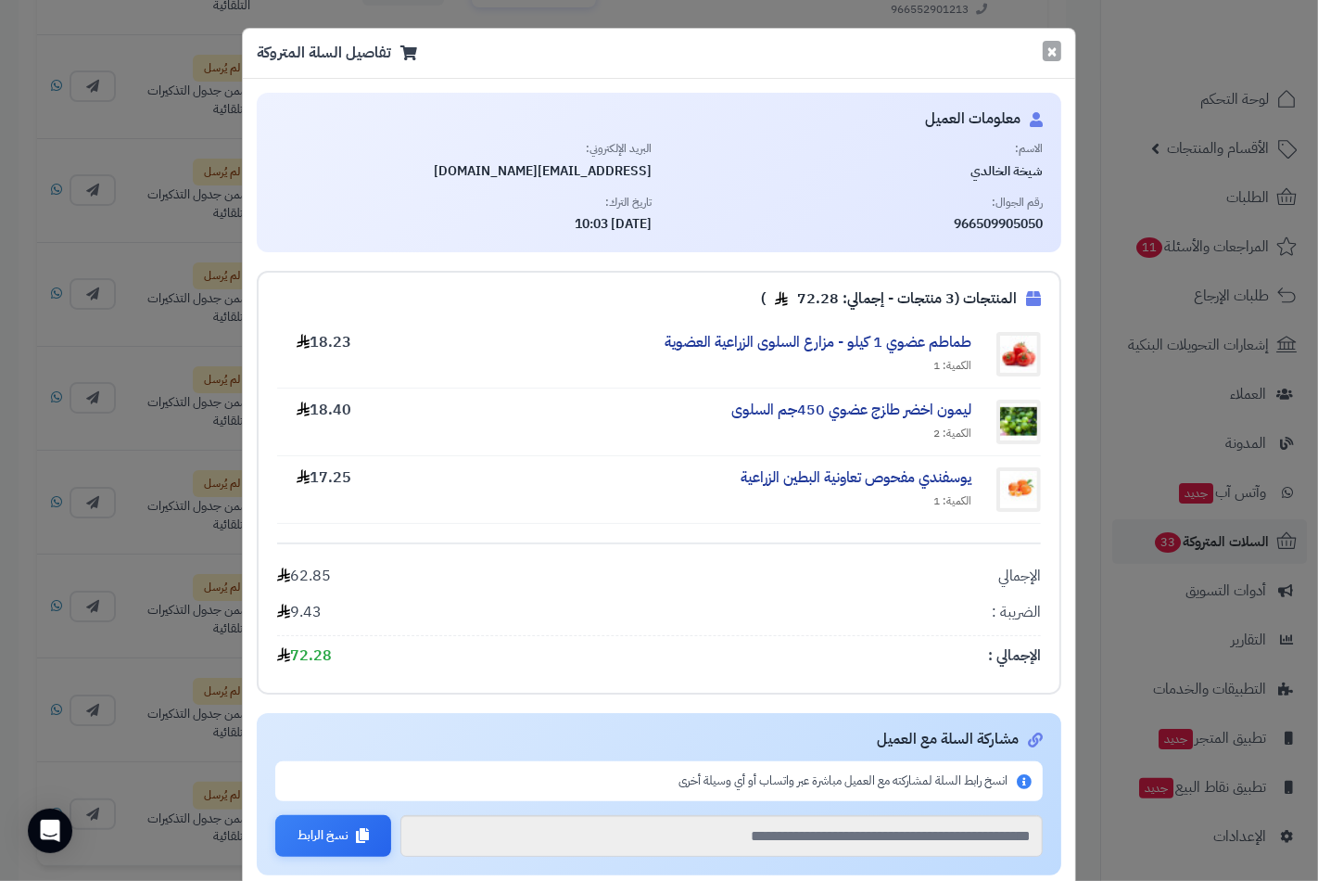
click at [1061, 56] on button "×" at bounding box center [1052, 51] width 19 height 20
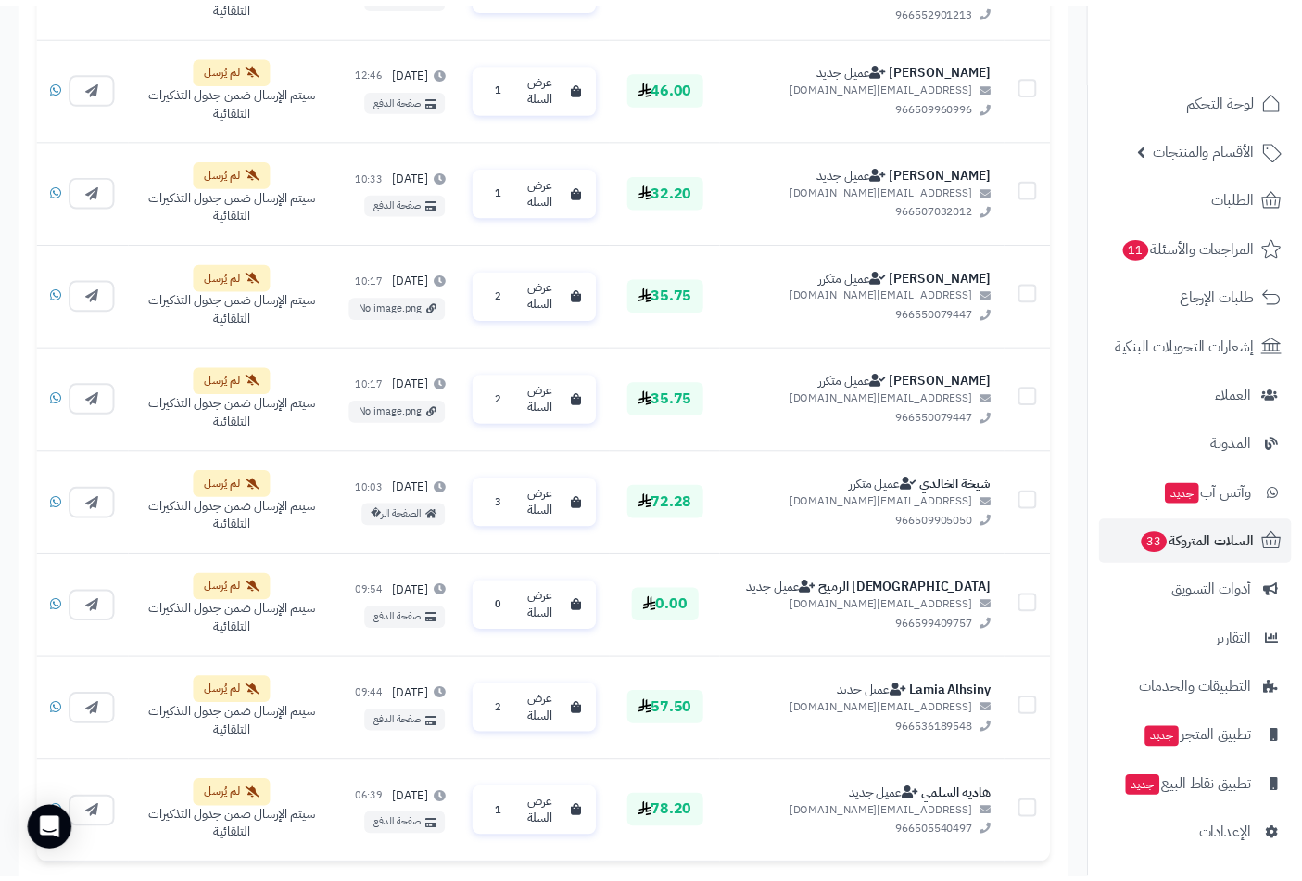
scroll to position [1393, 0]
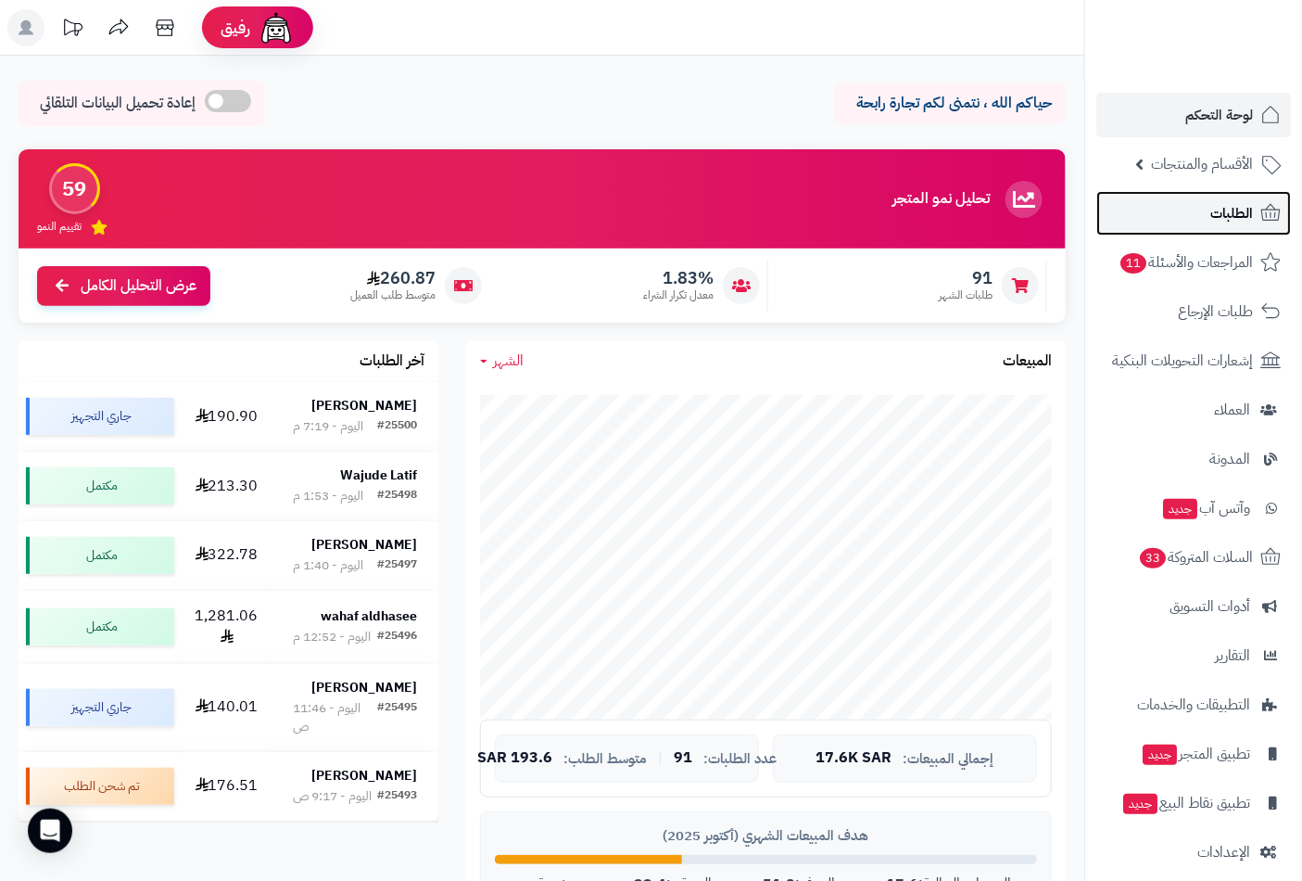
click at [1238, 207] on span "الطلبات" at bounding box center [1232, 213] width 43 height 26
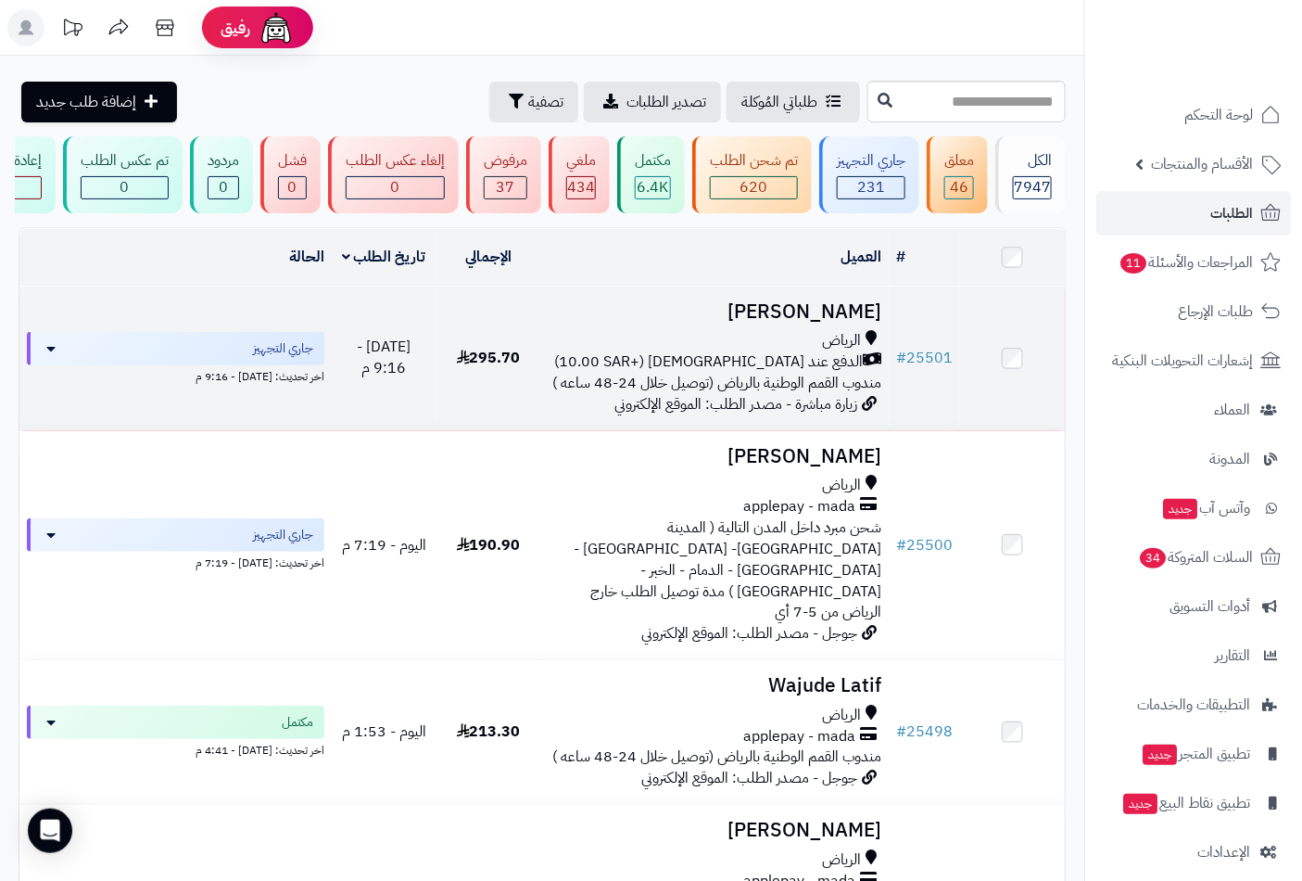
click at [836, 323] on h3 "[PERSON_NAME]" at bounding box center [716, 311] width 334 height 21
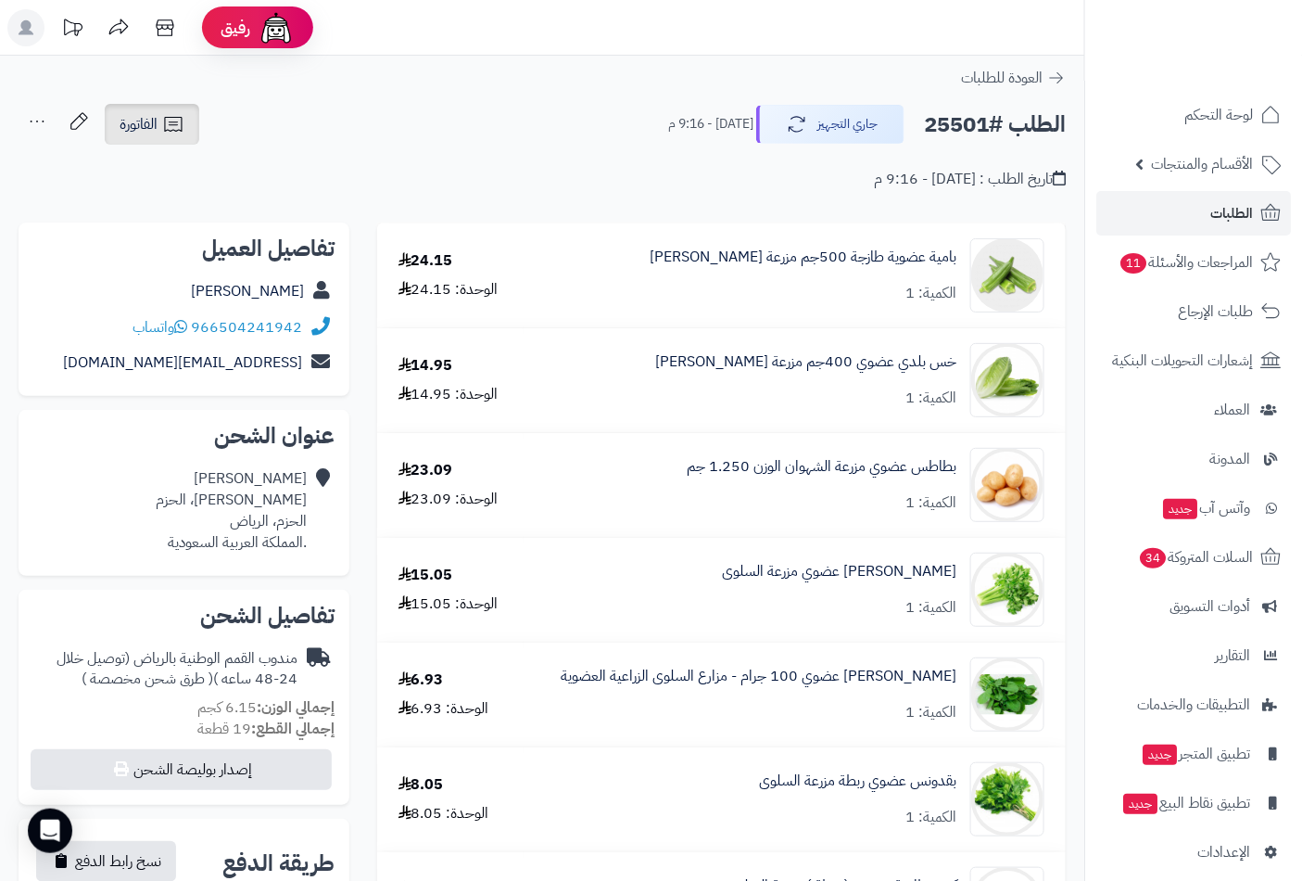
click at [160, 112] on link "الفاتورة" at bounding box center [152, 124] width 95 height 41
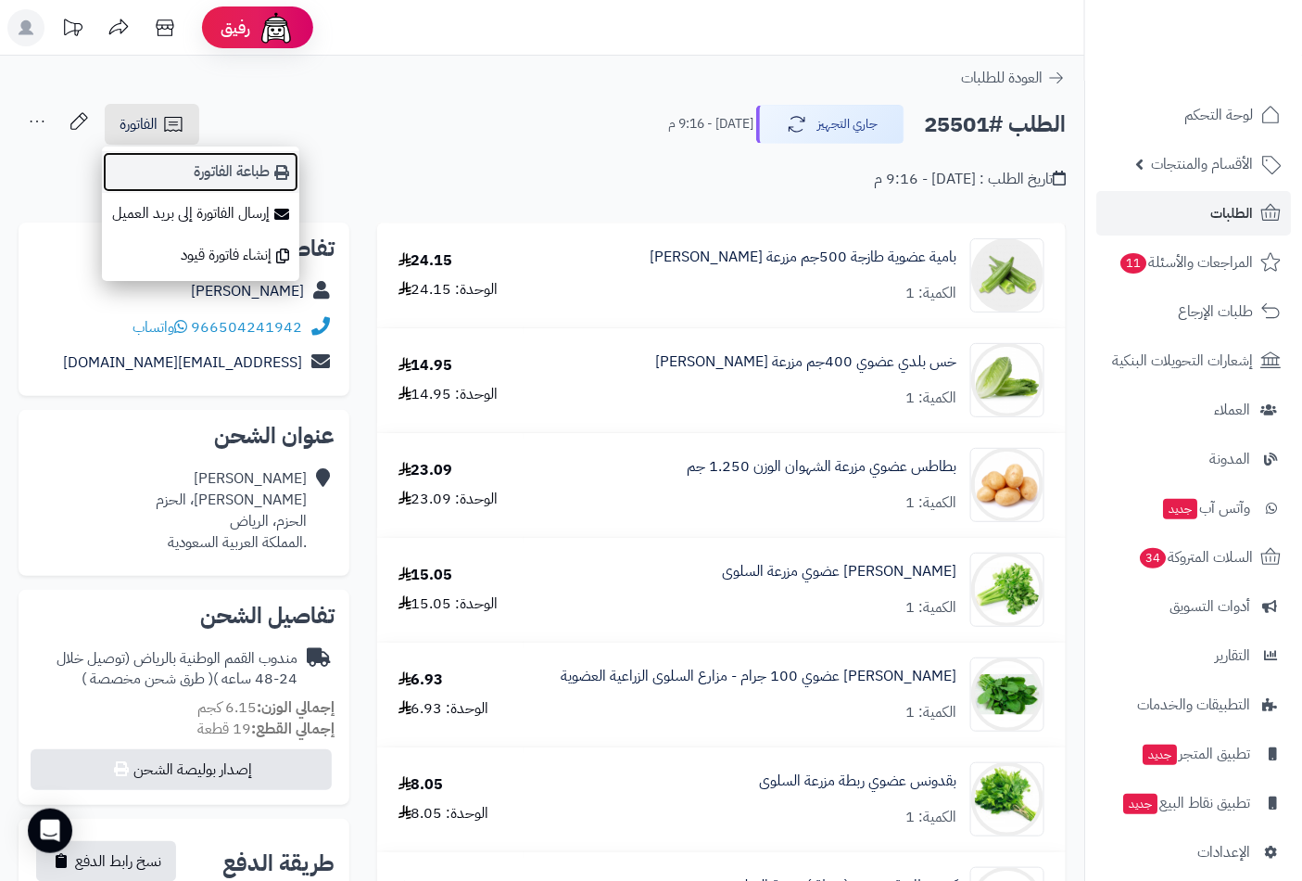
click at [235, 170] on link "طباعة الفاتورة" at bounding box center [200, 172] width 197 height 42
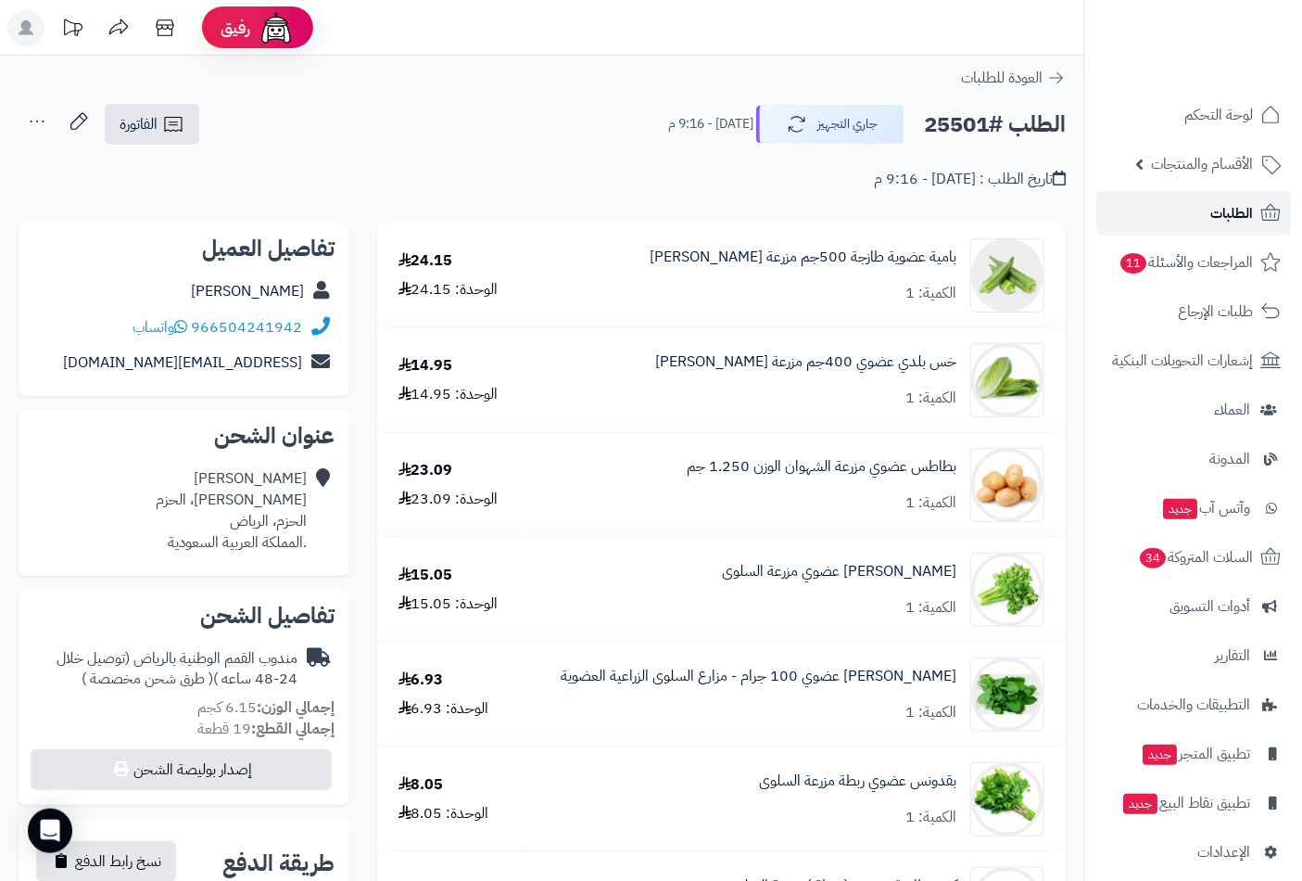
click at [1224, 201] on span "الطلبات" at bounding box center [1232, 213] width 43 height 26
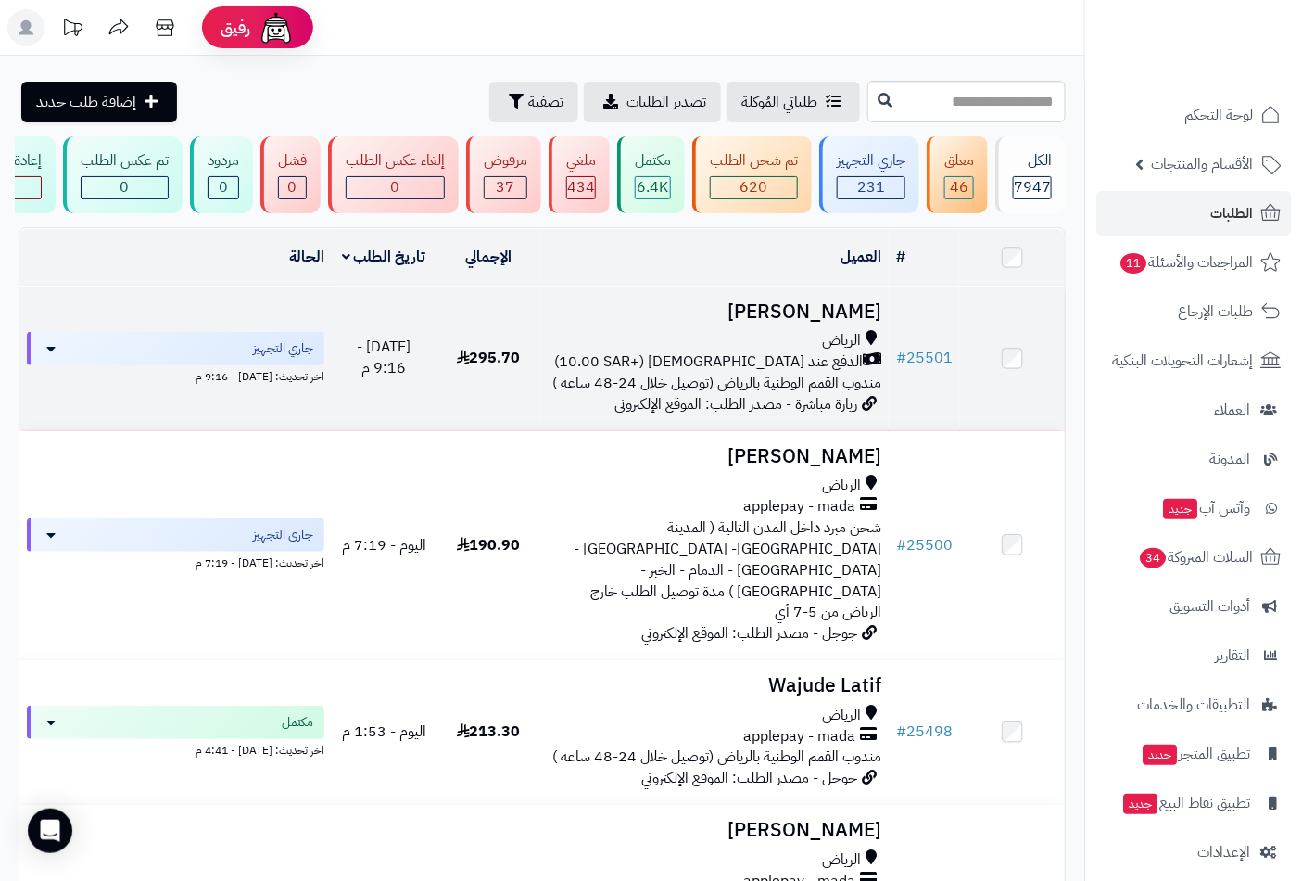
click at [854, 350] on span "الرياض" at bounding box center [841, 340] width 39 height 21
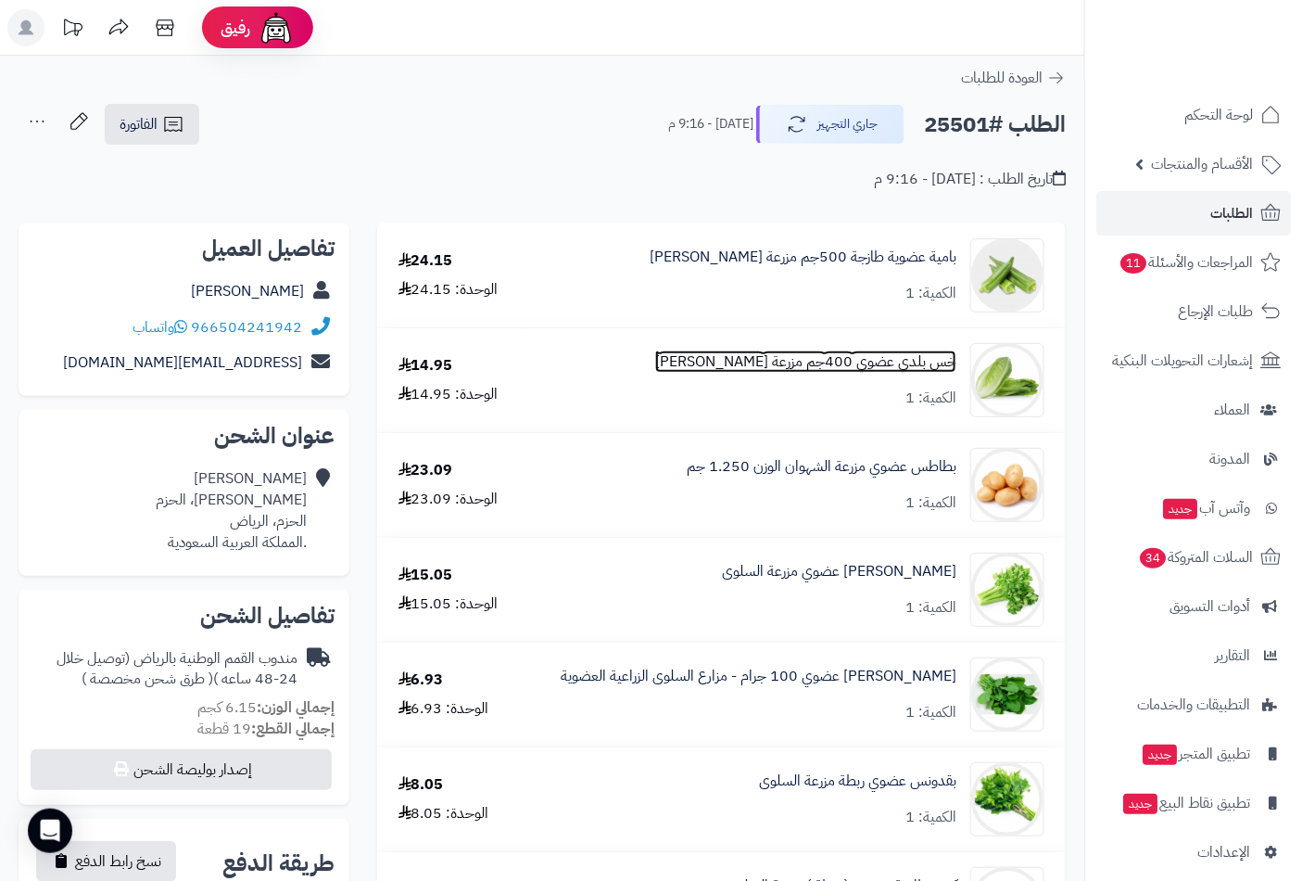
drag, startPoint x: 0, startPoint y: 0, endPoint x: 844, endPoint y: 352, distance: 914.2
